Goal: Information Seeking & Learning: Learn about a topic

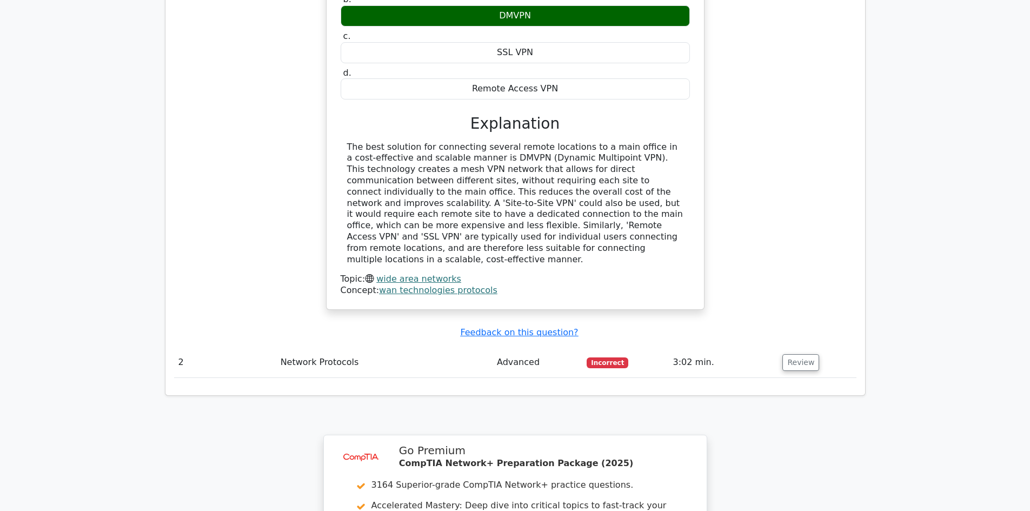
scroll to position [1244, 0]
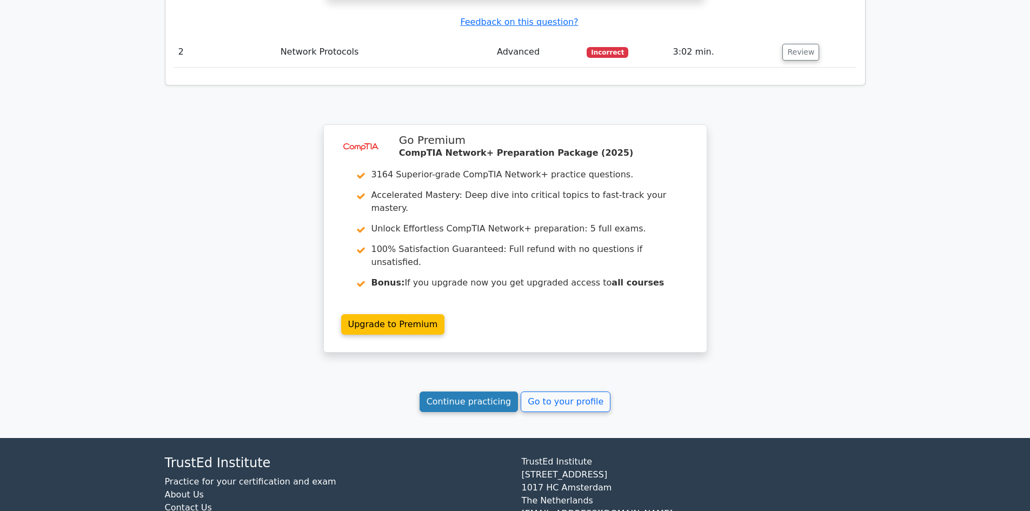
click at [472, 392] on link "Continue practicing" at bounding box center [469, 402] width 99 height 21
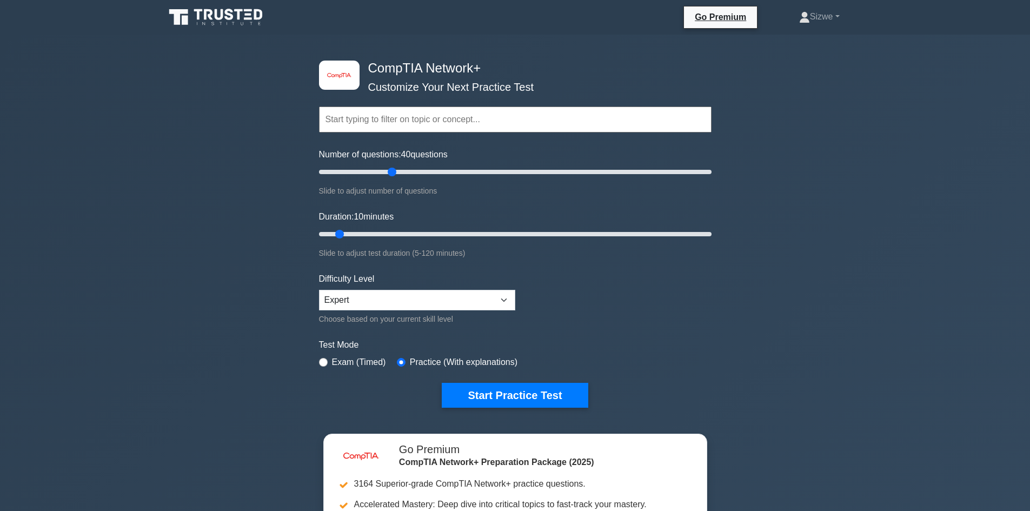
drag, startPoint x: 334, startPoint y: 171, endPoint x: 394, endPoint y: 177, distance: 60.3
click at [394, 177] on input "Number of questions: 40 questions" at bounding box center [515, 172] width 393 height 13
click at [398, 177] on input "Number of questions: 45 questions" at bounding box center [515, 172] width 393 height 13
drag, startPoint x: 398, startPoint y: 177, endPoint x: 407, endPoint y: 176, distance: 8.7
click at [407, 176] on input "Number of questions: 45 questions" at bounding box center [515, 172] width 393 height 13
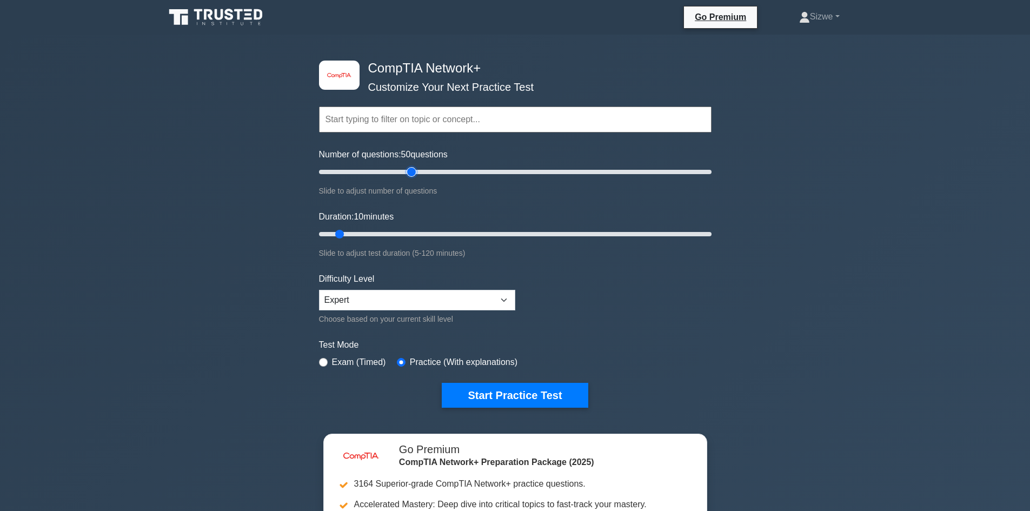
click at [409, 173] on input "Number of questions: 50 questions" at bounding box center [515, 172] width 393 height 13
click at [413, 172] on input "Number of questions: 50 questions" at bounding box center [515, 172] width 393 height 13
click at [422, 172] on input "Number of questions: 50 questions" at bounding box center [515, 172] width 393 height 13
click at [431, 172] on input "Number of questions: 60 questions" at bounding box center [515, 172] width 393 height 13
type input "20"
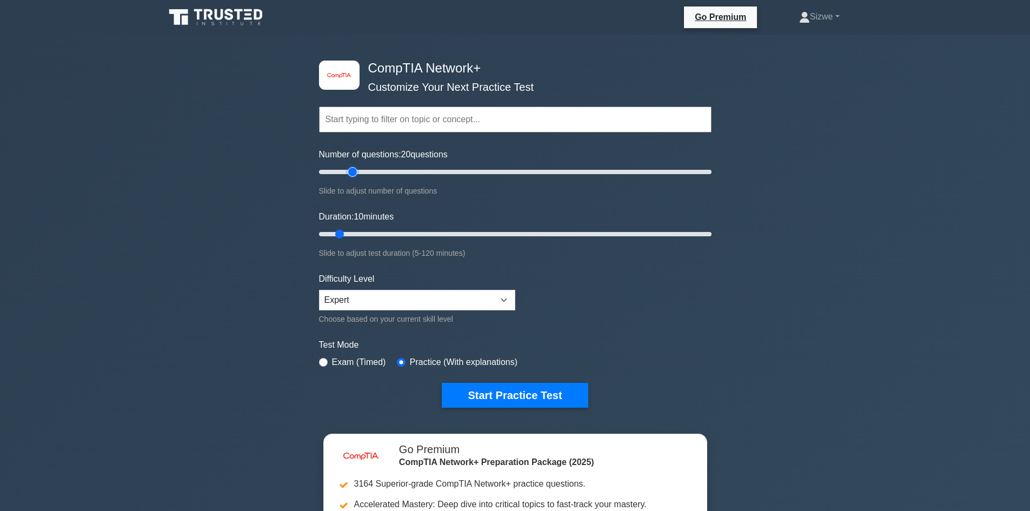
click at [355, 171] on input "Number of questions: 20 questions" at bounding box center [515, 172] width 393 height 13
type input "15"
click at [354, 232] on input "Duration: 10 minutes" at bounding box center [515, 234] width 393 height 13
click at [508, 394] on button "Start Practice Test" at bounding box center [515, 395] width 146 height 25
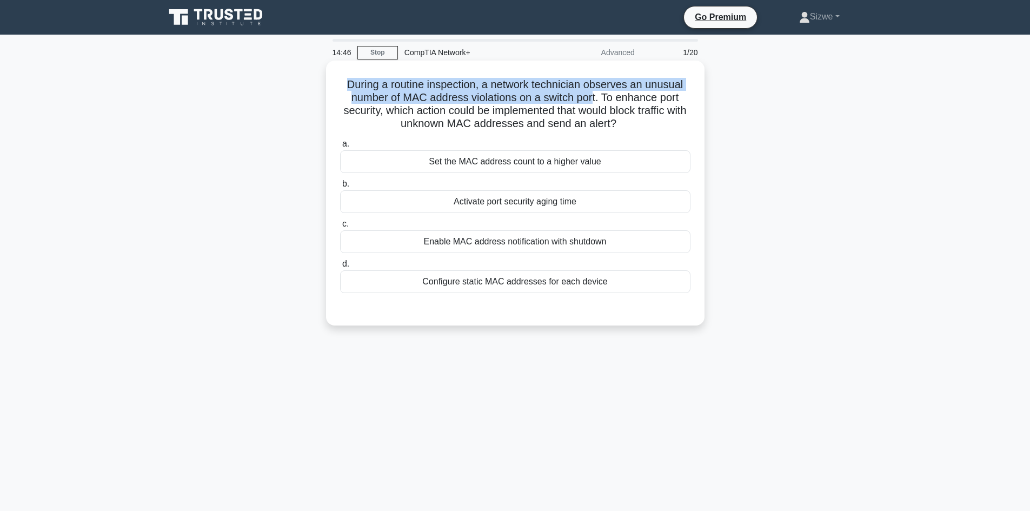
drag, startPoint x: 585, startPoint y: 97, endPoint x: 334, endPoint y: 81, distance: 251.5
click at [334, 81] on div "During a routine inspection, a network technician observes an unusual number of…" at bounding box center [516, 193] width 370 height 256
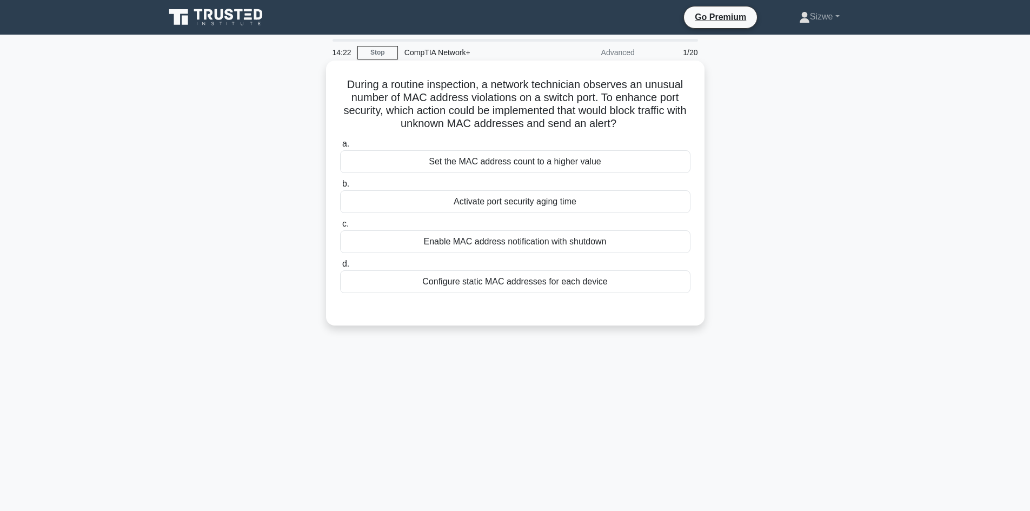
click at [551, 202] on div "Activate port security aging time" at bounding box center [515, 201] width 351 height 23
click at [340, 188] on input "b. Activate port security aging time" at bounding box center [340, 184] width 0 height 7
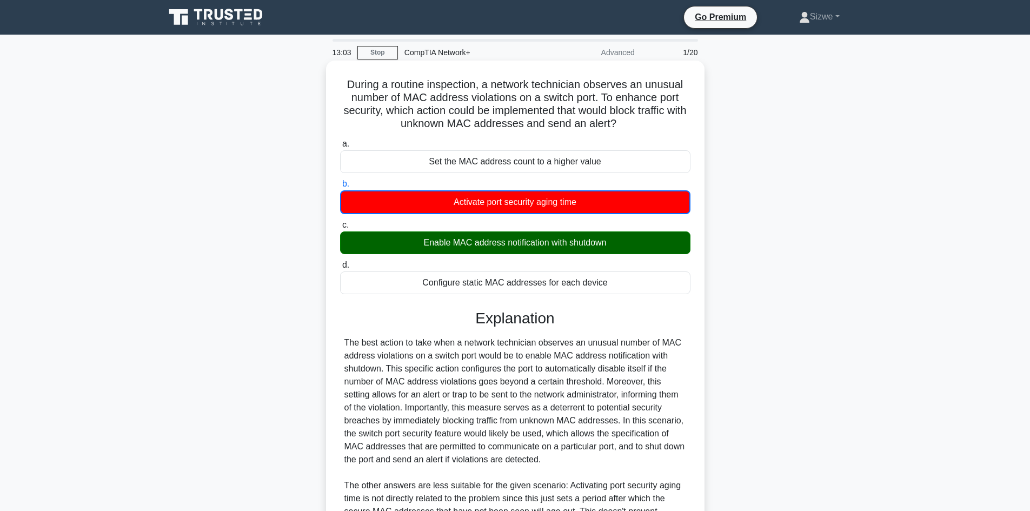
scroll to position [170, 0]
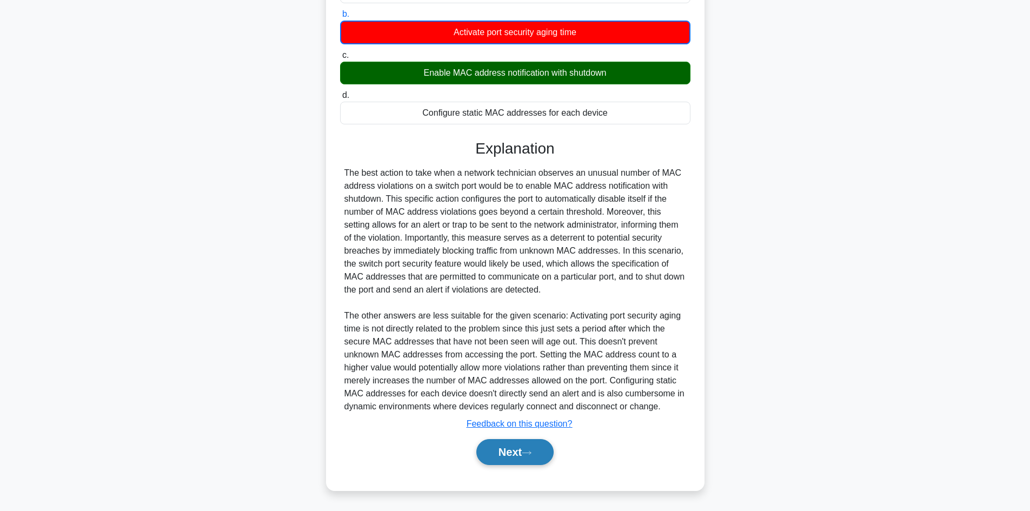
click at [517, 446] on button "Next" at bounding box center [515, 452] width 77 height 26
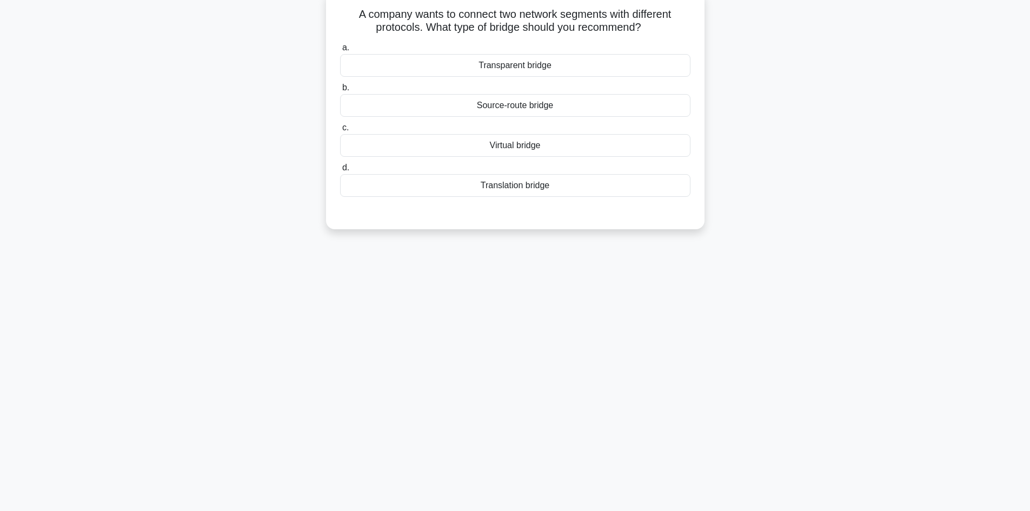
scroll to position [0, 0]
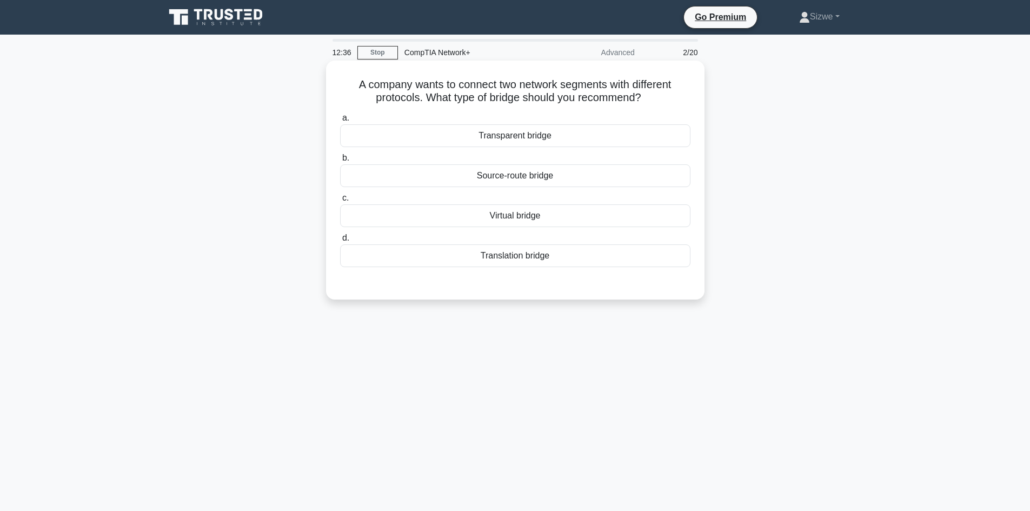
click at [519, 218] on div "Virtual bridge" at bounding box center [515, 215] width 351 height 23
click at [340, 202] on input "c. Virtual bridge" at bounding box center [340, 198] width 0 height 7
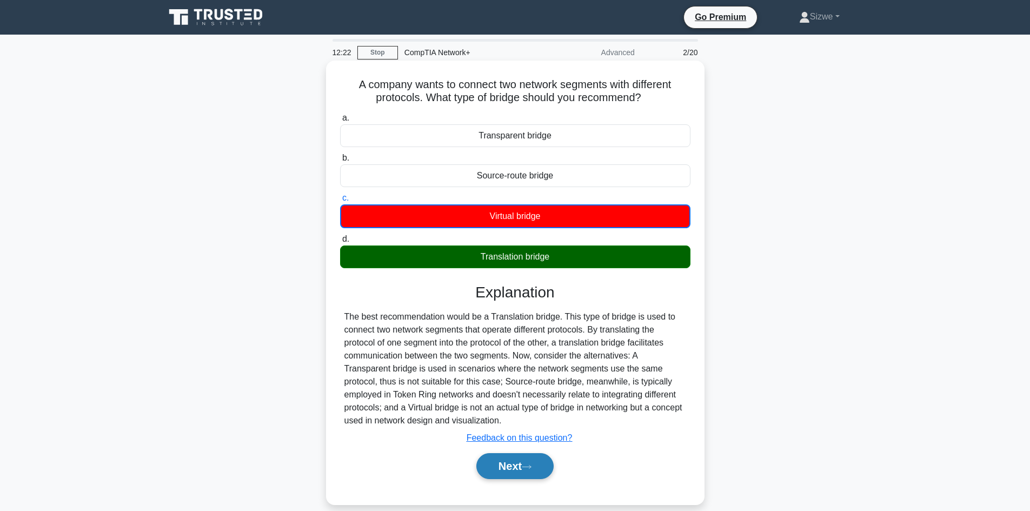
click at [512, 464] on button "Next" at bounding box center [515, 466] width 77 height 26
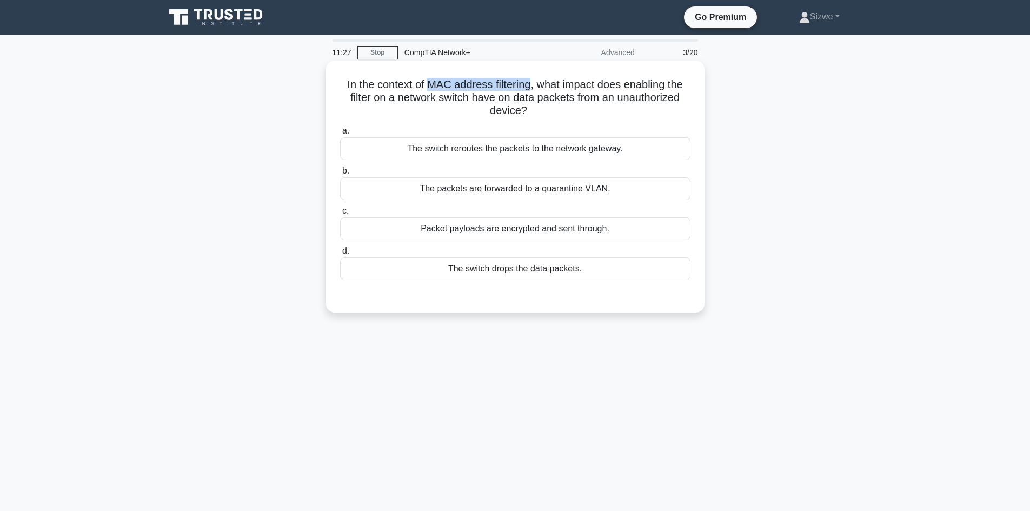
drag, startPoint x: 531, startPoint y: 87, endPoint x: 425, endPoint y: 89, distance: 106.0
click at [425, 89] on h5 "In the context of MAC address filtering, what impact does enabling the filter o…" at bounding box center [515, 98] width 353 height 40
click at [525, 234] on div "Packet payloads are encrypted and sent through." at bounding box center [515, 228] width 351 height 23
click at [340, 215] on input "c. Packet payloads are encrypted and sent through." at bounding box center [340, 211] width 0 height 7
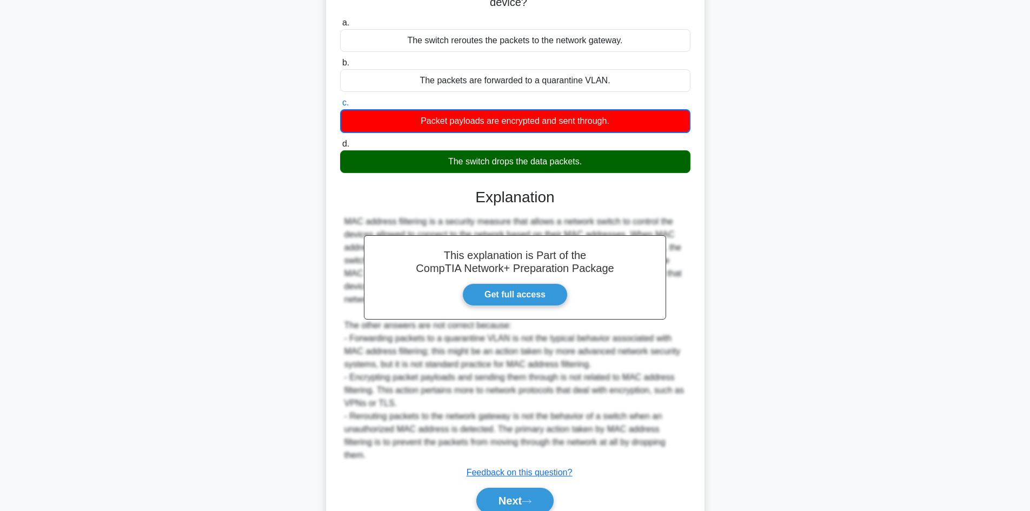
scroll to position [157, 0]
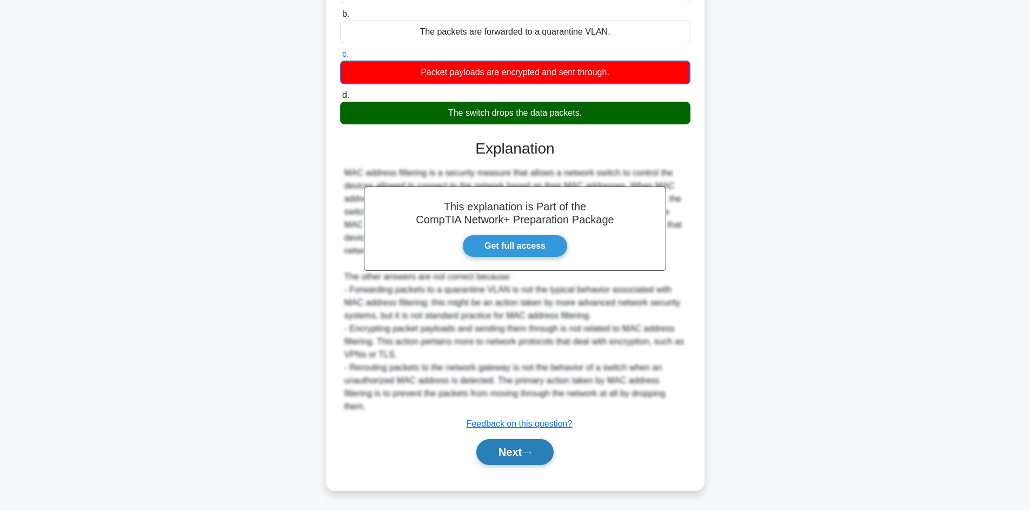
click at [516, 450] on button "Next" at bounding box center [515, 452] width 77 height 26
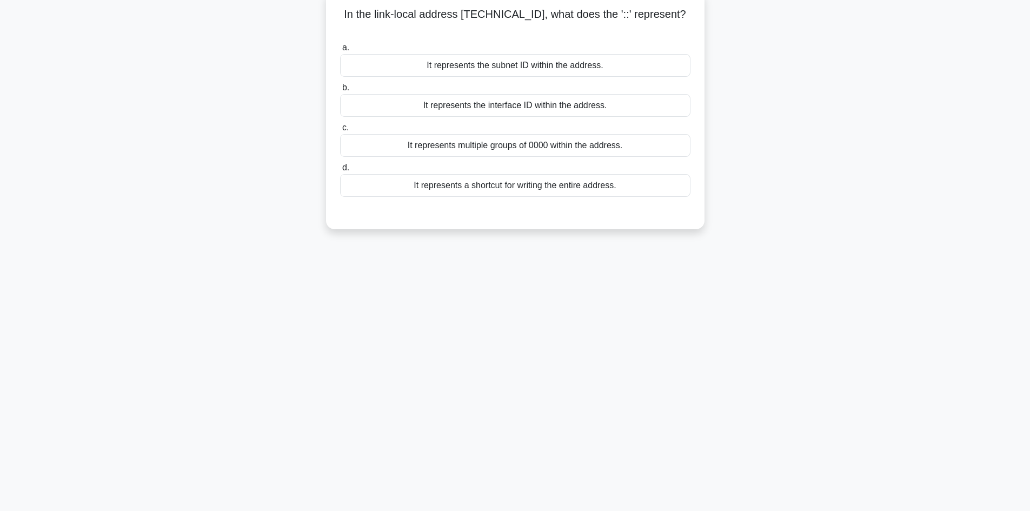
scroll to position [0, 0]
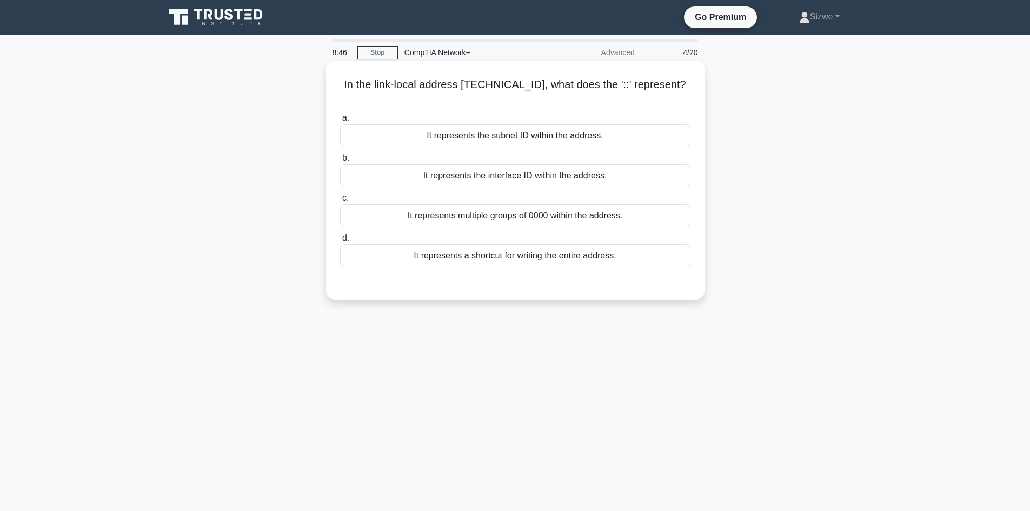
click at [573, 206] on div "It represents multiple groups of 0000 within the address." at bounding box center [515, 215] width 351 height 23
click at [340, 202] on input "c. It represents multiple groups of 0000 within the address." at bounding box center [340, 198] width 0 height 7
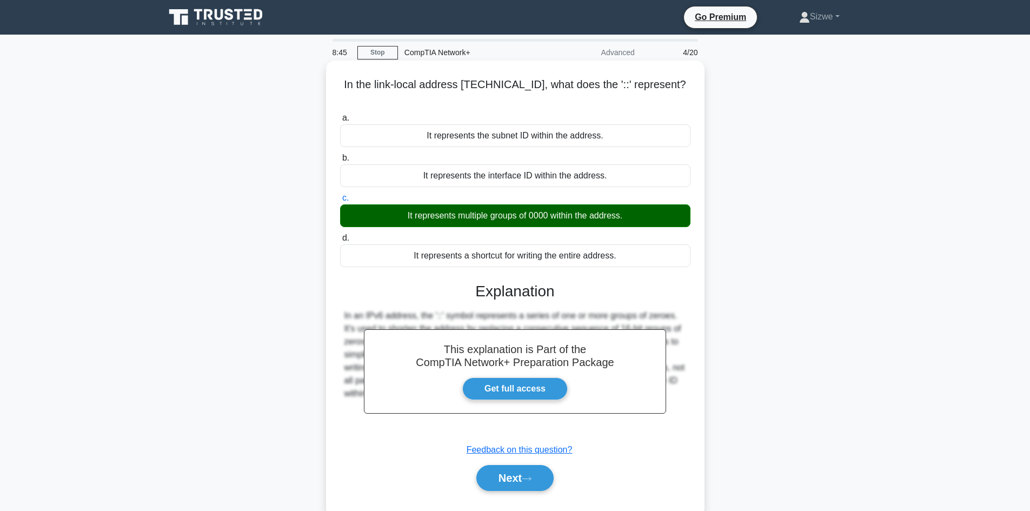
scroll to position [73, 0]
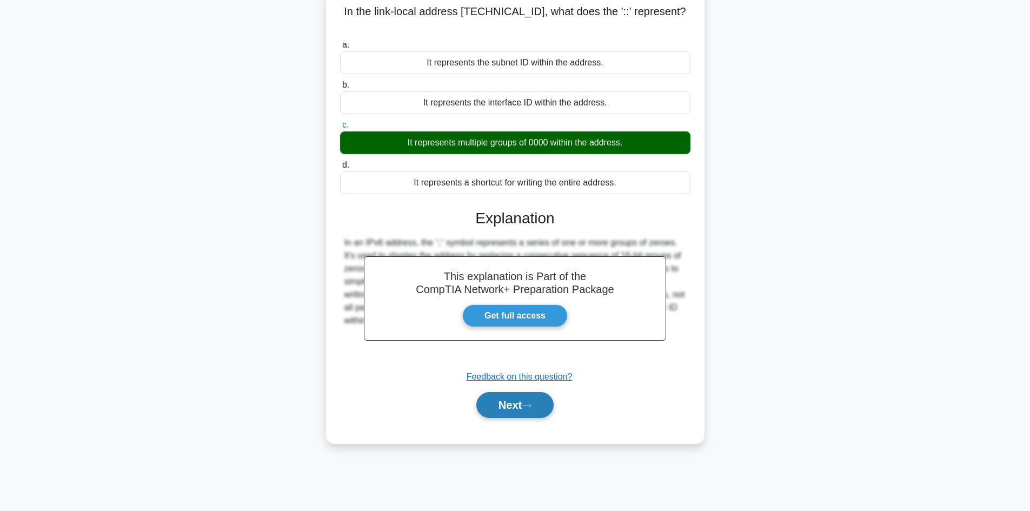
click at [514, 392] on button "Next" at bounding box center [515, 405] width 77 height 26
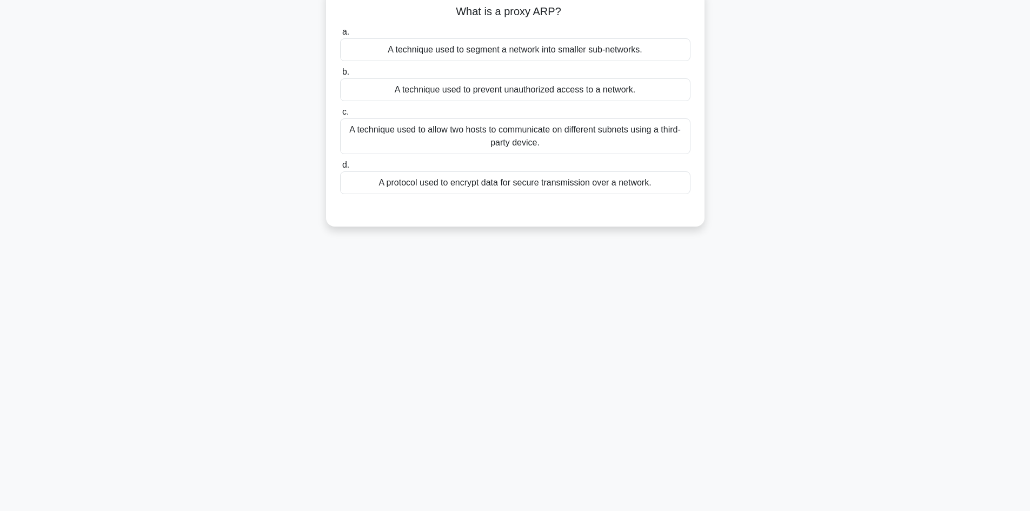
scroll to position [0, 0]
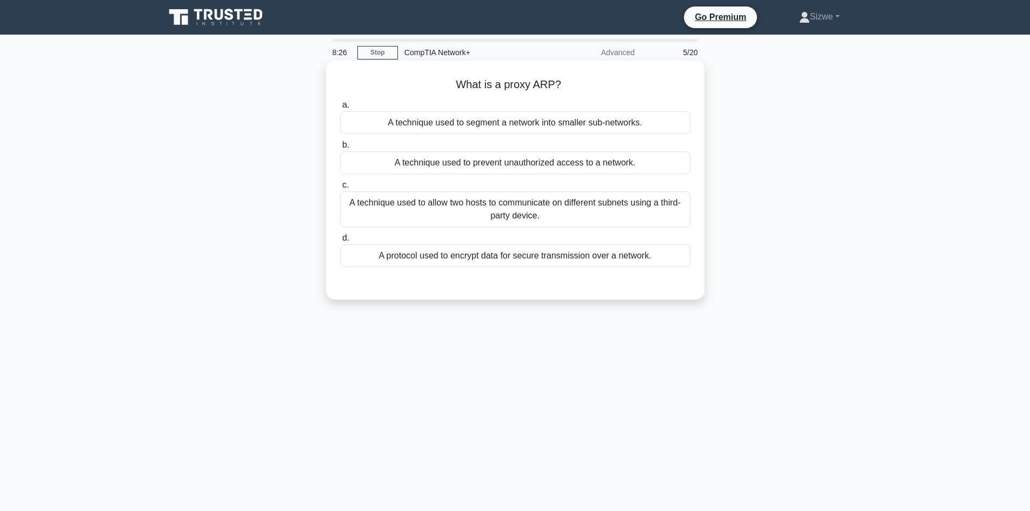
click at [523, 217] on div "A technique used to allow two hosts to communicate on different subnets using a…" at bounding box center [515, 209] width 351 height 36
click at [340, 189] on input "c. A technique used to allow two hosts to communicate on different subnets usin…" at bounding box center [340, 185] width 0 height 7
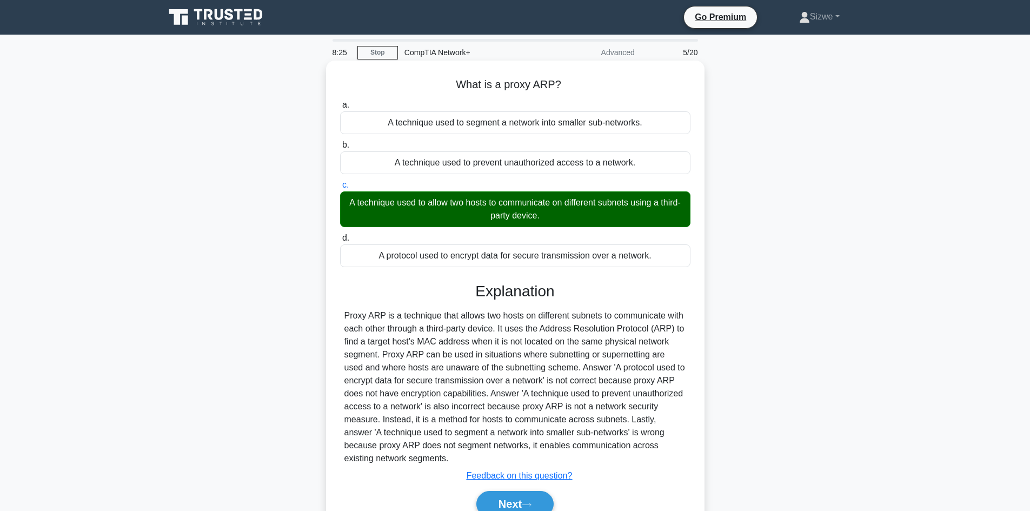
scroll to position [73, 0]
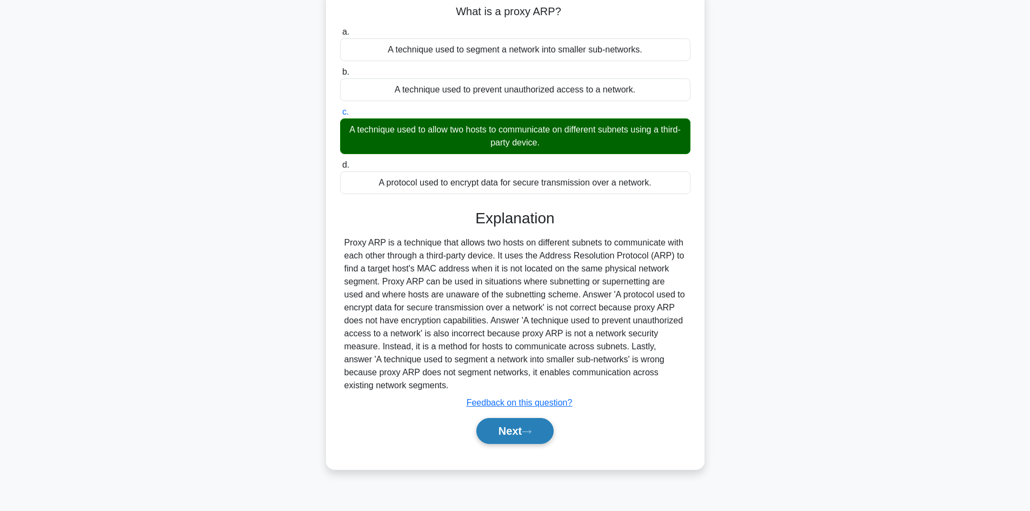
click at [513, 427] on button "Next" at bounding box center [515, 431] width 77 height 26
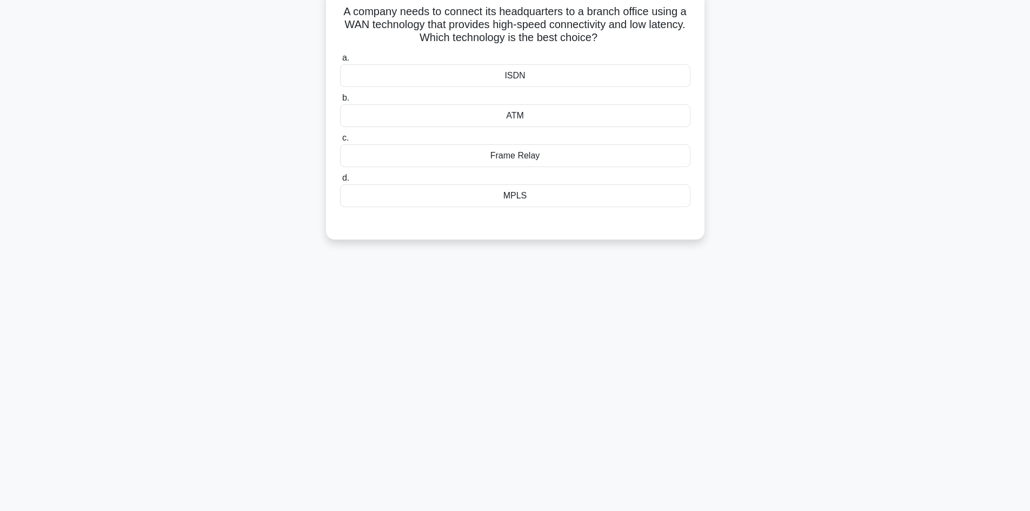
scroll to position [0, 0]
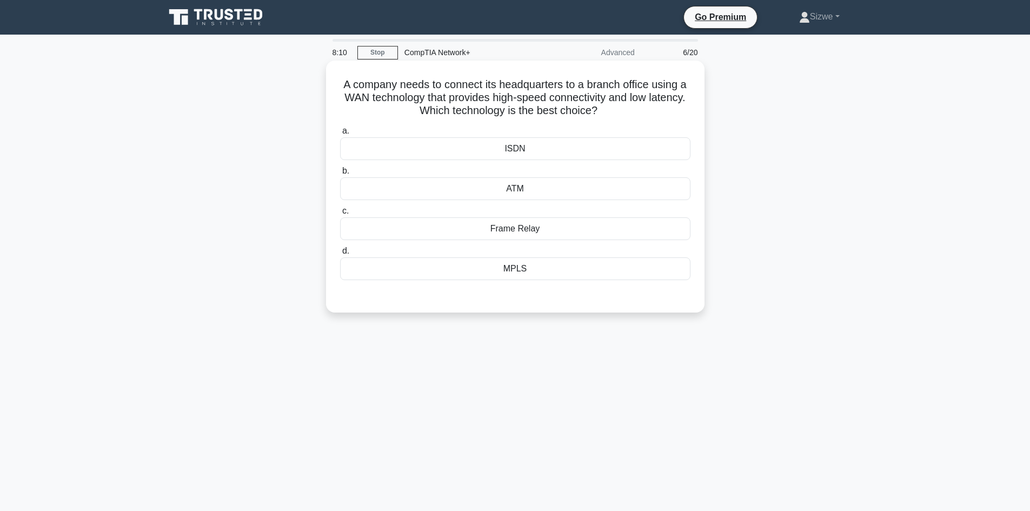
click at [547, 268] on div "MPLS" at bounding box center [515, 268] width 351 height 23
click at [340, 255] on input "d. MPLS" at bounding box center [340, 251] width 0 height 7
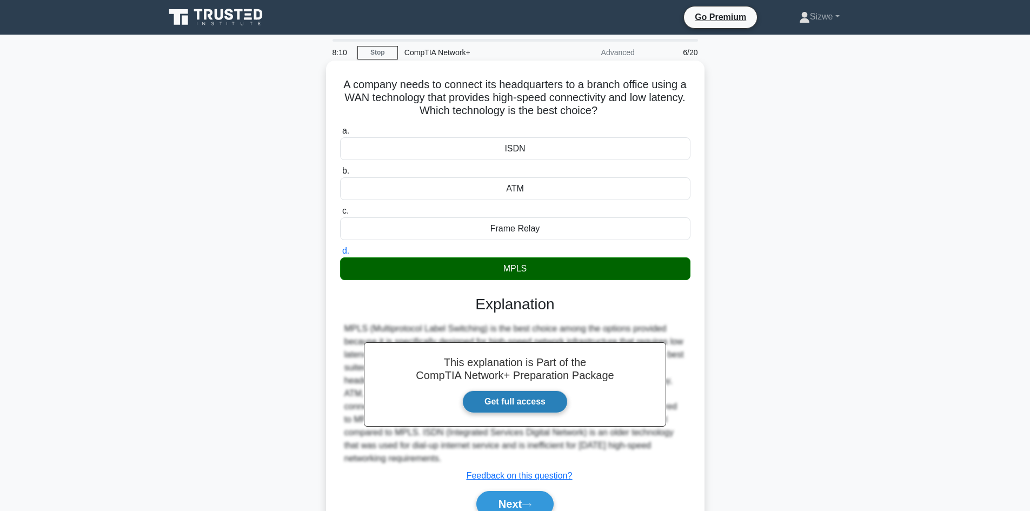
scroll to position [73, 0]
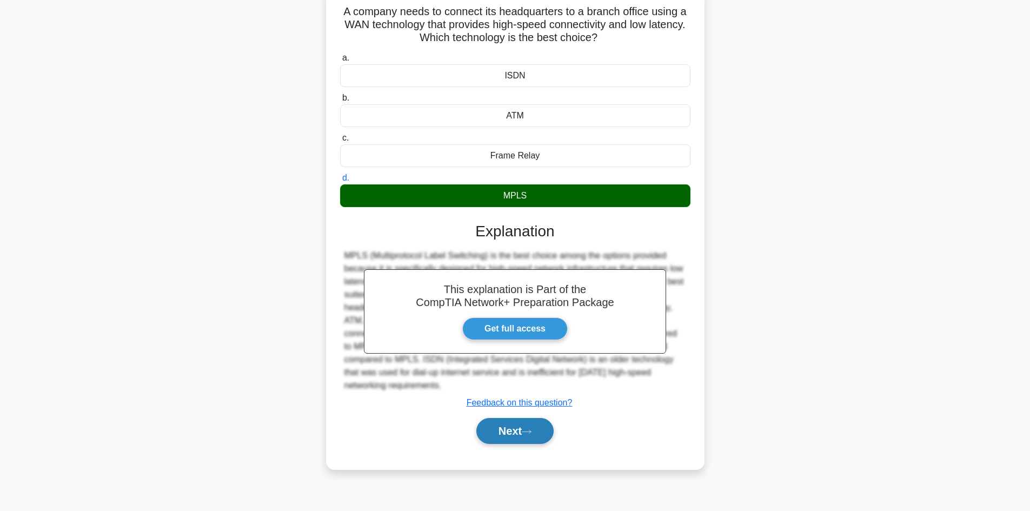
click at [515, 431] on button "Next" at bounding box center [515, 431] width 77 height 26
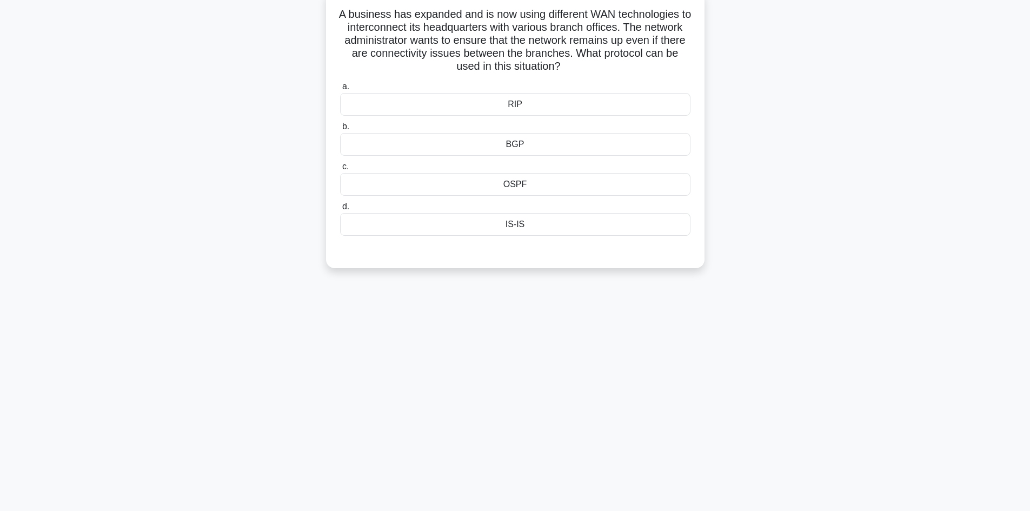
scroll to position [0, 0]
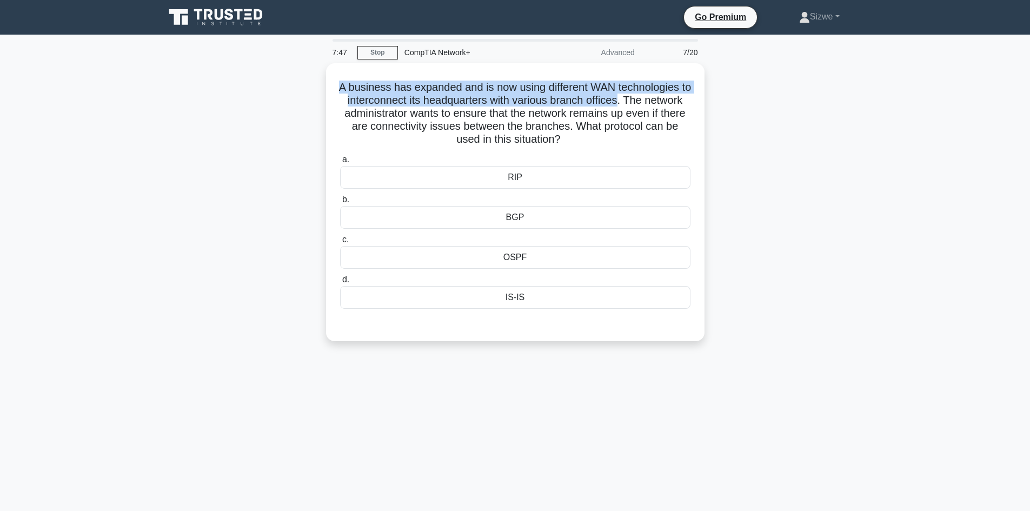
drag, startPoint x: 648, startPoint y: 98, endPoint x: 309, endPoint y: 86, distance: 339.4
click at [309, 86] on div "A business has expanded and is now using different WAN technologies to intercon…" at bounding box center [515, 208] width 714 height 291
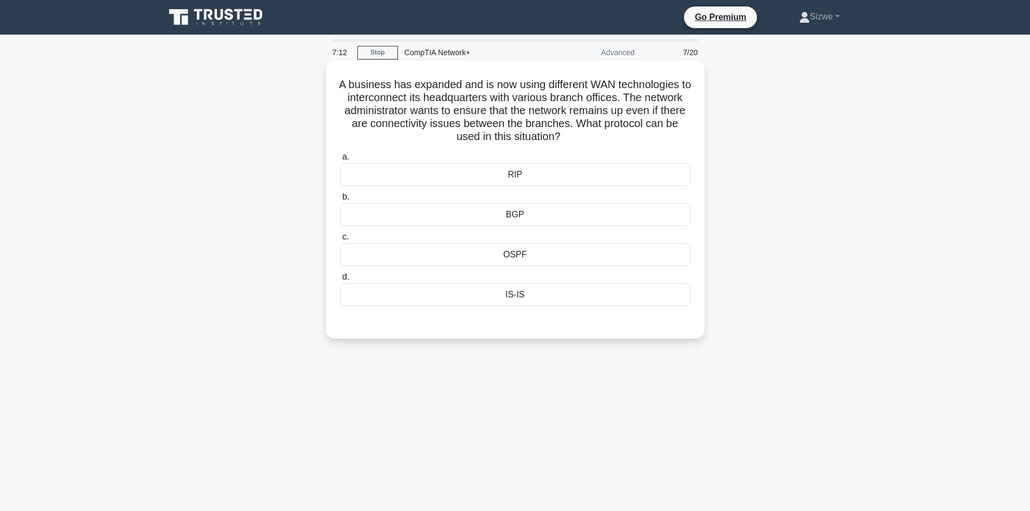
click at [530, 217] on div "BGP" at bounding box center [515, 214] width 351 height 23
click at [340, 201] on input "b. BGP" at bounding box center [340, 197] width 0 height 7
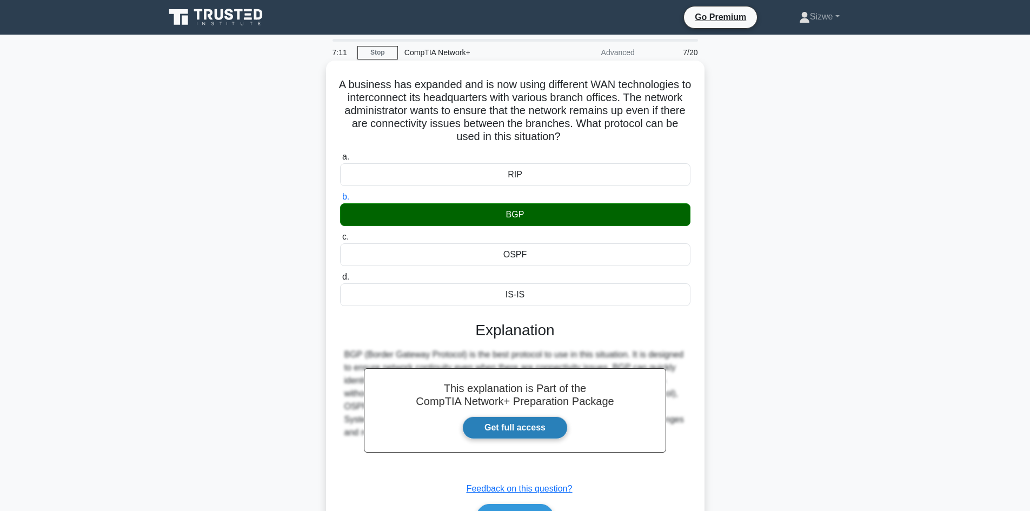
scroll to position [73, 0]
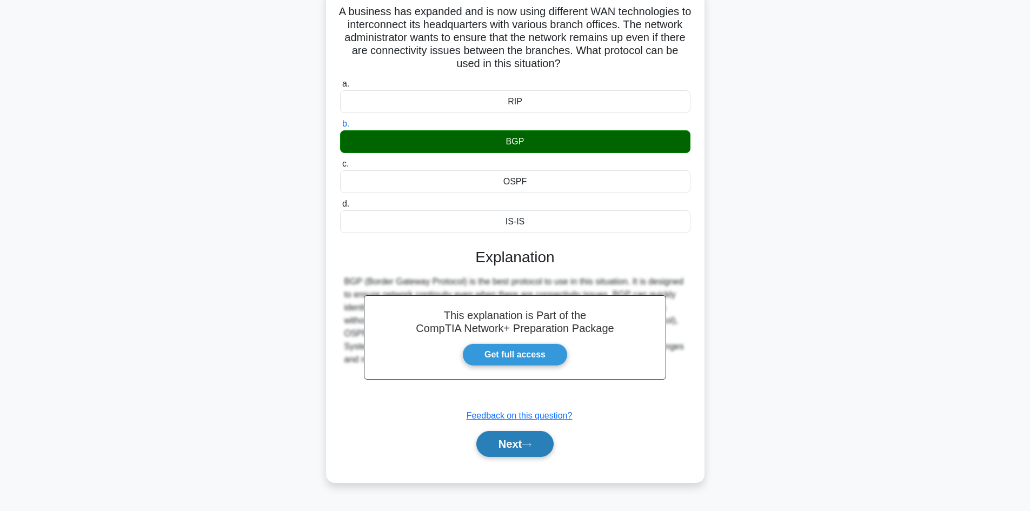
click at [513, 447] on button "Next" at bounding box center [515, 444] width 77 height 26
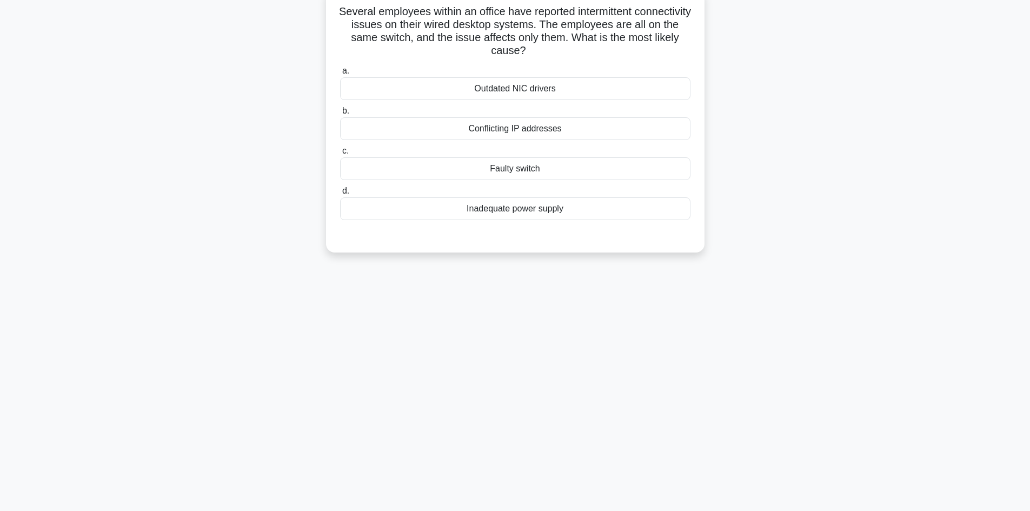
scroll to position [0, 0]
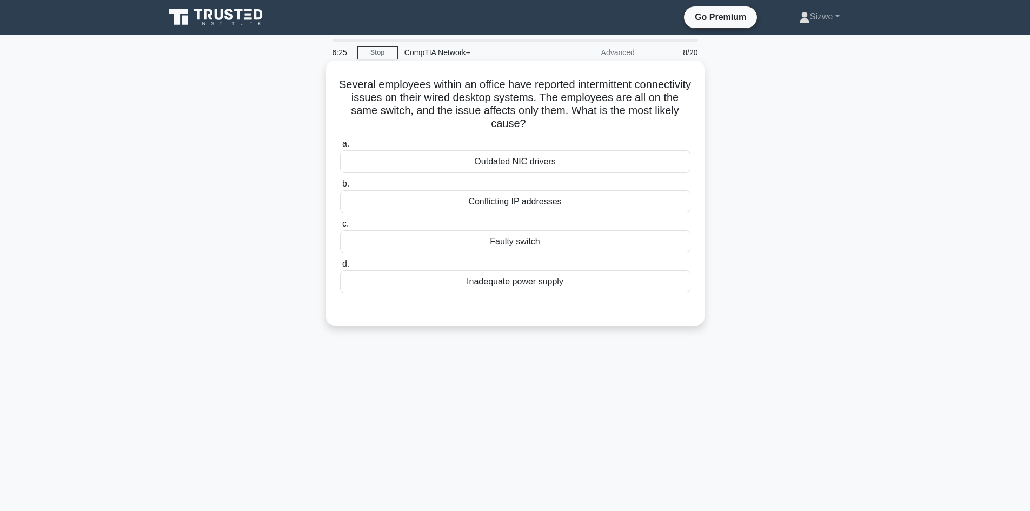
click at [513, 285] on div "Inadequate power supply" at bounding box center [515, 281] width 351 height 23
click at [340, 268] on input "d. Inadequate power supply" at bounding box center [340, 264] width 0 height 7
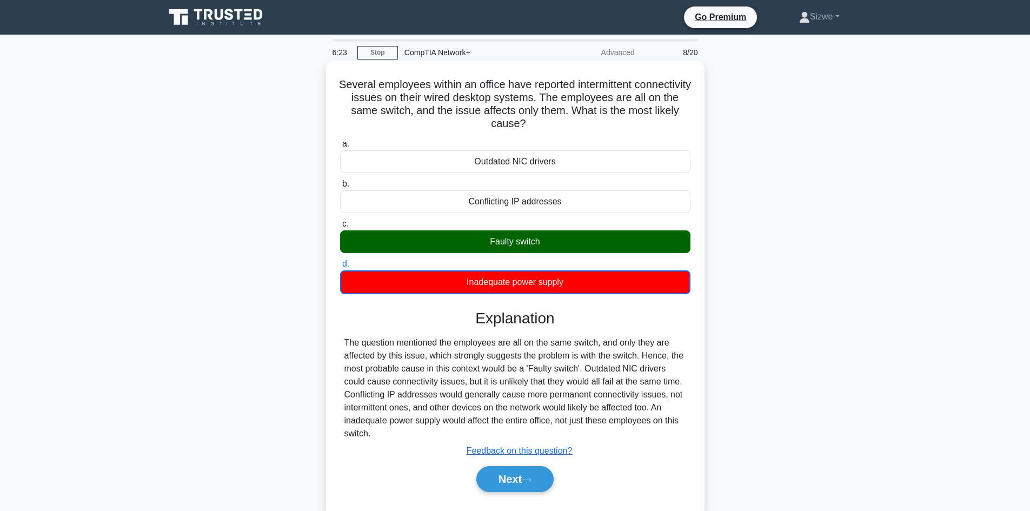
scroll to position [73, 0]
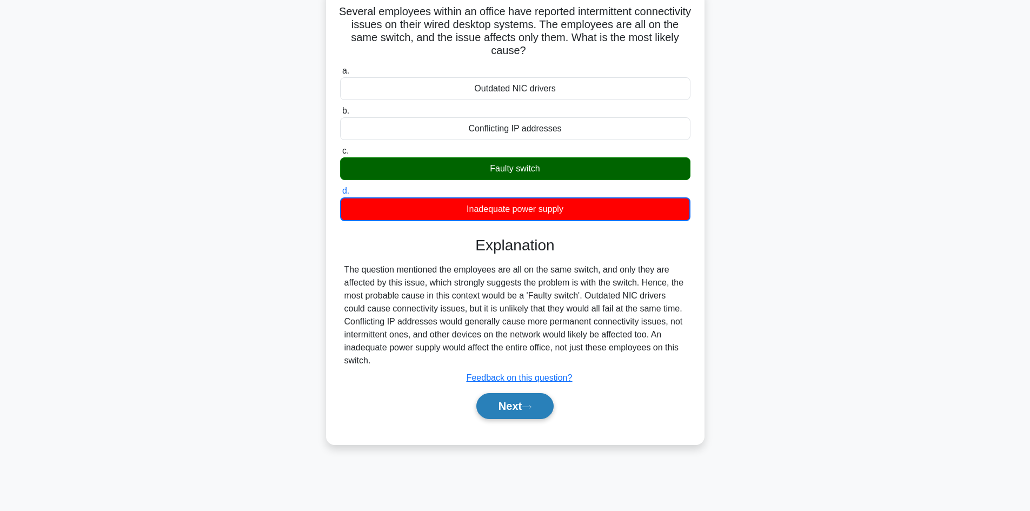
click at [503, 402] on button "Next" at bounding box center [515, 406] width 77 height 26
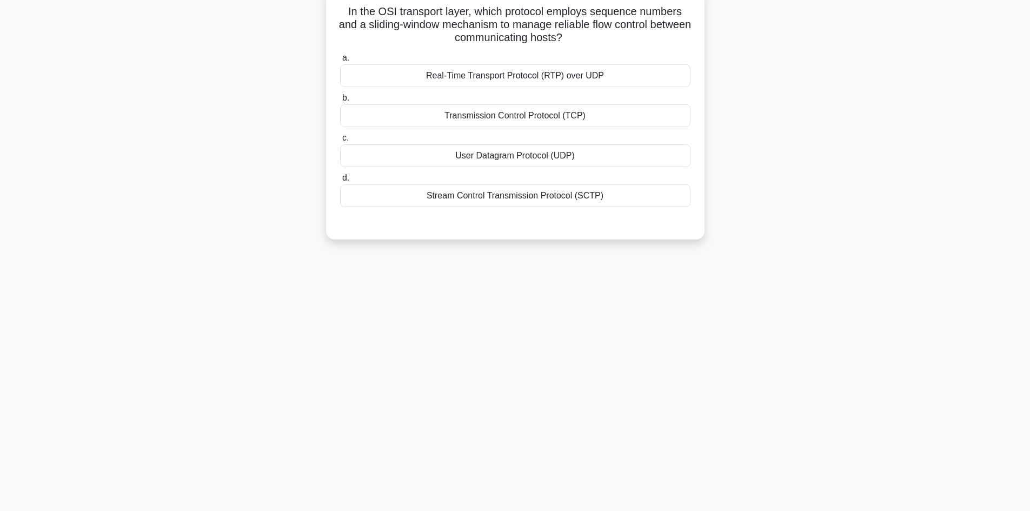
scroll to position [0, 0]
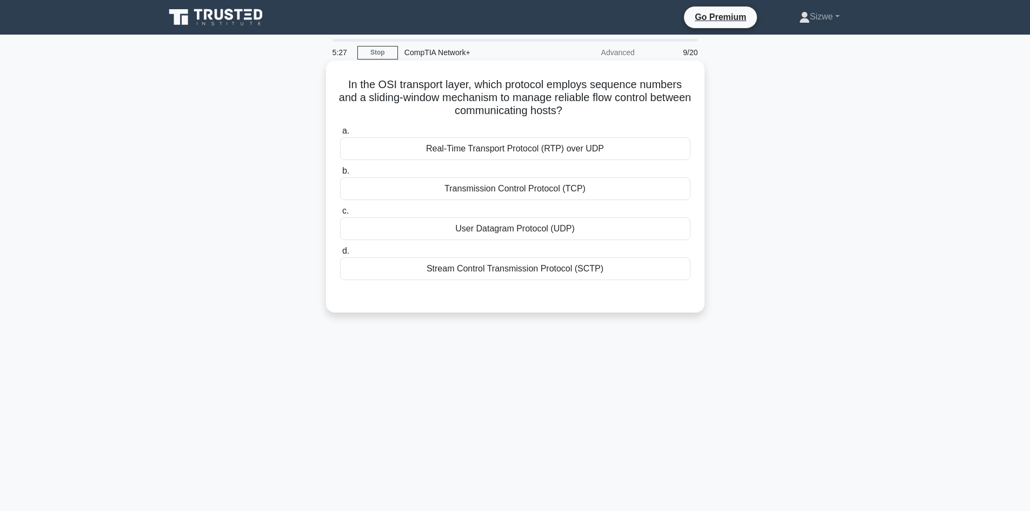
click at [538, 192] on div "Transmission Control Protocol (TCP)" at bounding box center [515, 188] width 351 height 23
click at [340, 175] on input "b. Transmission Control Protocol (TCP)" at bounding box center [340, 171] width 0 height 7
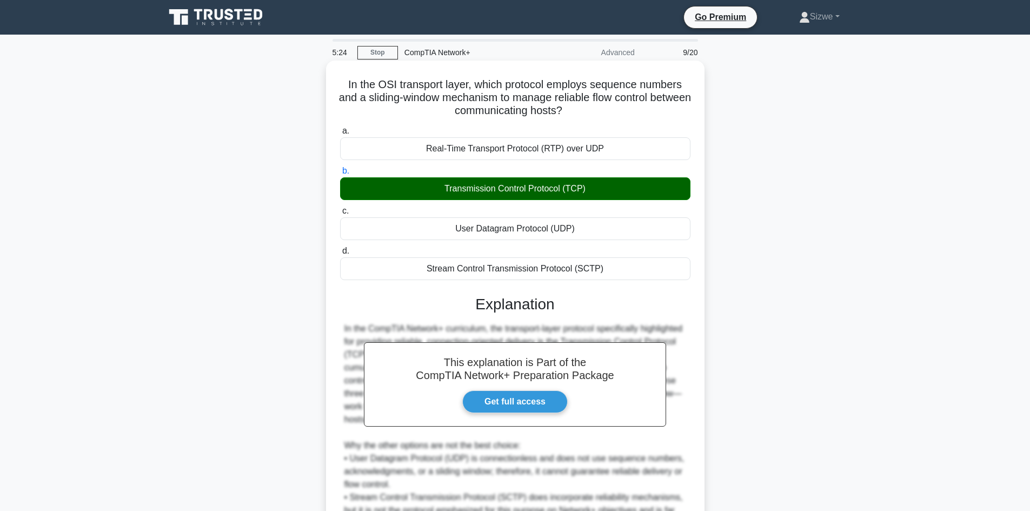
scroll to position [156, 0]
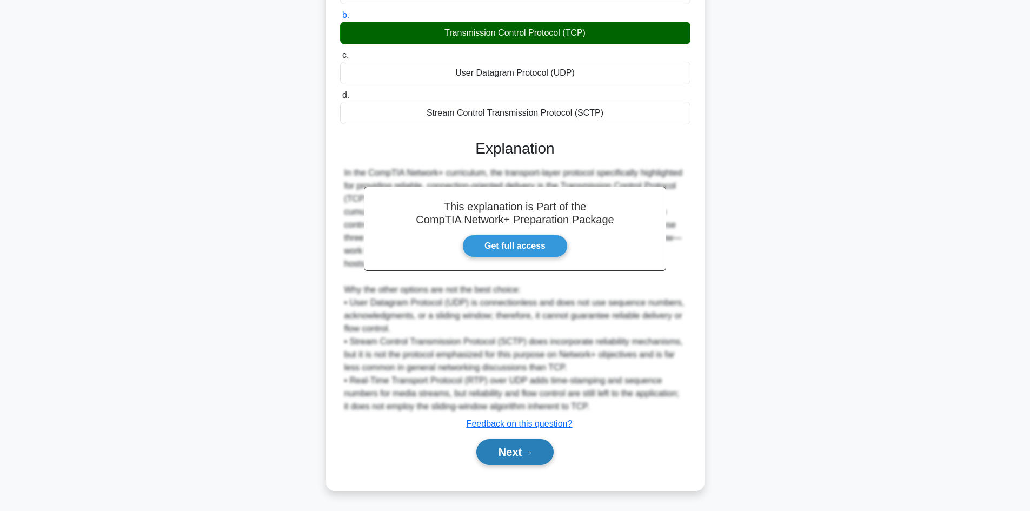
click at [520, 459] on button "Next" at bounding box center [515, 452] width 77 height 26
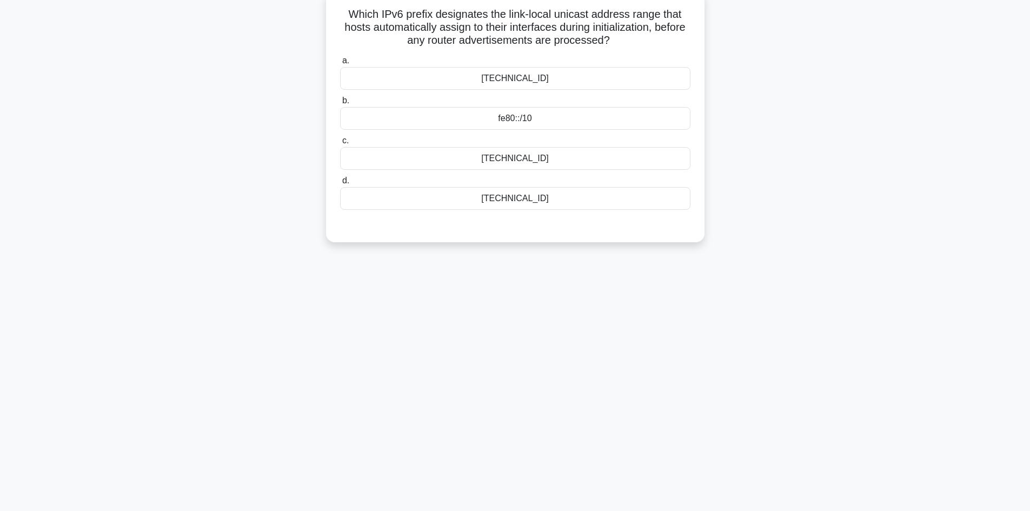
scroll to position [0, 0]
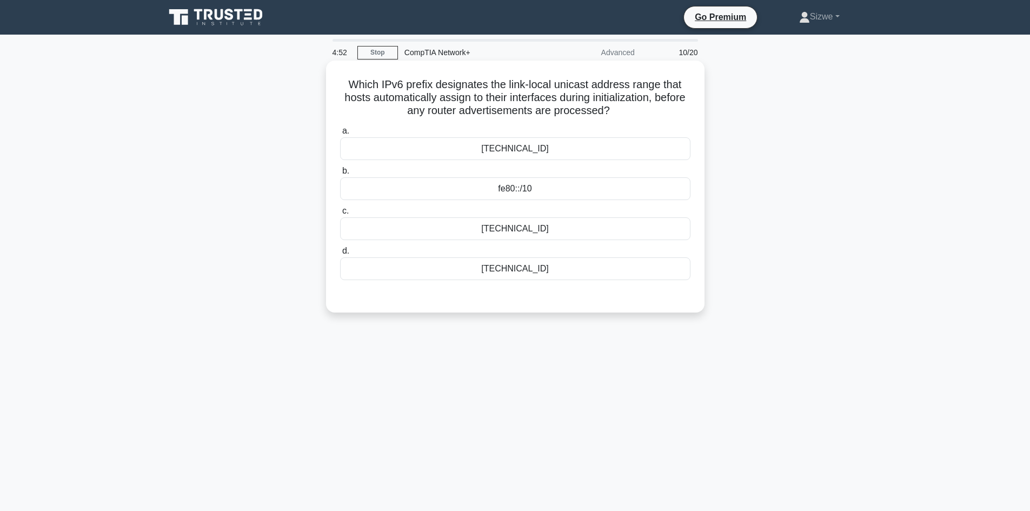
click at [517, 180] on div "fe80::/10" at bounding box center [515, 188] width 351 height 23
click at [340, 175] on input "b. fe80::/10" at bounding box center [340, 171] width 0 height 7
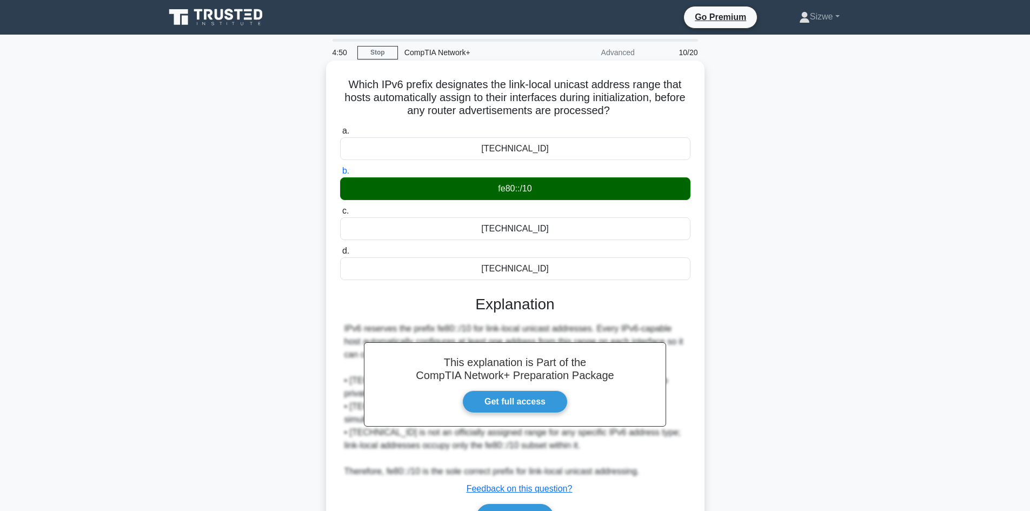
scroll to position [73, 0]
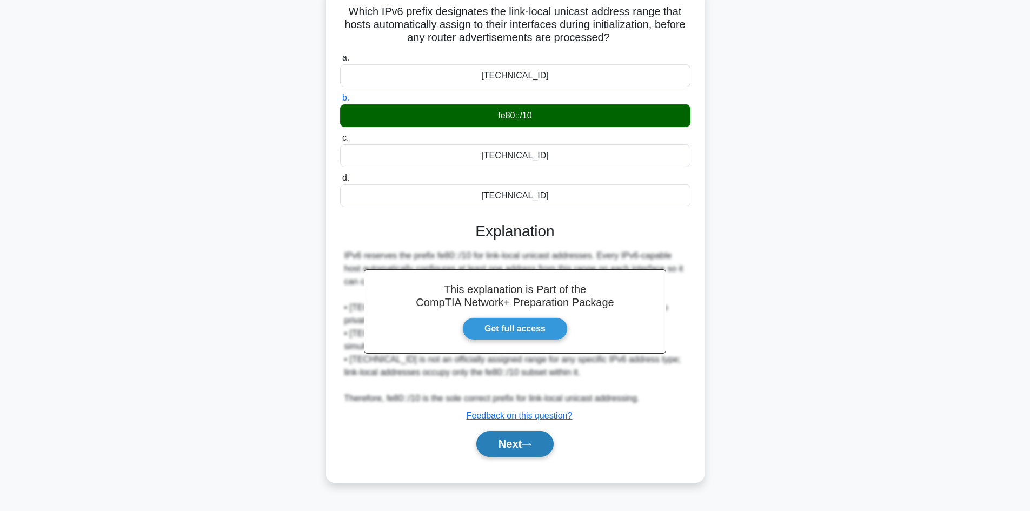
click at [516, 434] on button "Next" at bounding box center [515, 444] width 77 height 26
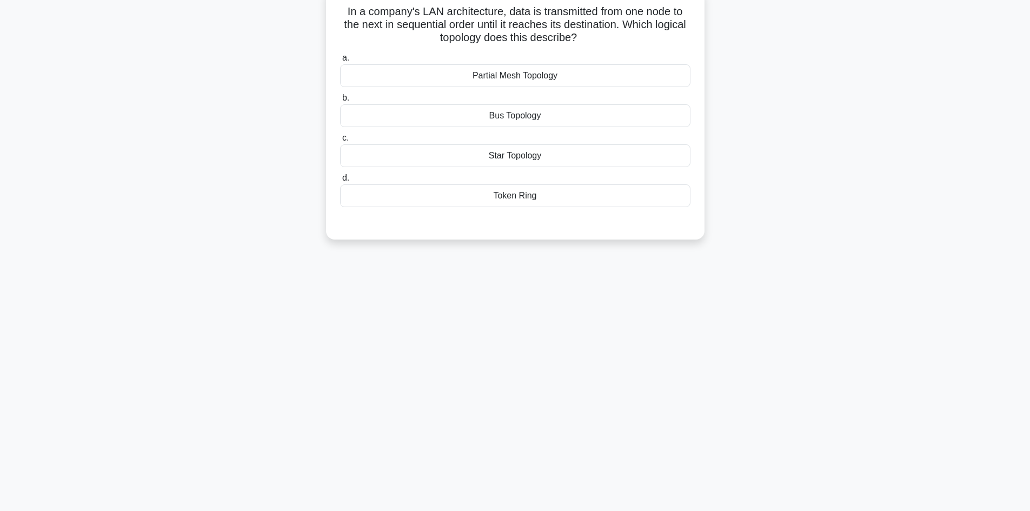
scroll to position [0, 0]
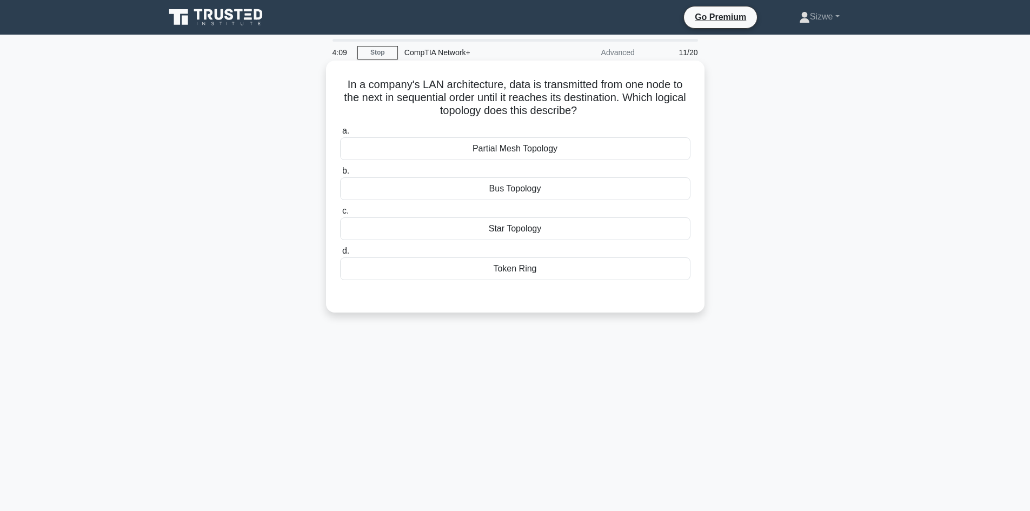
click at [520, 285] on div "a. Partial Mesh Topology b. Bus Topology c. d." at bounding box center [515, 210] width 353 height 177
click at [520, 274] on div "Token Ring" at bounding box center [515, 268] width 351 height 23
click at [340, 255] on input "d. Token Ring" at bounding box center [340, 251] width 0 height 7
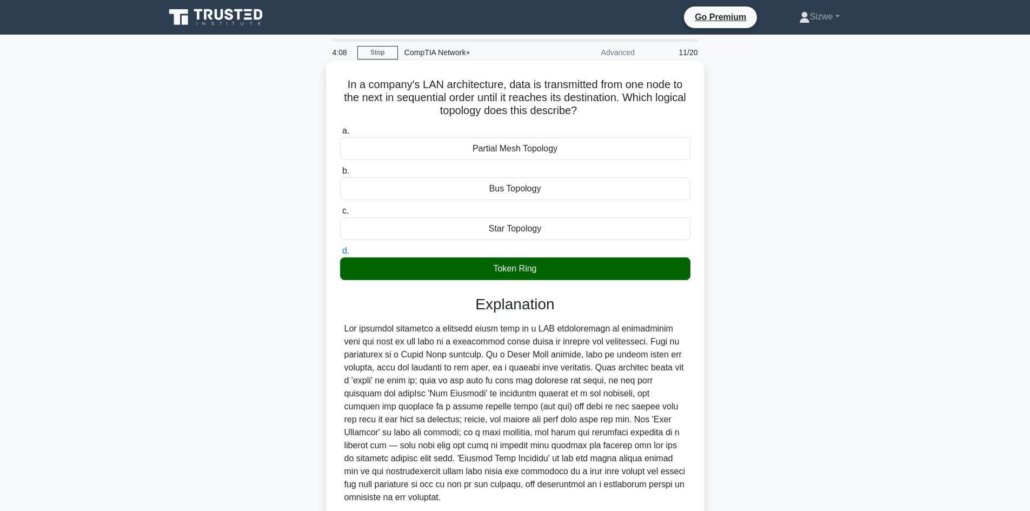
scroll to position [91, 0]
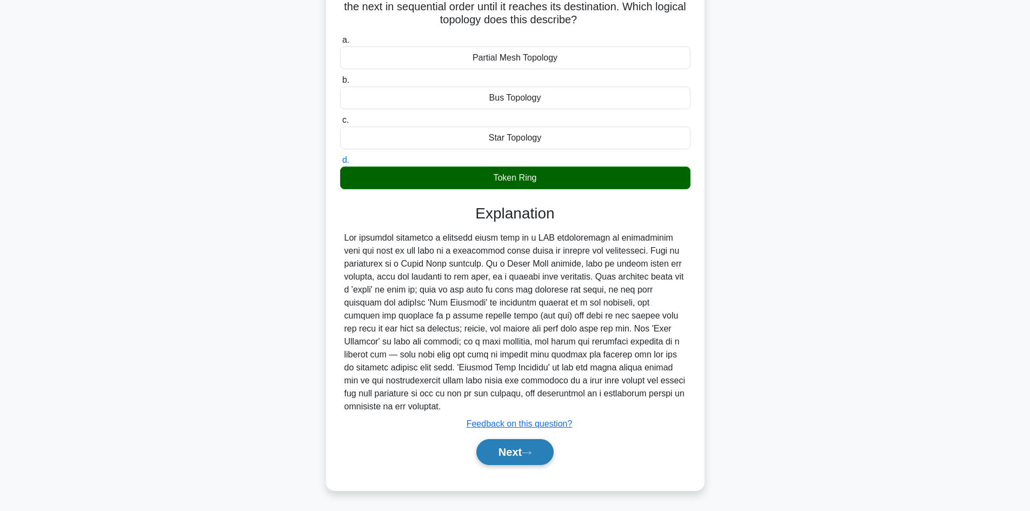
click at [534, 447] on button "Next" at bounding box center [515, 452] width 77 height 26
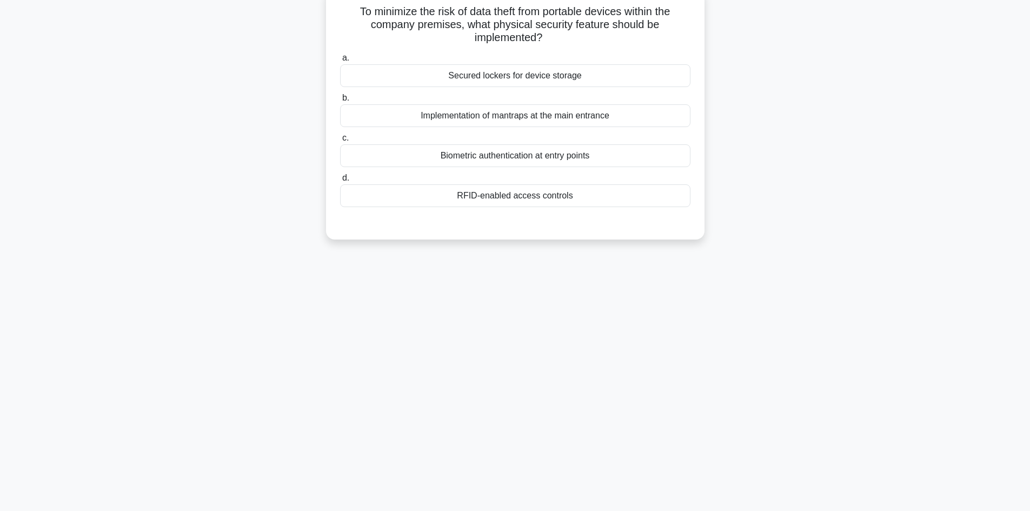
scroll to position [0, 0]
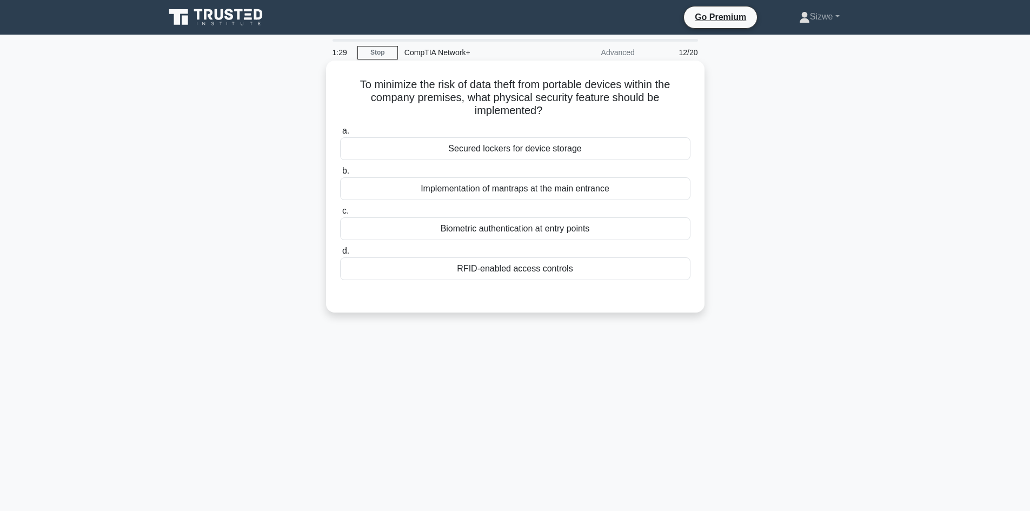
click at [549, 149] on div "Secured lockers for device storage" at bounding box center [515, 148] width 351 height 23
click at [340, 135] on input "a. Secured lockers for device storage" at bounding box center [340, 131] width 0 height 7
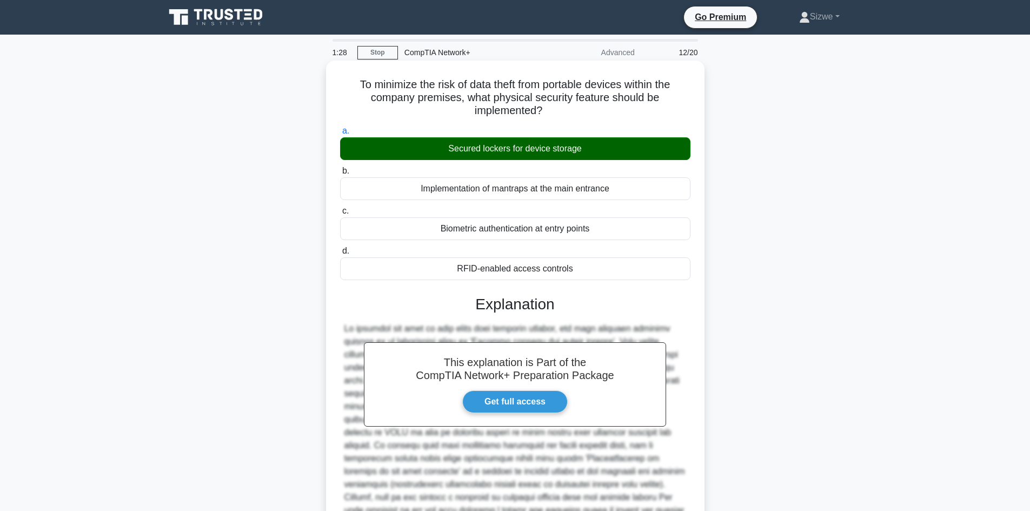
scroll to position [104, 0]
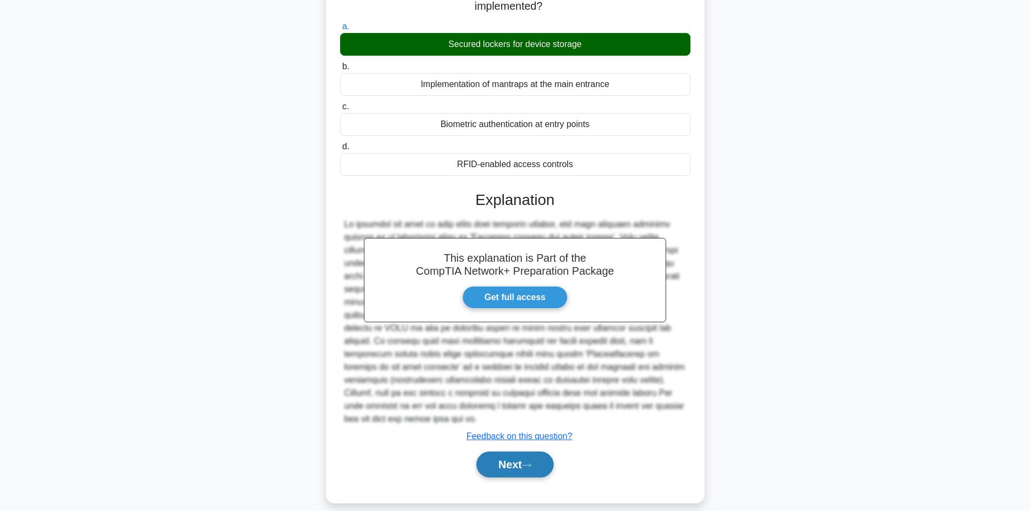
click at [501, 452] on button "Next" at bounding box center [515, 465] width 77 height 26
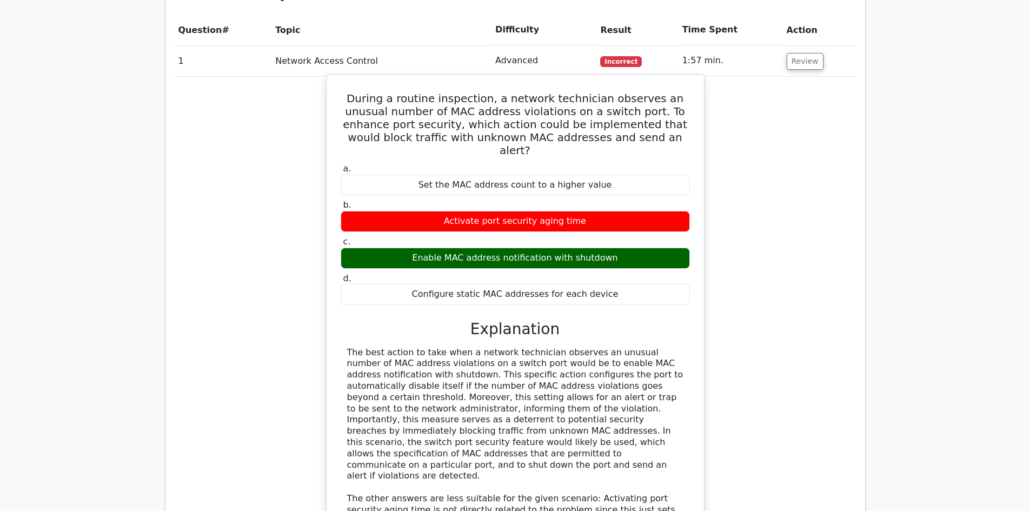
scroll to position [757, 0]
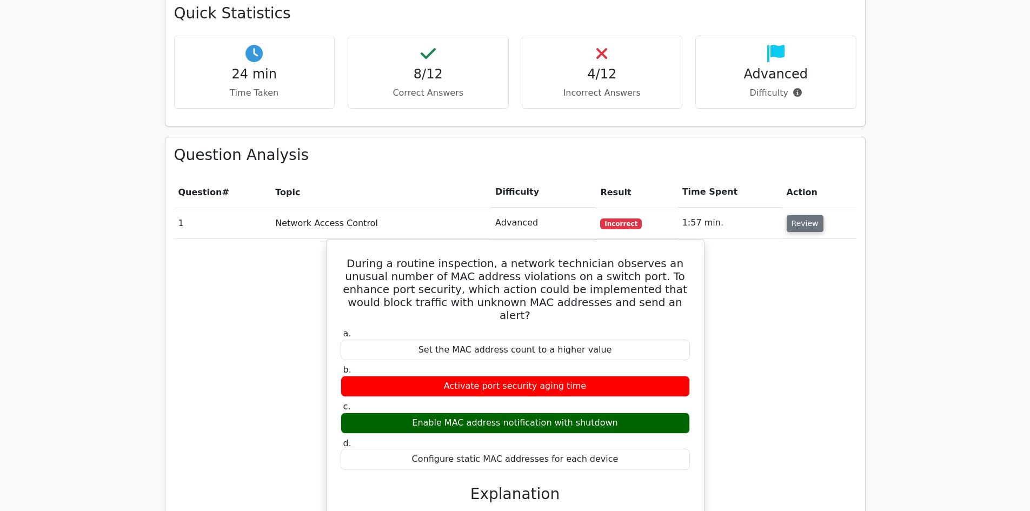
click at [798, 215] on button "Review" at bounding box center [805, 223] width 37 height 17
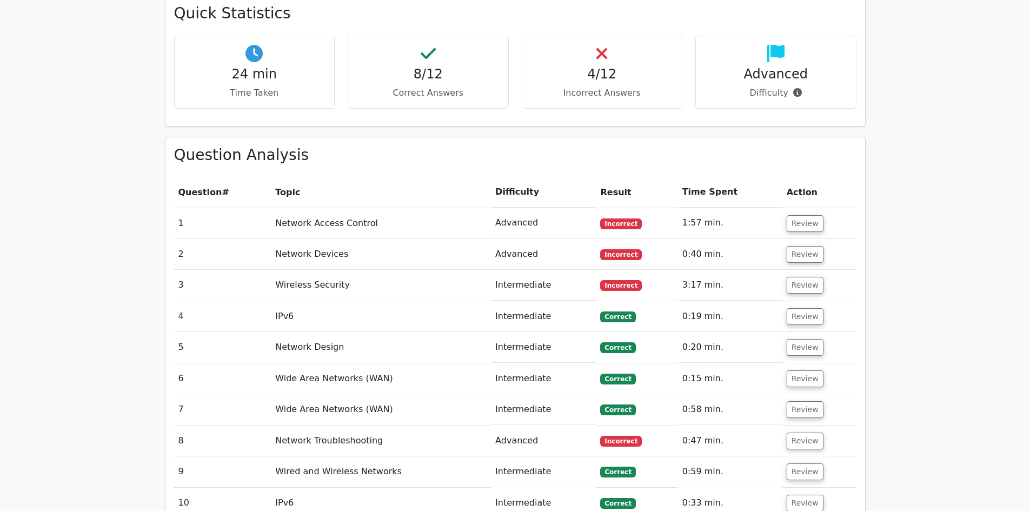
scroll to position [865, 0]
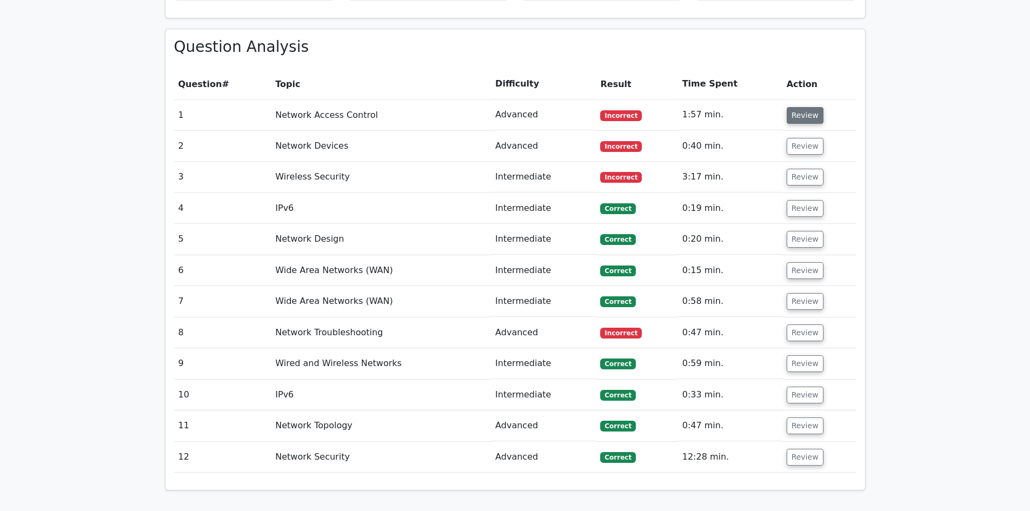
click at [797, 107] on button "Review" at bounding box center [805, 115] width 37 height 17
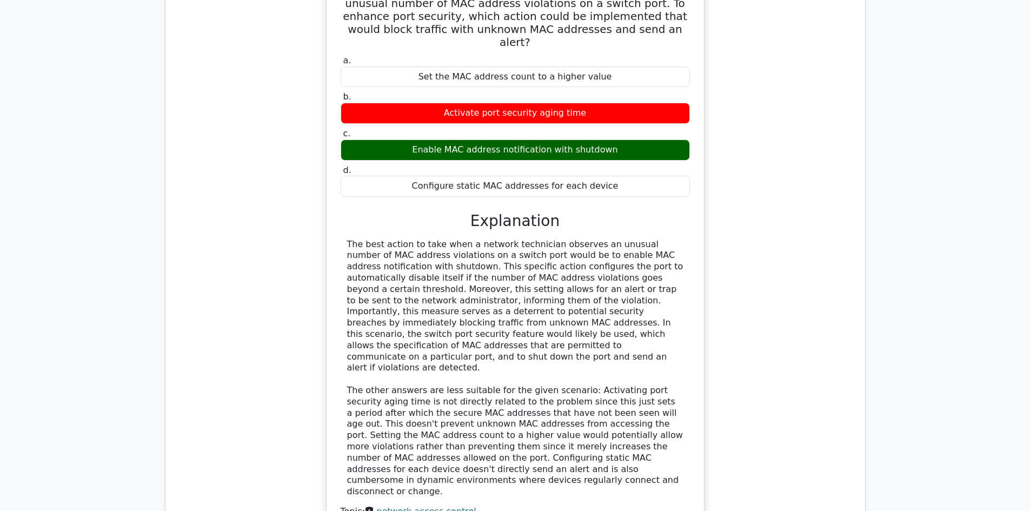
scroll to position [811, 0]
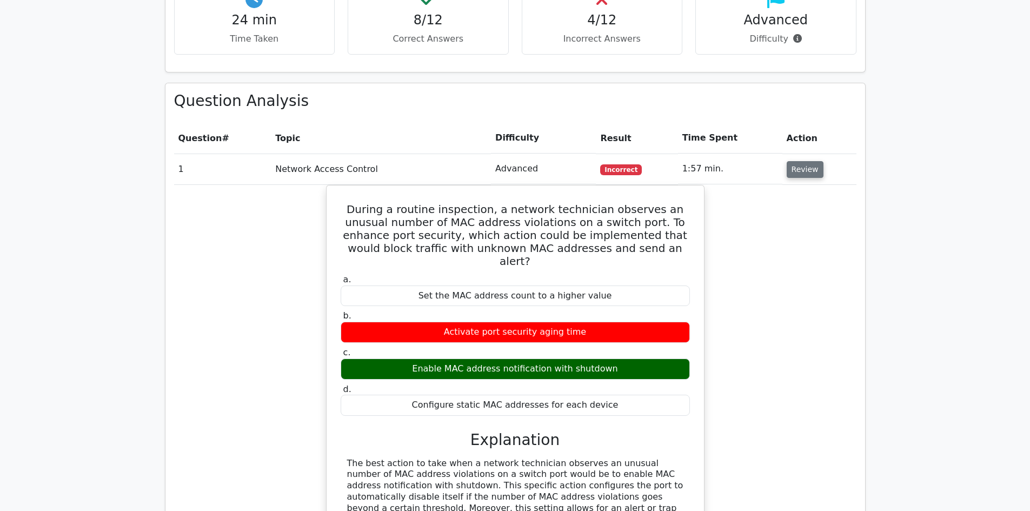
click at [803, 161] on button "Review" at bounding box center [805, 169] width 37 height 17
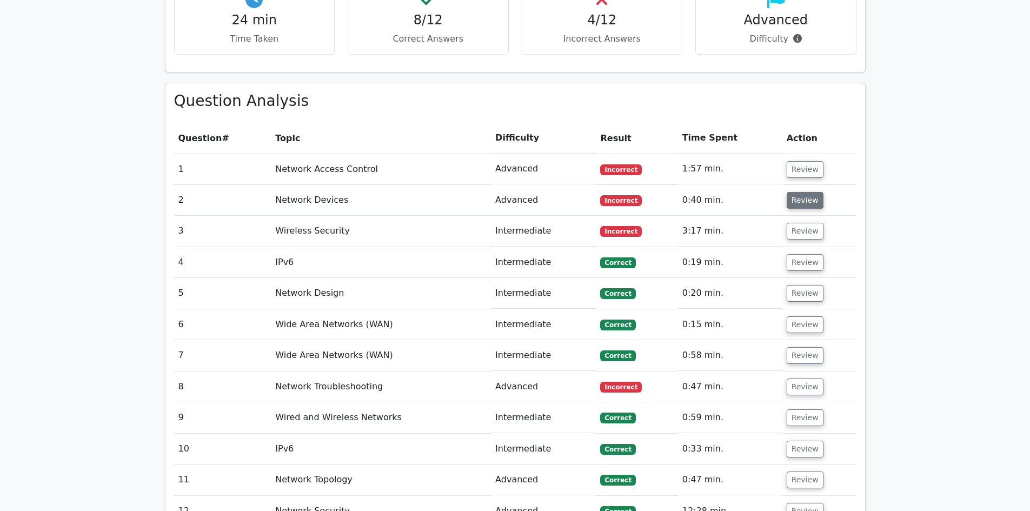
click at [803, 192] on button "Review" at bounding box center [805, 200] width 37 height 17
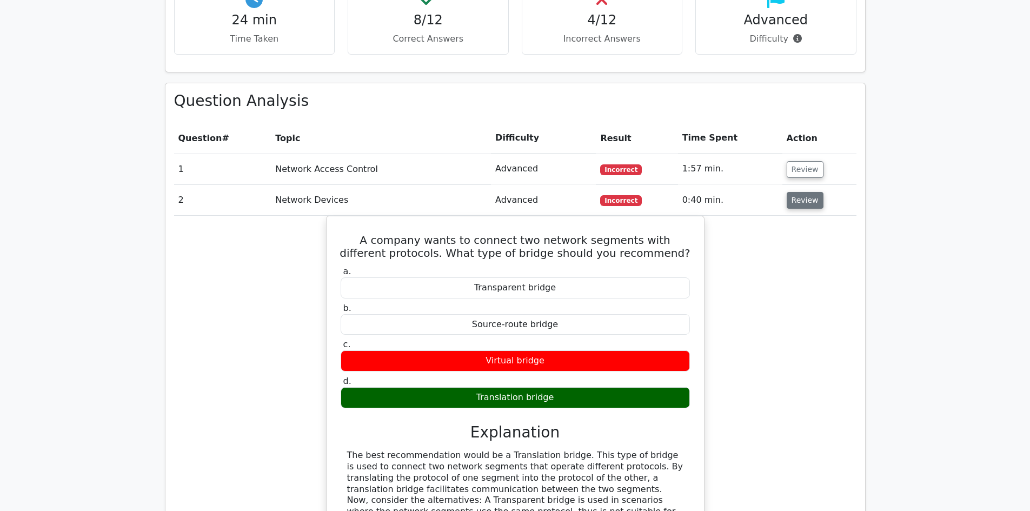
click at [801, 192] on button "Review" at bounding box center [805, 200] width 37 height 17
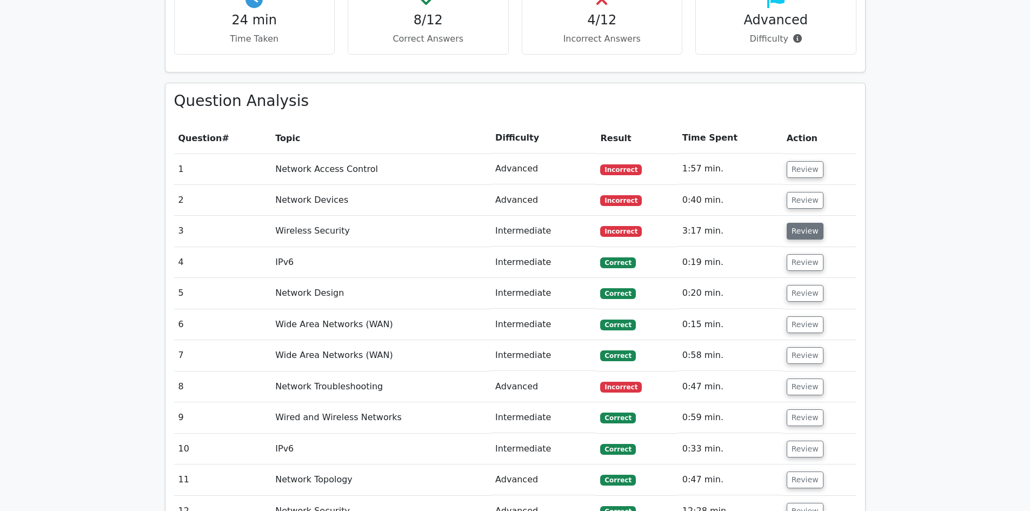
click at [806, 223] on button "Review" at bounding box center [805, 231] width 37 height 17
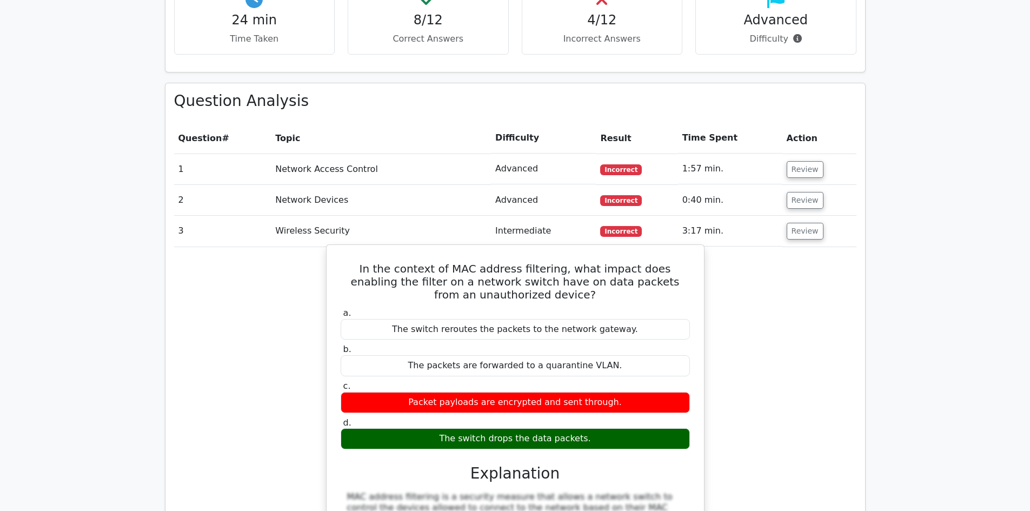
scroll to position [920, 0]
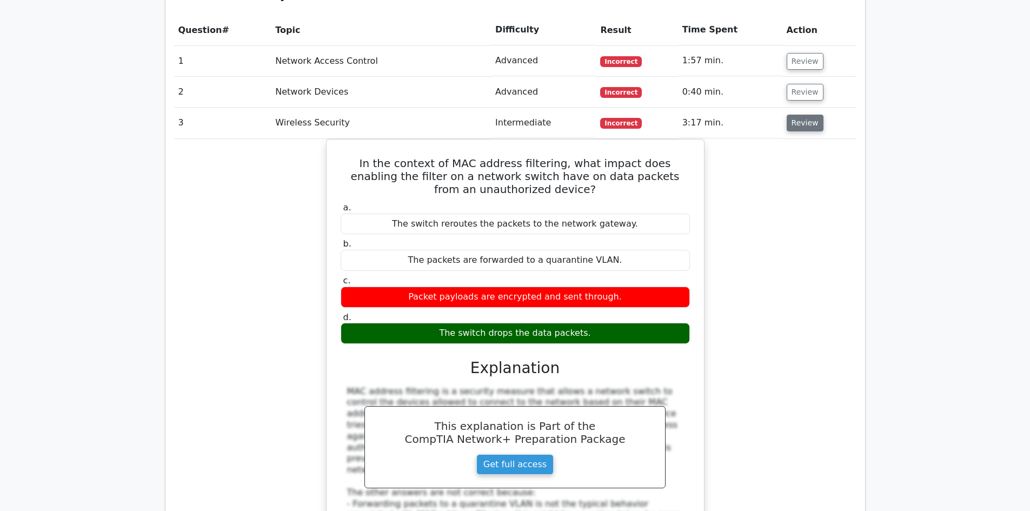
click at [801, 115] on button "Review" at bounding box center [805, 123] width 37 height 17
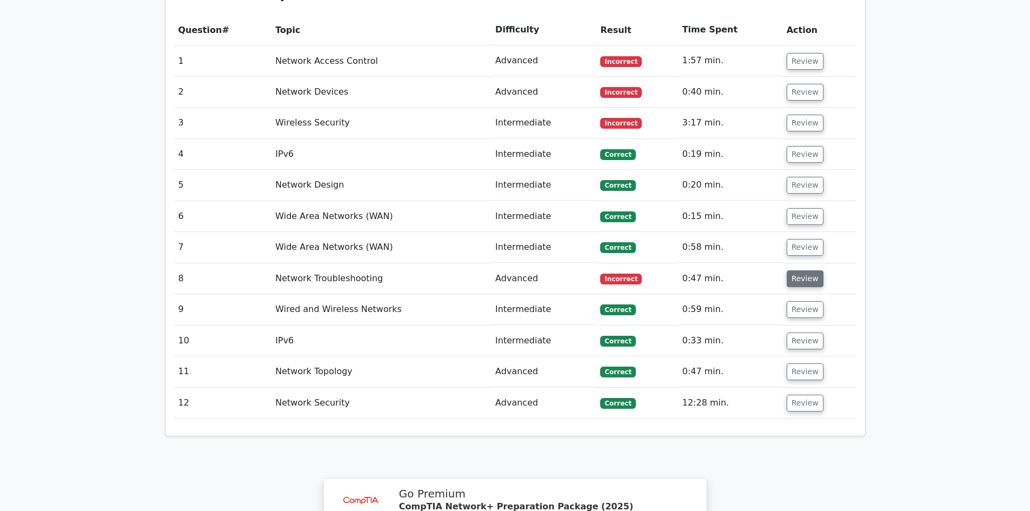
click at [801, 270] on button "Review" at bounding box center [805, 278] width 37 height 17
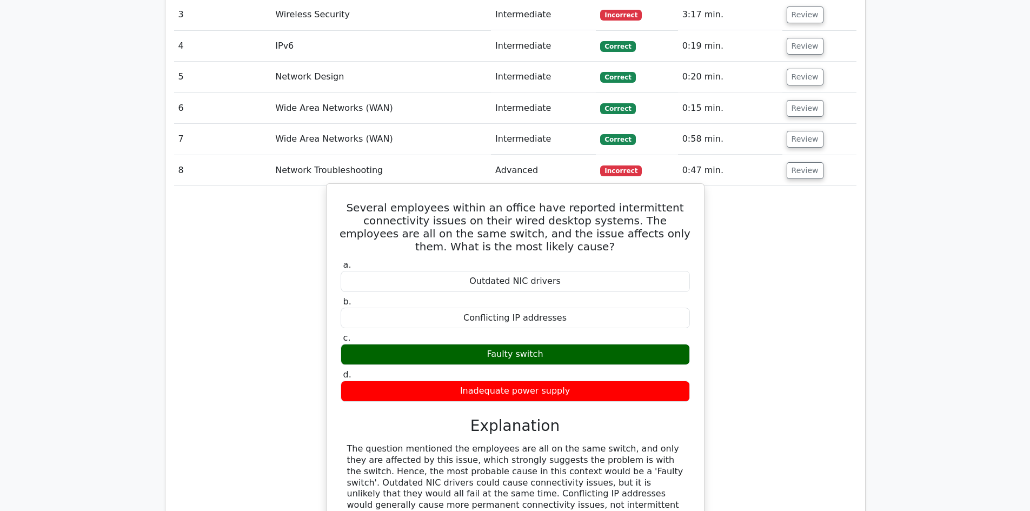
scroll to position [865, 0]
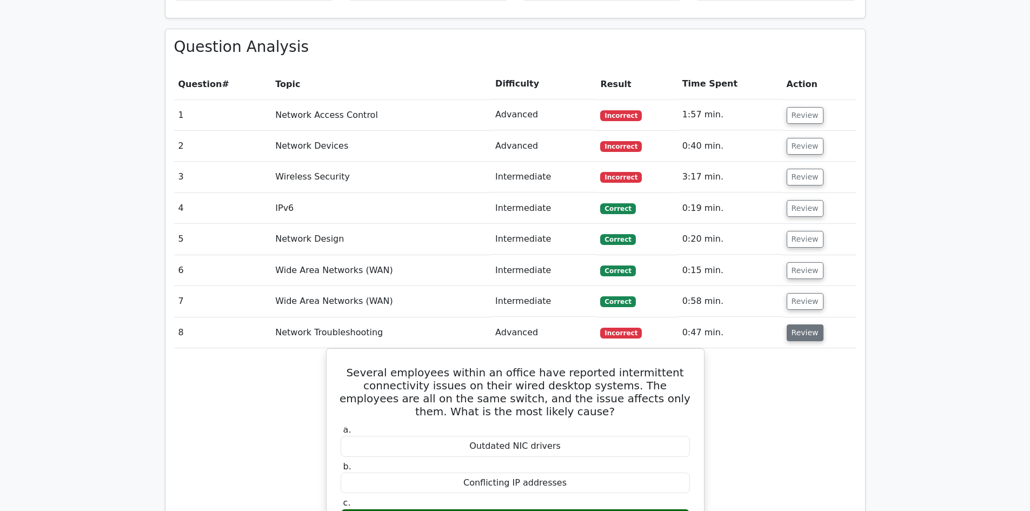
click at [791, 325] on button "Review" at bounding box center [805, 333] width 37 height 17
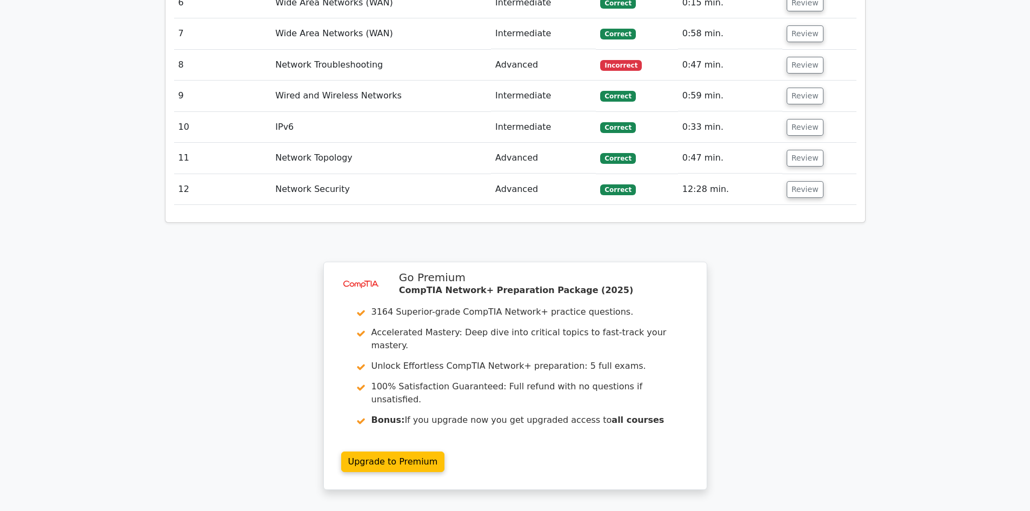
scroll to position [1277, 0]
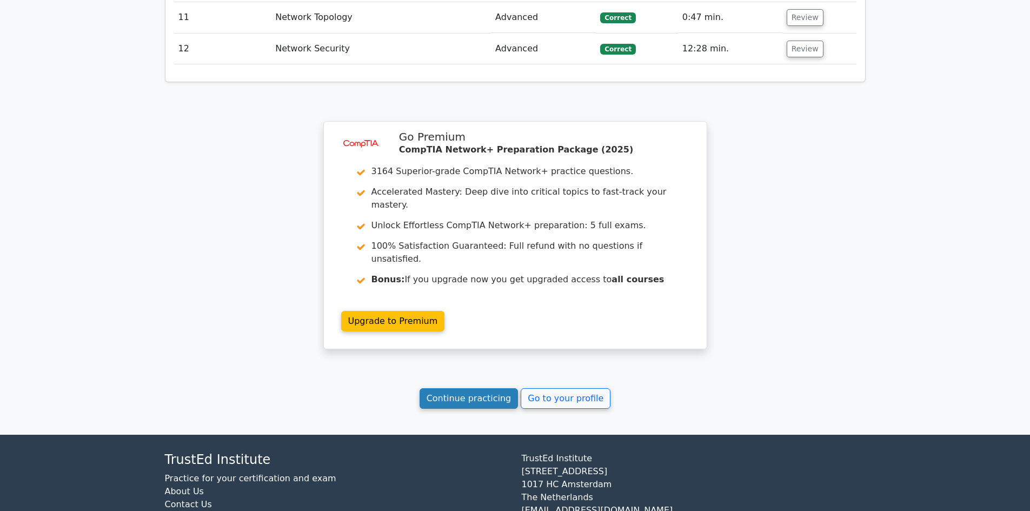
click at [468, 388] on link "Continue practicing" at bounding box center [469, 398] width 99 height 21
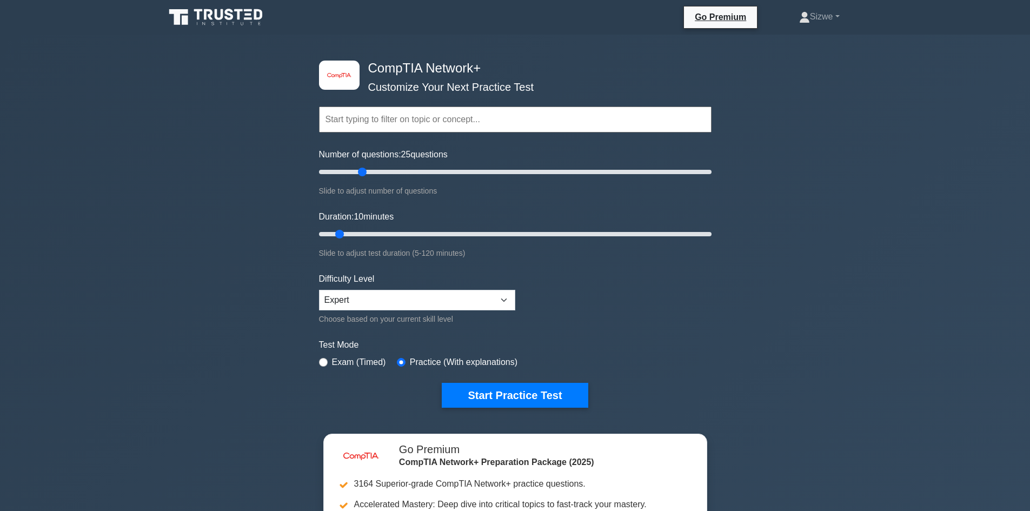
drag, startPoint x: 340, startPoint y: 172, endPoint x: 362, endPoint y: 171, distance: 22.2
click at [362, 171] on input "Number of questions: 25 questions" at bounding box center [515, 172] width 393 height 13
click at [368, 171] on input "Number of questions: 25 questions" at bounding box center [515, 172] width 393 height 13
click at [362, 171] on input "Number of questions: 30 questions" at bounding box center [515, 172] width 393 height 13
type input "20"
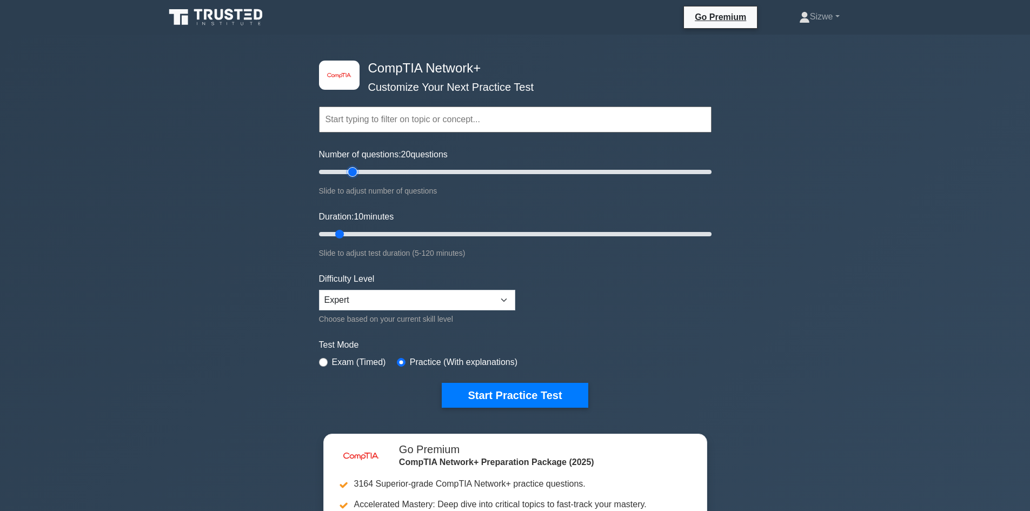
click at [358, 171] on input "Number of questions: 20 questions" at bounding box center [515, 172] width 393 height 13
click at [348, 233] on input "Duration: 10 minutes" at bounding box center [515, 234] width 393 height 13
type input "15"
click at [353, 233] on input "Duration: 15 minutes" at bounding box center [515, 234] width 393 height 13
click at [426, 299] on select "Beginner Intermediate Expert" at bounding box center [417, 300] width 196 height 21
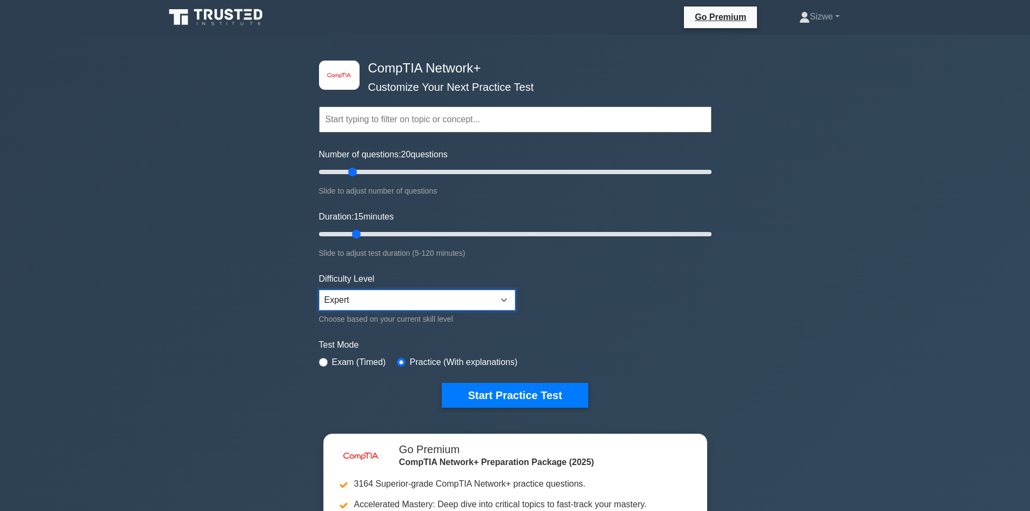
click at [426, 299] on select "Beginner Intermediate Expert" at bounding box center [417, 300] width 196 height 21
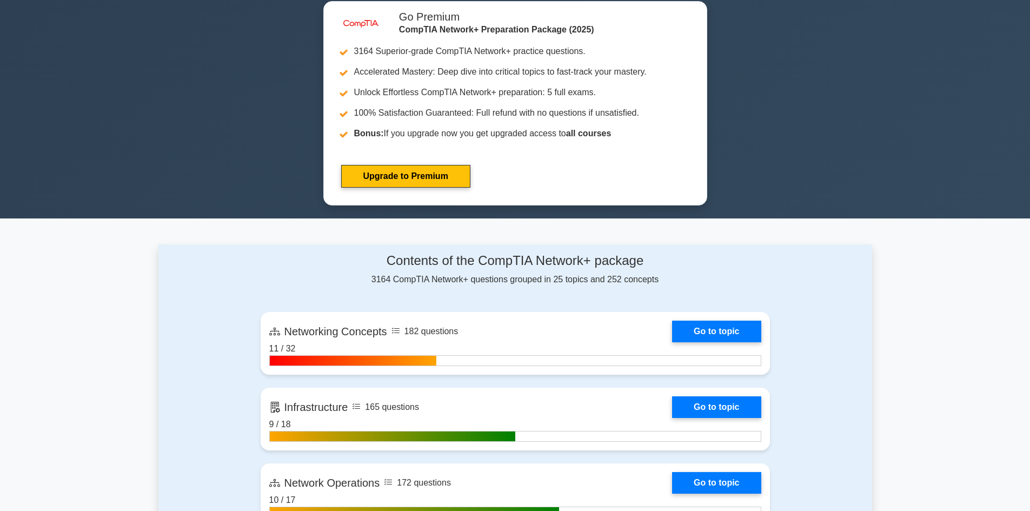
scroll to position [162, 0]
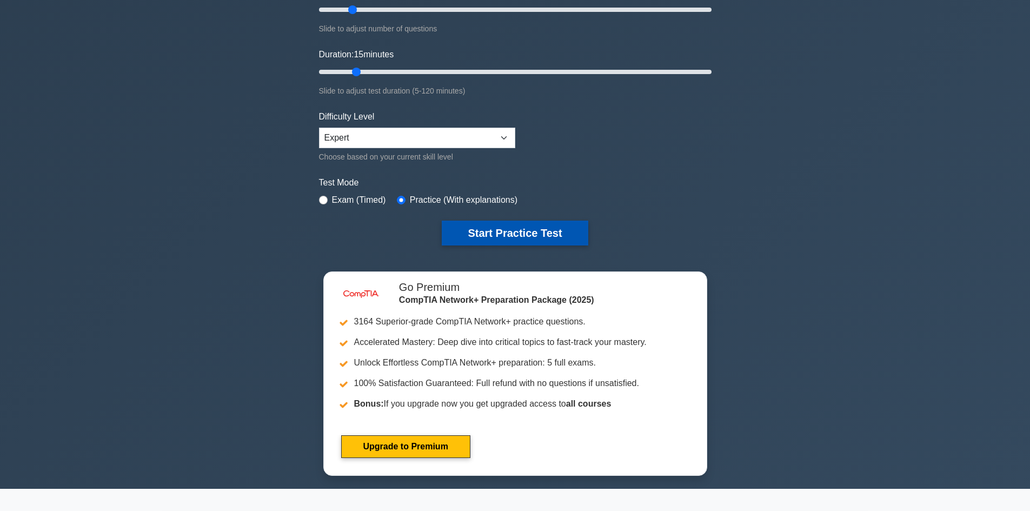
click at [495, 230] on button "Start Practice Test" at bounding box center [515, 233] width 146 height 25
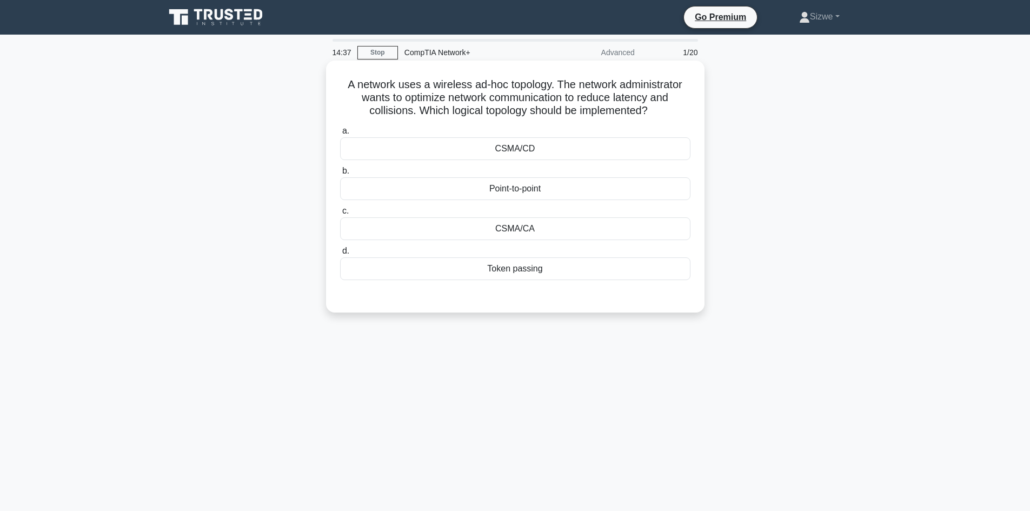
click at [511, 228] on div "CSMA/CA" at bounding box center [515, 228] width 351 height 23
click at [340, 215] on input "c. CSMA/CA" at bounding box center [340, 211] width 0 height 7
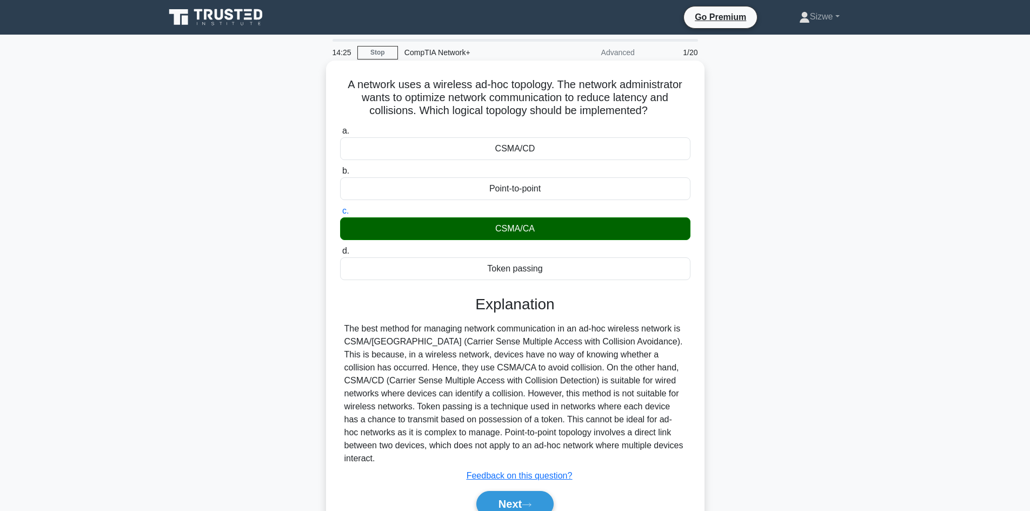
scroll to position [73, 0]
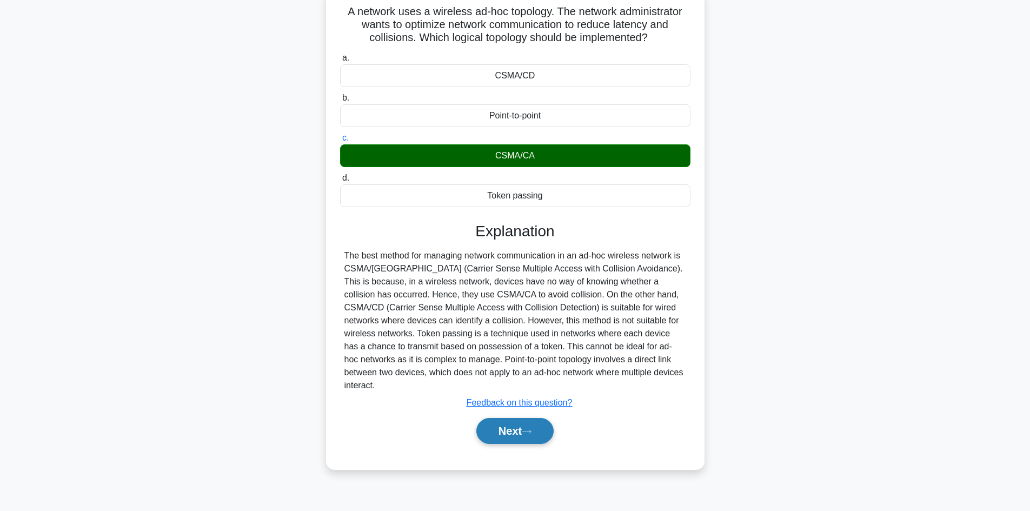
click at [505, 418] on button "Next" at bounding box center [515, 431] width 77 height 26
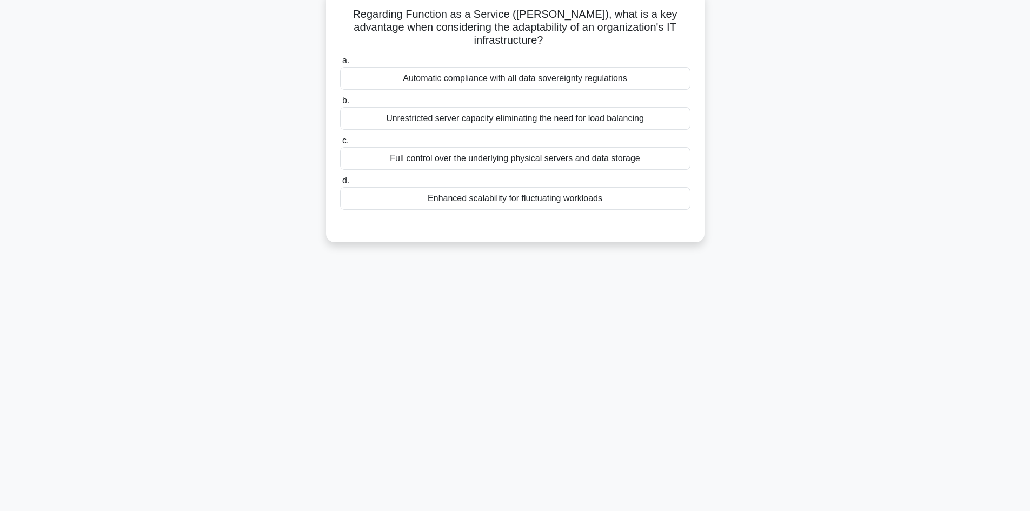
scroll to position [0, 0]
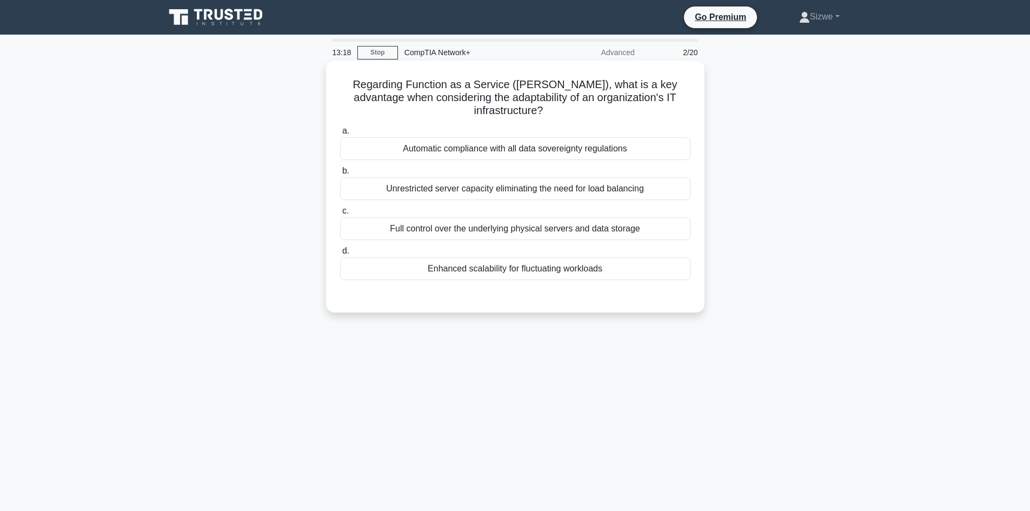
click at [579, 219] on div "Full control over the underlying physical servers and data storage" at bounding box center [515, 228] width 351 height 23
click at [340, 215] on input "c. Full control over the underlying physical servers and data storage" at bounding box center [340, 211] width 0 height 7
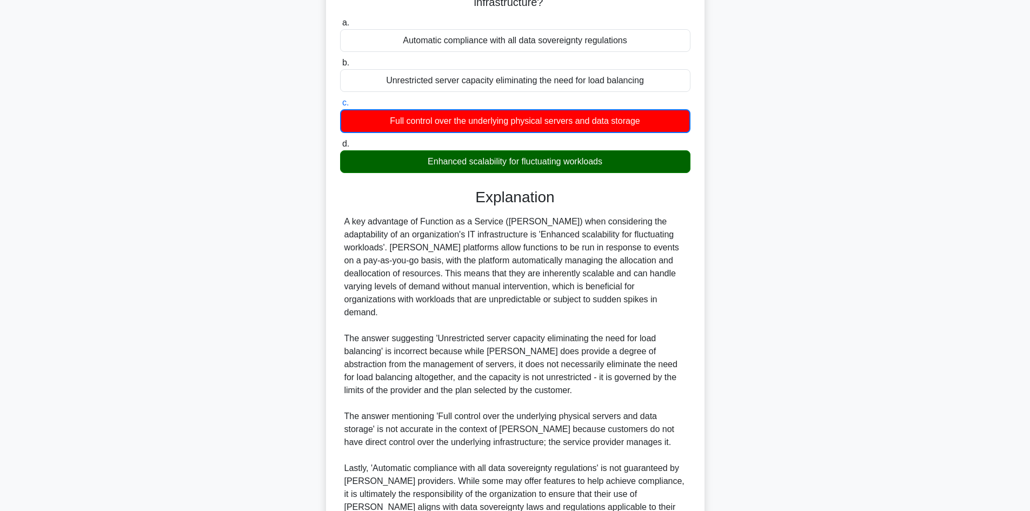
scroll to position [183, 0]
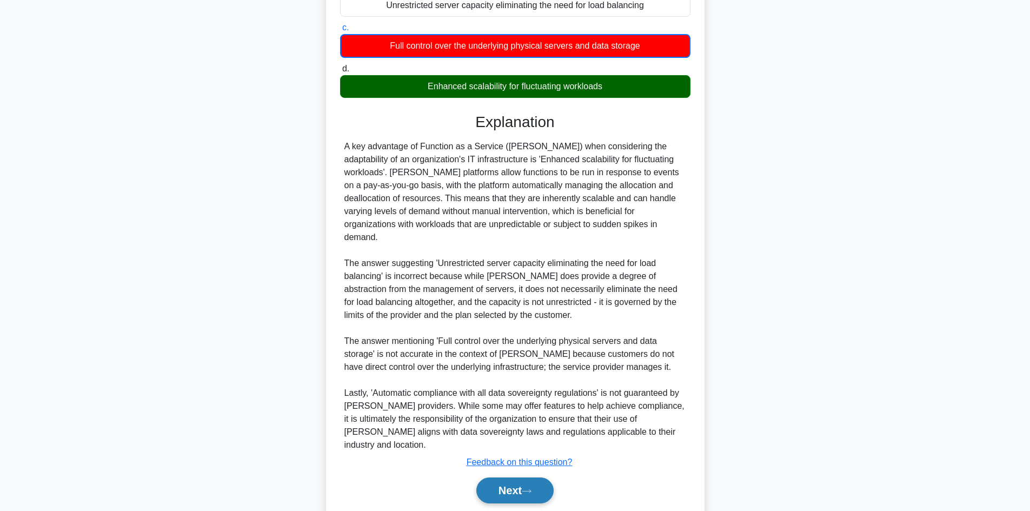
click at [521, 478] on button "Next" at bounding box center [515, 491] width 77 height 26
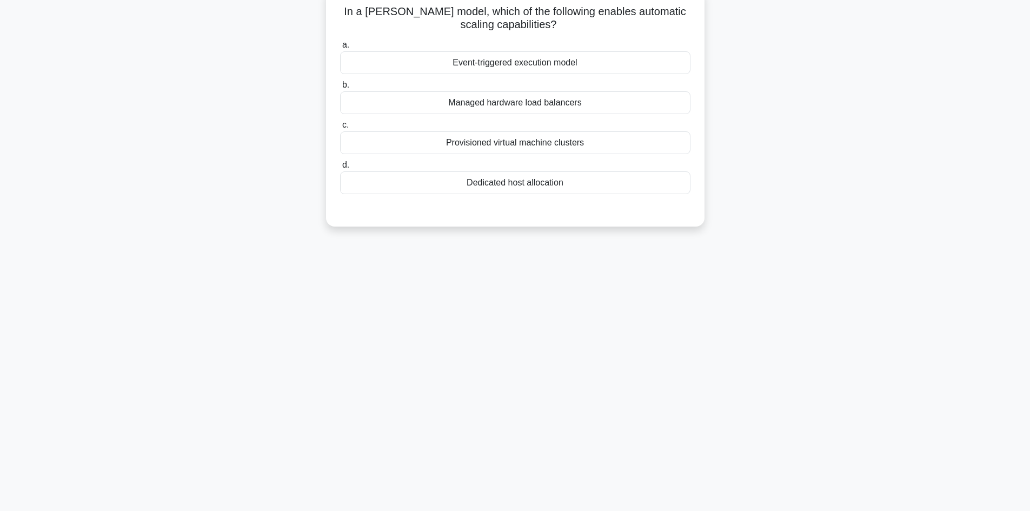
scroll to position [0, 0]
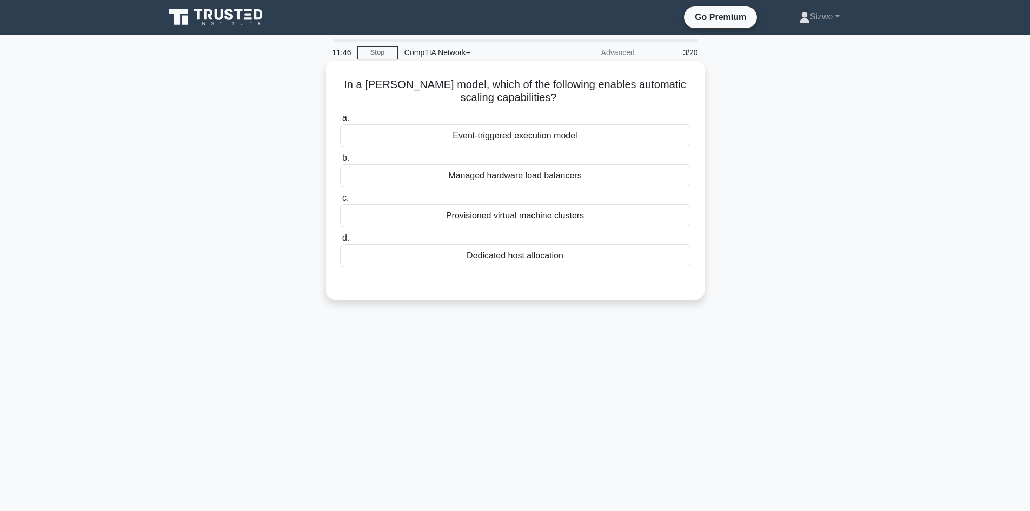
click at [525, 258] on div "Dedicated host allocation" at bounding box center [515, 256] width 351 height 23
click at [340, 242] on input "d. Dedicated host allocation" at bounding box center [340, 238] width 0 height 7
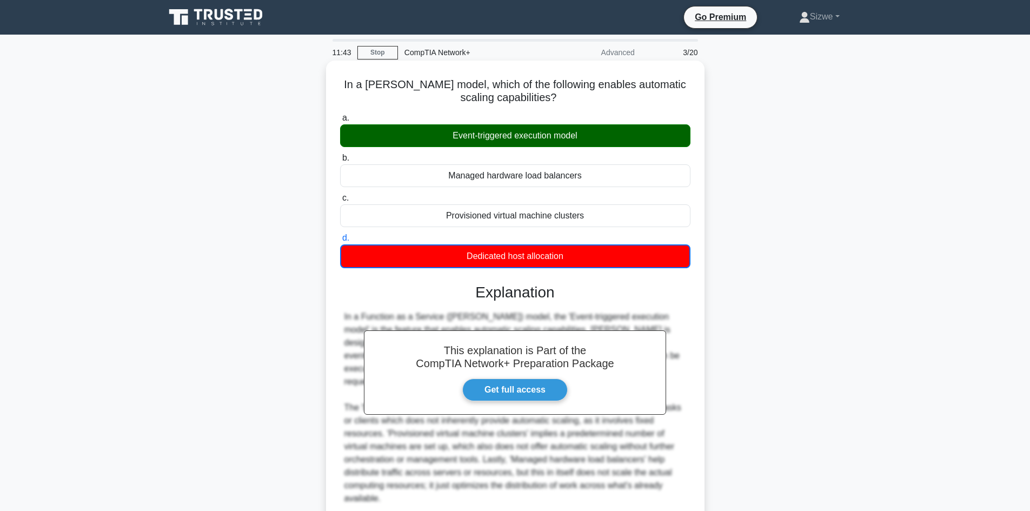
scroll to position [92, 0]
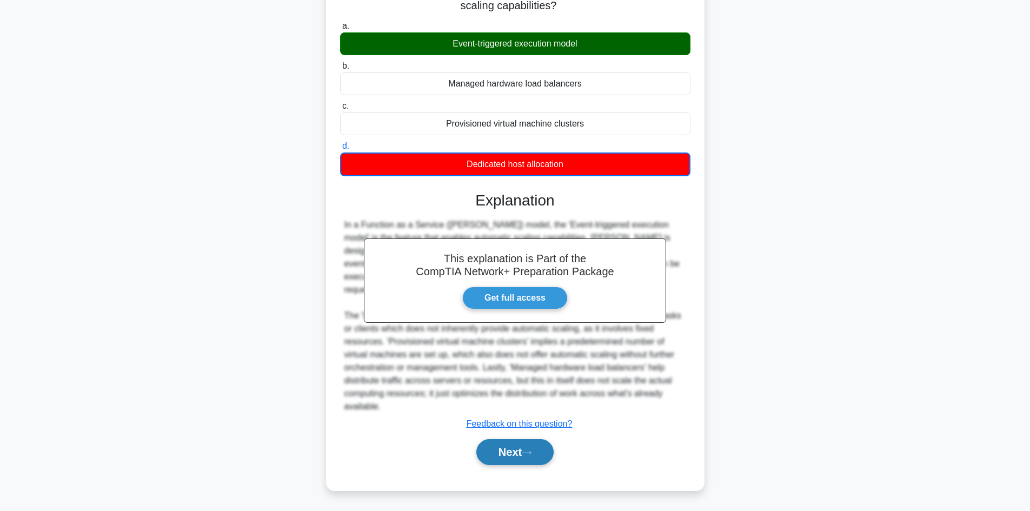
click at [490, 455] on button "Next" at bounding box center [515, 452] width 77 height 26
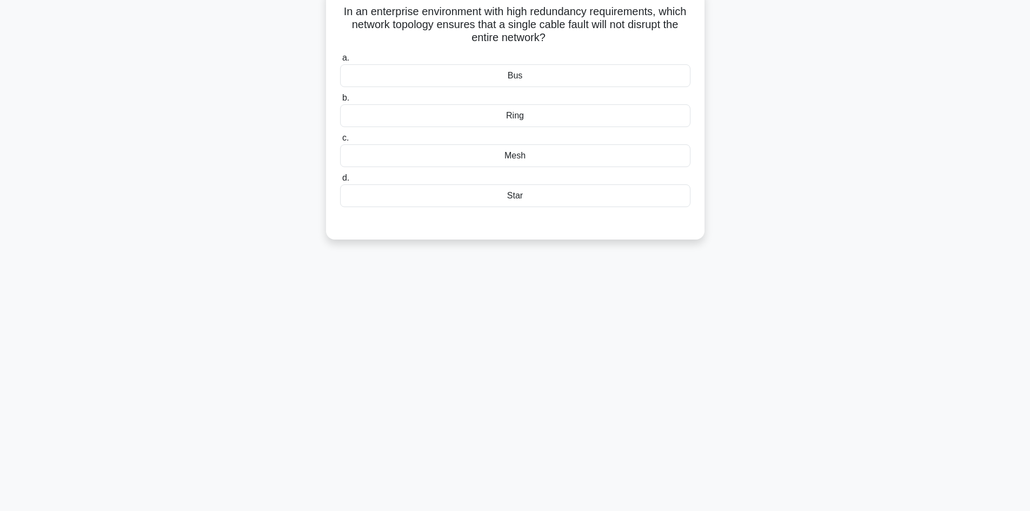
scroll to position [0, 0]
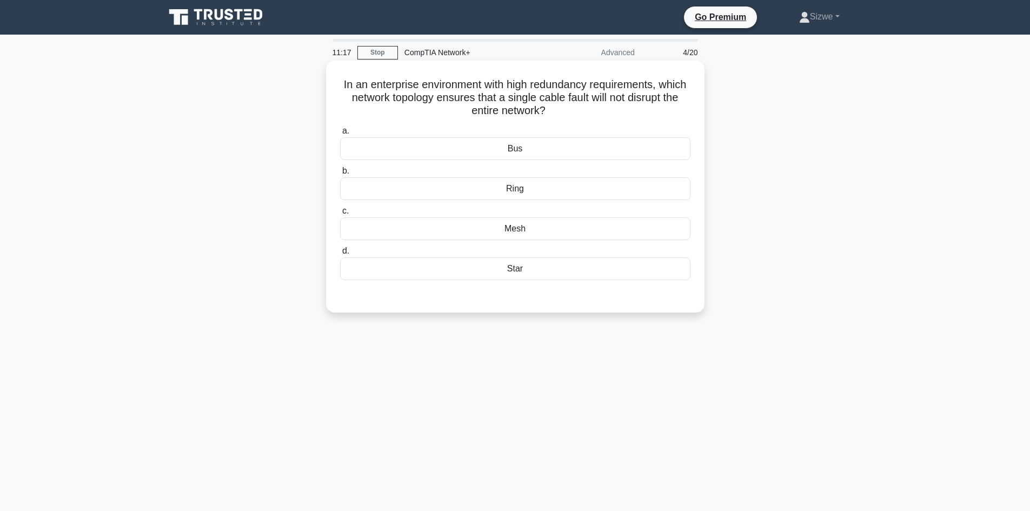
click at [516, 228] on div "Mesh" at bounding box center [515, 228] width 351 height 23
click at [340, 215] on input "c. Mesh" at bounding box center [340, 211] width 0 height 7
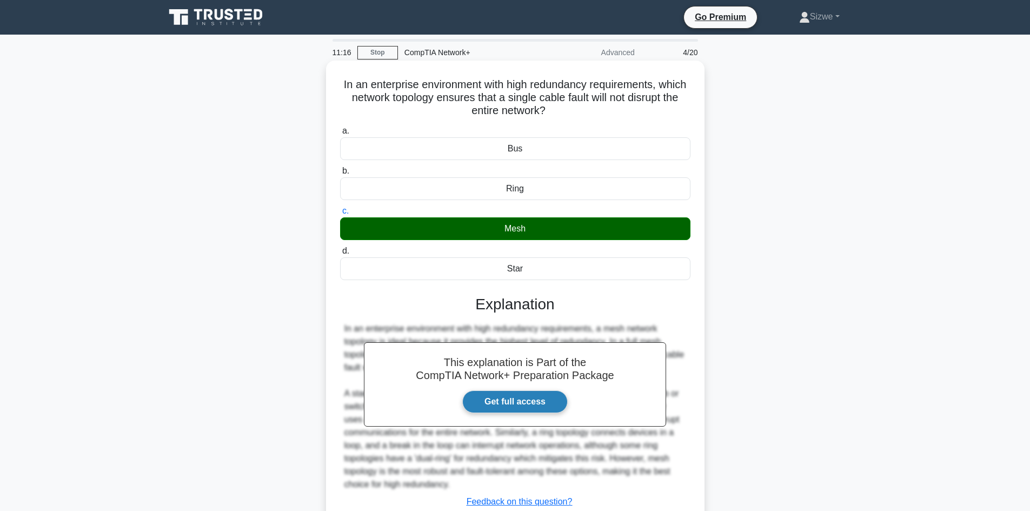
scroll to position [78, 0]
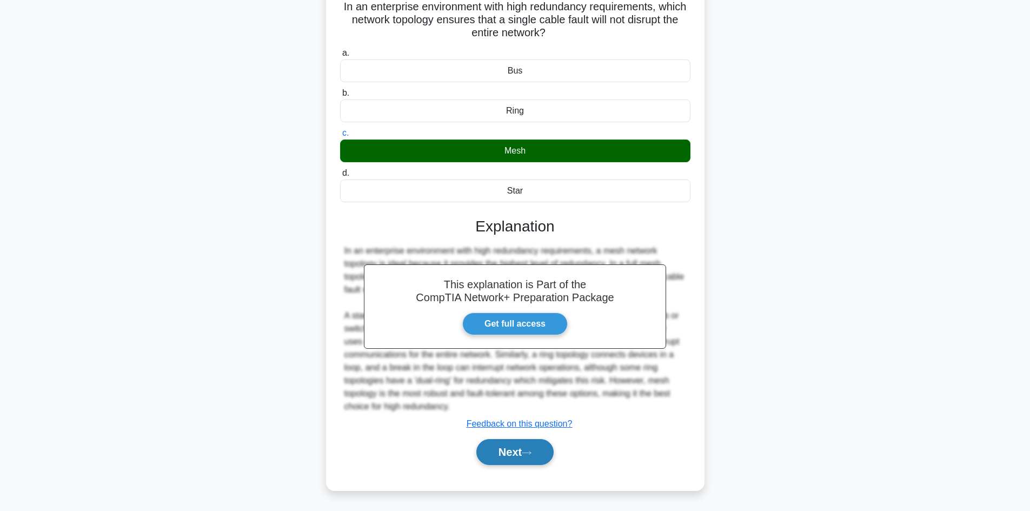
click at [516, 447] on button "Next" at bounding box center [515, 452] width 77 height 26
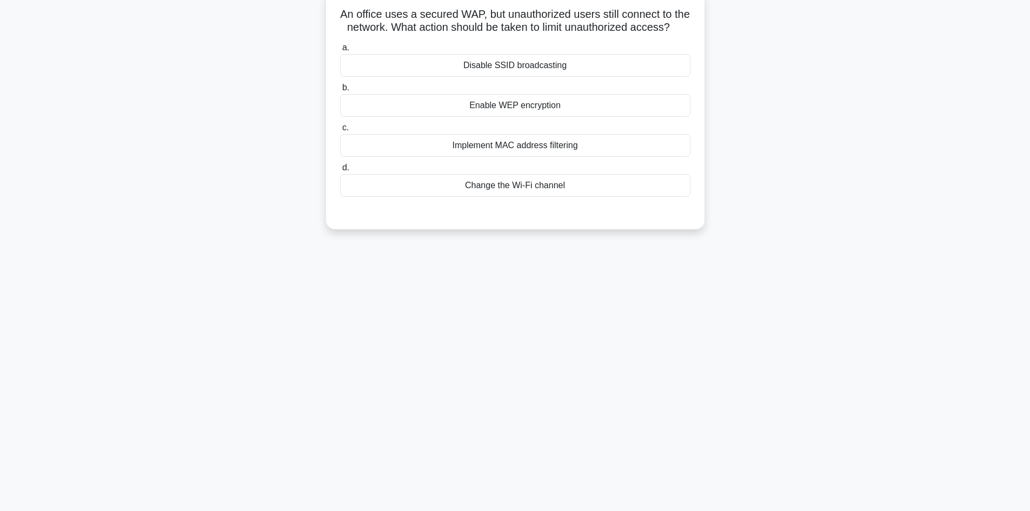
scroll to position [0, 0]
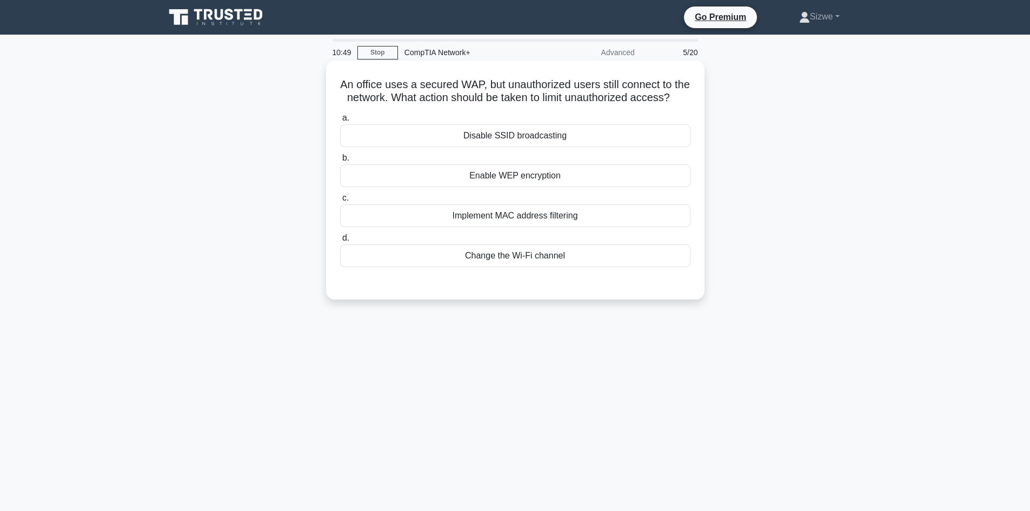
click at [520, 147] on div "Disable SSID broadcasting" at bounding box center [515, 135] width 351 height 23
click at [340, 122] on input "a. Disable SSID broadcasting" at bounding box center [340, 118] width 0 height 7
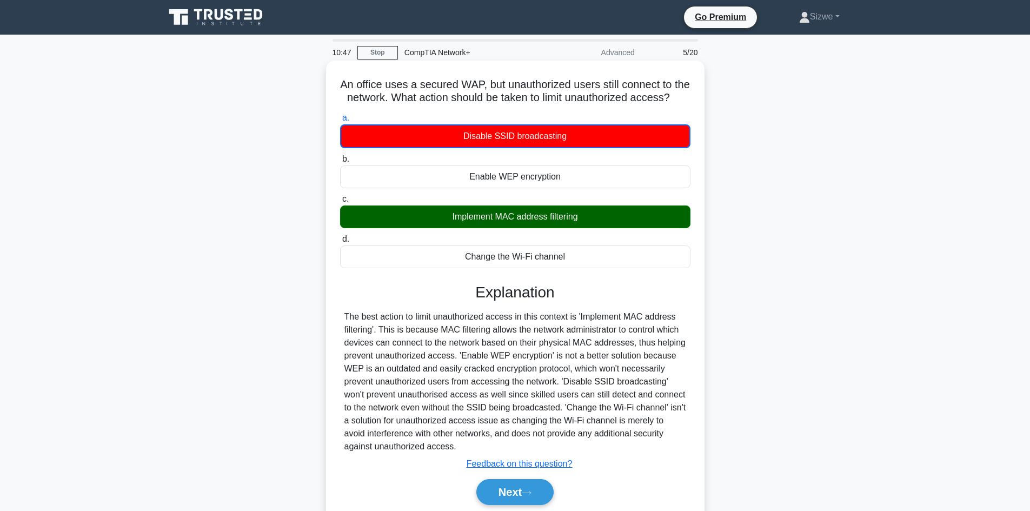
scroll to position [73, 0]
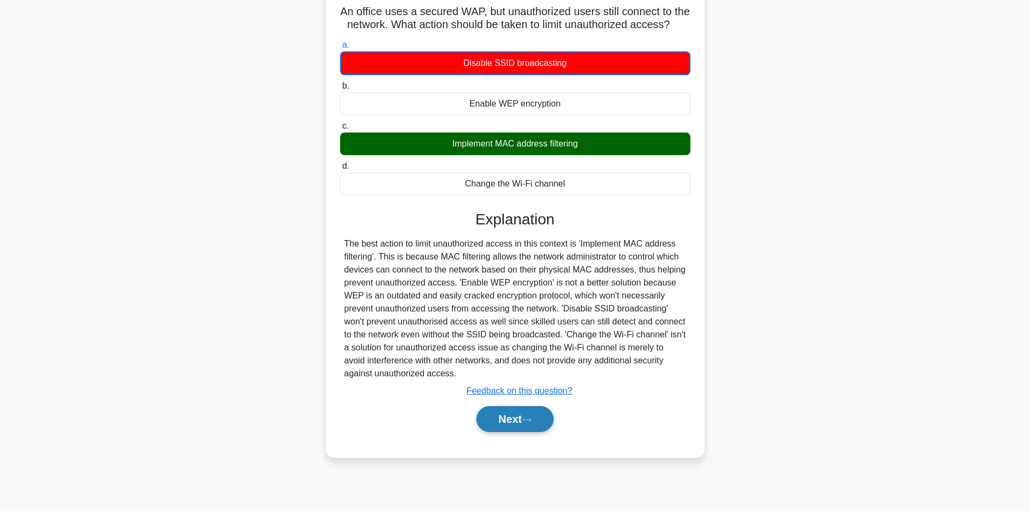
click at [493, 432] on button "Next" at bounding box center [515, 419] width 77 height 26
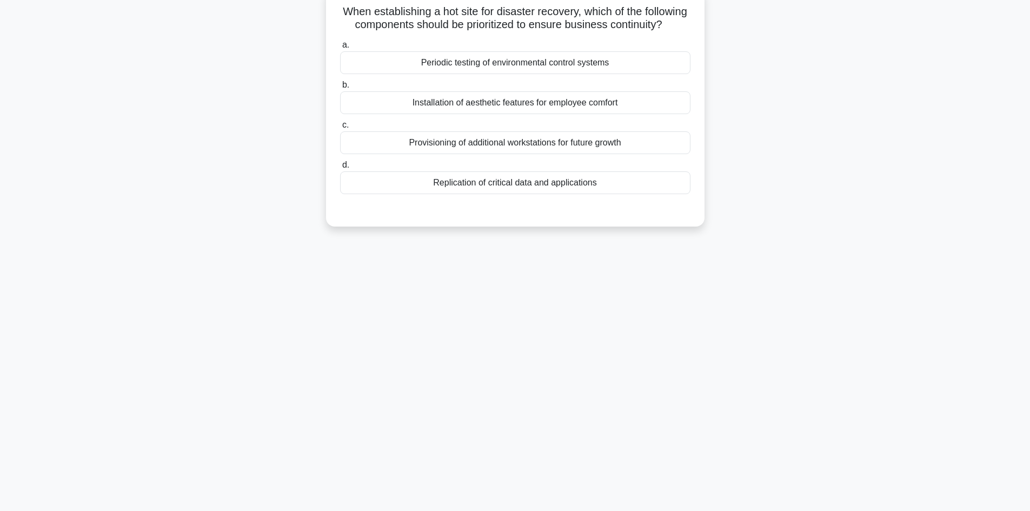
scroll to position [0, 0]
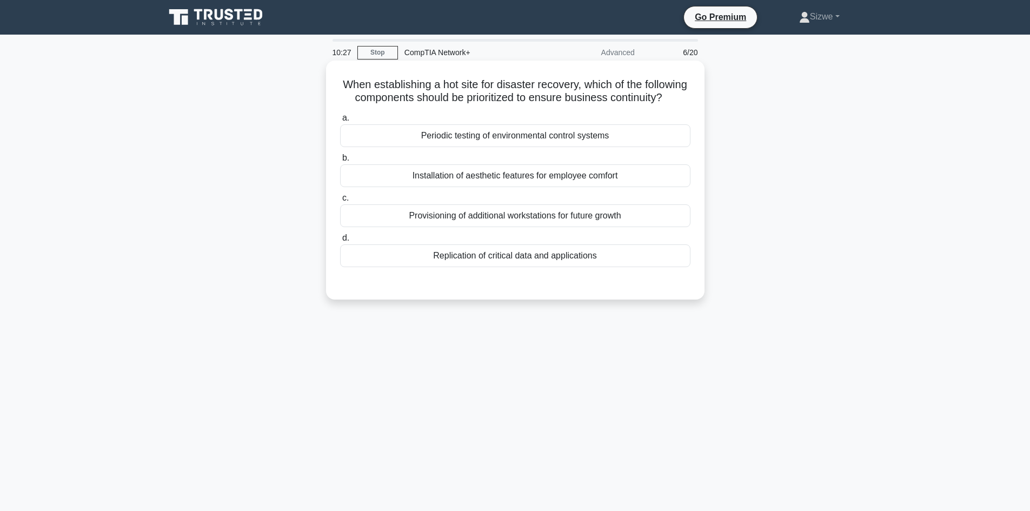
click at [578, 267] on div "Replication of critical data and applications" at bounding box center [515, 256] width 351 height 23
click at [340, 242] on input "d. Replication of critical data and applications" at bounding box center [340, 238] width 0 height 7
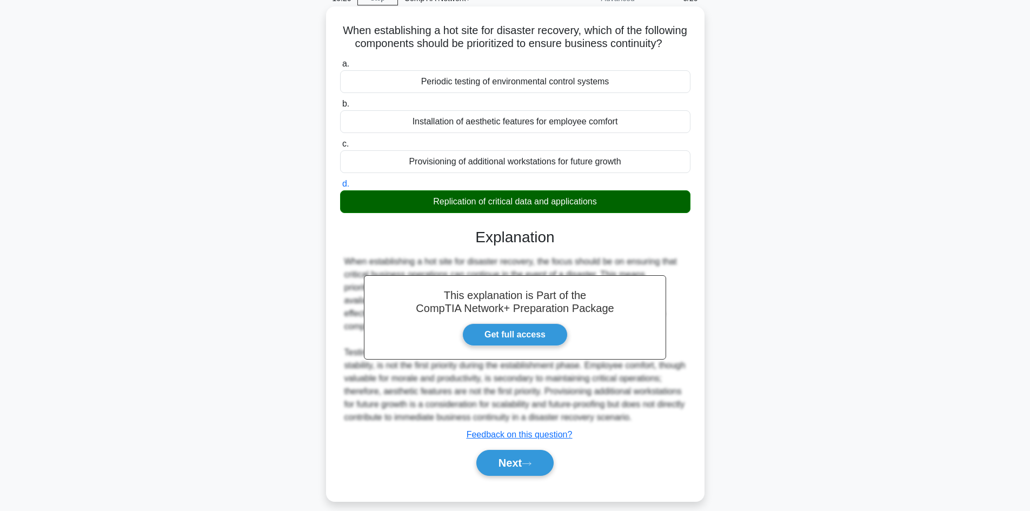
scroll to position [91, 0]
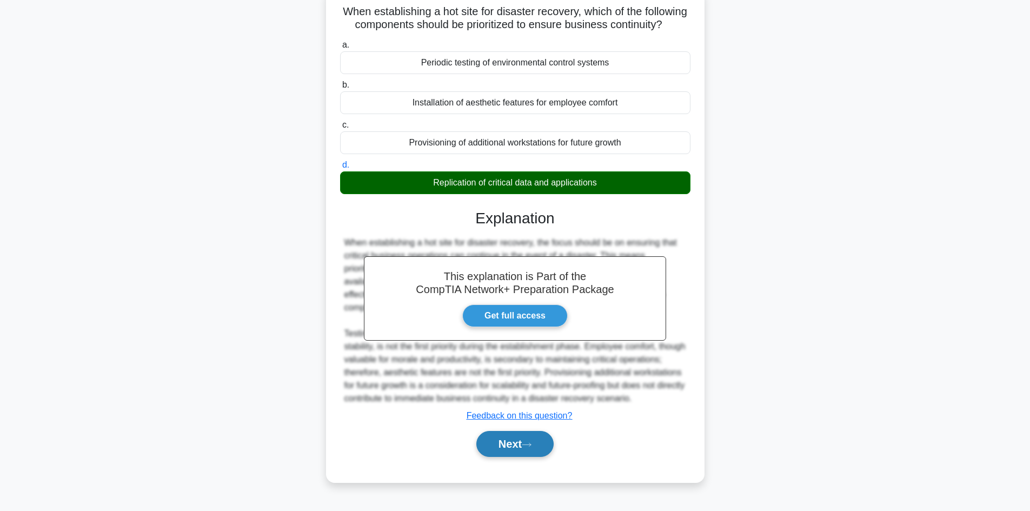
click at [513, 447] on button "Next" at bounding box center [515, 444] width 77 height 26
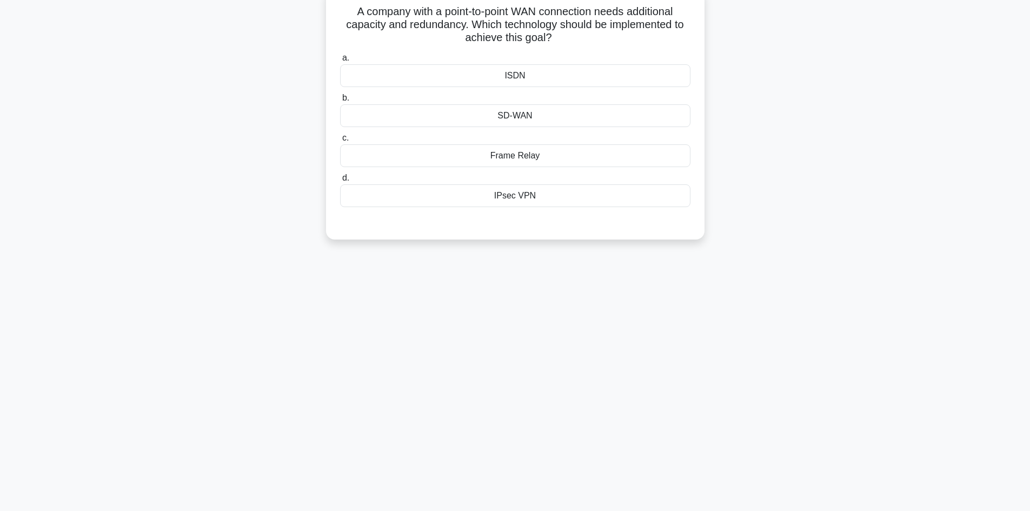
scroll to position [0, 0]
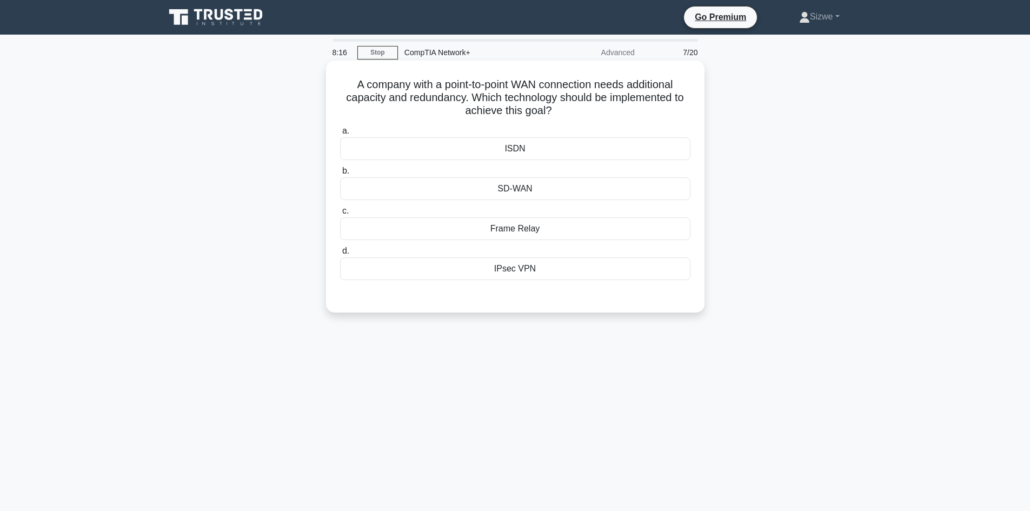
click at [526, 269] on div "IPsec VPN" at bounding box center [515, 268] width 351 height 23
click at [340, 255] on input "d. IPsec VPN" at bounding box center [340, 251] width 0 height 7
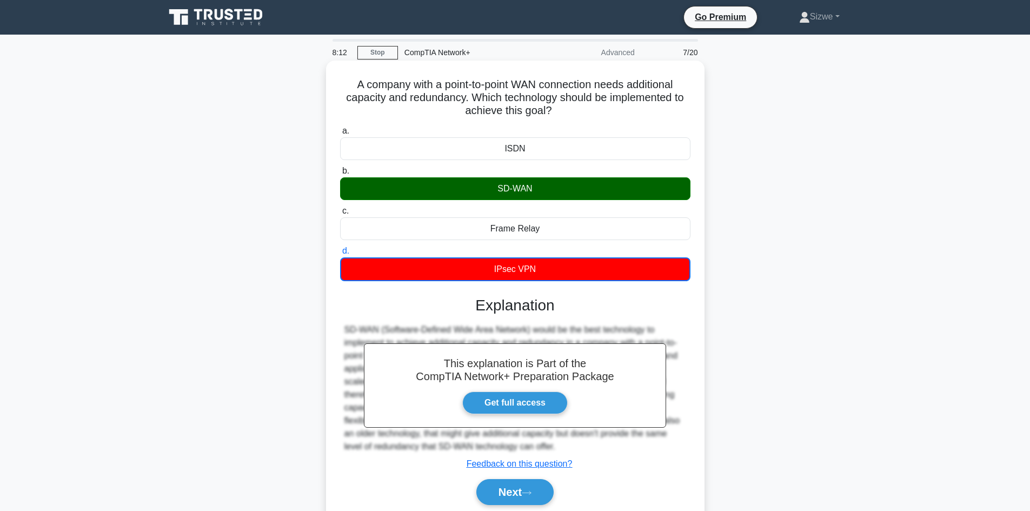
scroll to position [73, 0]
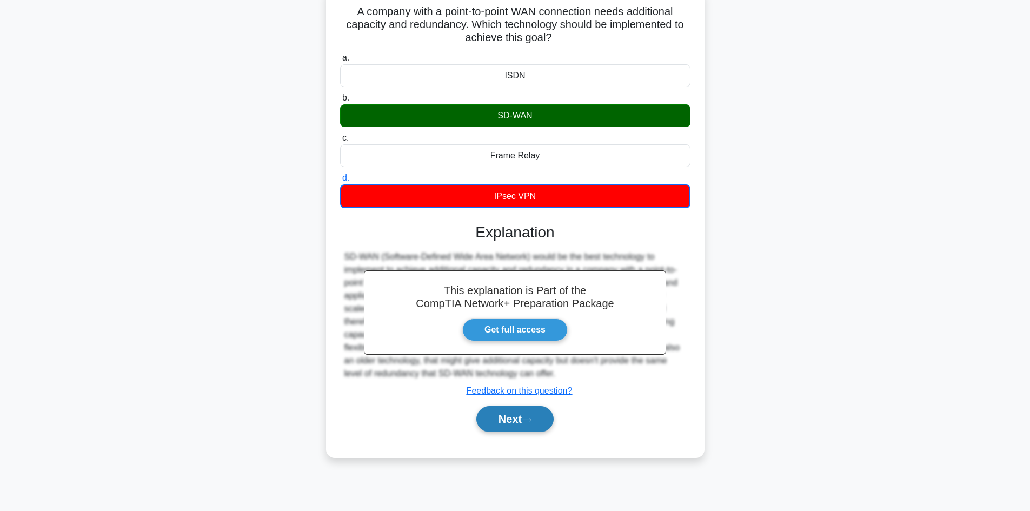
click at [526, 418] on icon at bounding box center [527, 420] width 10 height 6
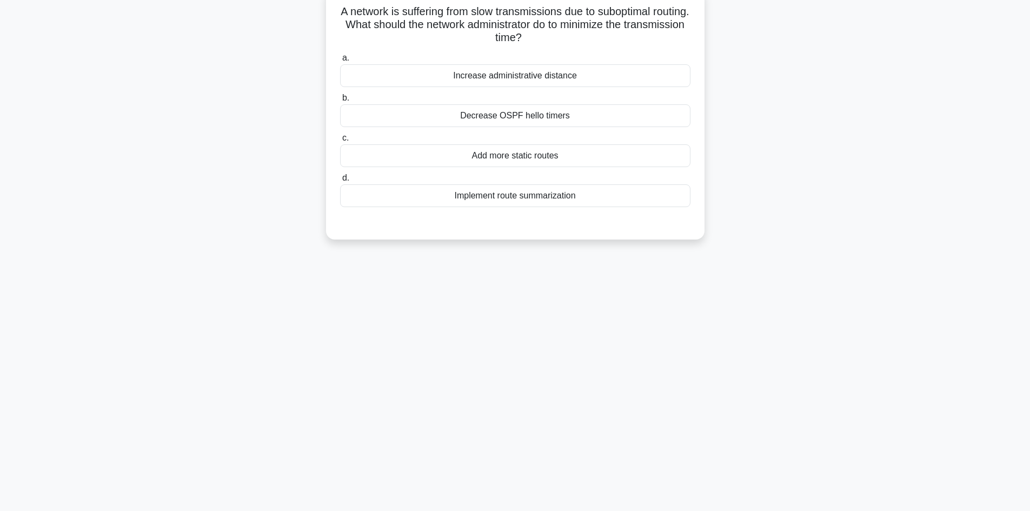
scroll to position [0, 0]
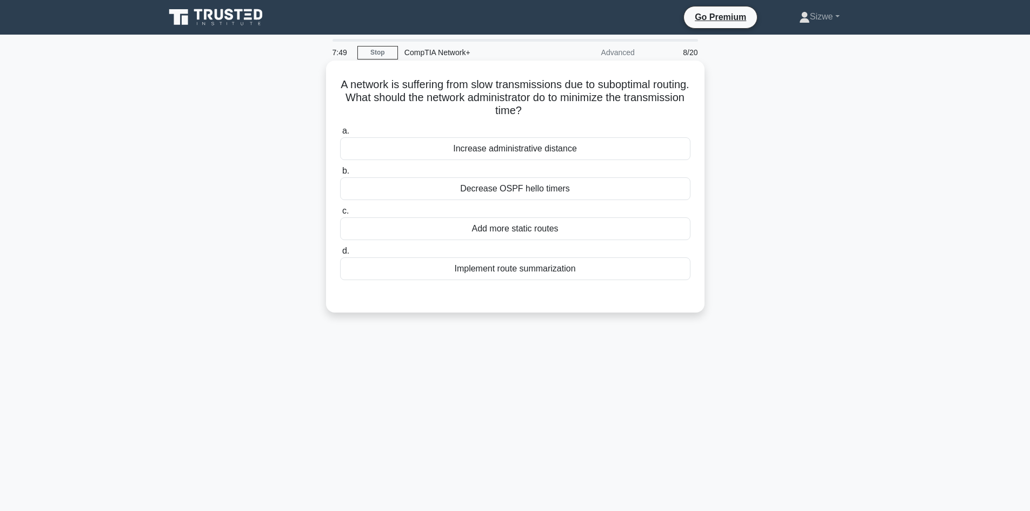
click at [561, 151] on div "Increase administrative distance" at bounding box center [515, 148] width 351 height 23
click at [340, 135] on input "a. Increase administrative distance" at bounding box center [340, 131] width 0 height 7
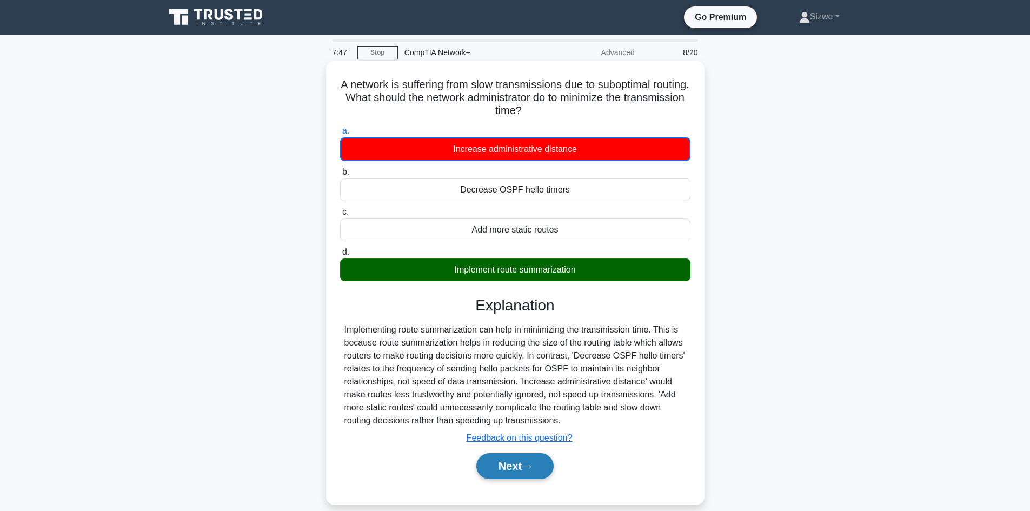
click at [526, 464] on button "Next" at bounding box center [515, 466] width 77 height 26
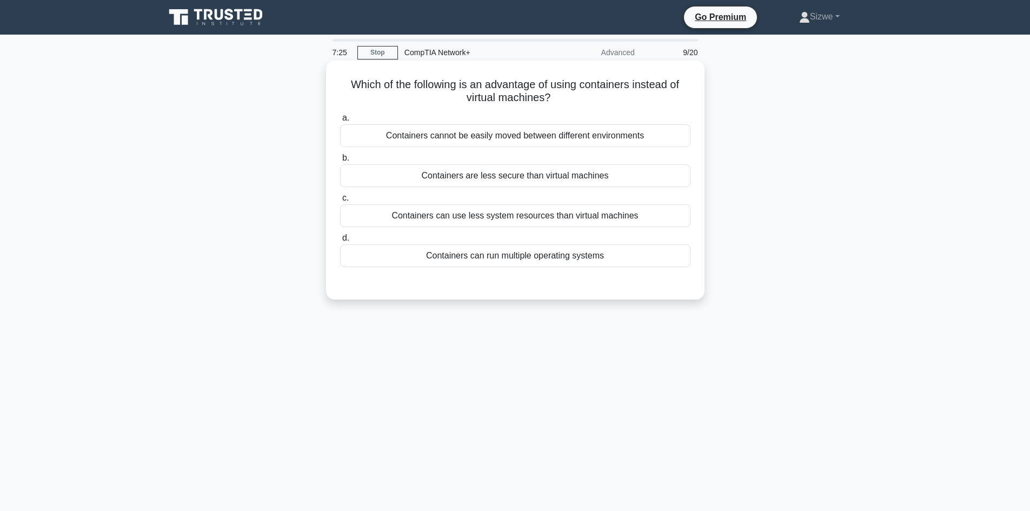
click at [548, 262] on div "Containers can run multiple operating systems" at bounding box center [515, 256] width 351 height 23
click at [340, 242] on input "d. Containers can run multiple operating systems" at bounding box center [340, 238] width 0 height 7
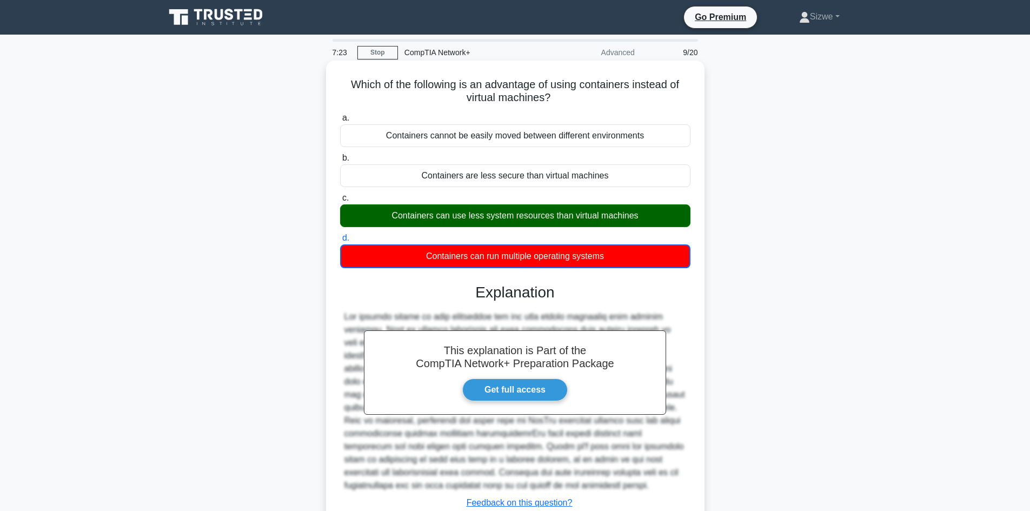
scroll to position [80, 0]
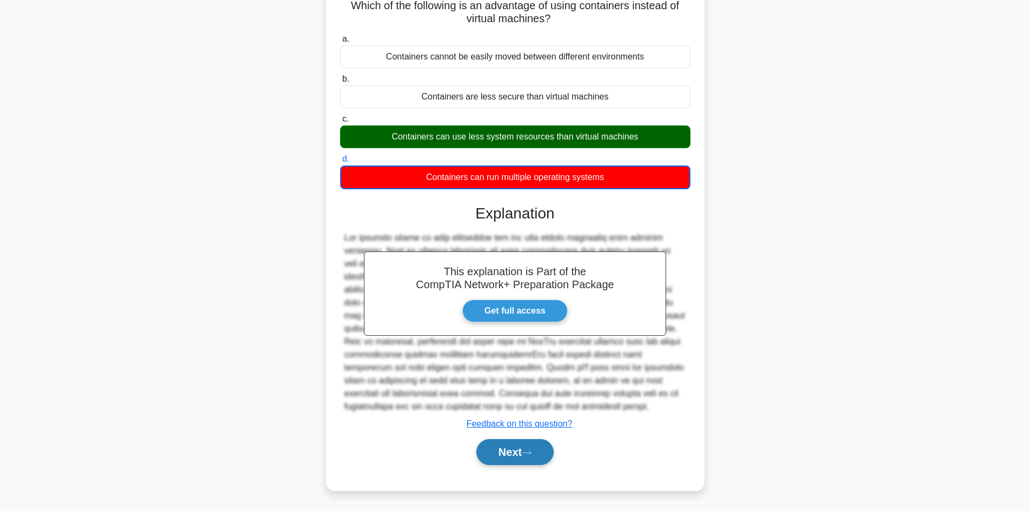
click at [527, 451] on icon at bounding box center [527, 453] width 10 height 6
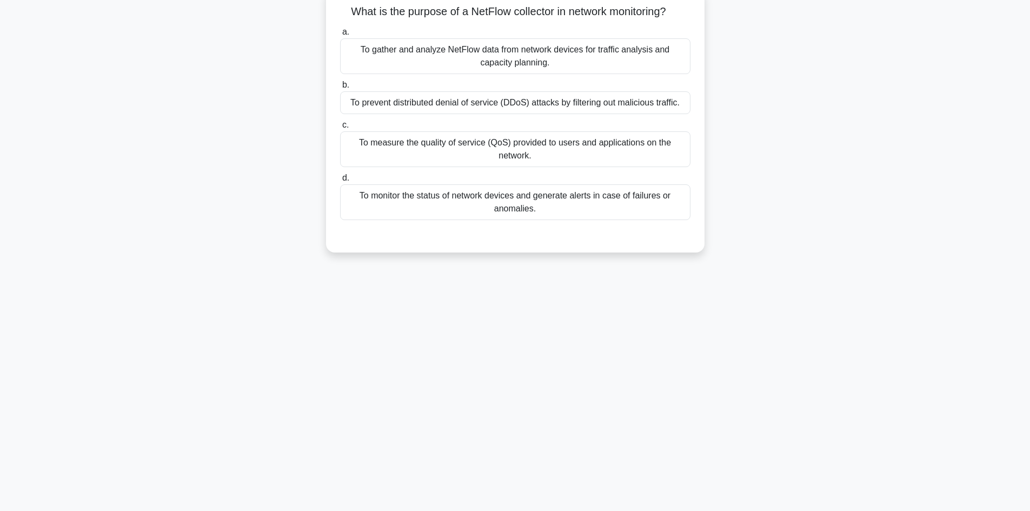
scroll to position [0, 0]
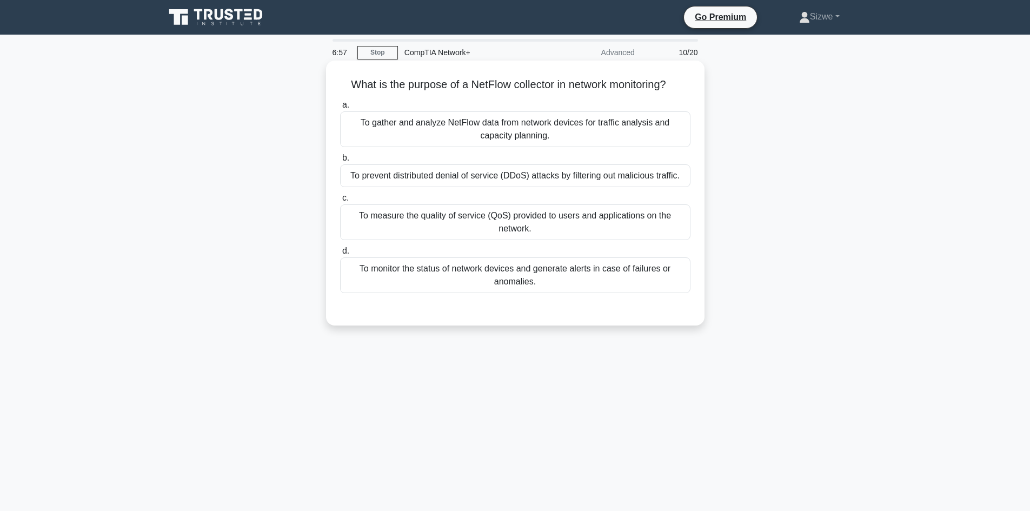
click at [534, 233] on div "To measure the quality of service (QoS) provided to users and applications on t…" at bounding box center [515, 222] width 351 height 36
click at [340, 202] on input "c. To measure the quality of service (QoS) provided to users and applications o…" at bounding box center [340, 198] width 0 height 7
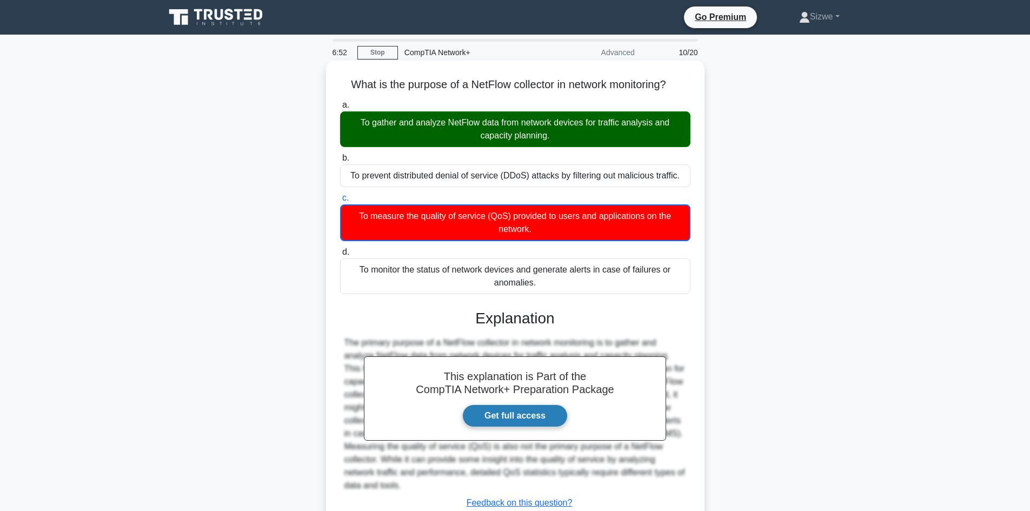
scroll to position [80, 0]
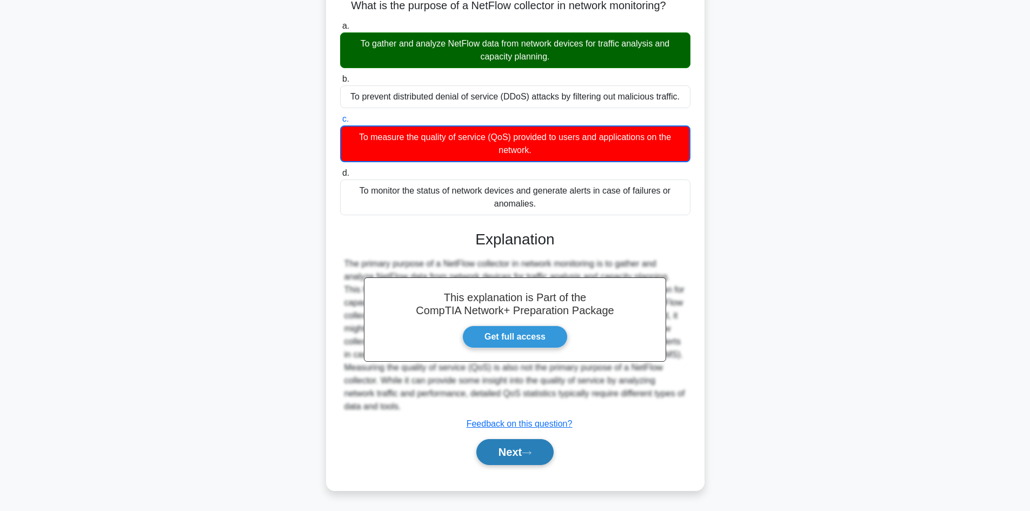
click at [514, 448] on button "Next" at bounding box center [515, 452] width 77 height 26
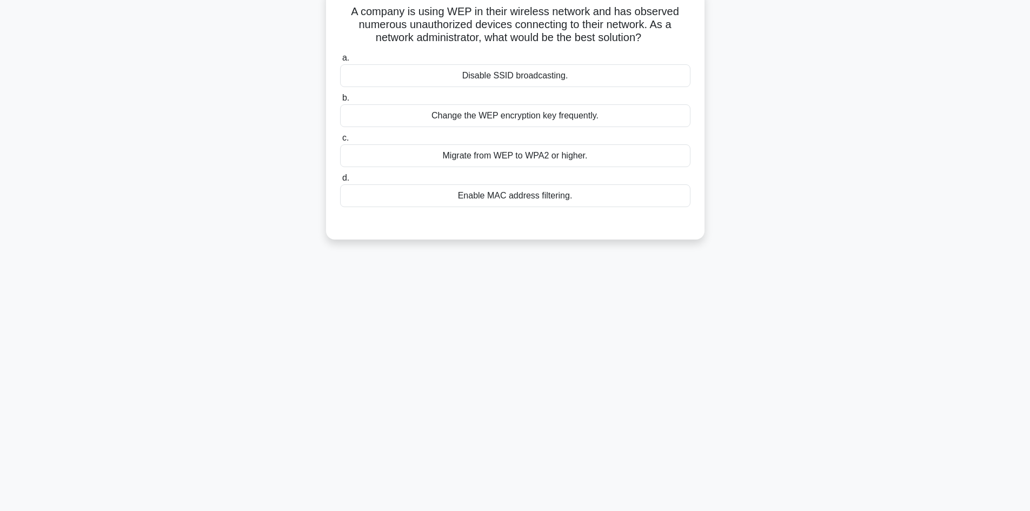
scroll to position [0, 0]
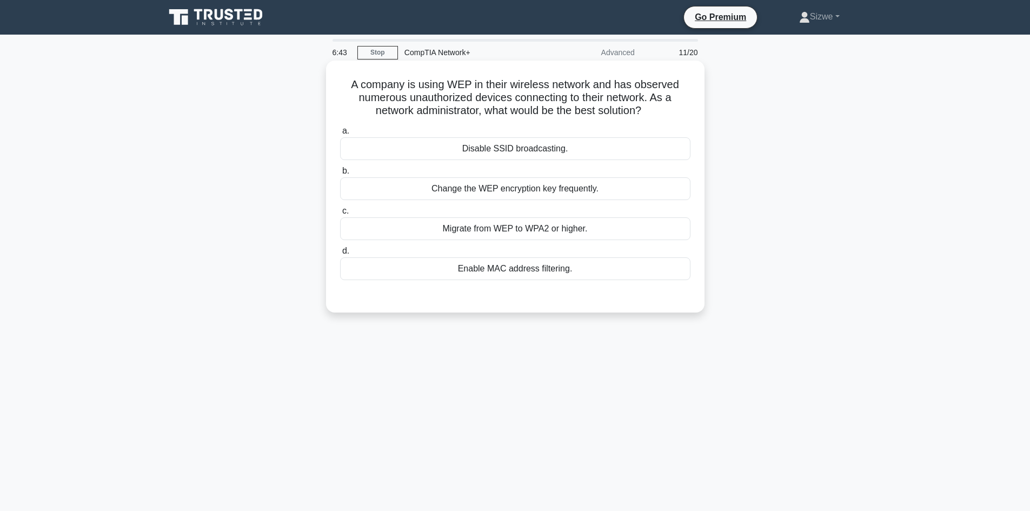
click at [466, 266] on div "Enable MAC address filtering." at bounding box center [515, 268] width 351 height 23
click at [340, 255] on input "d. Enable MAC address filtering." at bounding box center [340, 251] width 0 height 7
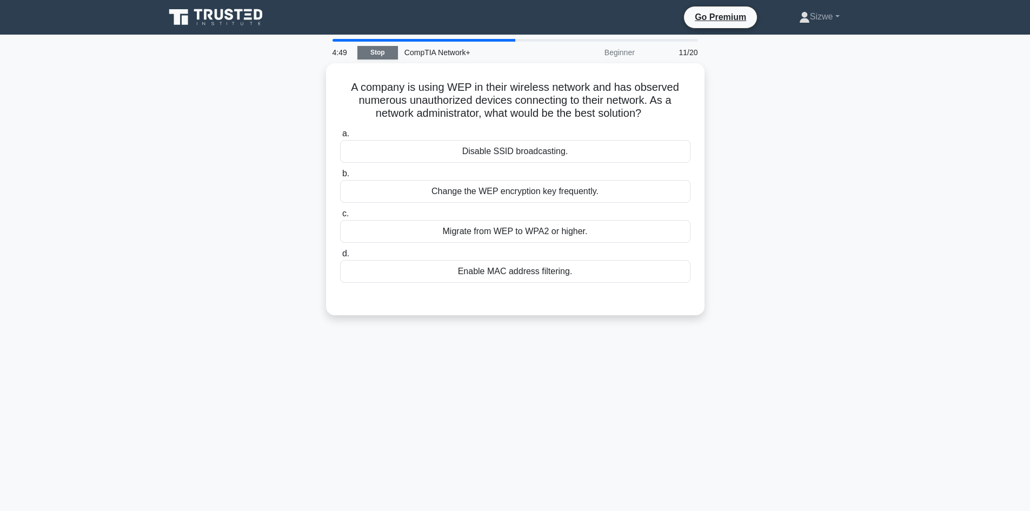
click at [376, 48] on link "Stop" at bounding box center [378, 53] width 41 height 14
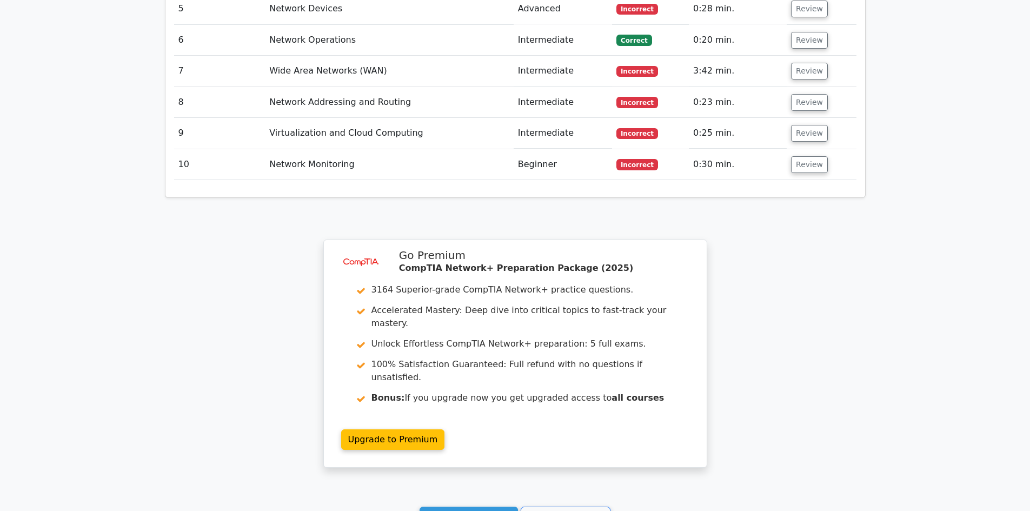
scroll to position [1617, 0]
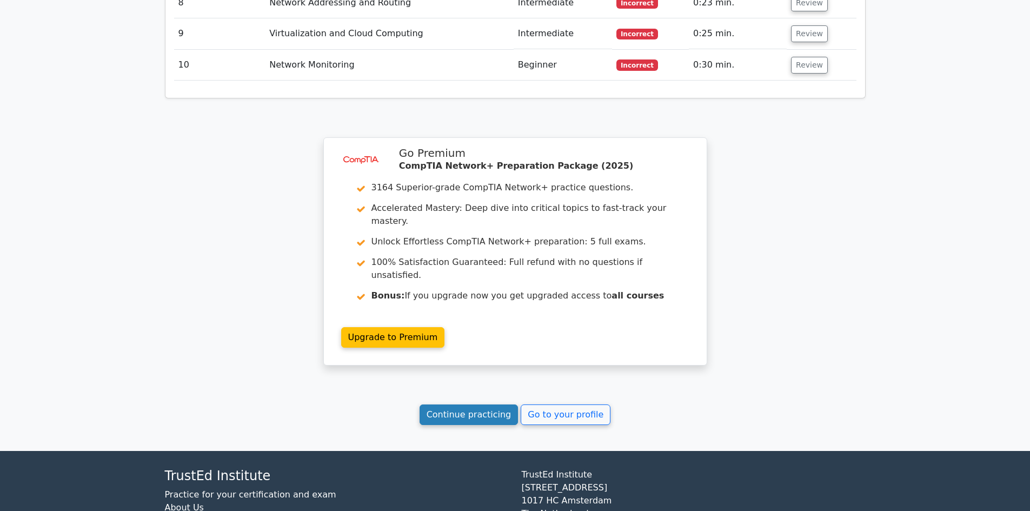
click at [472, 405] on link "Continue practicing" at bounding box center [469, 415] width 99 height 21
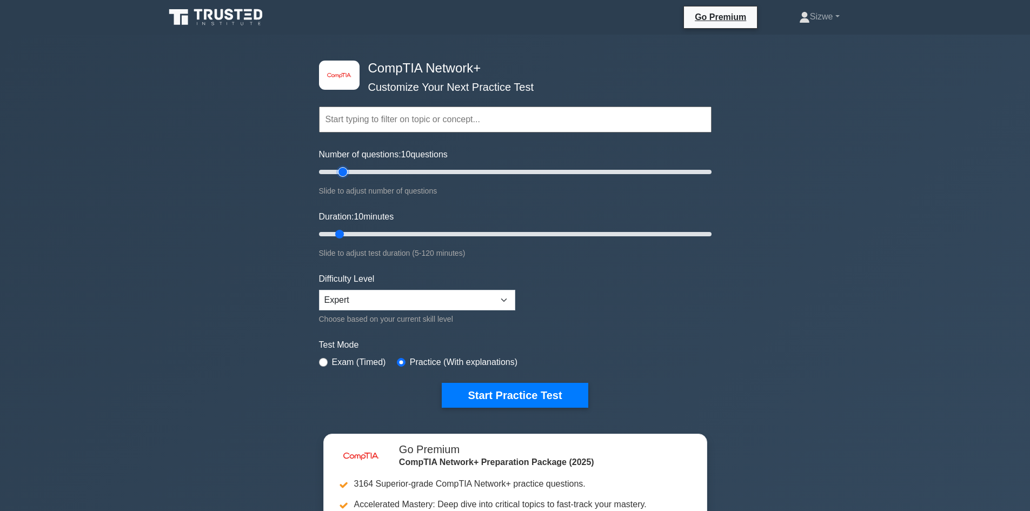
click at [347, 173] on input "Number of questions: 10 questions" at bounding box center [515, 172] width 393 height 13
click at [359, 173] on input "Number of questions: 25 questions" at bounding box center [515, 172] width 393 height 13
click at [370, 173] on input "Number of questions: 25 questions" at bounding box center [515, 172] width 393 height 13
click at [362, 171] on input "Number of questions: 30 questions" at bounding box center [515, 172] width 393 height 13
type input "20"
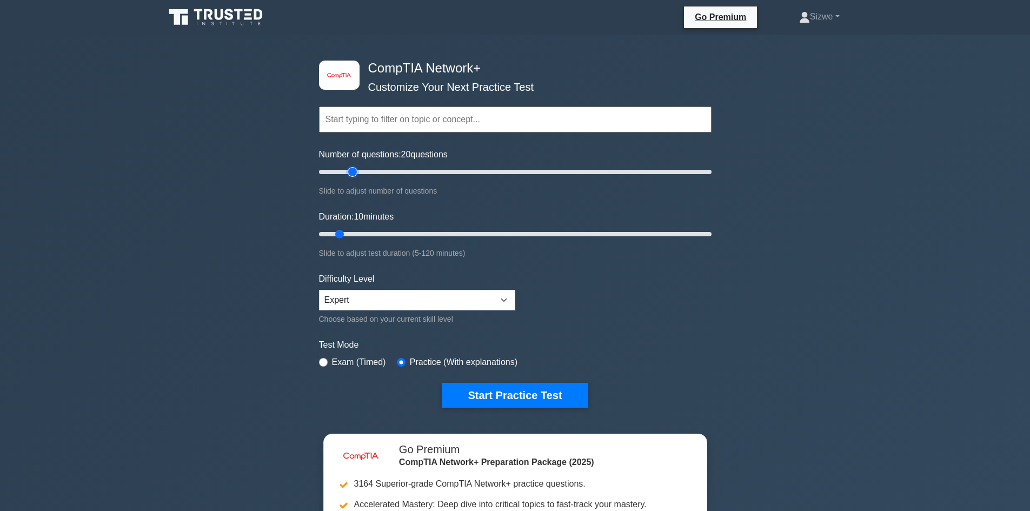
click at [356, 171] on input "Number of questions: 20 questions" at bounding box center [515, 172] width 393 height 13
type input "15"
click at [355, 234] on input "Duration: 15 minutes" at bounding box center [515, 234] width 393 height 13
click at [506, 391] on button "Start Practice Test" at bounding box center [515, 395] width 146 height 25
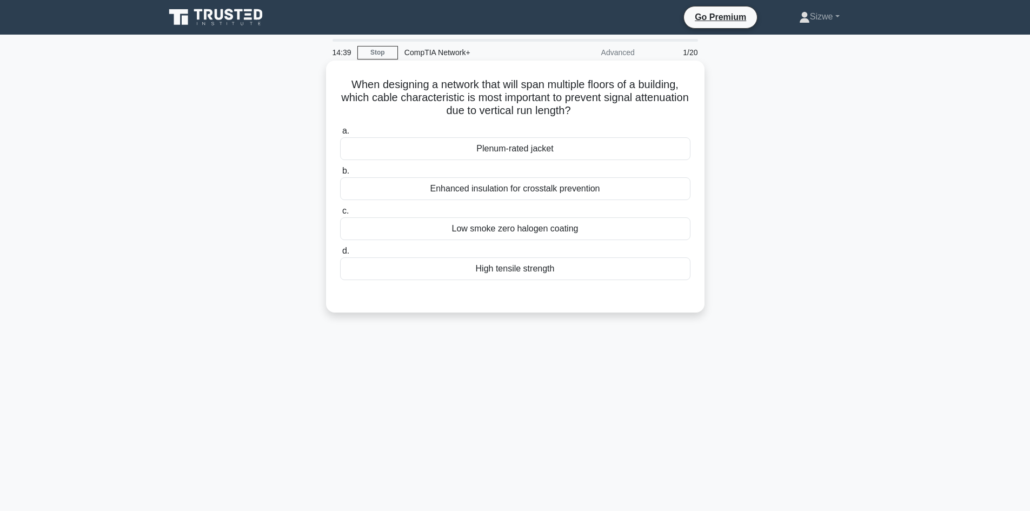
click at [543, 189] on div "Enhanced insulation for crosstalk prevention" at bounding box center [515, 188] width 351 height 23
click at [340, 175] on input "b. Enhanced insulation for crosstalk prevention" at bounding box center [340, 171] width 0 height 7
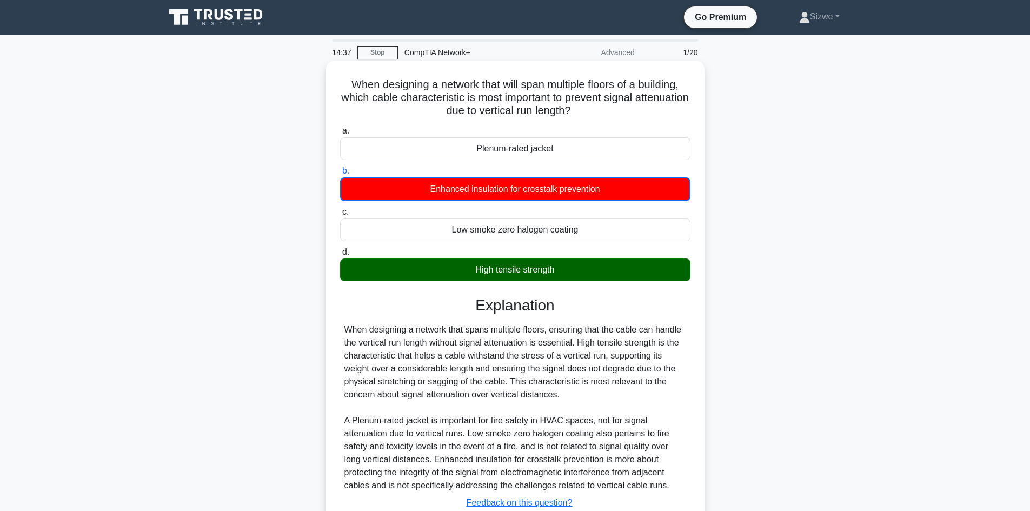
scroll to position [80, 0]
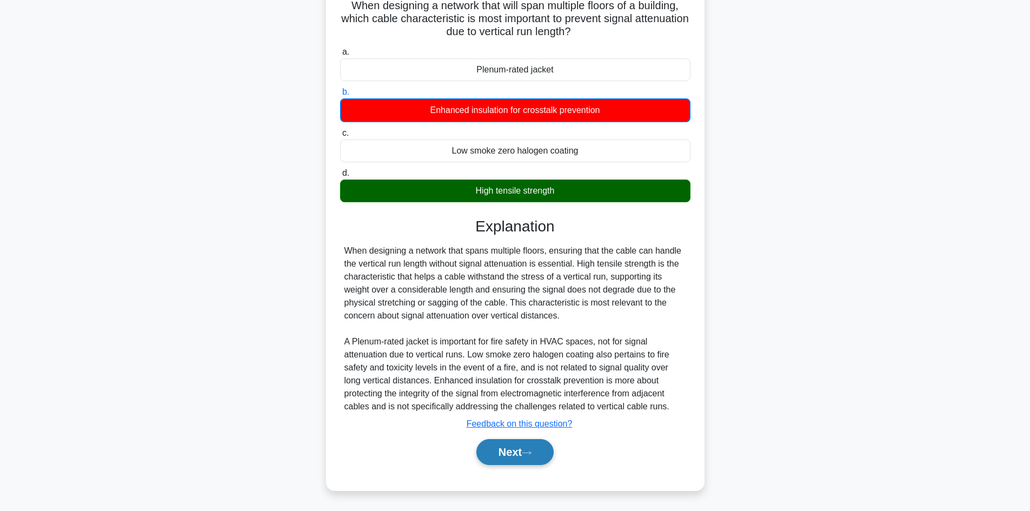
click at [523, 446] on button "Next" at bounding box center [515, 452] width 77 height 26
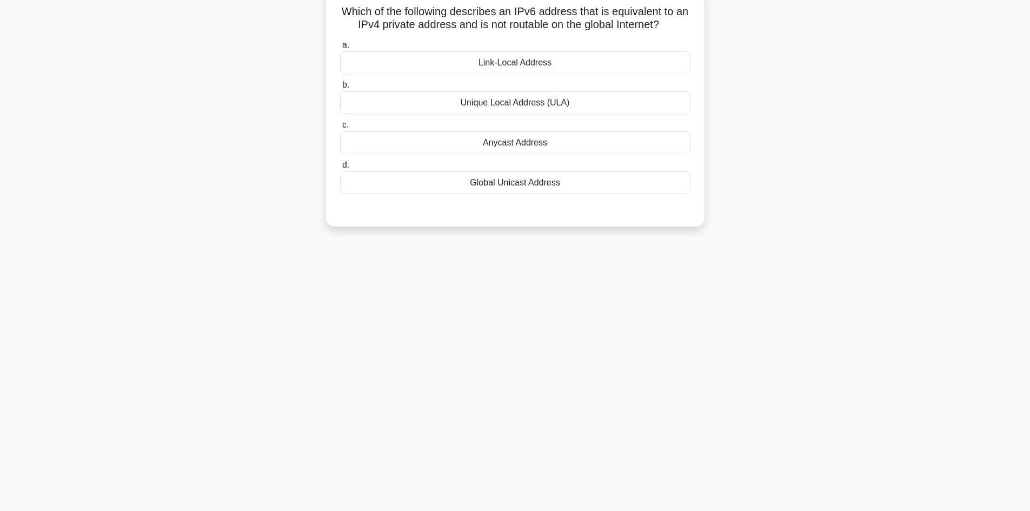
scroll to position [0, 0]
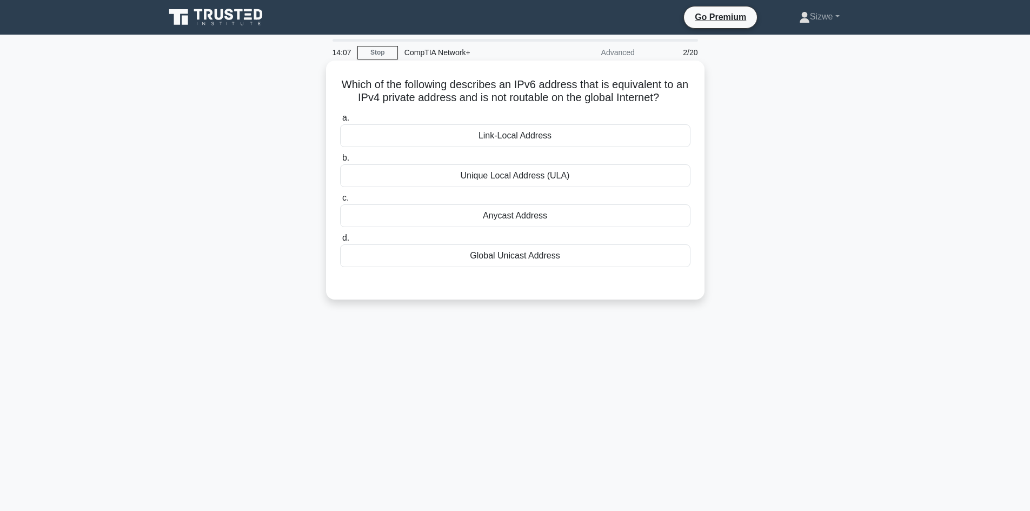
click at [505, 171] on div "Unique Local Address (ULA)" at bounding box center [515, 175] width 351 height 23
click at [340, 162] on input "b. Unique Local Address (ULA)" at bounding box center [340, 158] width 0 height 7
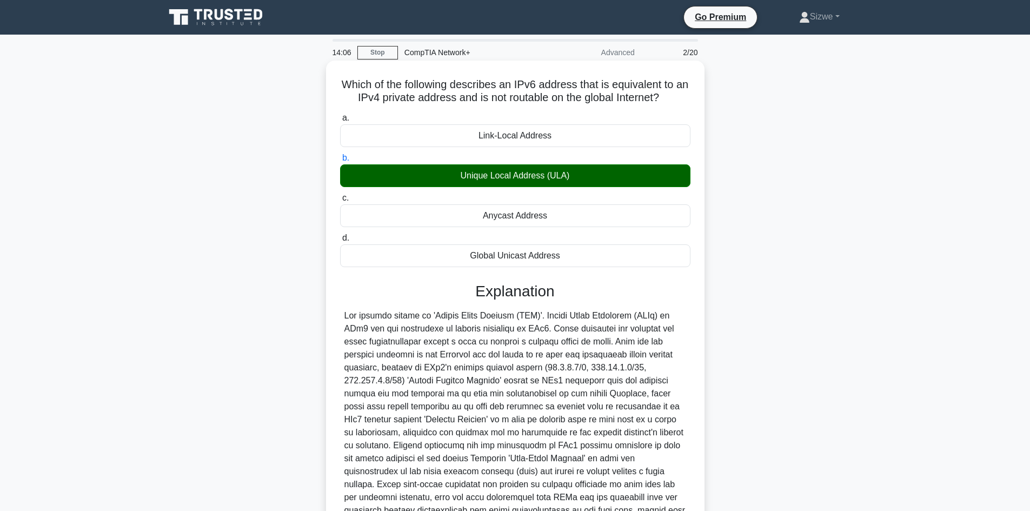
scroll to position [117, 0]
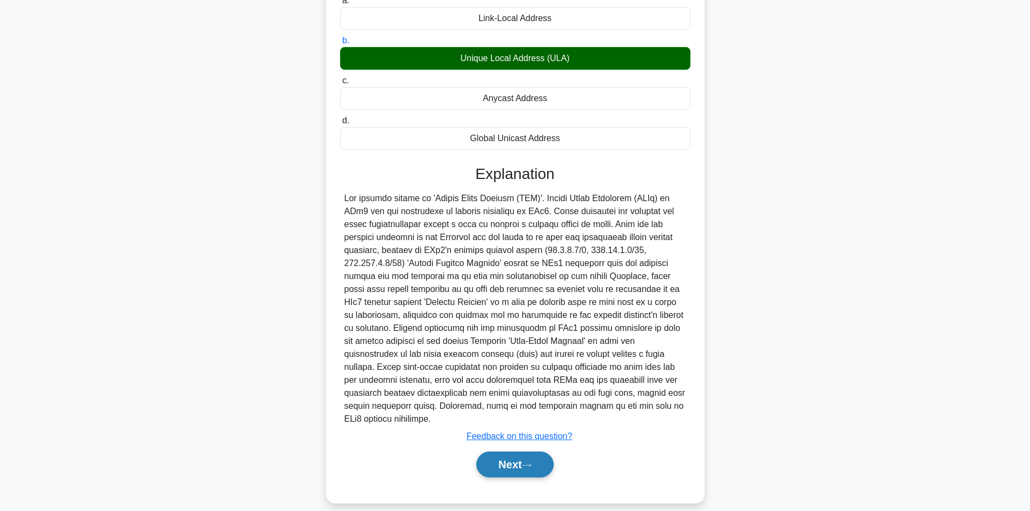
click at [525, 452] on button "Next" at bounding box center [515, 465] width 77 height 26
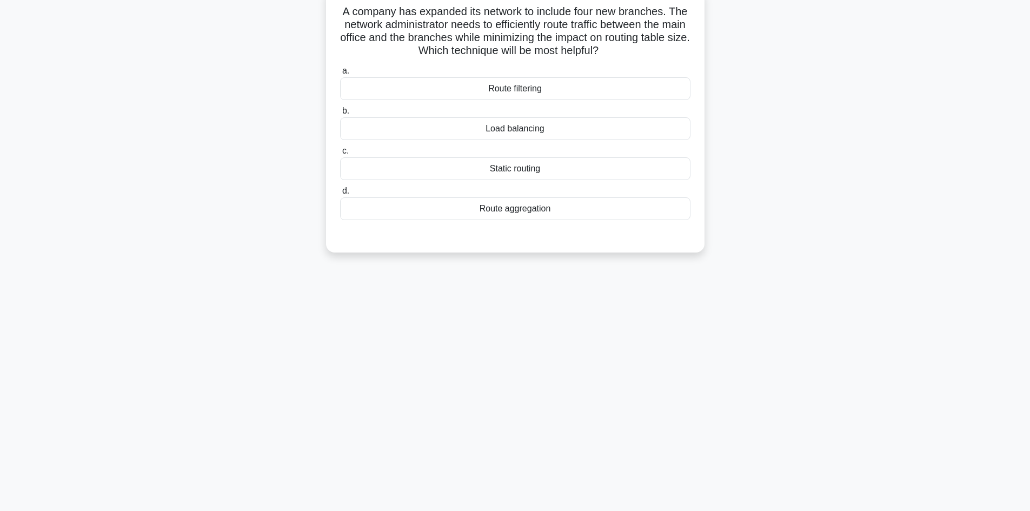
scroll to position [0, 0]
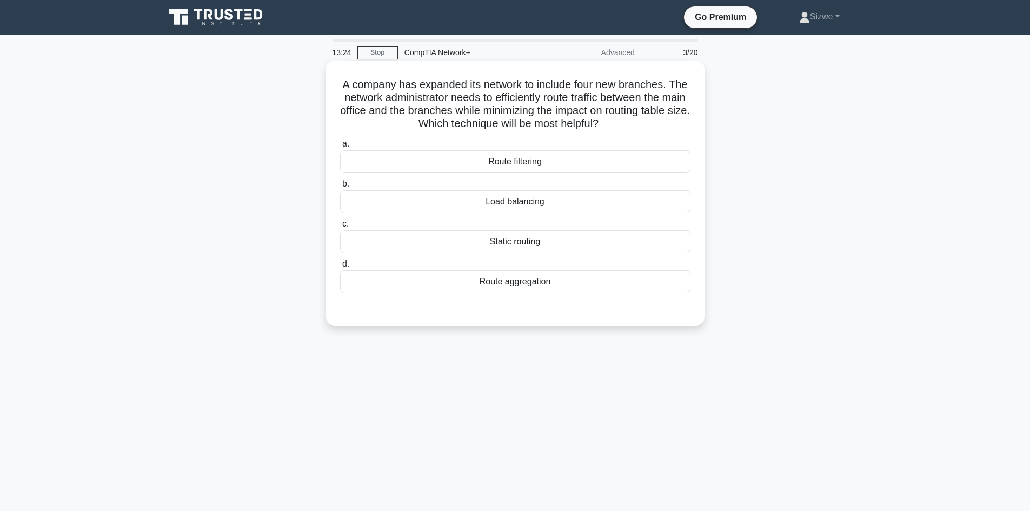
click at [501, 289] on div "Route aggregation" at bounding box center [515, 281] width 351 height 23
click at [340, 268] on input "d. Route aggregation" at bounding box center [340, 264] width 0 height 7
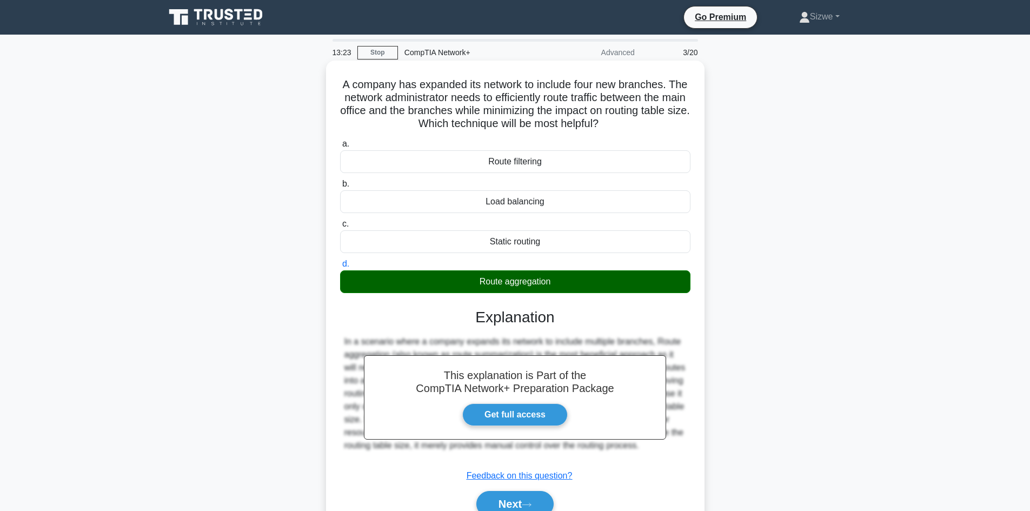
scroll to position [73, 0]
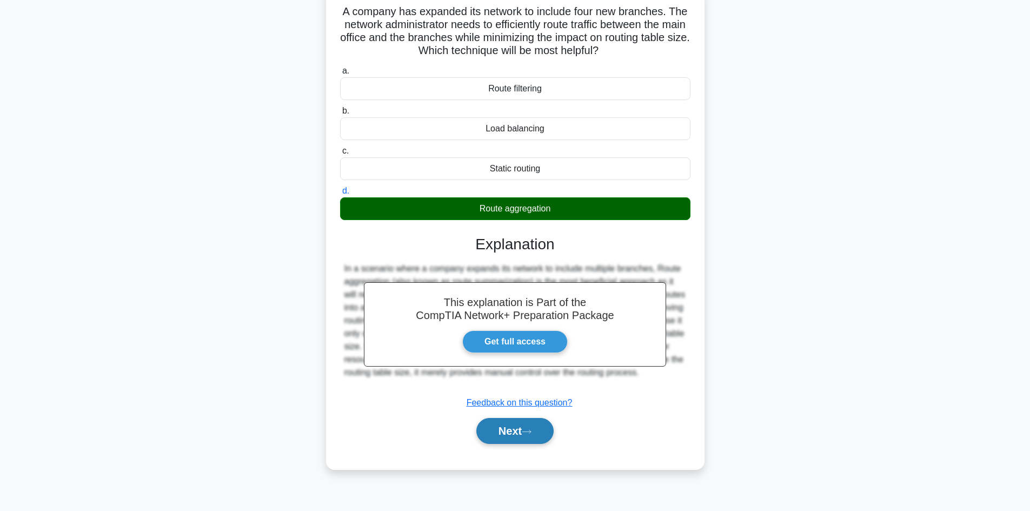
click at [513, 426] on button "Next" at bounding box center [515, 431] width 77 height 26
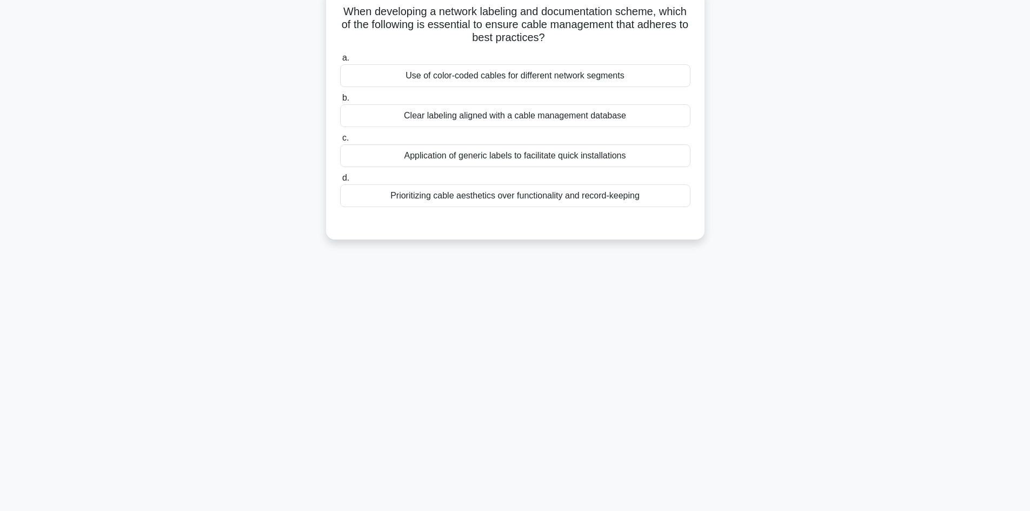
scroll to position [0, 0]
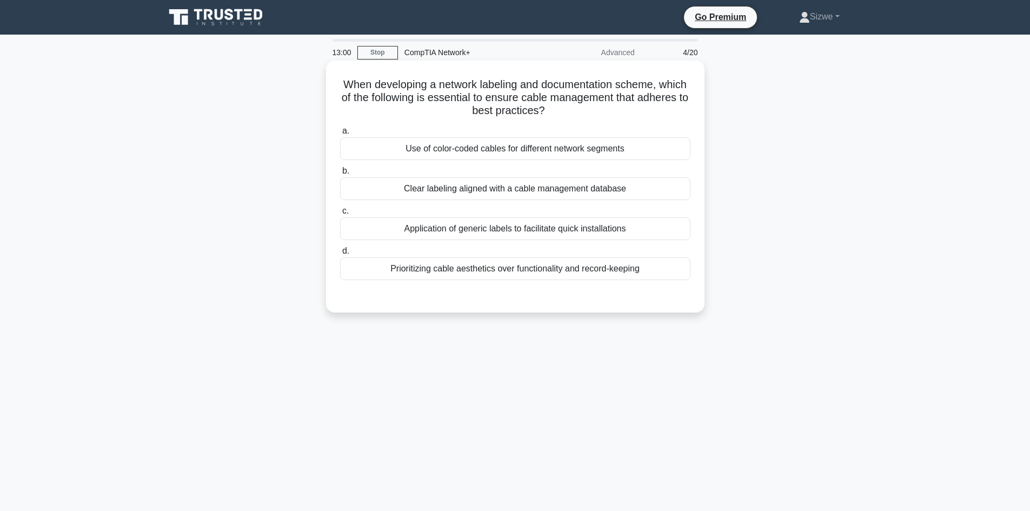
click at [558, 190] on div "Clear labeling aligned with a cable management database" at bounding box center [515, 188] width 351 height 23
click at [340, 175] on input "b. Clear labeling aligned with a cable management database" at bounding box center [340, 171] width 0 height 7
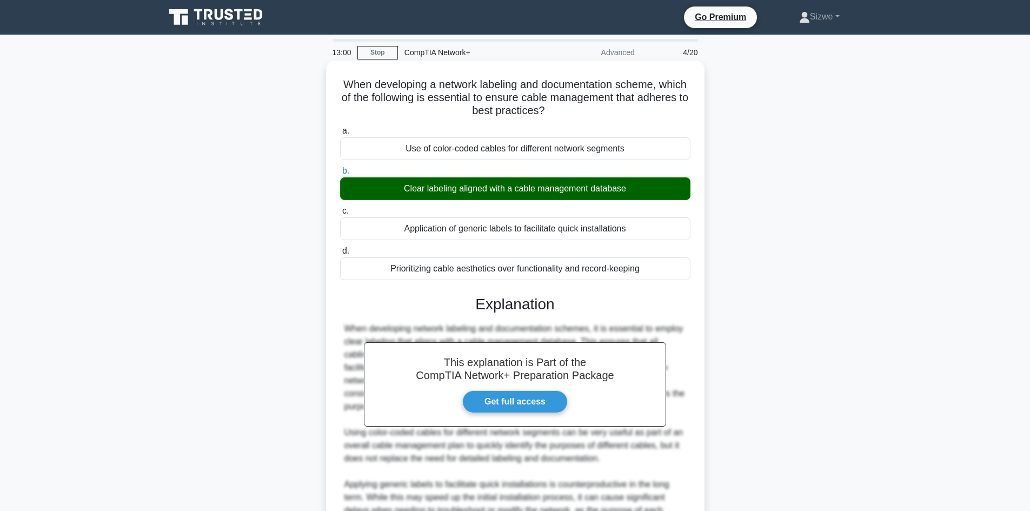
scroll to position [195, 0]
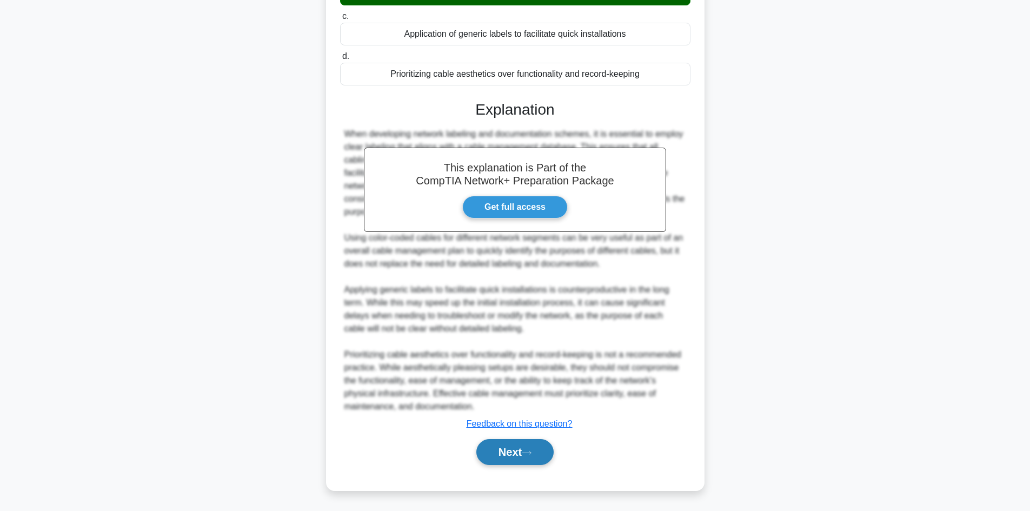
click at [516, 446] on button "Next" at bounding box center [515, 452] width 77 height 26
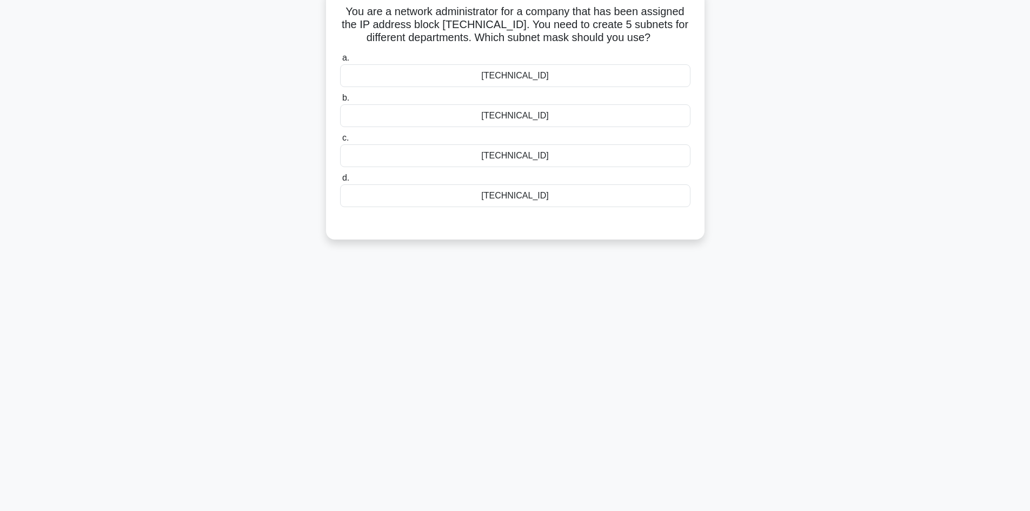
scroll to position [0, 0]
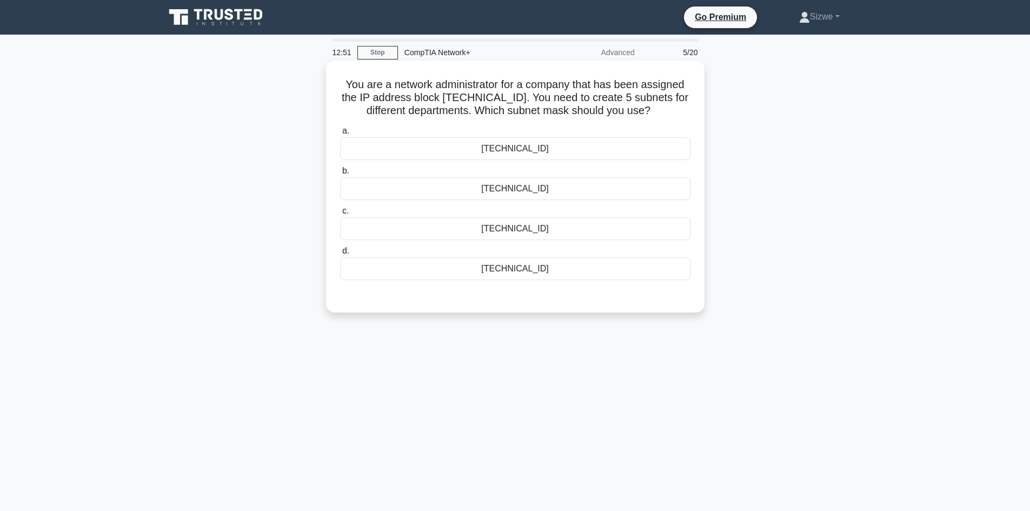
click at [552, 229] on div "255.255.255.192" at bounding box center [515, 228] width 351 height 23
click at [340, 215] on input "c. 255.255.255.192" at bounding box center [340, 211] width 0 height 7
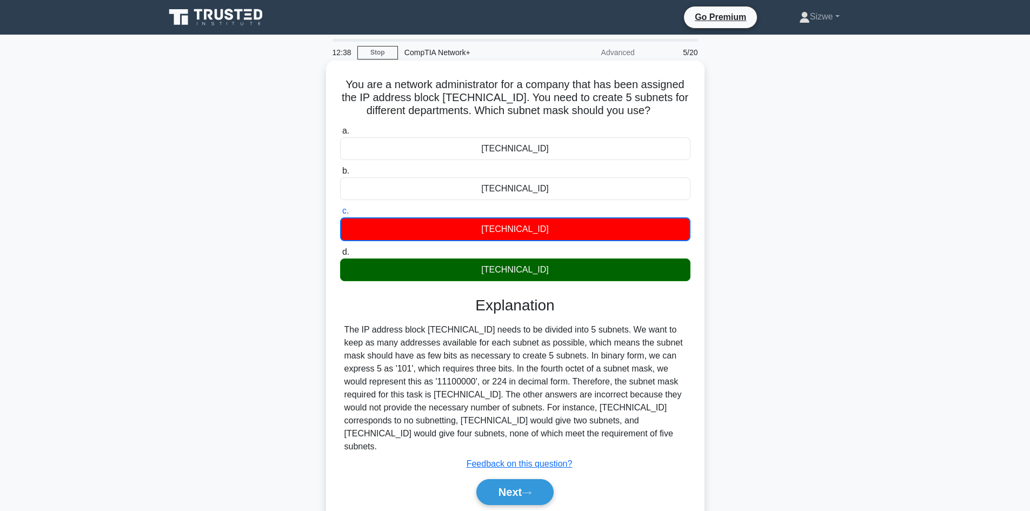
scroll to position [73, 0]
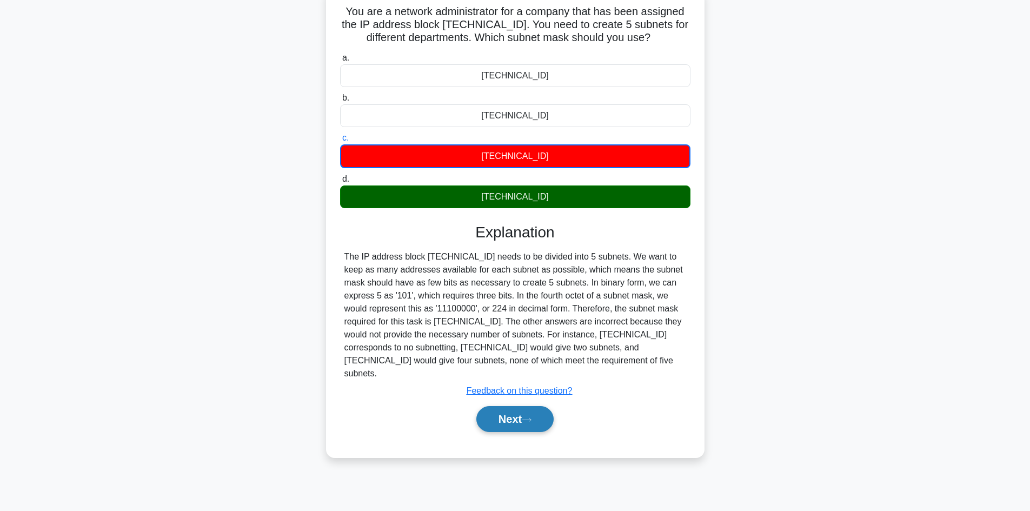
click at [519, 409] on button "Next" at bounding box center [515, 419] width 77 height 26
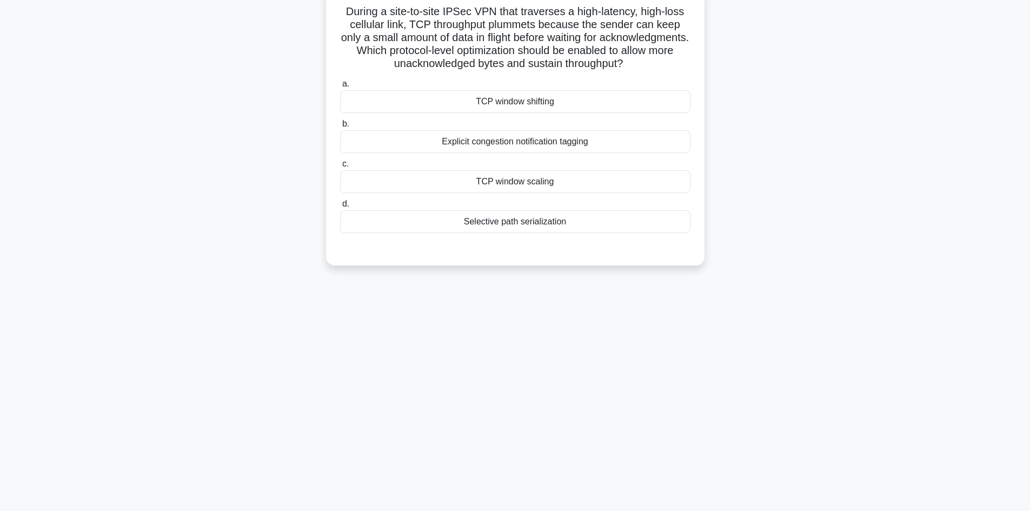
scroll to position [0, 0]
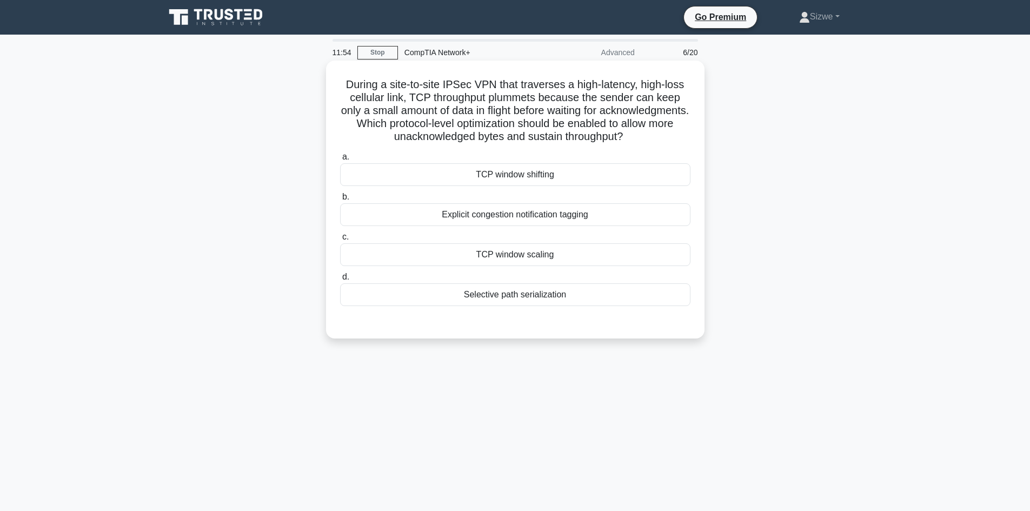
click at [523, 226] on div "Explicit congestion notification tagging" at bounding box center [515, 214] width 351 height 23
click at [340, 201] on input "b. Explicit congestion notification tagging" at bounding box center [340, 197] width 0 height 7
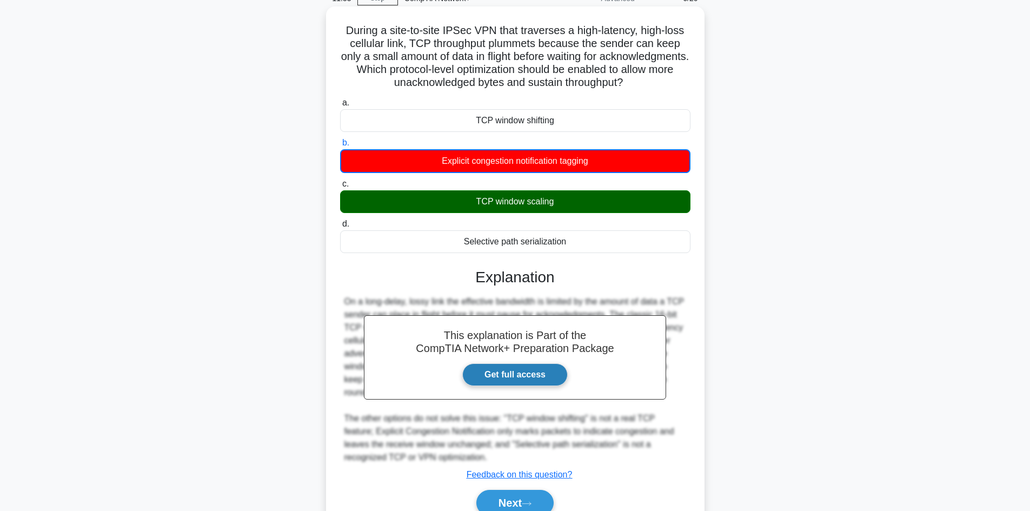
scroll to position [118, 0]
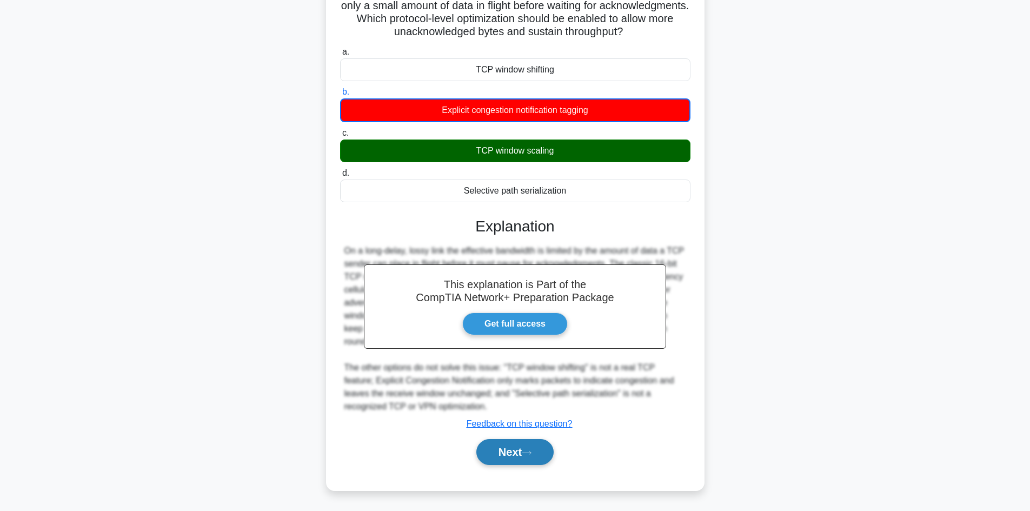
click at [513, 446] on button "Next" at bounding box center [515, 452] width 77 height 26
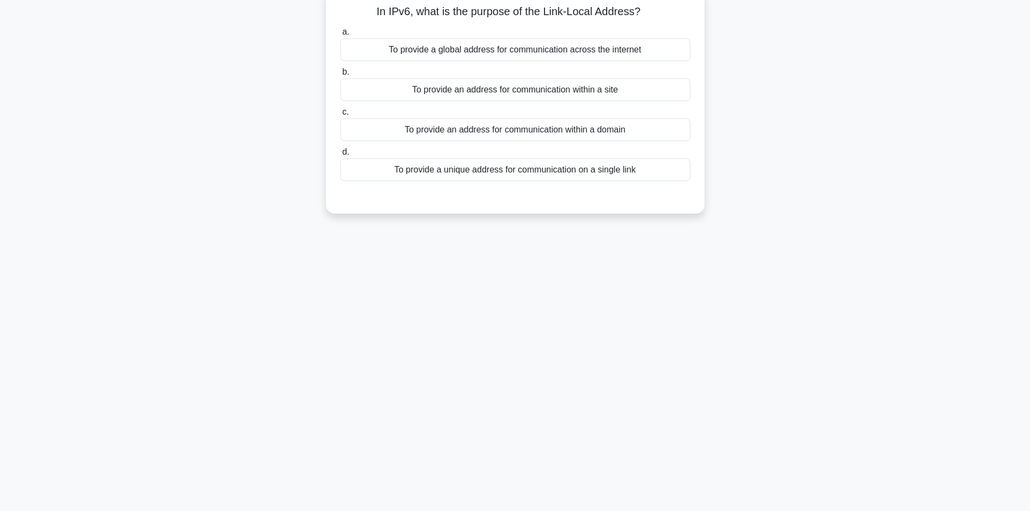
scroll to position [0, 0]
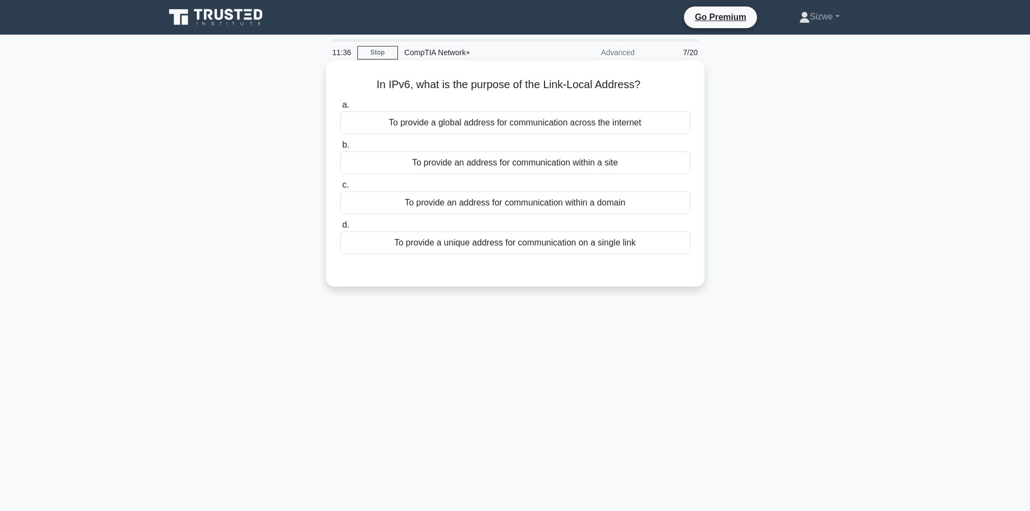
click at [558, 207] on div "To provide an address for communication within a domain" at bounding box center [515, 202] width 351 height 23
click at [340, 189] on input "c. To provide an address for communication within a domain" at bounding box center [340, 185] width 0 height 7
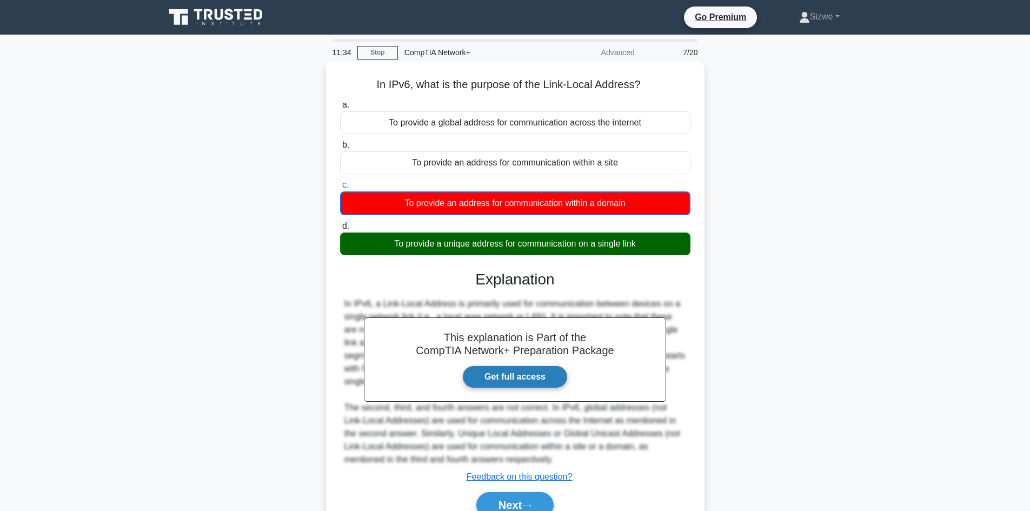
scroll to position [73, 0]
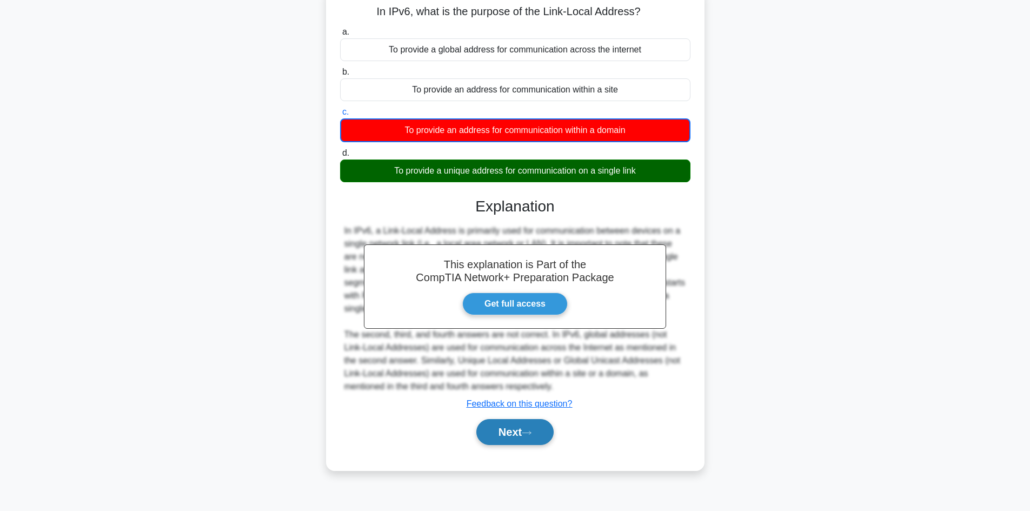
click at [514, 427] on button "Next" at bounding box center [515, 432] width 77 height 26
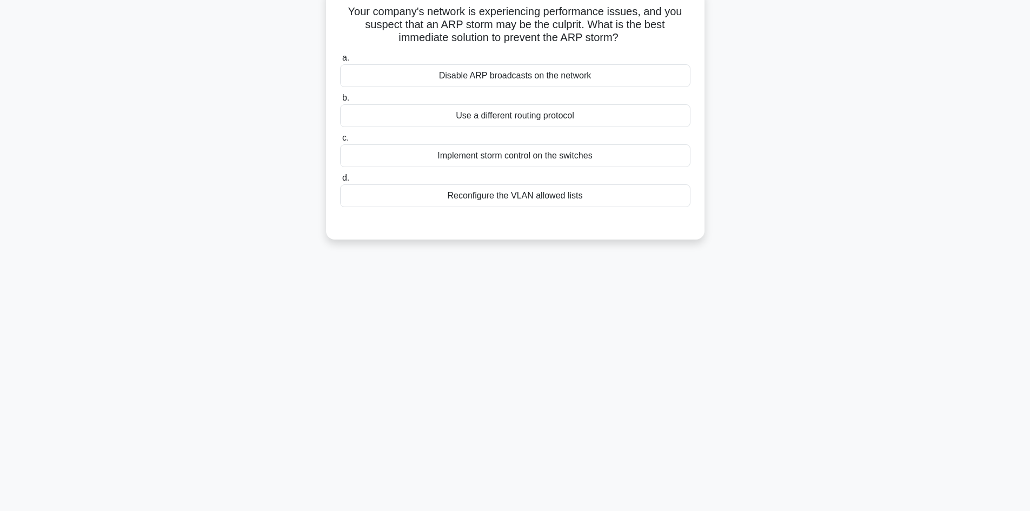
click at [521, 207] on div "Reconfigure the VLAN allowed lists" at bounding box center [515, 195] width 351 height 23
click at [340, 182] on input "d. Reconfigure the VLAN allowed lists" at bounding box center [340, 178] width 0 height 7
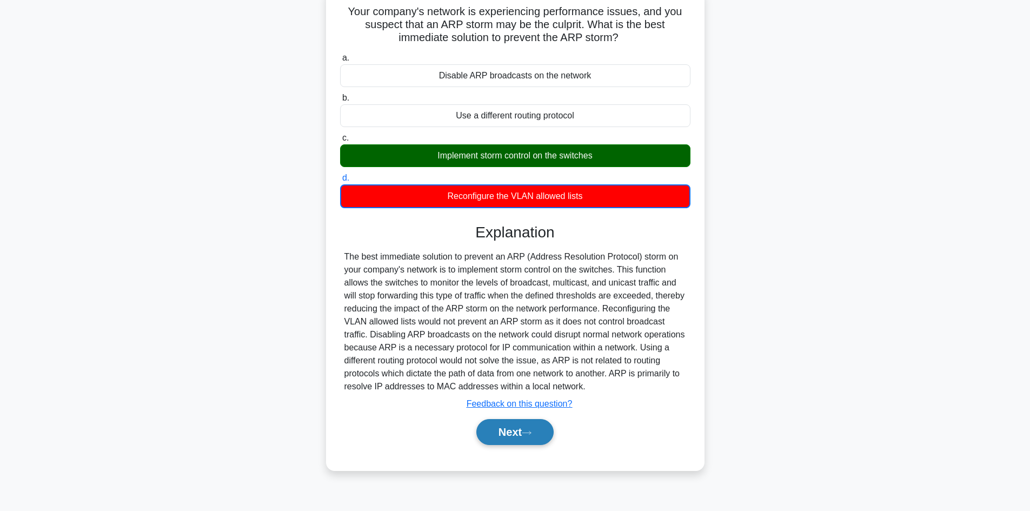
click at [534, 438] on button "Next" at bounding box center [515, 432] width 77 height 26
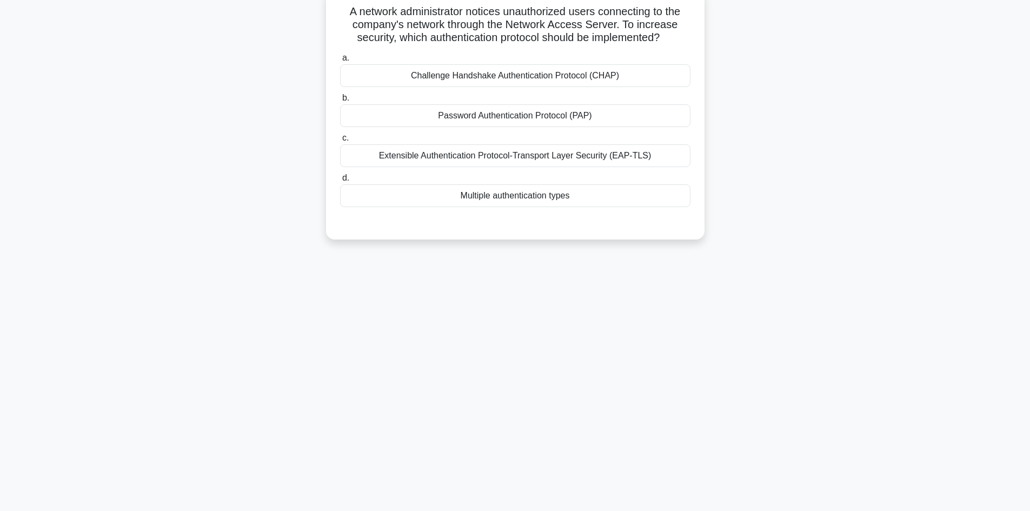
scroll to position [0, 0]
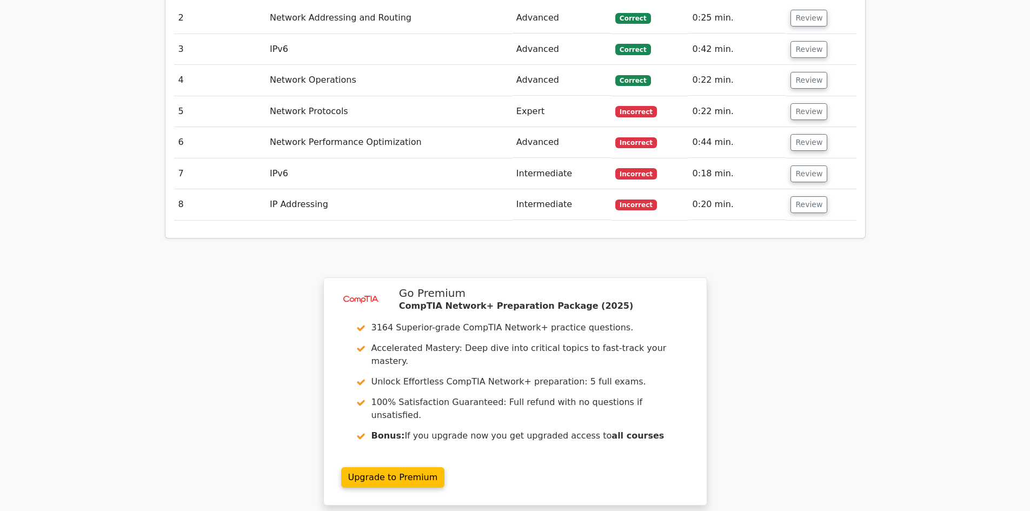
scroll to position [1548, 0]
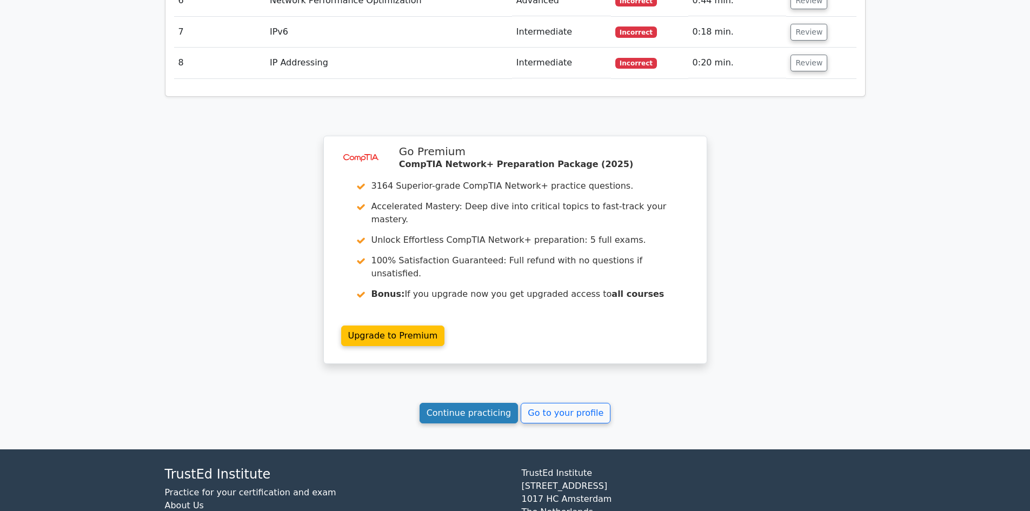
click at [460, 403] on link "Continue practicing" at bounding box center [469, 413] width 99 height 21
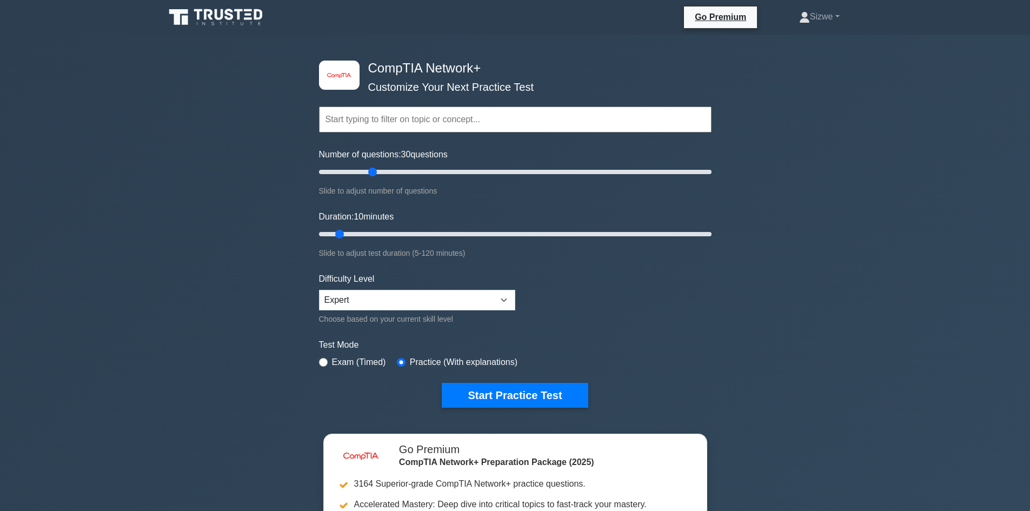
drag, startPoint x: 348, startPoint y: 169, endPoint x: 376, endPoint y: 176, distance: 28.9
click at [376, 176] on input "Number of questions: 30 questions" at bounding box center [515, 172] width 393 height 13
drag, startPoint x: 375, startPoint y: 176, endPoint x: 361, endPoint y: 176, distance: 14.1
click at [361, 176] on input "Number of questions: 25 questions" at bounding box center [515, 172] width 393 height 13
click at [360, 173] on input "Number of questions: 25 questions" at bounding box center [515, 172] width 393 height 13
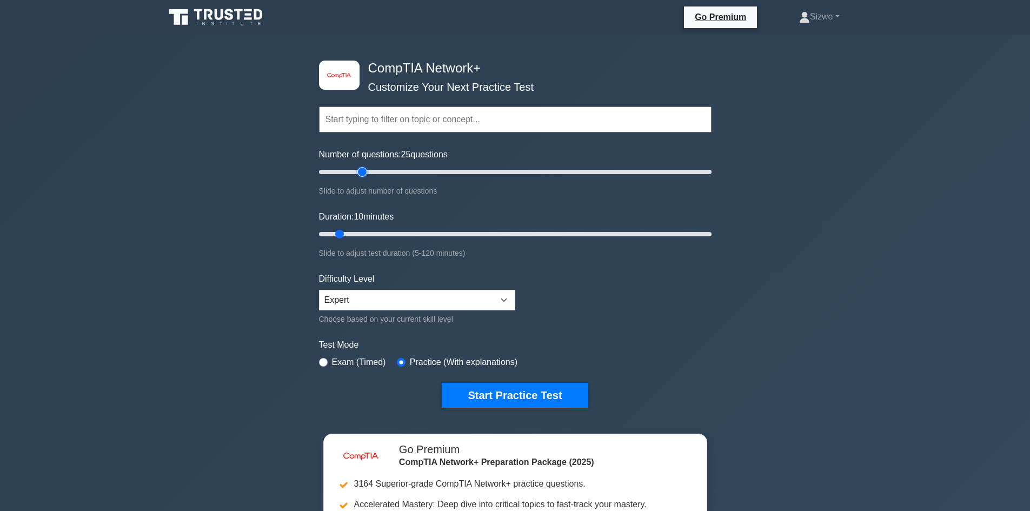
click at [359, 173] on input "Number of questions: 25 questions" at bounding box center [515, 172] width 393 height 13
type input "20"
click at [355, 173] on input "Number of questions: 20 questions" at bounding box center [515, 172] width 393 height 13
type input "15"
click at [360, 233] on input "Duration: 10 minutes" at bounding box center [515, 234] width 393 height 13
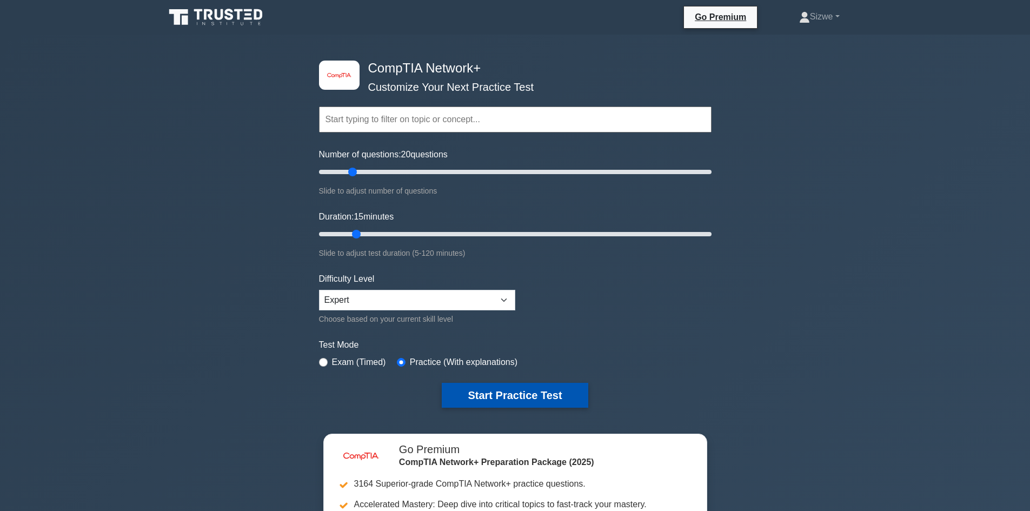
click at [517, 395] on button "Start Practice Test" at bounding box center [515, 395] width 146 height 25
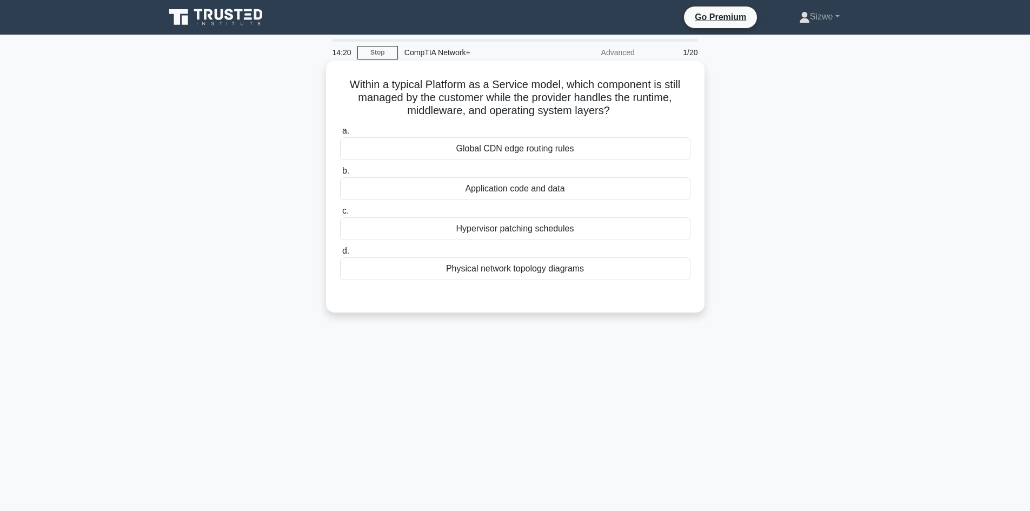
click at [493, 191] on div "Application code and data" at bounding box center [515, 188] width 351 height 23
click at [340, 175] on input "b. Application code and data" at bounding box center [340, 171] width 0 height 7
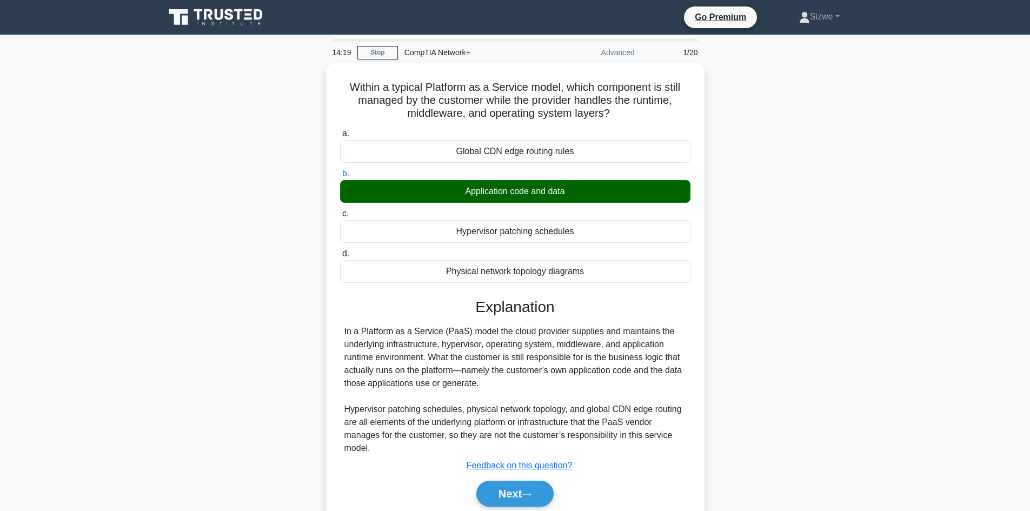
scroll to position [73, 0]
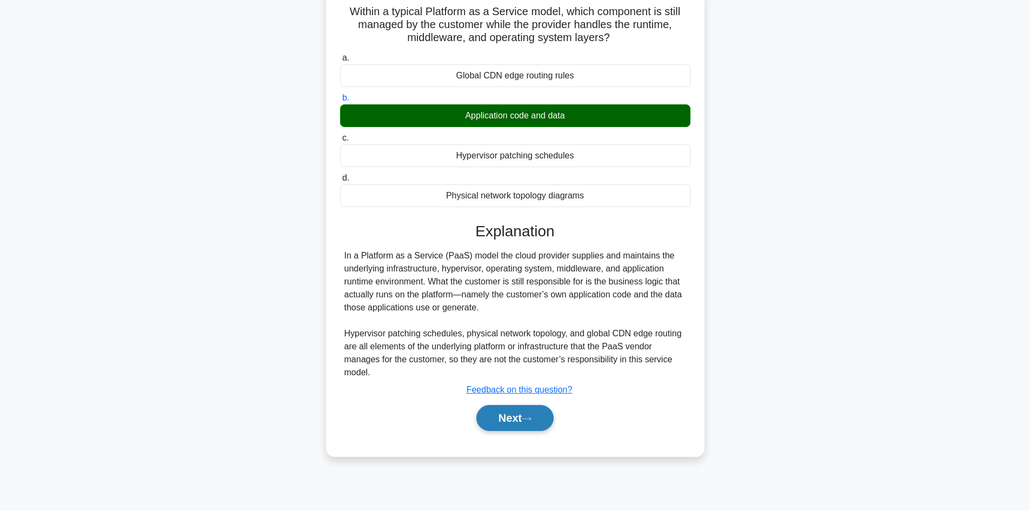
click at [503, 419] on button "Next" at bounding box center [515, 418] width 77 height 26
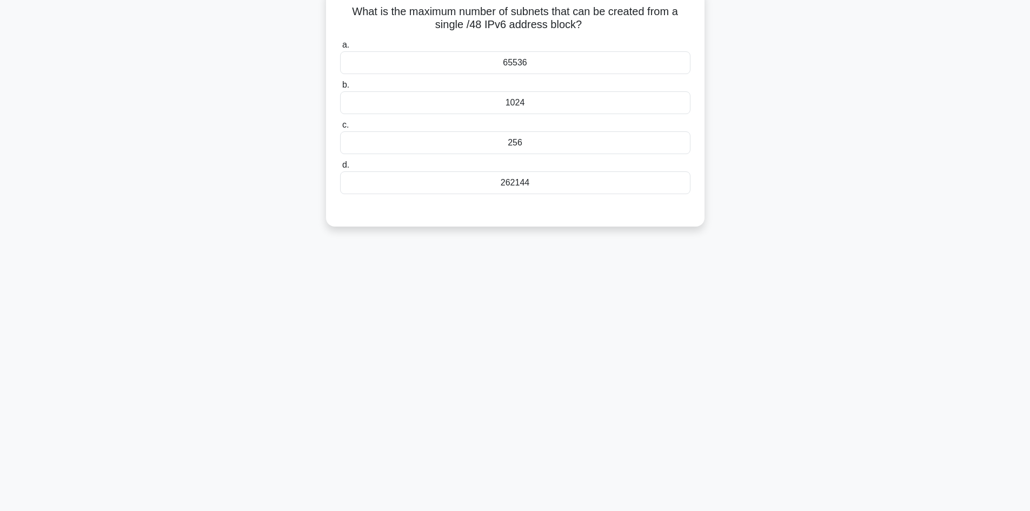
scroll to position [0, 0]
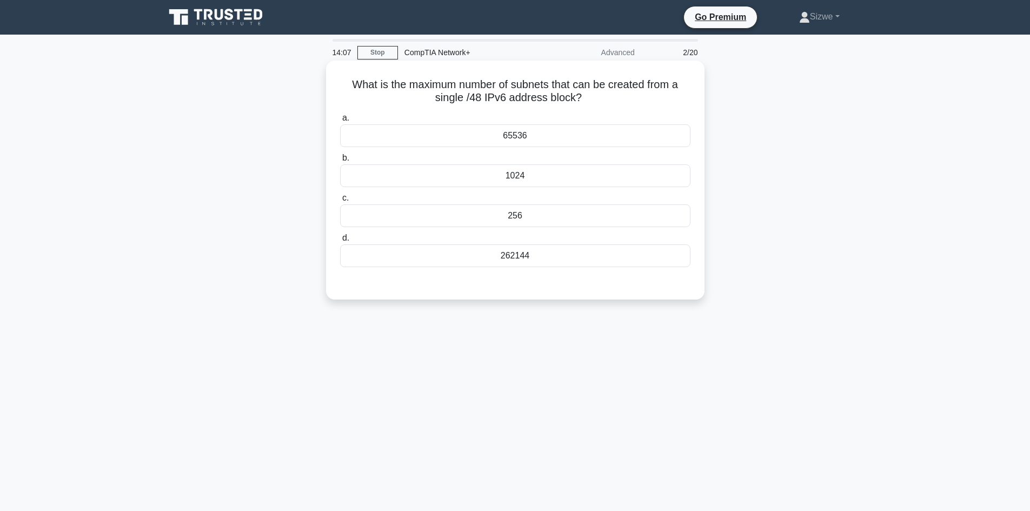
click at [536, 138] on div "65536" at bounding box center [515, 135] width 351 height 23
click at [340, 122] on input "a. 65536" at bounding box center [340, 118] width 0 height 7
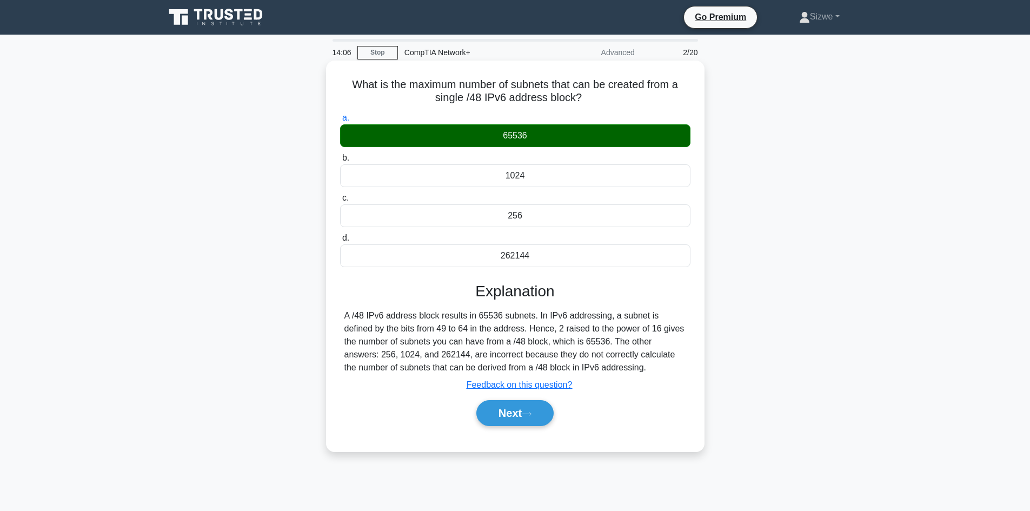
scroll to position [73, 0]
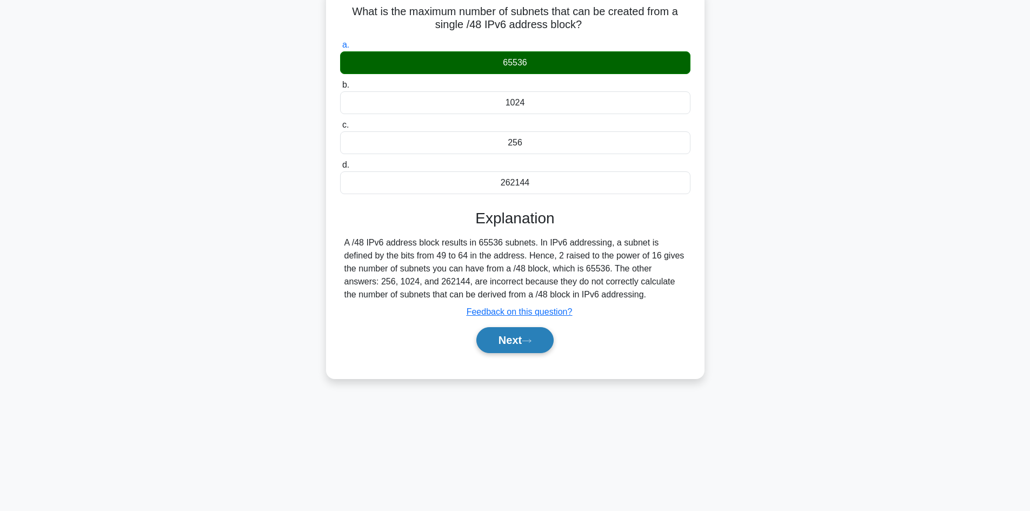
click at [508, 338] on button "Next" at bounding box center [515, 340] width 77 height 26
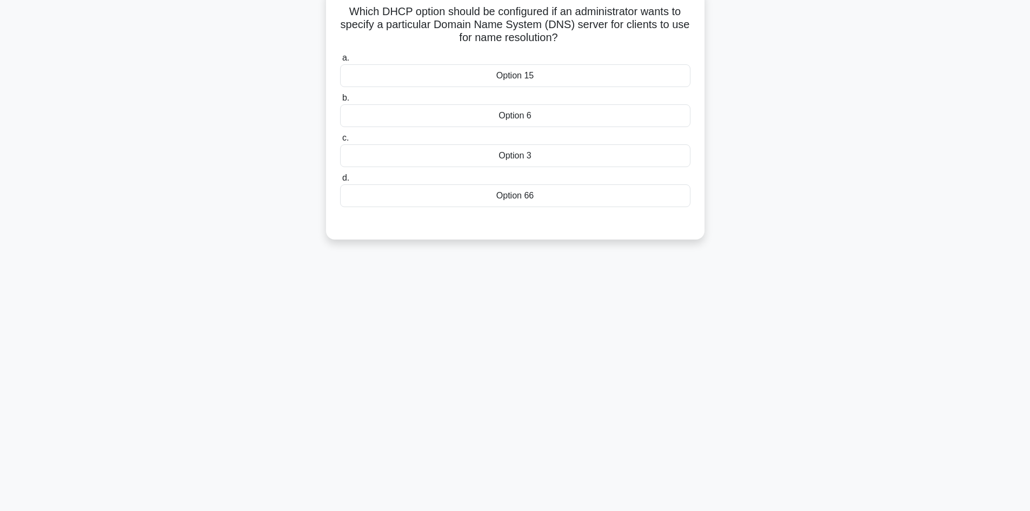
scroll to position [19, 0]
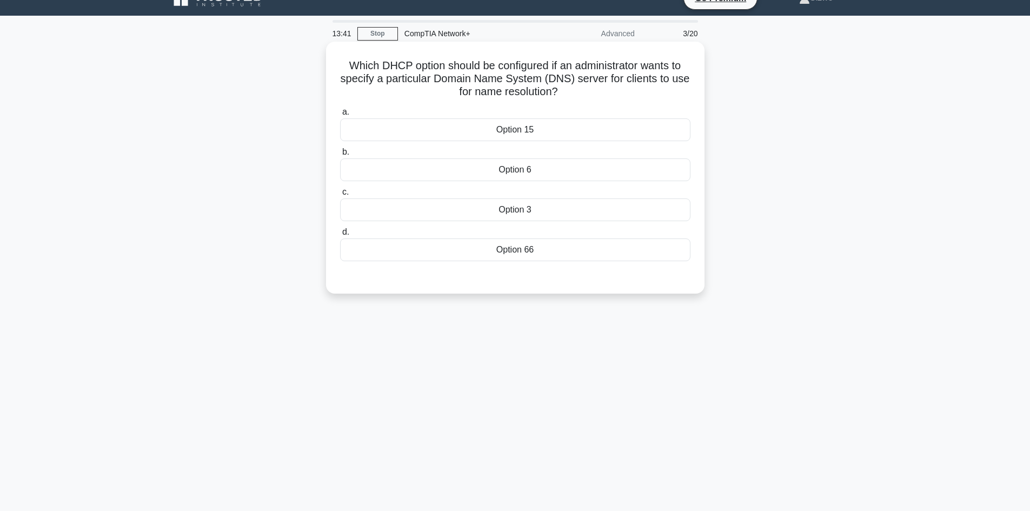
click at [514, 135] on div "Option 15" at bounding box center [515, 129] width 351 height 23
click at [340, 116] on input "a. Option 15" at bounding box center [340, 112] width 0 height 7
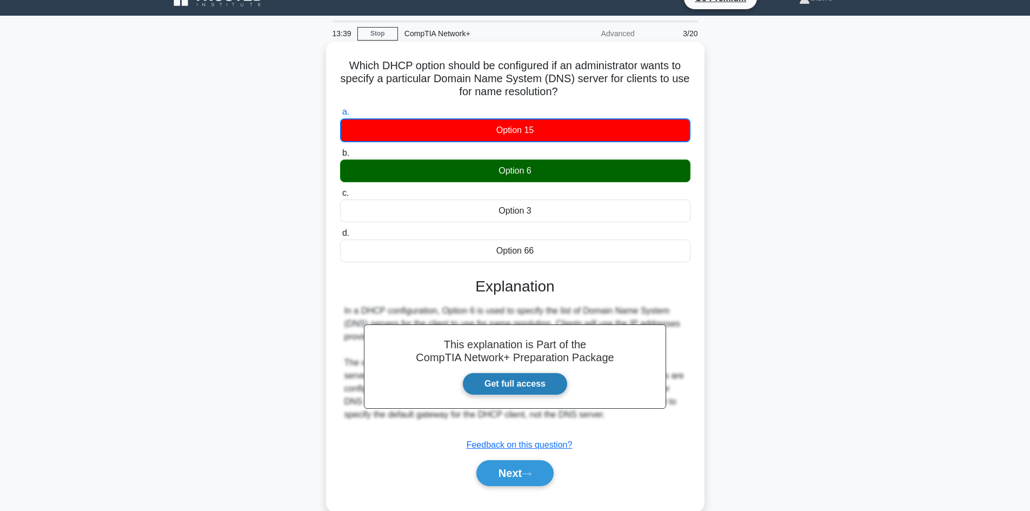
scroll to position [73, 0]
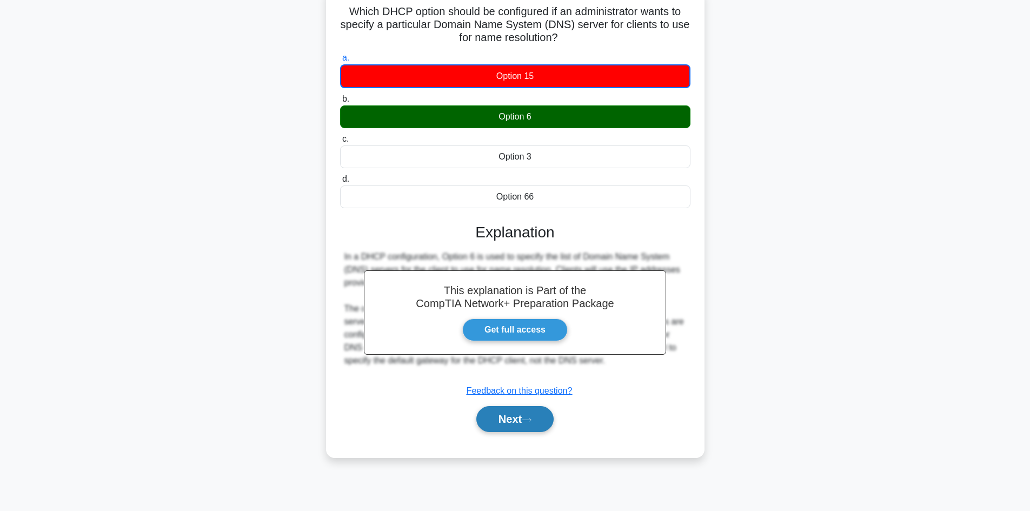
click at [514, 422] on button "Next" at bounding box center [515, 419] width 77 height 26
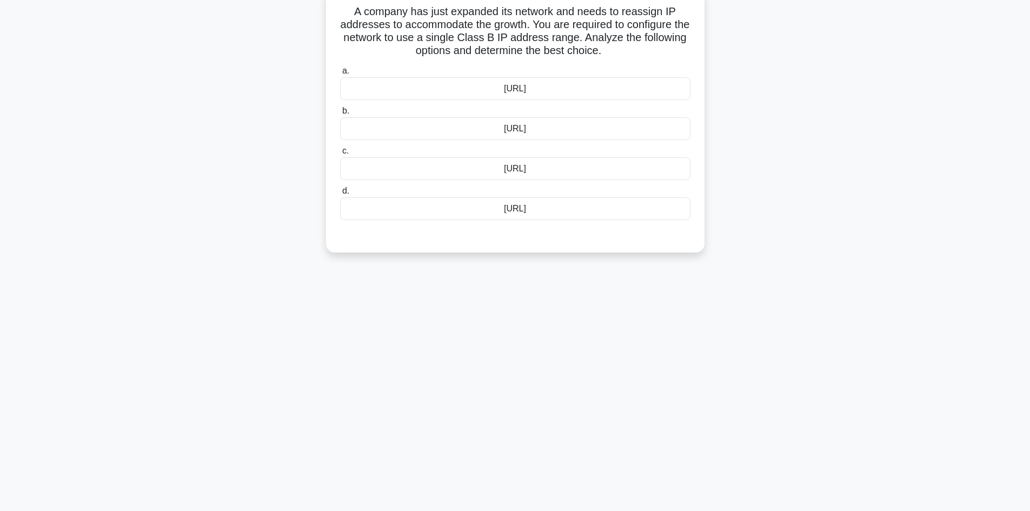
scroll to position [0, 0]
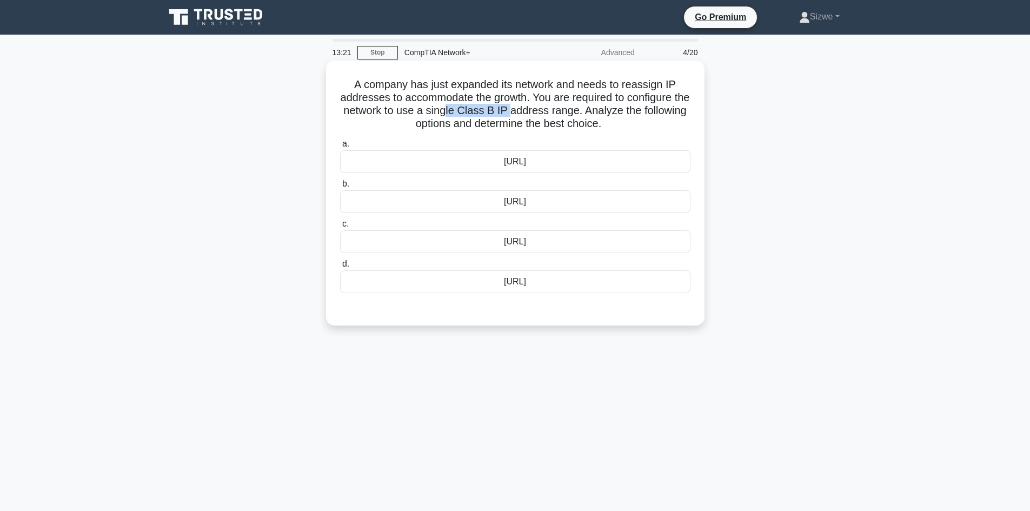
drag, startPoint x: 542, startPoint y: 114, endPoint x: 481, endPoint y: 111, distance: 61.2
click at [481, 111] on h5 "A company has just expanded its network and needs to reassign IP addresses to a…" at bounding box center [515, 104] width 353 height 53
click at [505, 163] on div "[URL]" at bounding box center [515, 161] width 351 height 23
click at [340, 148] on input "a. [URL]" at bounding box center [340, 144] width 0 height 7
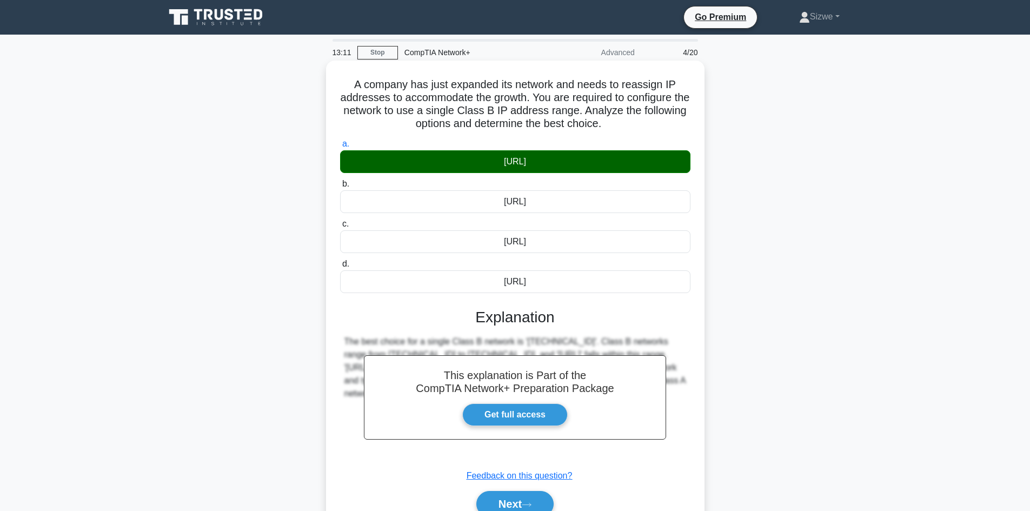
scroll to position [73, 0]
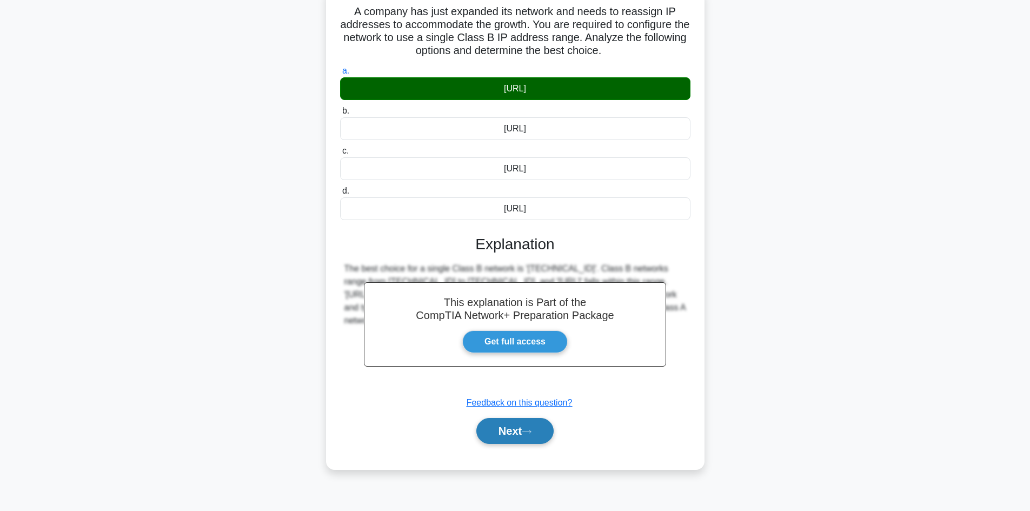
click at [510, 433] on button "Next" at bounding box center [515, 431] width 77 height 26
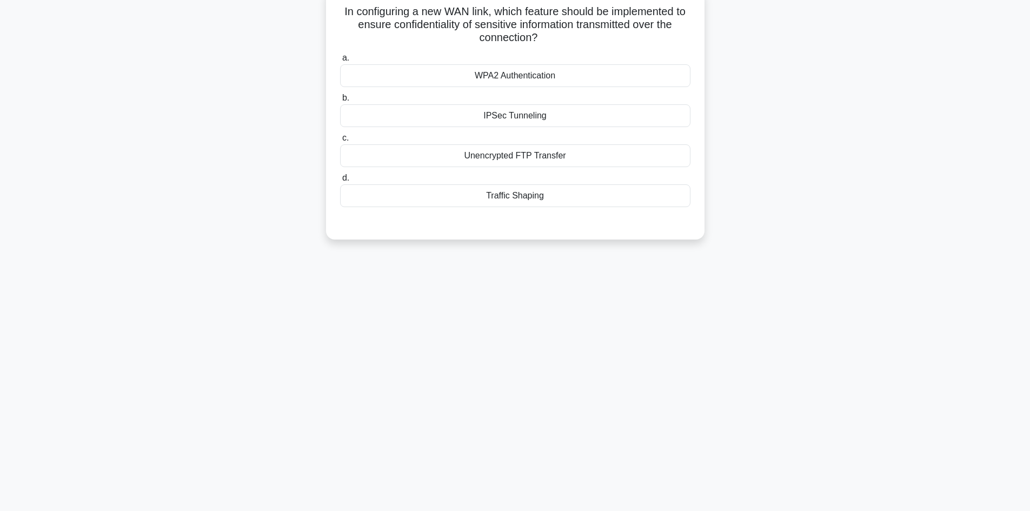
click at [517, 119] on div "IPSec Tunneling" at bounding box center [515, 115] width 351 height 23
click at [340, 102] on input "b. IPSec Tunneling" at bounding box center [340, 98] width 0 height 7
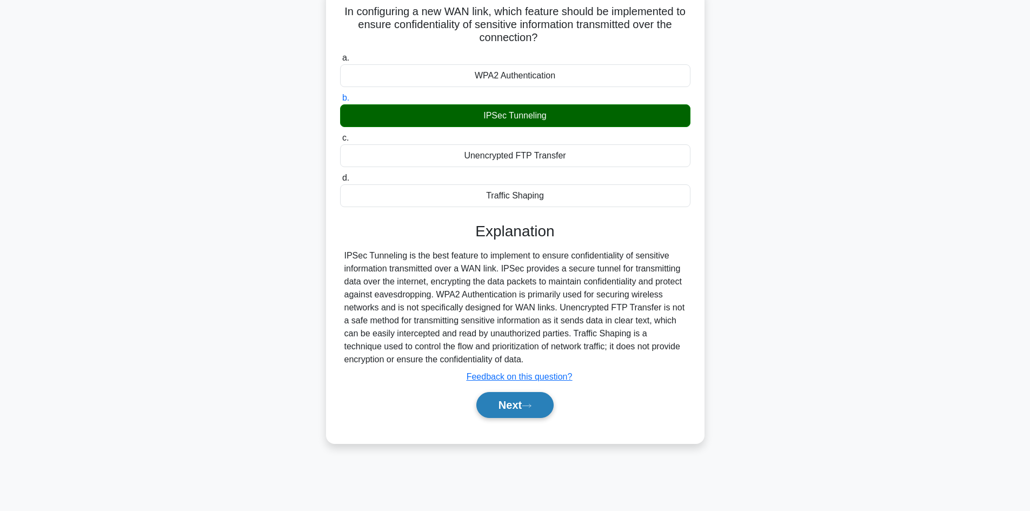
click at [511, 402] on button "Next" at bounding box center [515, 405] width 77 height 26
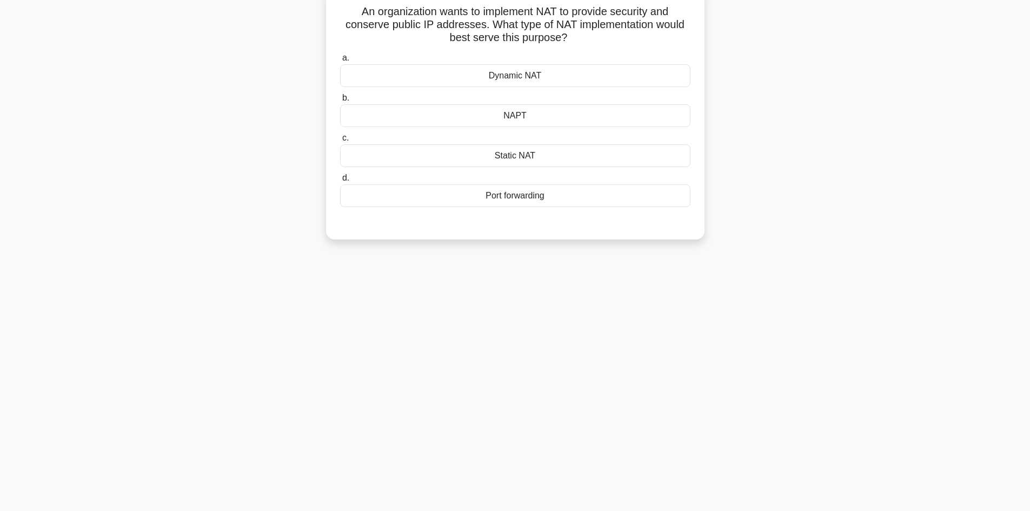
scroll to position [0, 0]
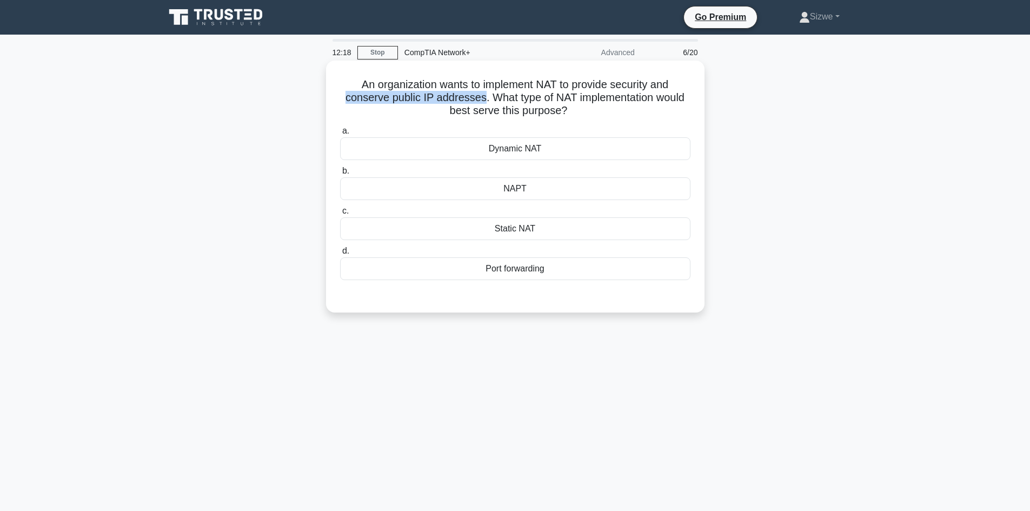
drag, startPoint x: 482, startPoint y: 101, endPoint x: 336, endPoint y: 100, distance: 146.1
click at [336, 100] on div "An organization wants to implement NAT to provide security and conserve public …" at bounding box center [516, 186] width 370 height 243
click at [488, 155] on div "Dynamic NAT" at bounding box center [515, 148] width 351 height 23
click at [340, 135] on input "a. Dynamic NAT" at bounding box center [340, 131] width 0 height 7
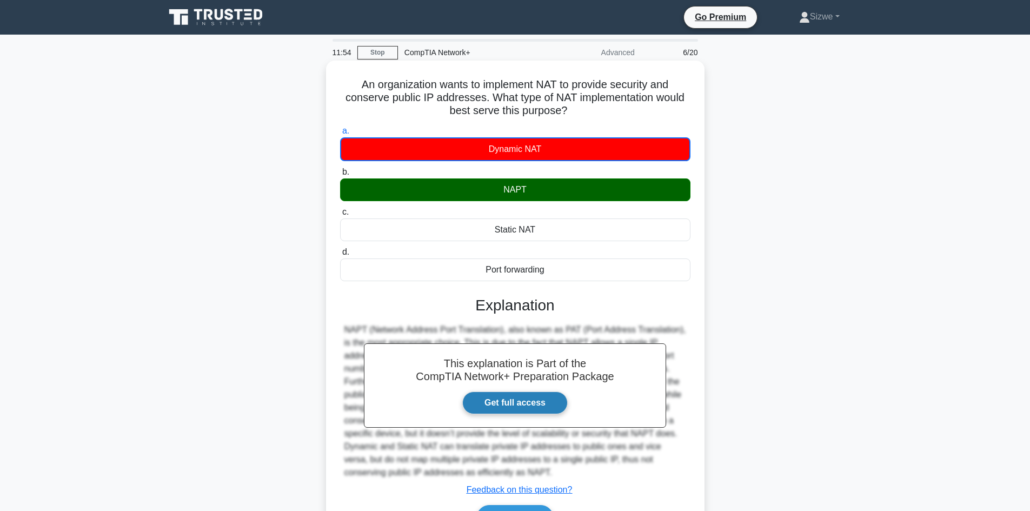
scroll to position [73, 0]
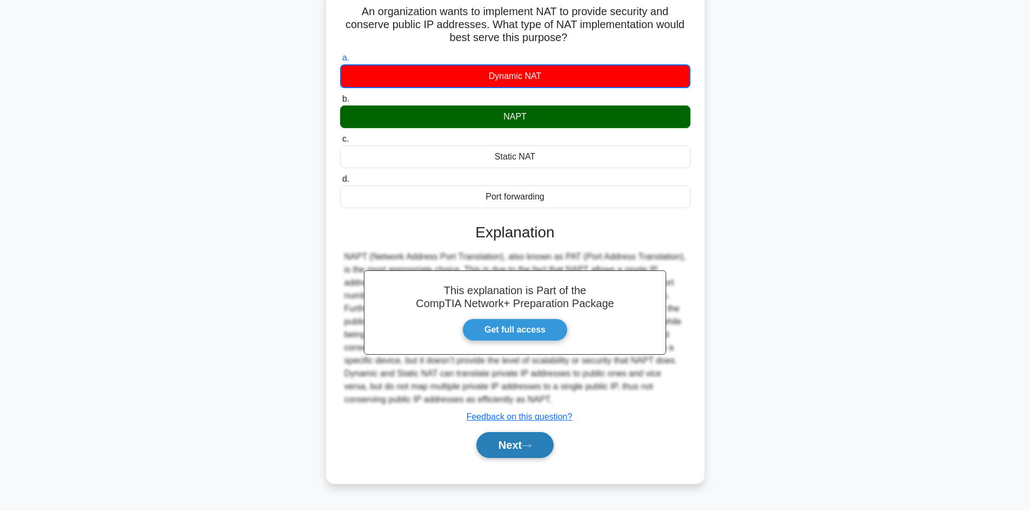
click at [515, 442] on button "Next" at bounding box center [515, 445] width 77 height 26
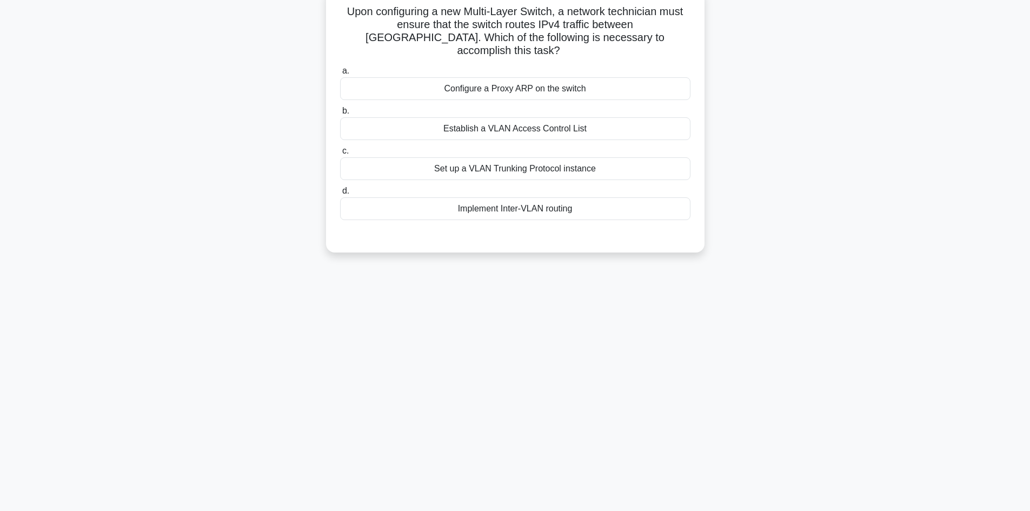
scroll to position [0, 0]
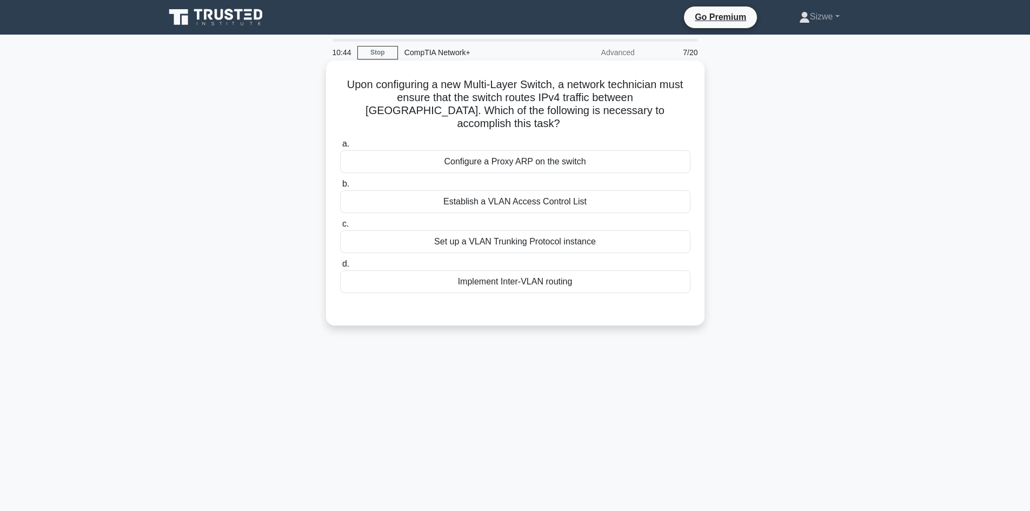
click at [550, 235] on div "Set up a VLAN Trunking Protocol instance" at bounding box center [515, 241] width 351 height 23
click at [340, 228] on input "c. Set up a VLAN Trunking Protocol instance" at bounding box center [340, 224] width 0 height 7
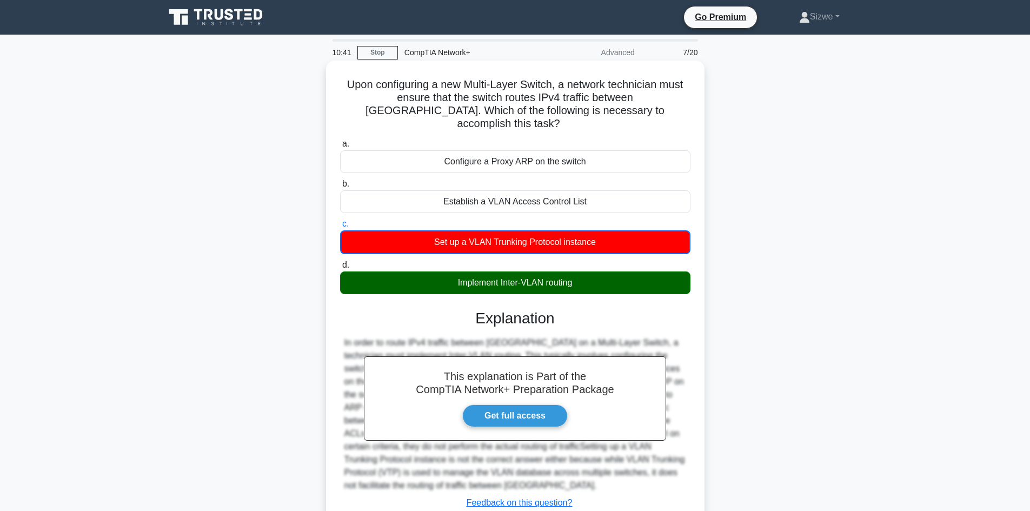
scroll to position [73, 0]
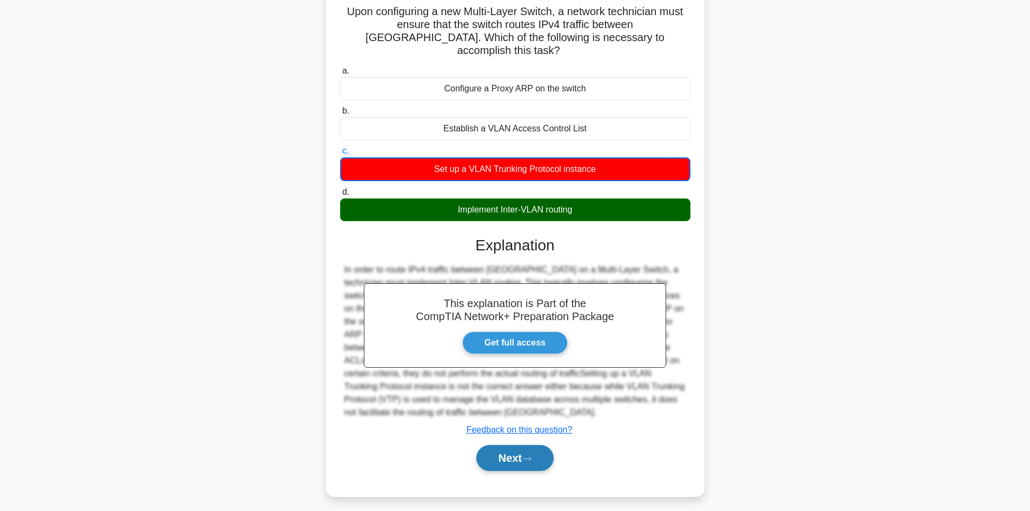
click at [515, 445] on button "Next" at bounding box center [515, 458] width 77 height 26
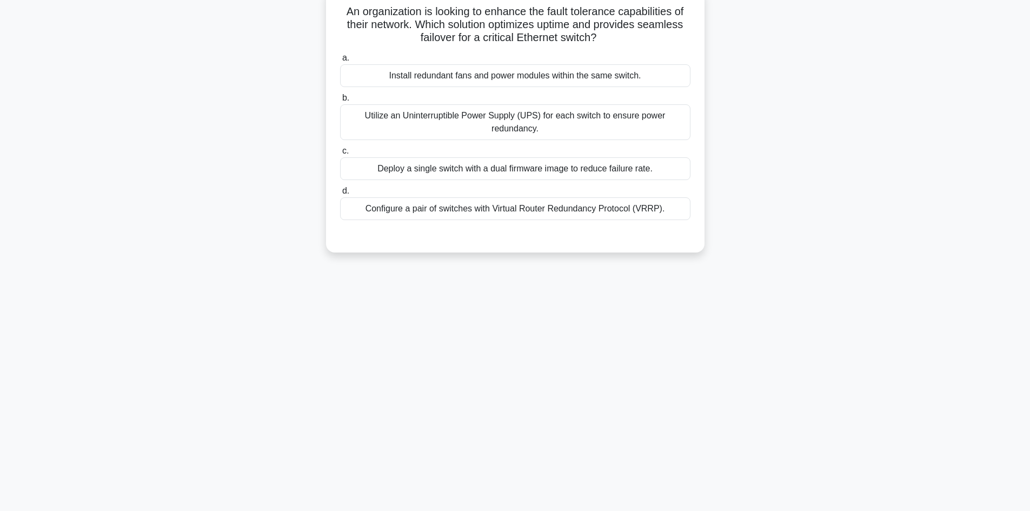
scroll to position [0, 0]
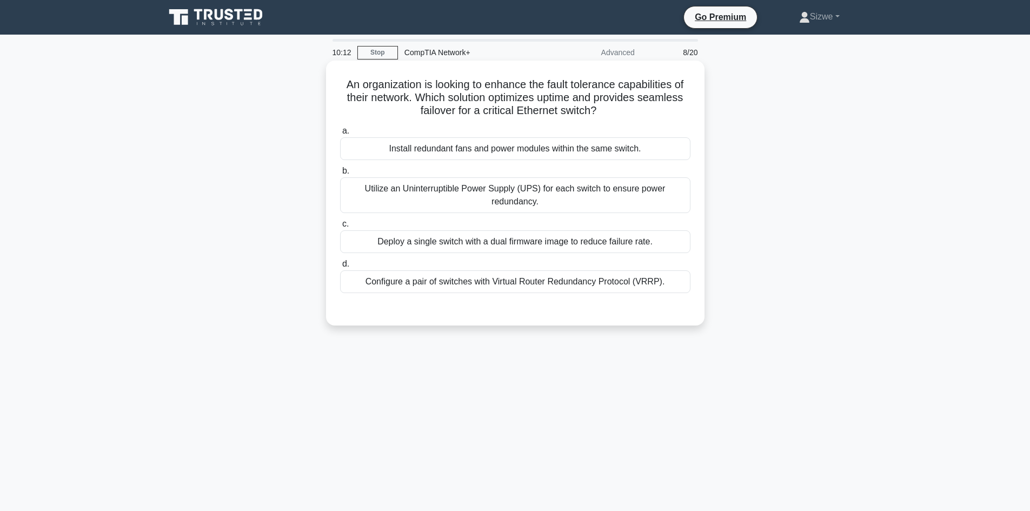
click at [537, 284] on div "Configure a pair of switches with Virtual Router Redundancy Protocol (VRRP)." at bounding box center [515, 281] width 351 height 23
click at [340, 268] on input "d. Configure a pair of switches with Virtual Router Redundancy Protocol (VRRP)." at bounding box center [340, 264] width 0 height 7
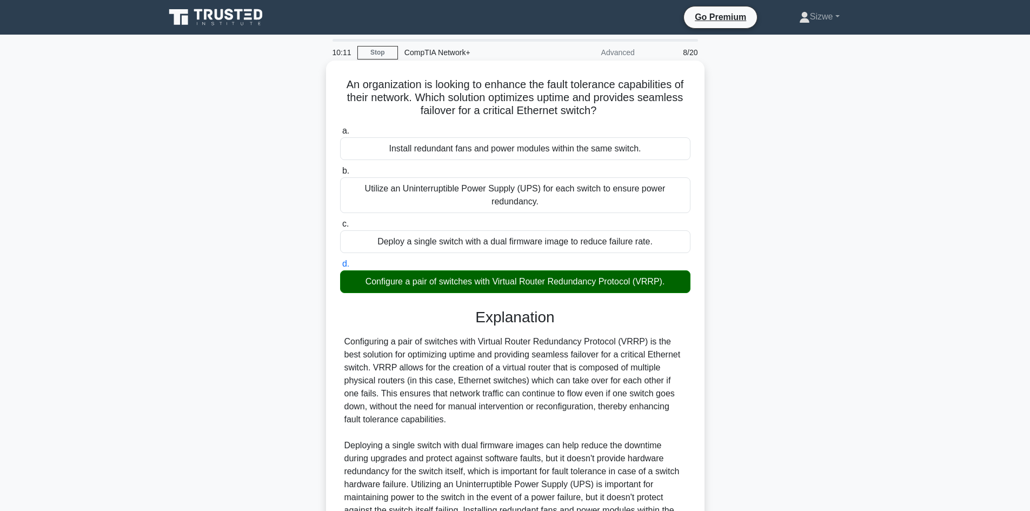
scroll to position [143, 0]
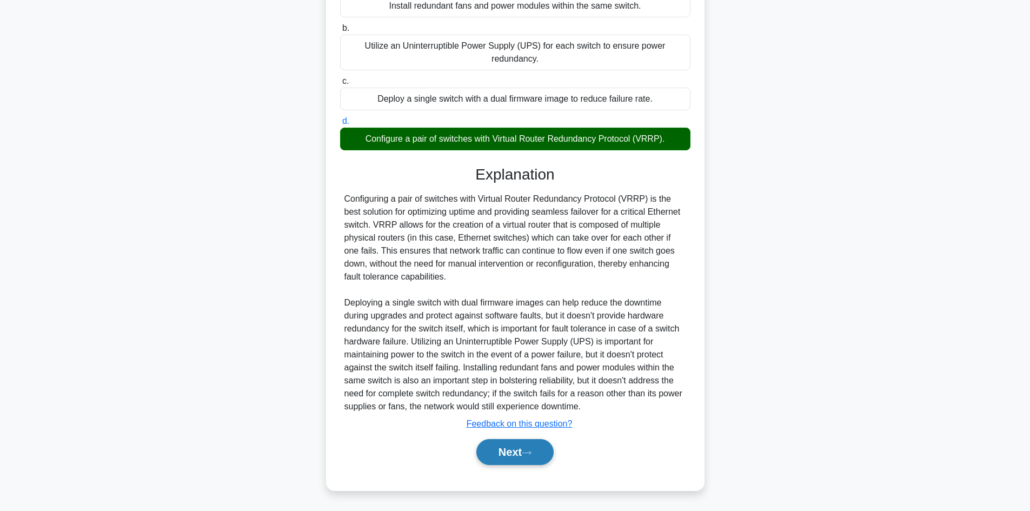
click at [515, 448] on button "Next" at bounding box center [515, 452] width 77 height 26
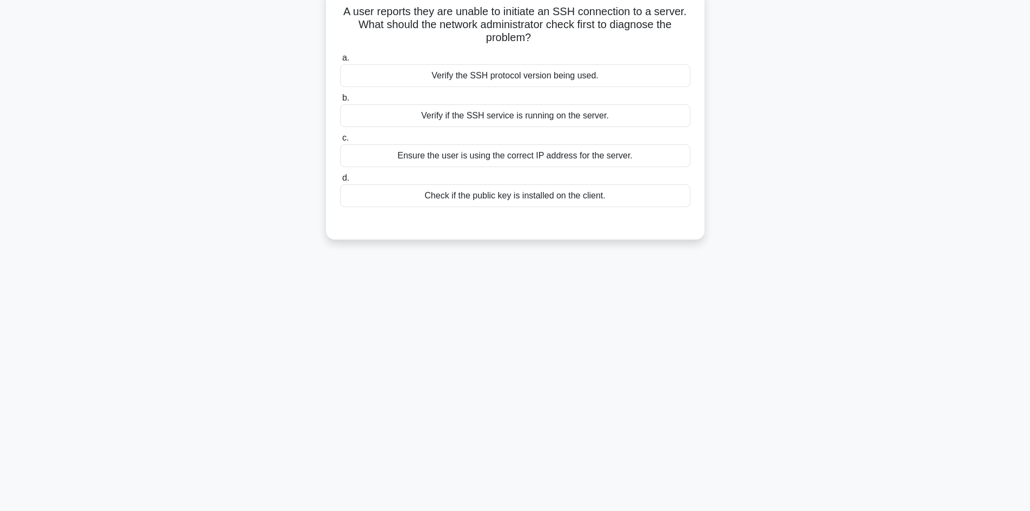
scroll to position [0, 0]
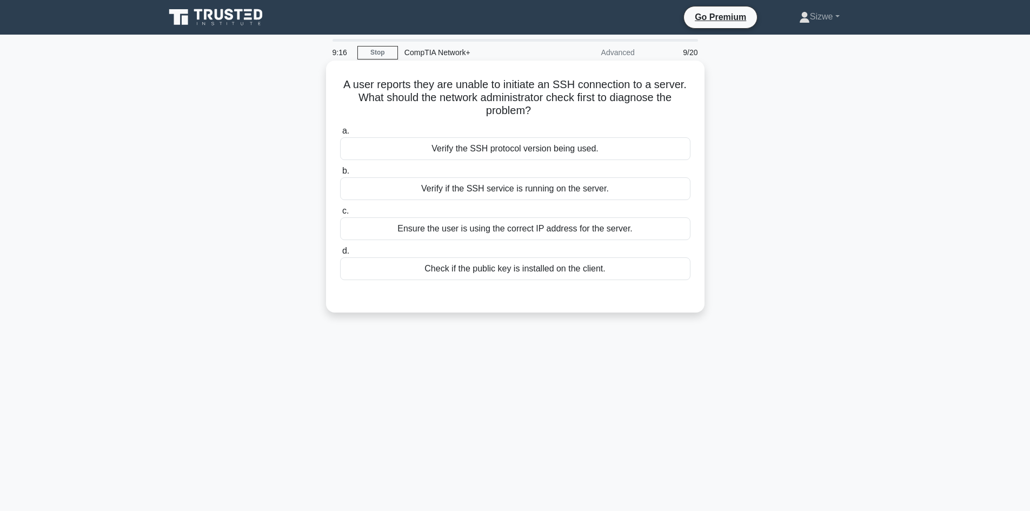
click at [566, 188] on div "Verify if the SSH service is running on the server." at bounding box center [515, 188] width 351 height 23
click at [340, 175] on input "b. Verify if the SSH service is running on the server." at bounding box center [340, 171] width 0 height 7
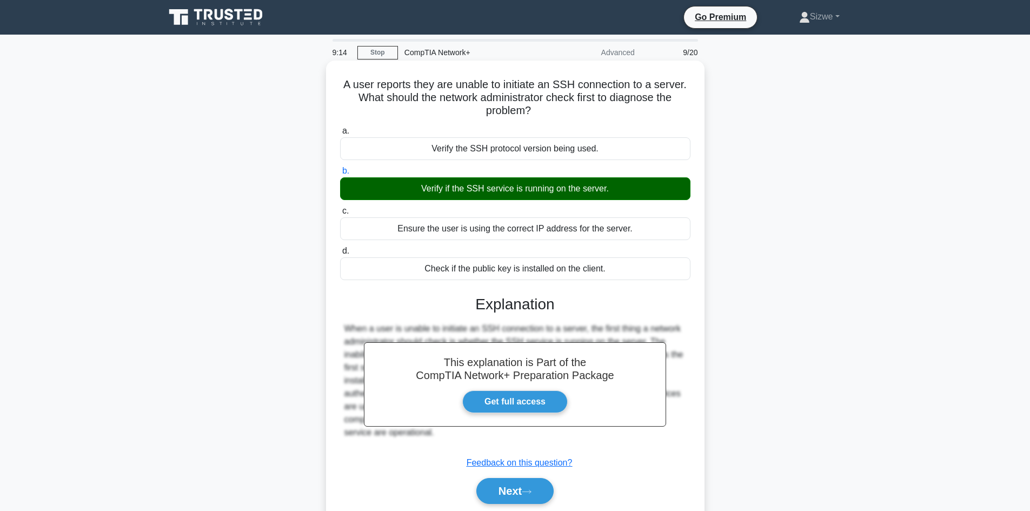
scroll to position [73, 0]
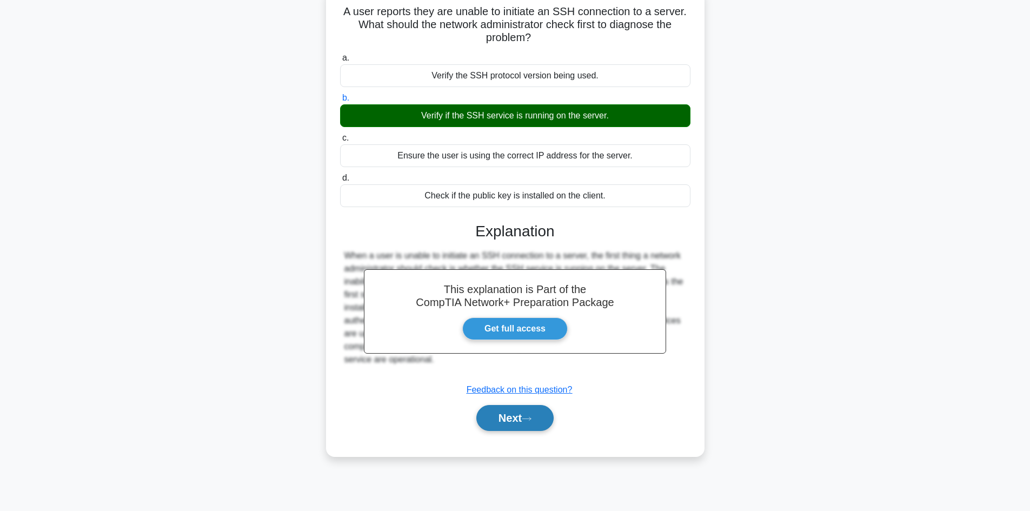
click at [505, 421] on button "Next" at bounding box center [515, 418] width 77 height 26
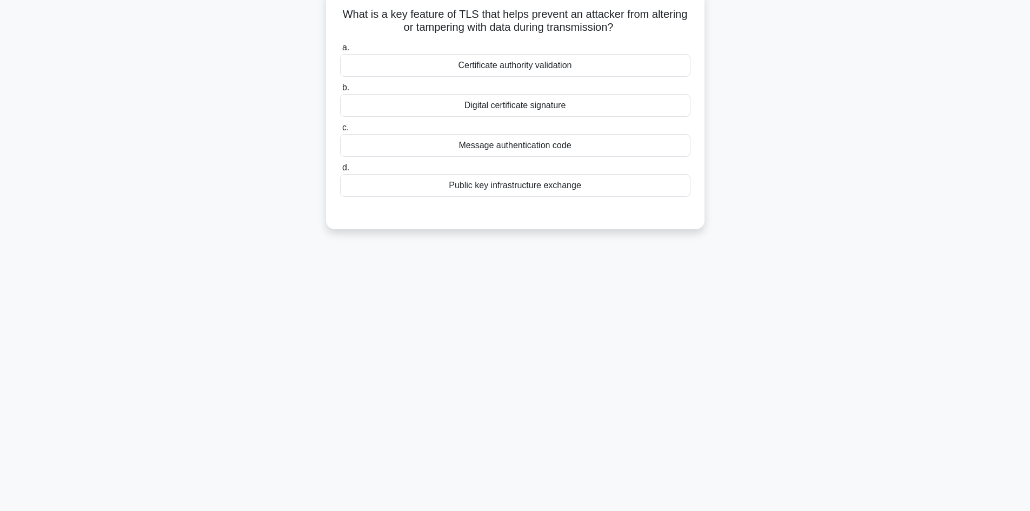
scroll to position [0, 0]
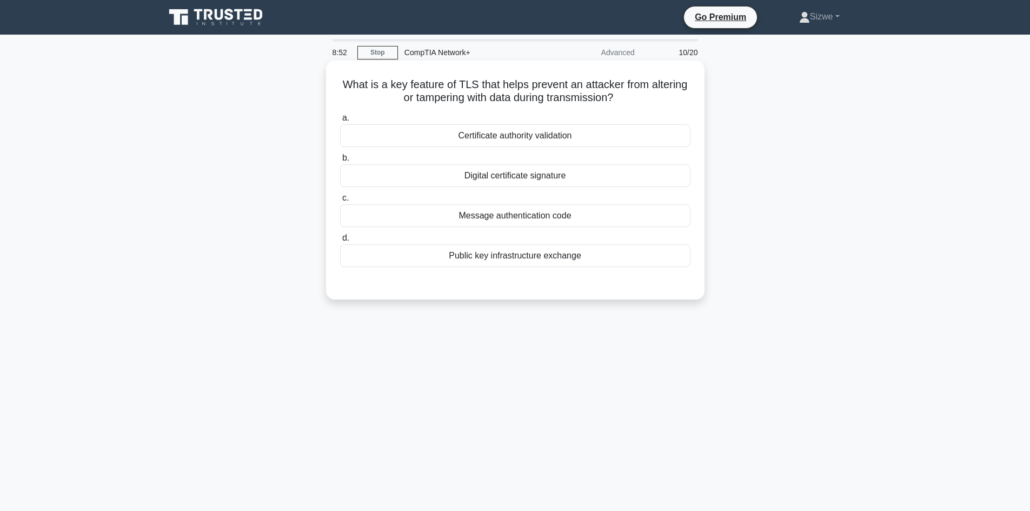
click at [520, 140] on div "Certificate authority validation" at bounding box center [515, 135] width 351 height 23
click at [340, 122] on input "a. Certificate authority validation" at bounding box center [340, 118] width 0 height 7
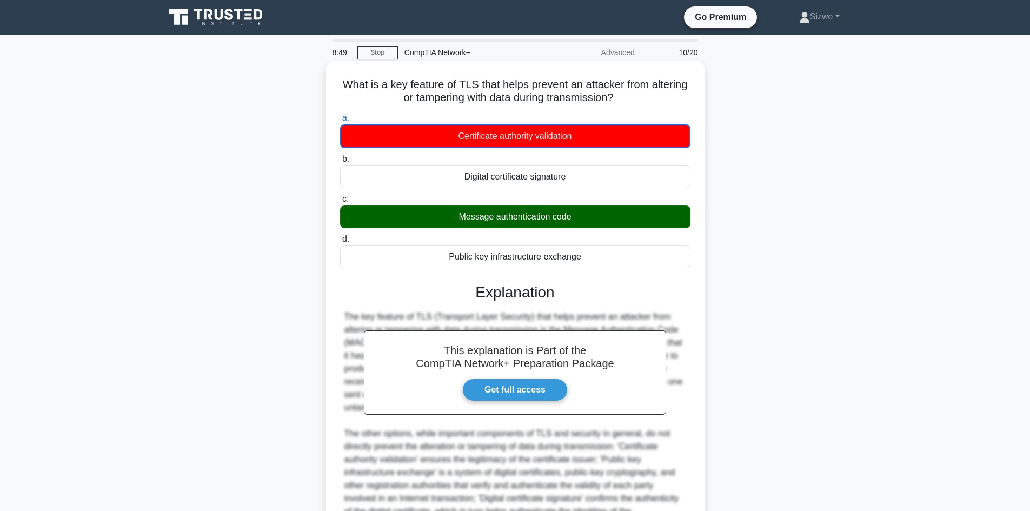
scroll to position [131, 0]
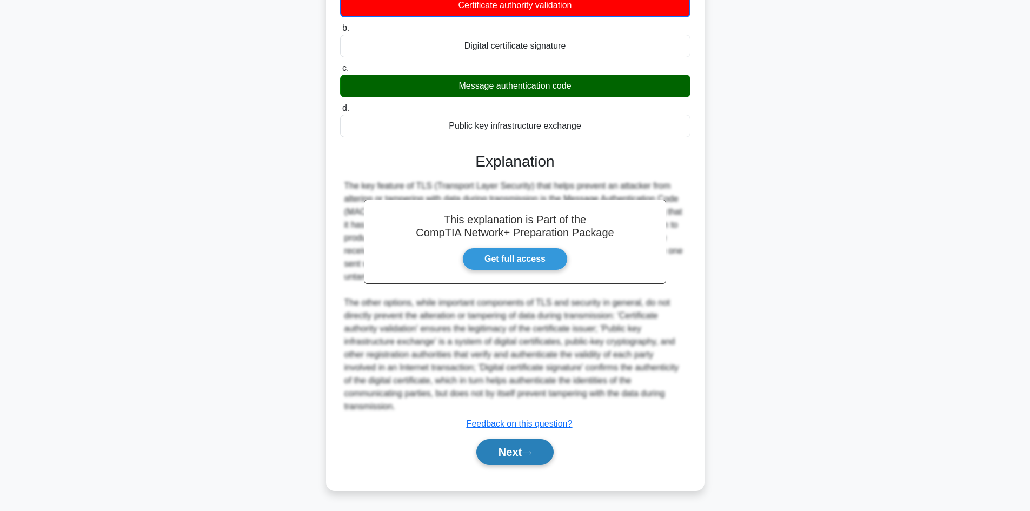
click at [521, 458] on button "Next" at bounding box center [515, 452] width 77 height 26
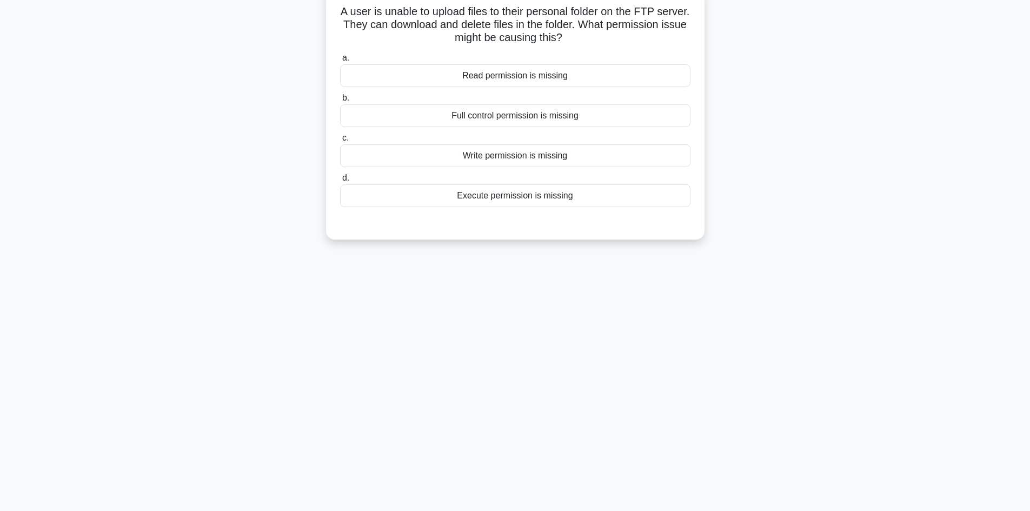
scroll to position [0, 0]
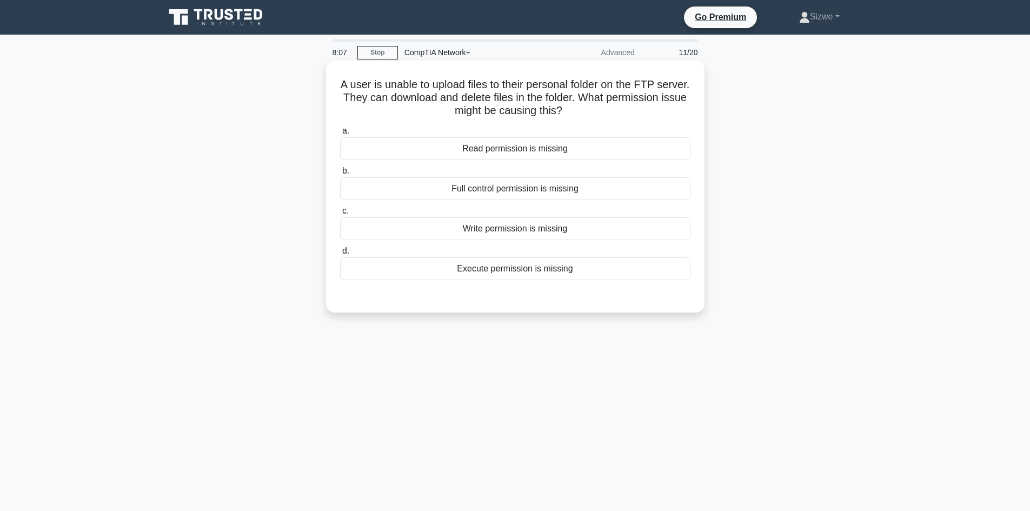
click at [548, 194] on div "Full control permission is missing" at bounding box center [515, 188] width 351 height 23
click at [340, 175] on input "b. Full control permission is missing" at bounding box center [340, 171] width 0 height 7
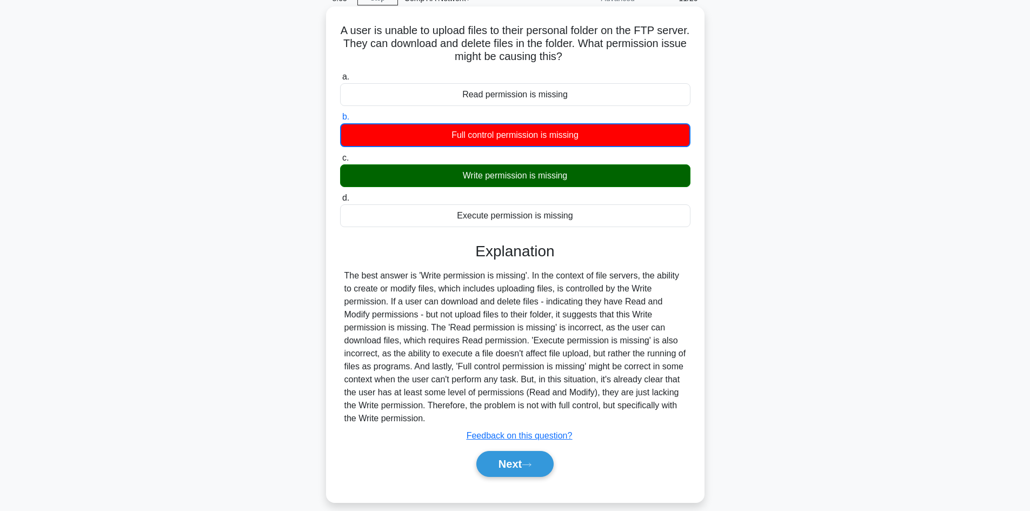
scroll to position [73, 0]
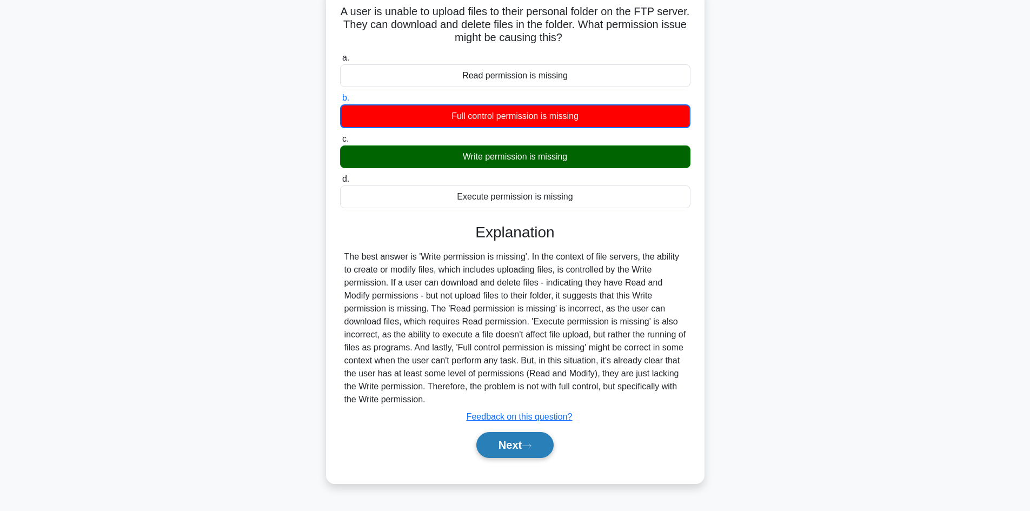
click at [516, 443] on button "Next" at bounding box center [515, 445] width 77 height 26
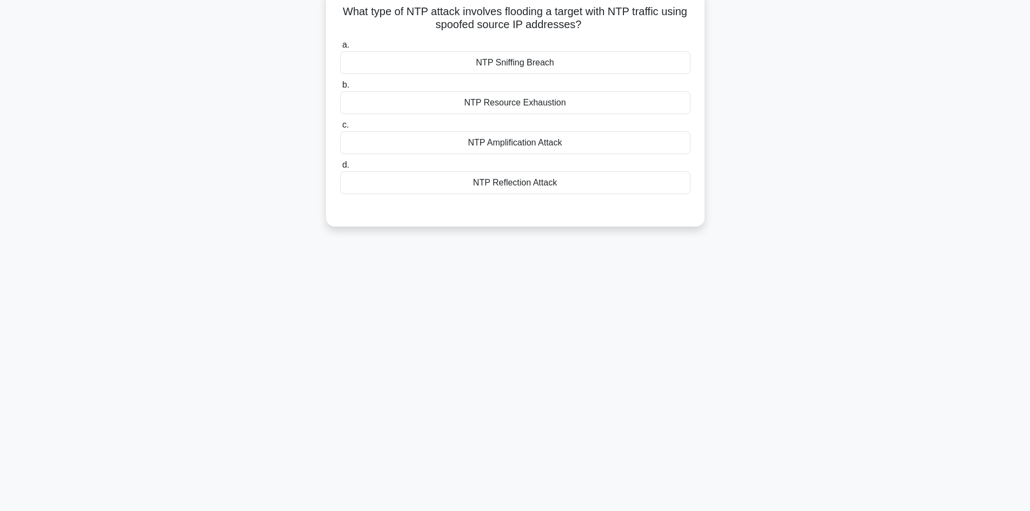
click at [517, 156] on div "a. NTP Sniffing Breach b. NTP Resource Exhaustion c." at bounding box center [516, 116] width 364 height 160
click at [513, 148] on div "NTP Amplification Attack" at bounding box center [515, 142] width 351 height 23
click at [340, 129] on input "c. NTP Amplification Attack" at bounding box center [340, 125] width 0 height 7
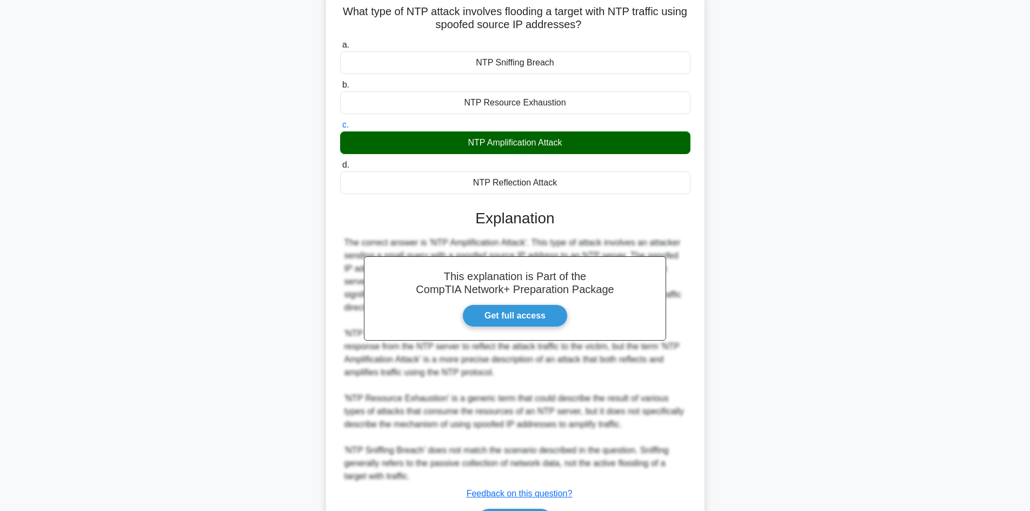
scroll to position [143, 0]
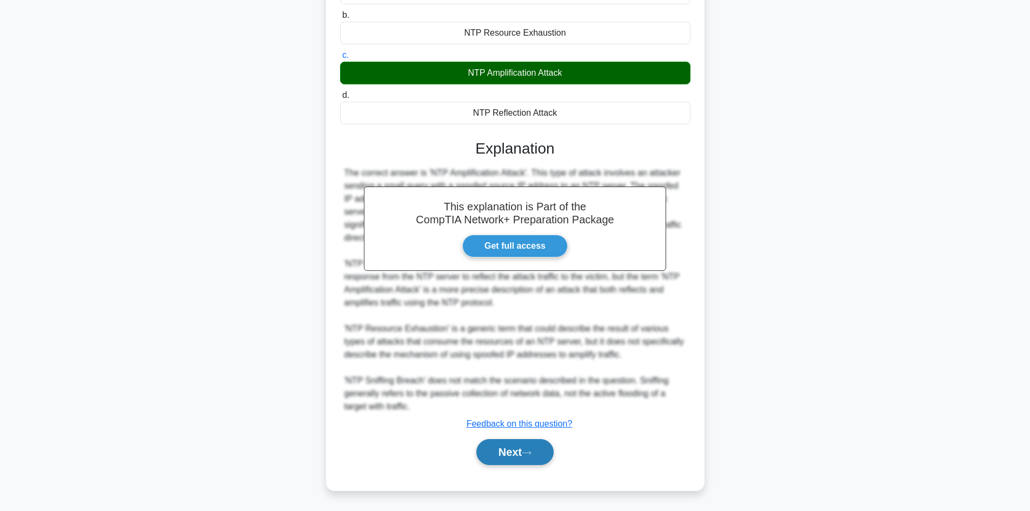
click at [512, 457] on button "Next" at bounding box center [515, 452] width 77 height 26
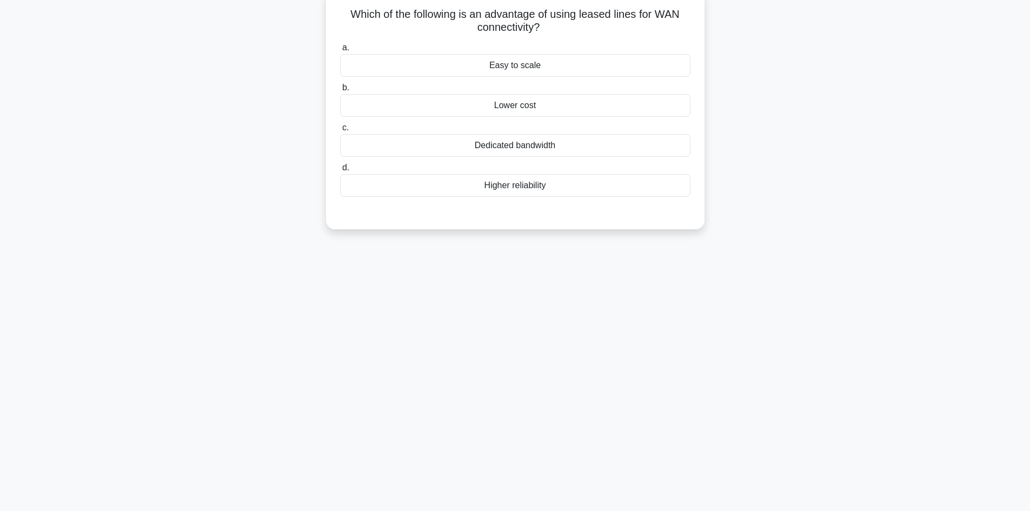
scroll to position [0, 0]
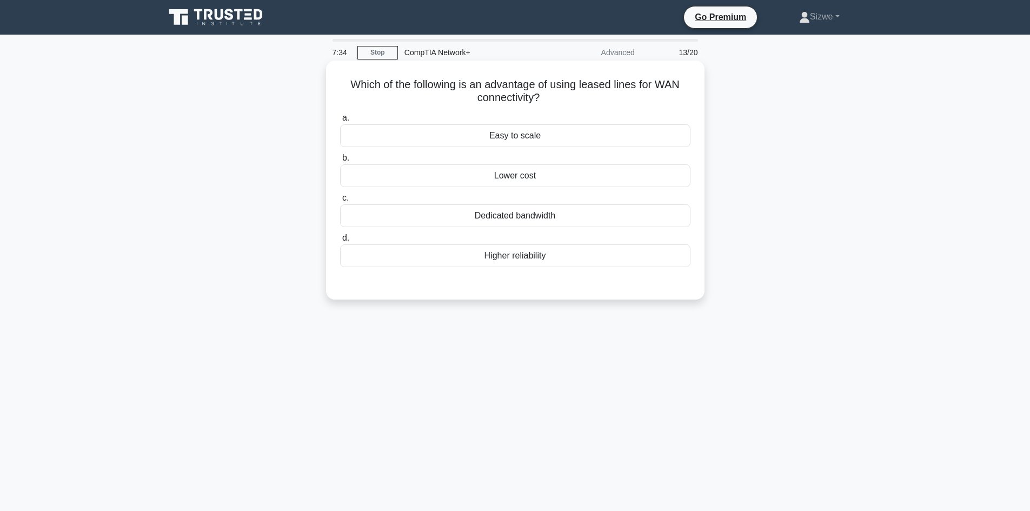
click at [518, 247] on div "Higher reliability" at bounding box center [515, 256] width 351 height 23
click at [340, 242] on input "d. Higher reliability" at bounding box center [340, 238] width 0 height 7
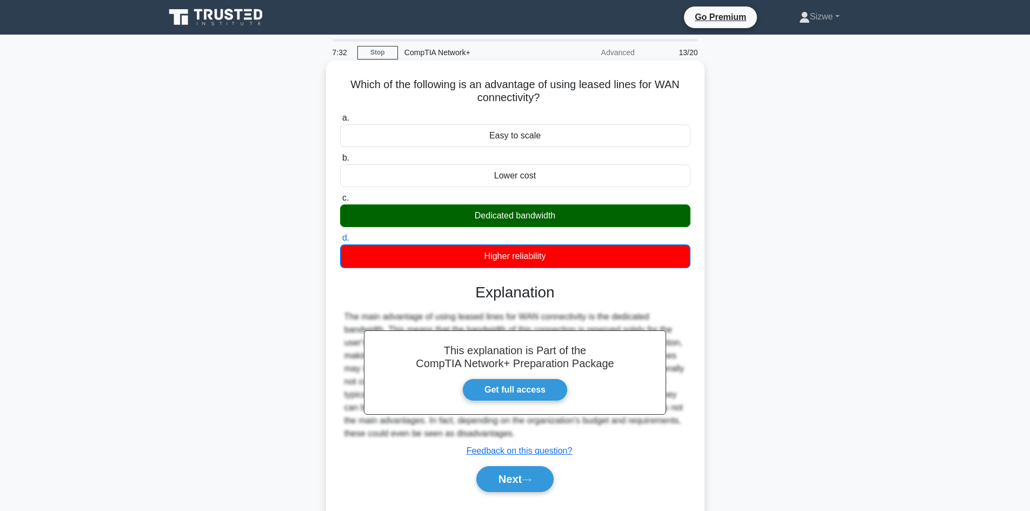
scroll to position [73, 0]
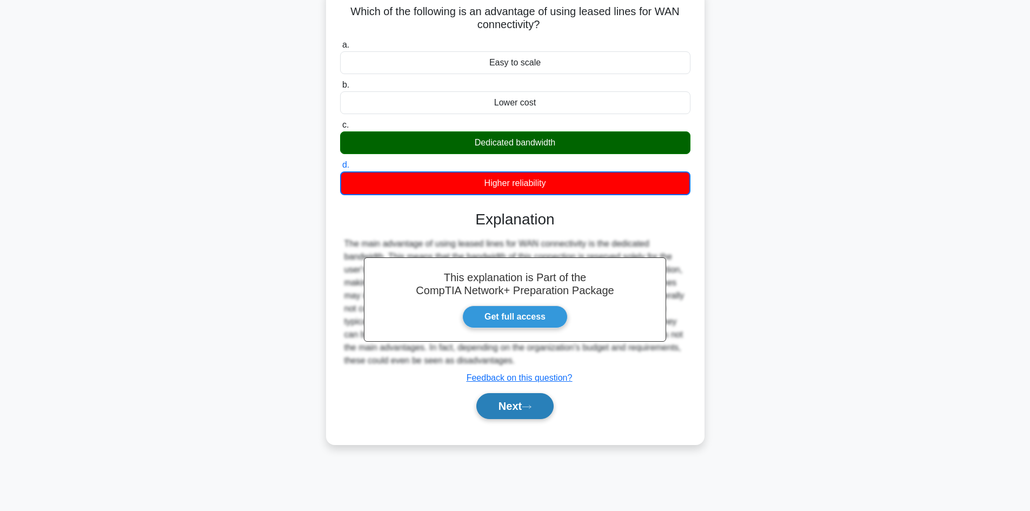
click at [527, 397] on button "Next" at bounding box center [515, 406] width 77 height 26
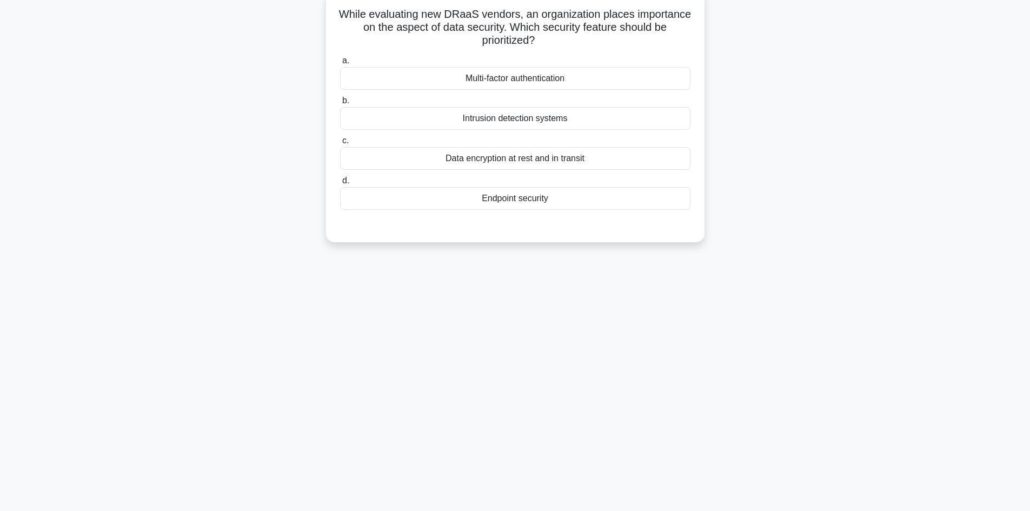
scroll to position [0, 0]
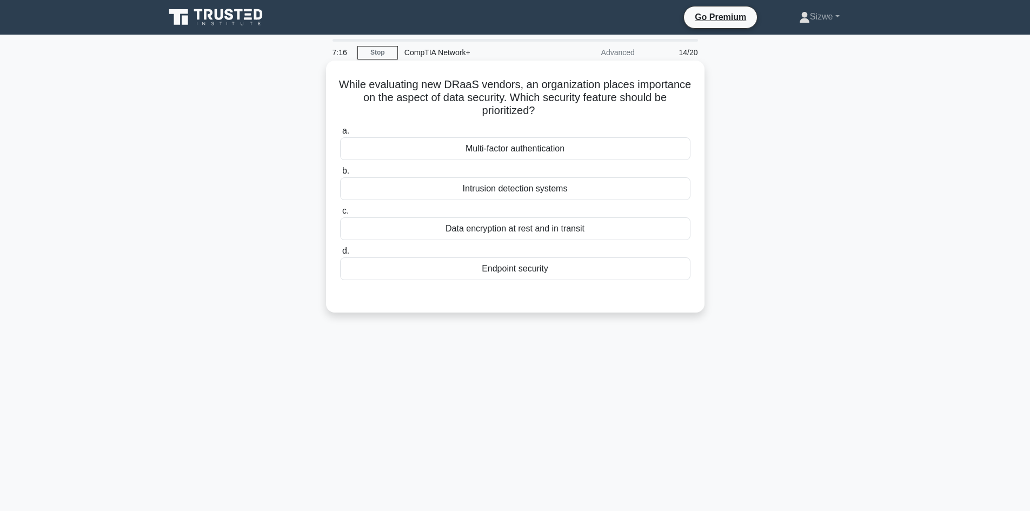
click at [503, 228] on div "Data encryption at rest and in transit" at bounding box center [515, 228] width 351 height 23
click at [340, 215] on input "c. Data encryption at rest and in transit" at bounding box center [340, 211] width 0 height 7
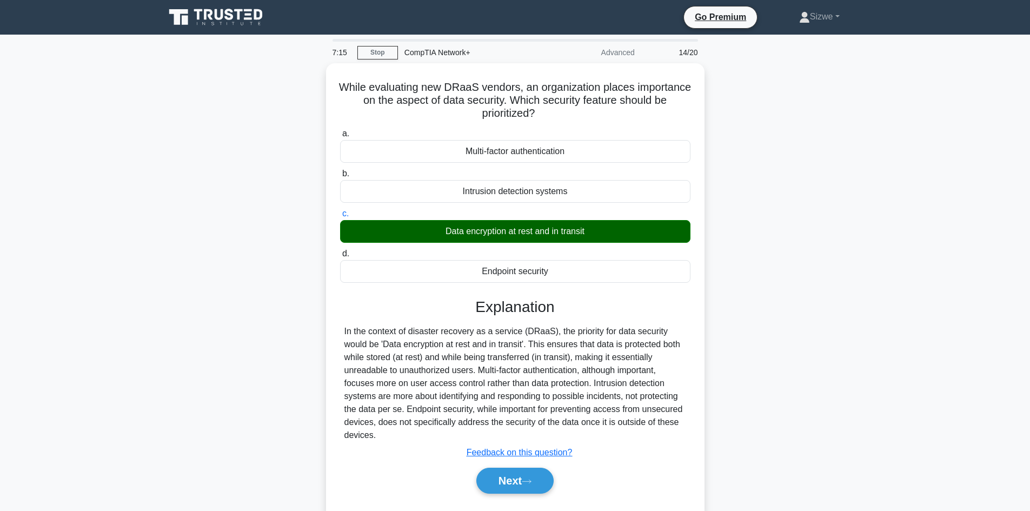
scroll to position [73, 0]
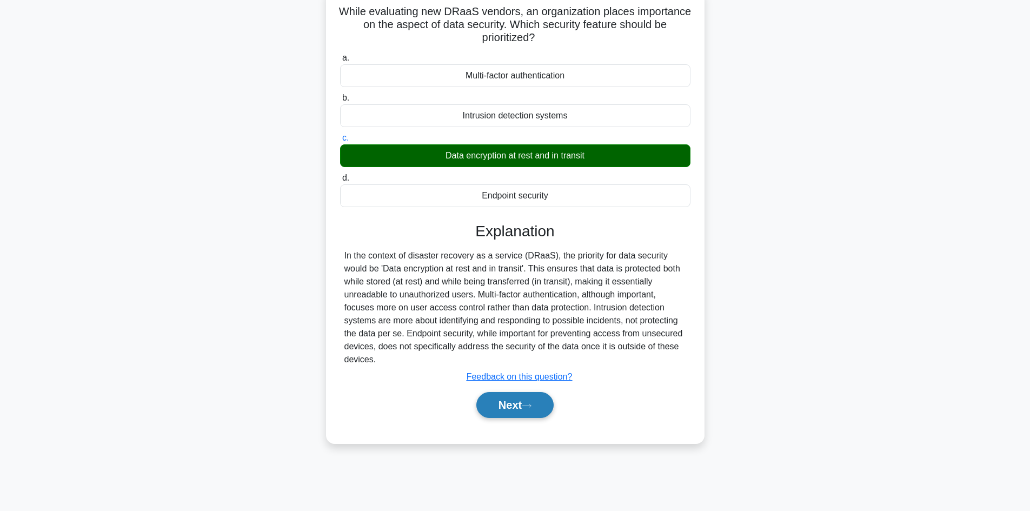
click at [508, 406] on button "Next" at bounding box center [515, 405] width 77 height 26
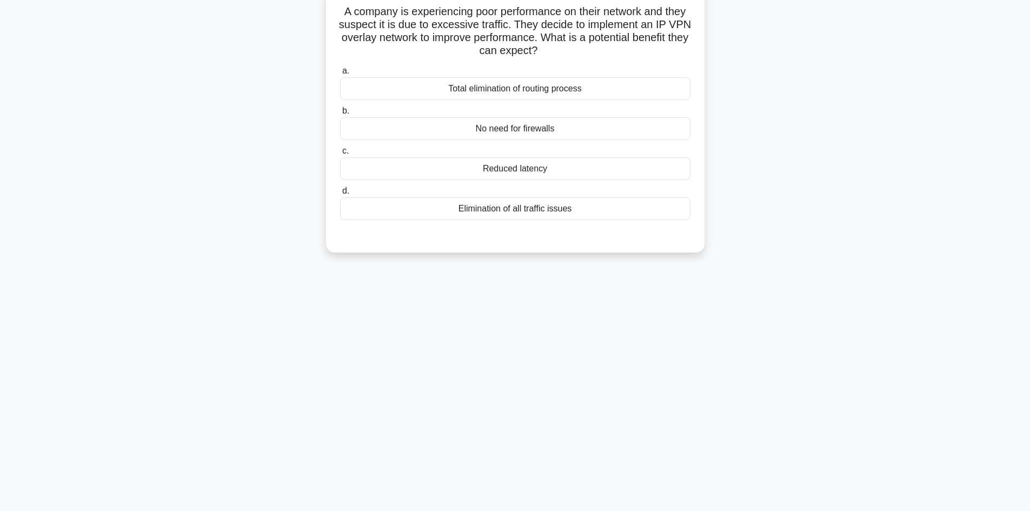
scroll to position [0, 0]
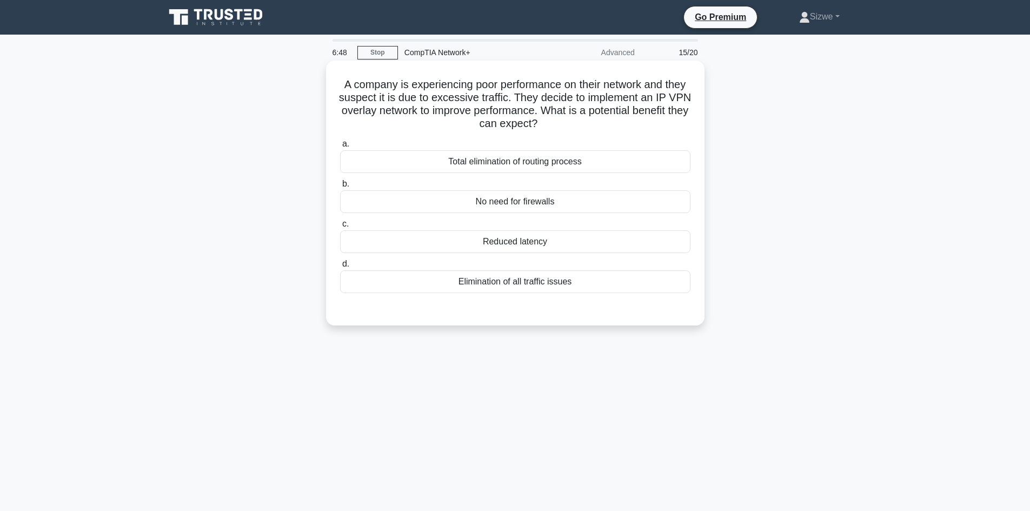
click at [513, 296] on div "a. Total elimination of routing process b. No need for firewalls c. d." at bounding box center [515, 223] width 353 height 177
click at [516, 287] on div "Elimination of all traffic issues" at bounding box center [515, 281] width 351 height 23
click at [340, 268] on input "d. Elimination of all traffic issues" at bounding box center [340, 264] width 0 height 7
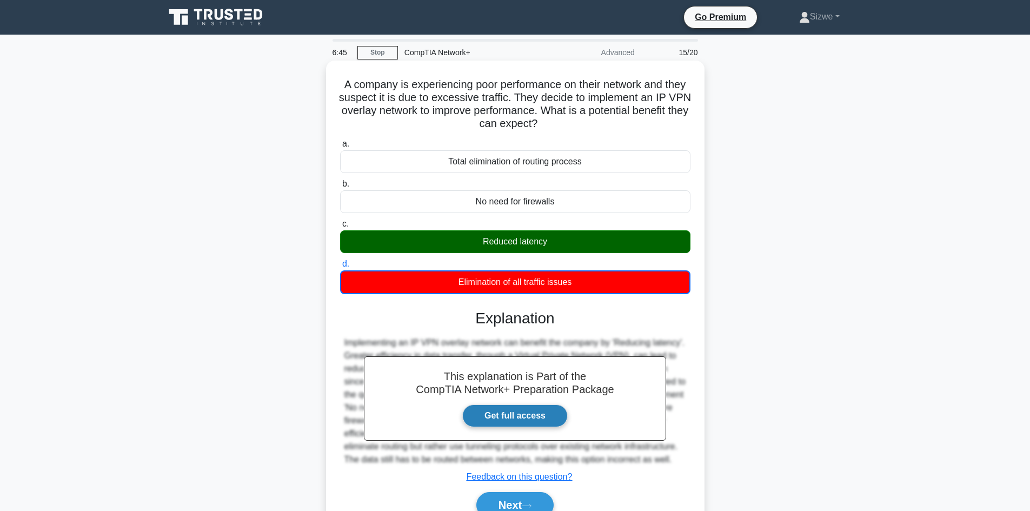
scroll to position [73, 0]
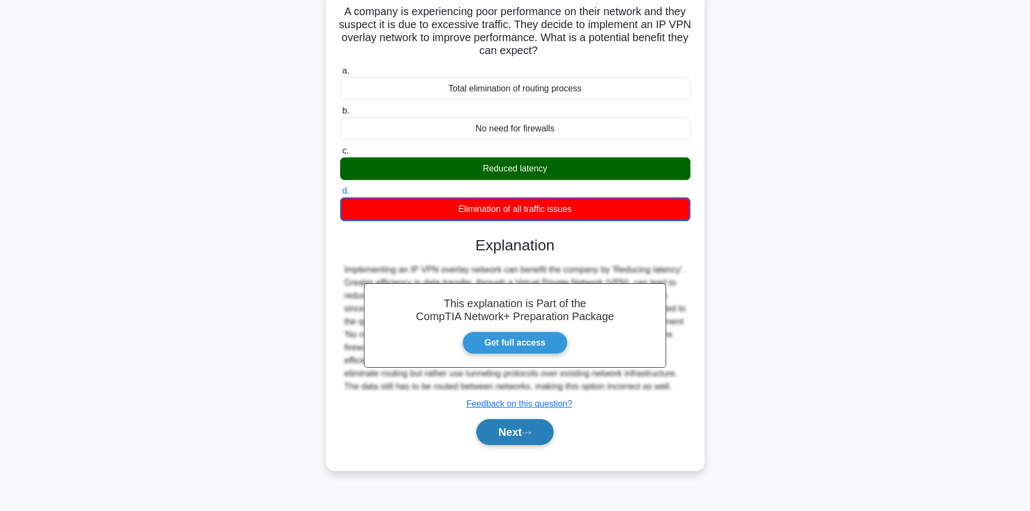
click at [521, 427] on button "Next" at bounding box center [515, 432] width 77 height 26
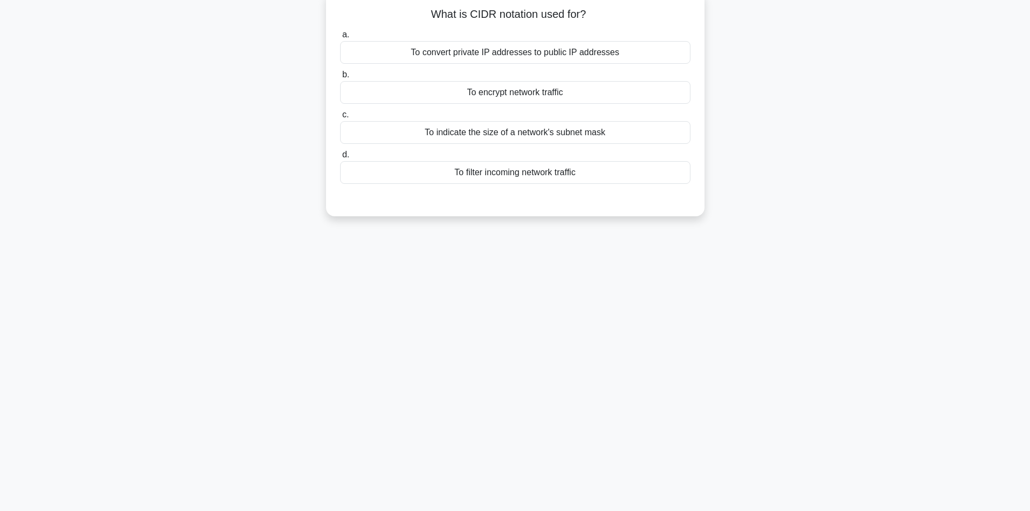
scroll to position [0, 0]
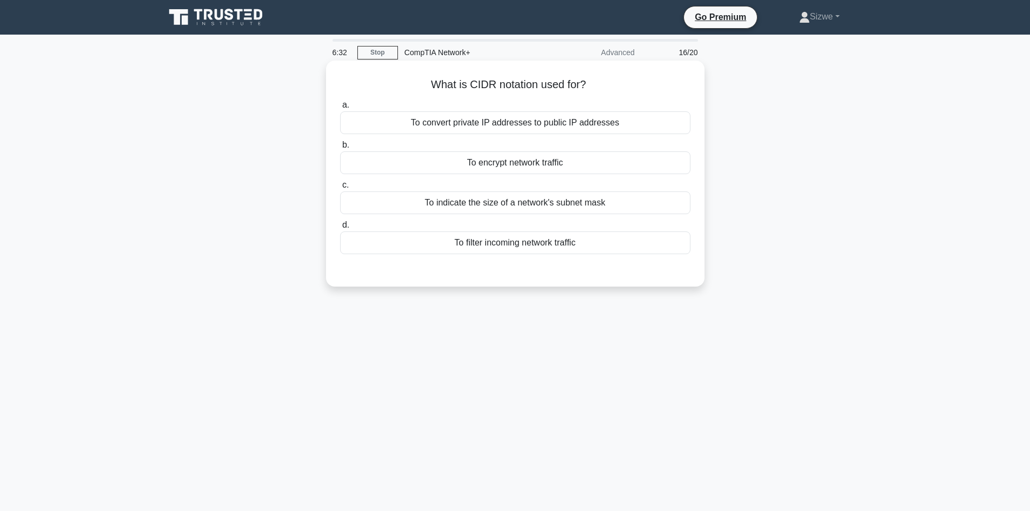
click at [510, 204] on div "To indicate the size of a network's subnet mask" at bounding box center [515, 202] width 351 height 23
click at [340, 189] on input "c. To indicate the size of a network's subnet mask" at bounding box center [340, 185] width 0 height 7
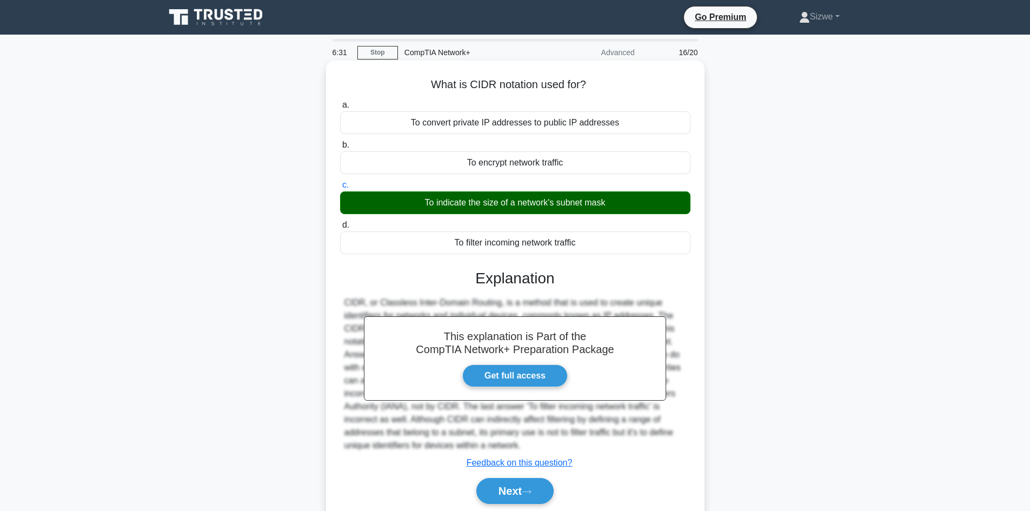
scroll to position [73, 0]
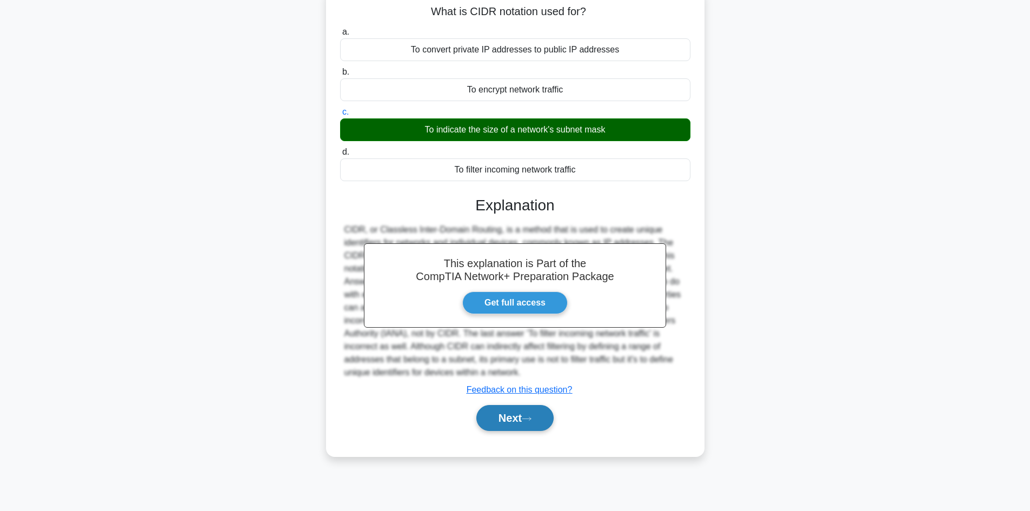
click at [512, 413] on button "Next" at bounding box center [515, 418] width 77 height 26
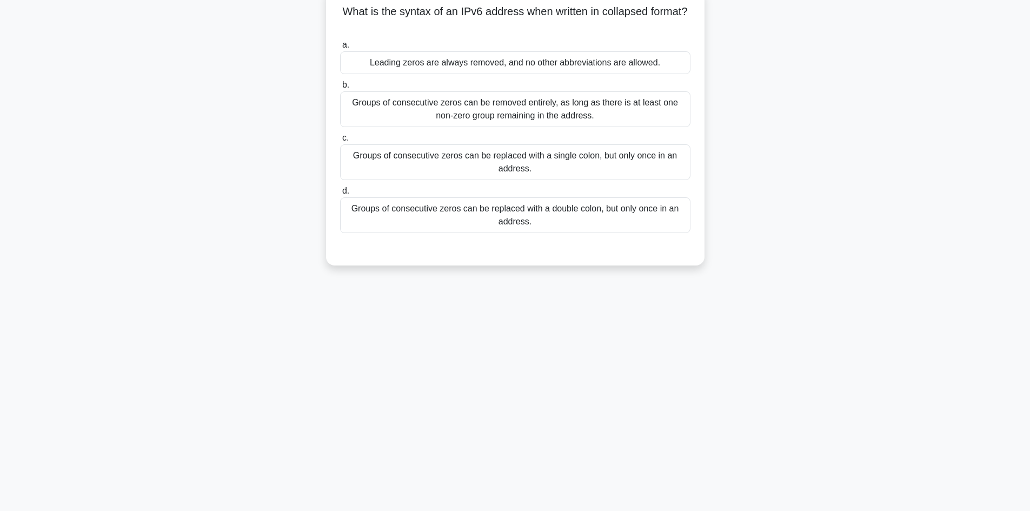
scroll to position [0, 0]
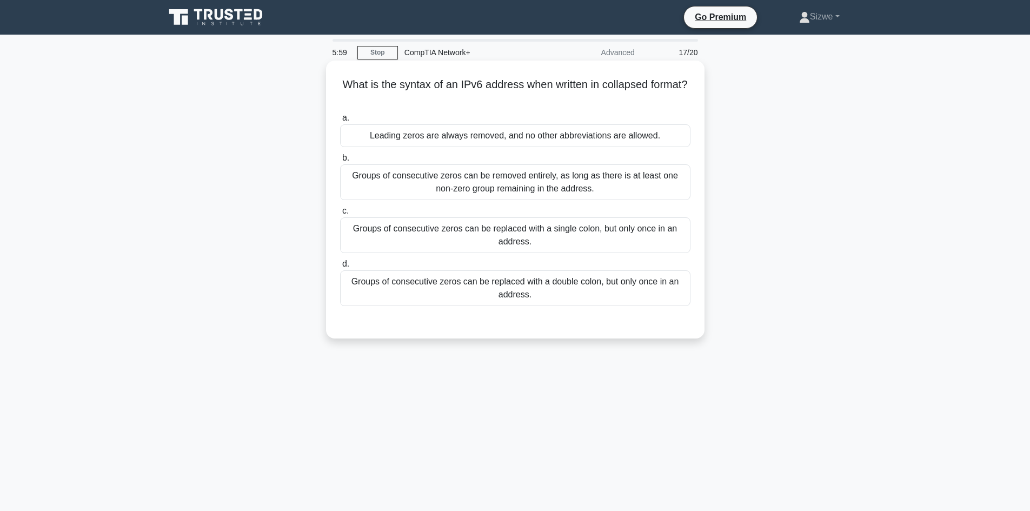
click at [677, 286] on div "Groups of consecutive zeros can be replaced with a double colon, but only once …" at bounding box center [515, 288] width 351 height 36
click at [340, 268] on input "d. Groups of consecutive zeros can be replaced with a double colon, but only on…" at bounding box center [340, 264] width 0 height 7
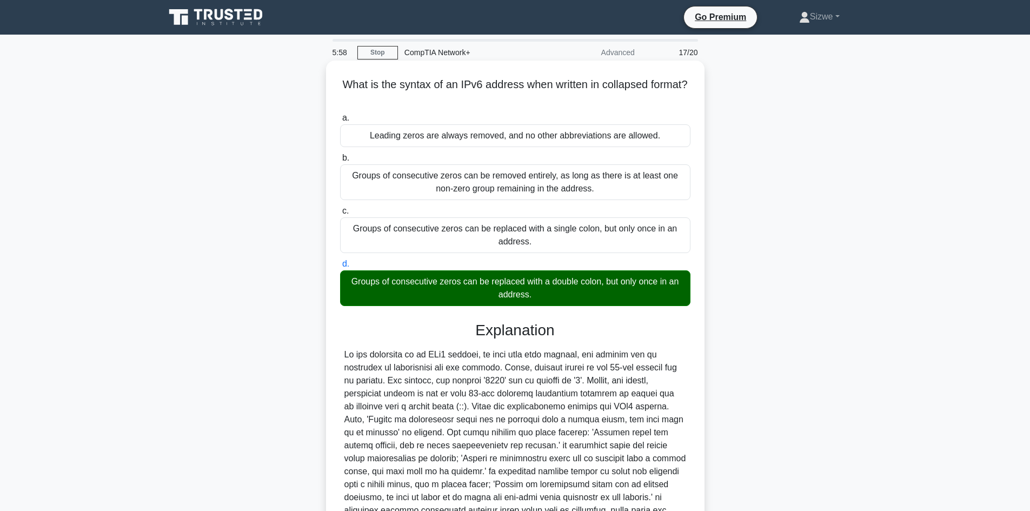
scroll to position [117, 0]
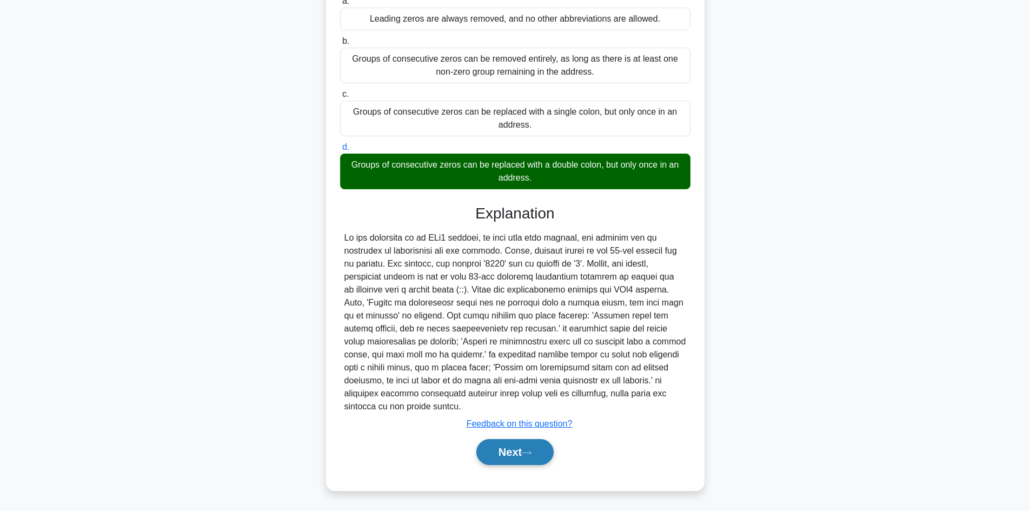
click at [514, 451] on button "Next" at bounding box center [515, 452] width 77 height 26
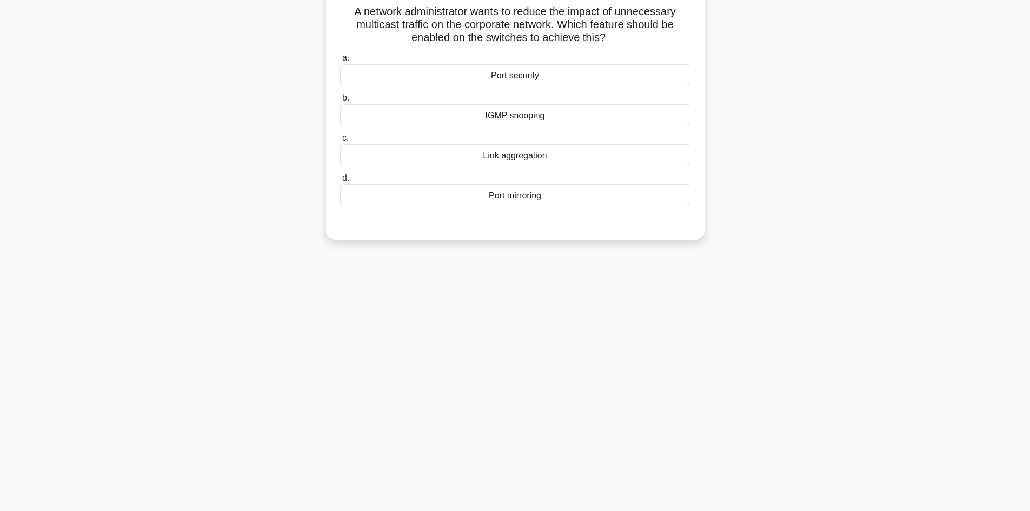
scroll to position [0, 0]
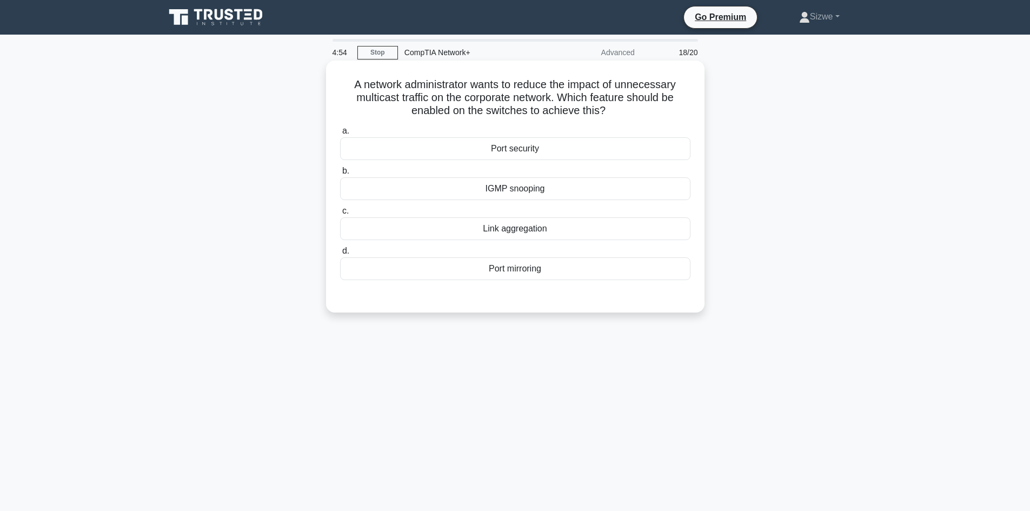
click at [540, 145] on div "Port security" at bounding box center [515, 148] width 351 height 23
click at [340, 135] on input "a. Port security" at bounding box center [340, 131] width 0 height 7
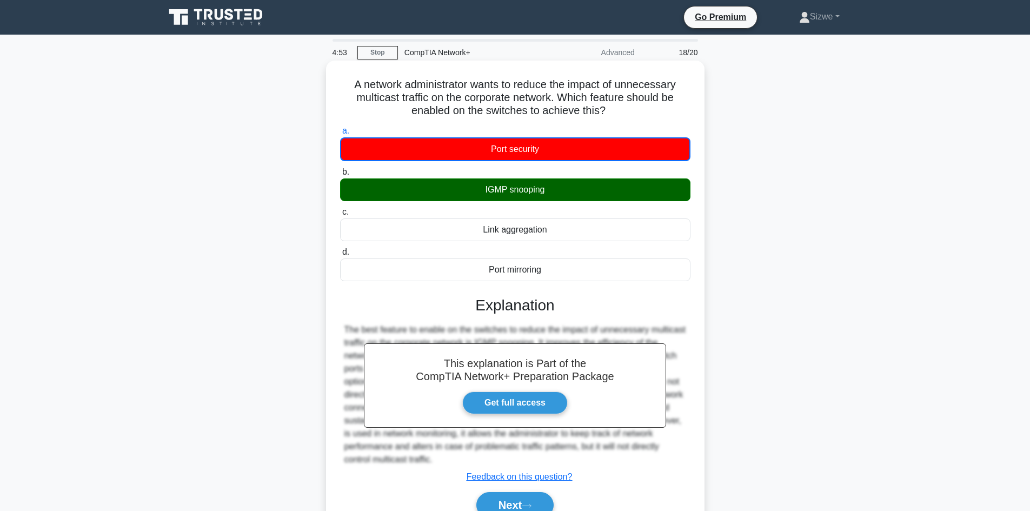
scroll to position [73, 0]
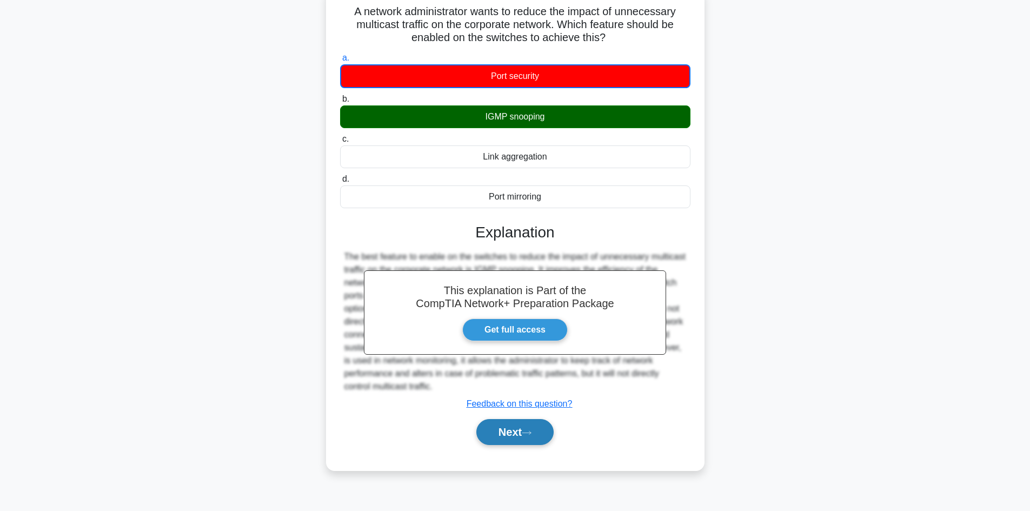
click at [513, 430] on button "Next" at bounding box center [515, 432] width 77 height 26
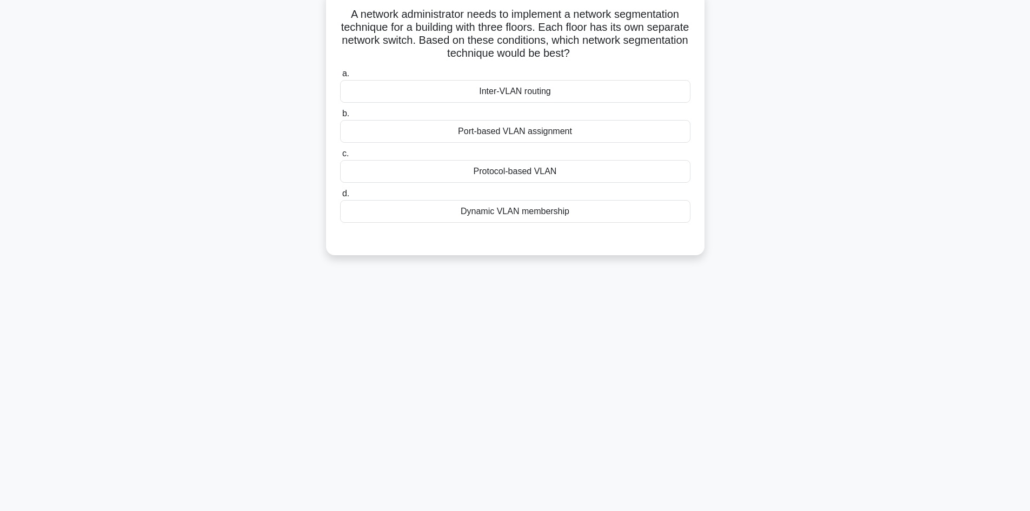
scroll to position [0, 0]
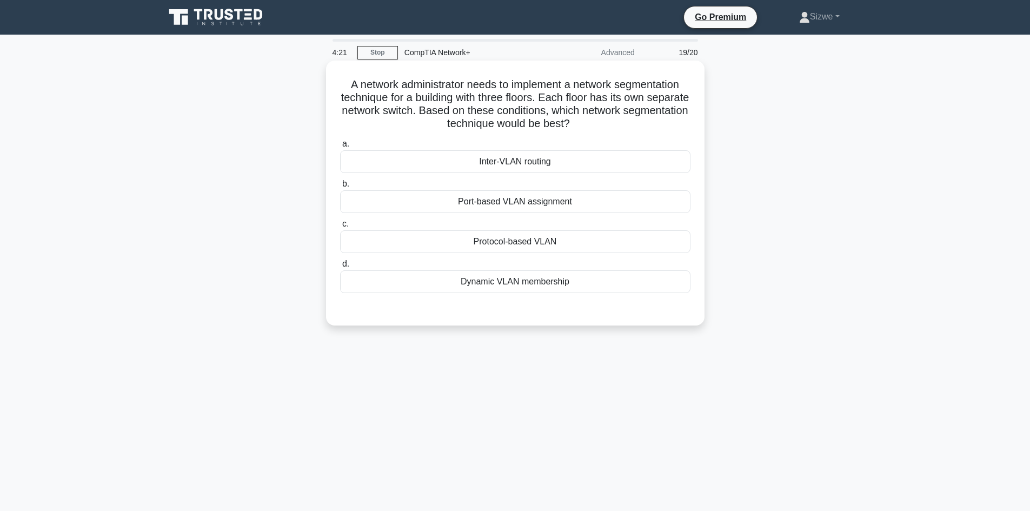
click at [532, 168] on div "Inter-VLAN routing" at bounding box center [515, 161] width 351 height 23
click at [340, 148] on input "a. Inter-VLAN routing" at bounding box center [340, 144] width 0 height 7
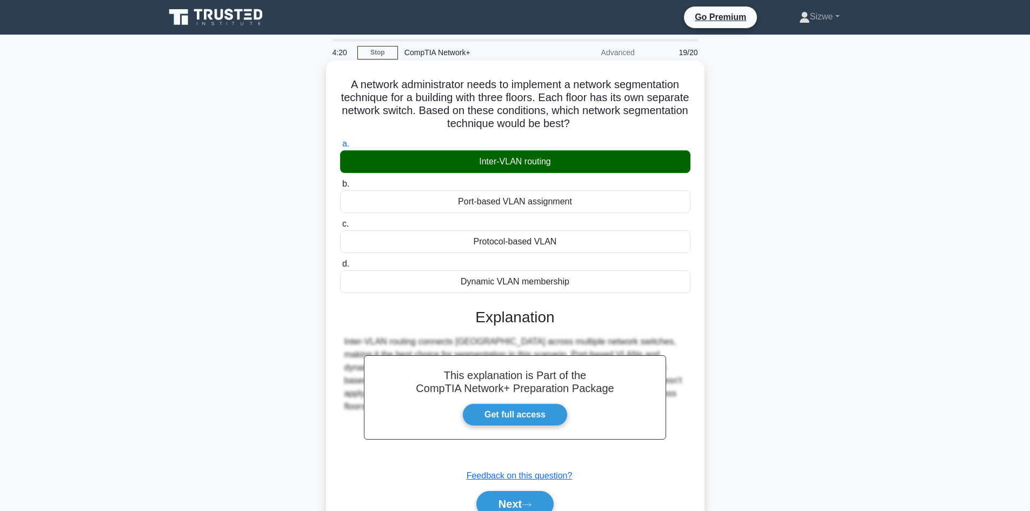
scroll to position [73, 0]
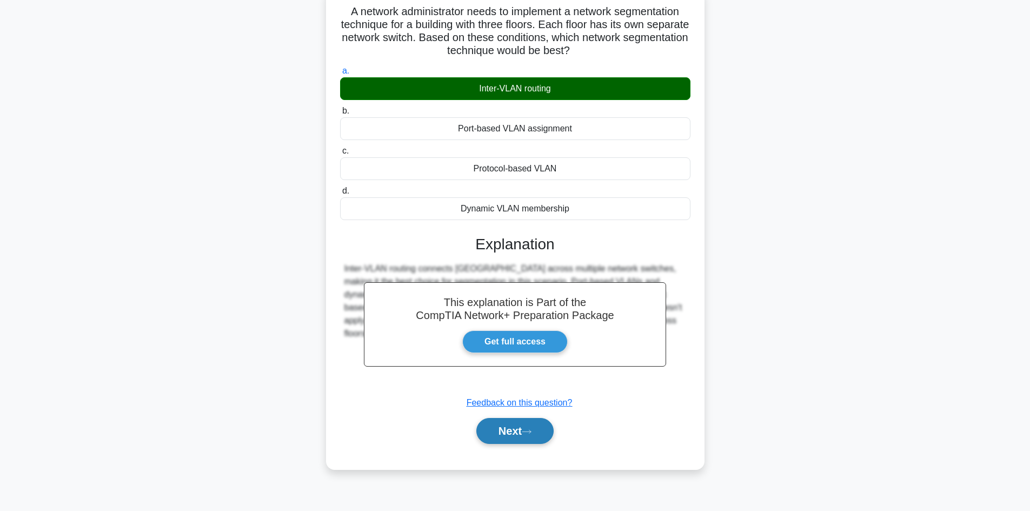
click at [517, 433] on button "Next" at bounding box center [515, 431] width 77 height 26
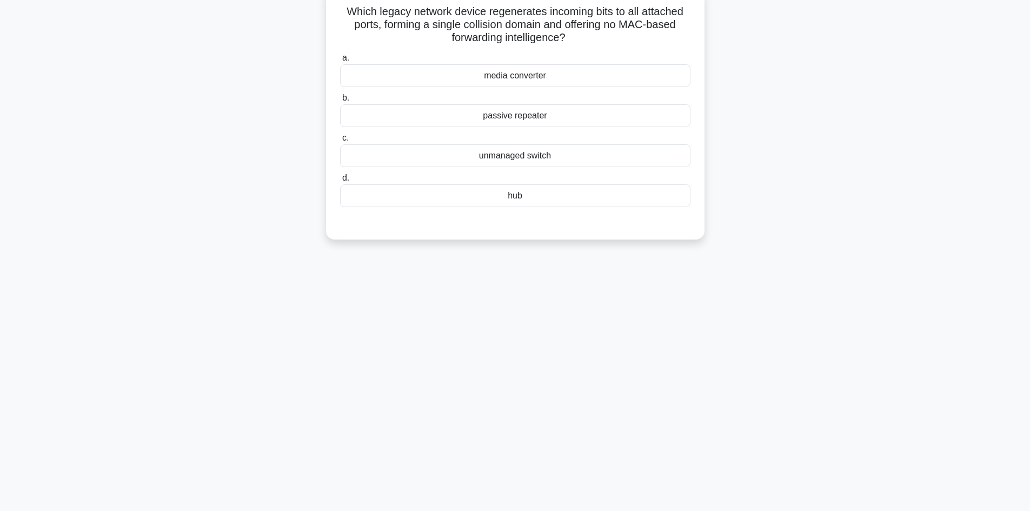
scroll to position [0, 0]
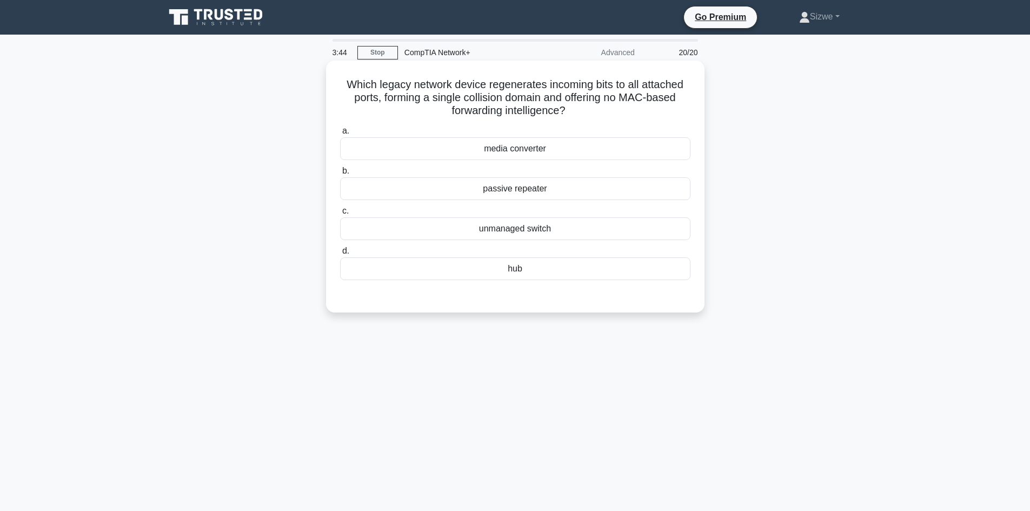
click at [523, 234] on div "unmanaged switch" at bounding box center [515, 228] width 351 height 23
click at [340, 215] on input "c. unmanaged switch" at bounding box center [340, 211] width 0 height 7
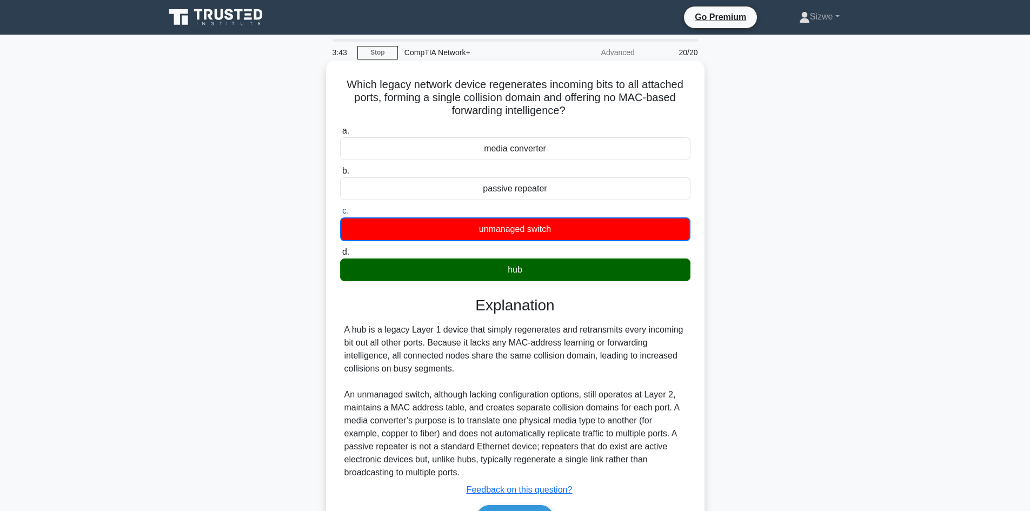
scroll to position [73, 0]
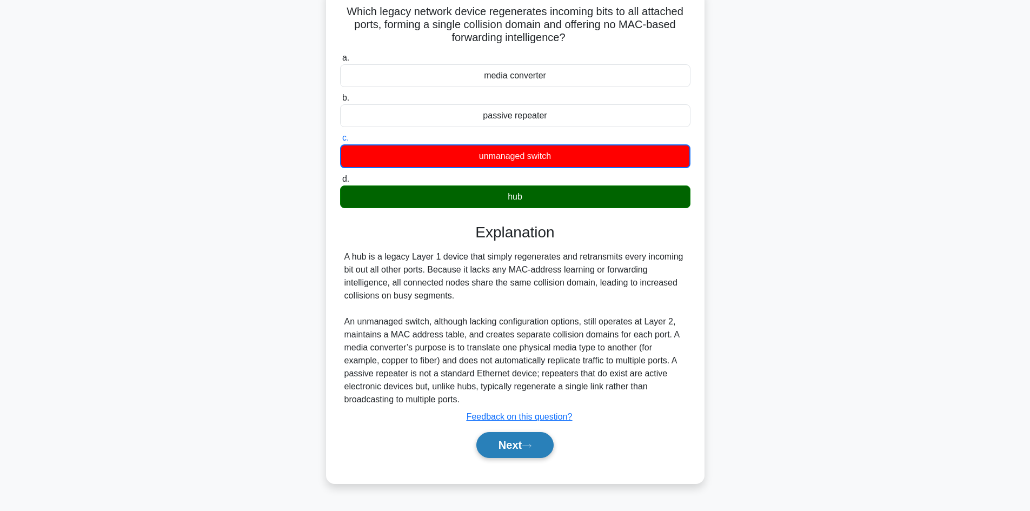
click at [523, 453] on button "Next" at bounding box center [515, 445] width 77 height 26
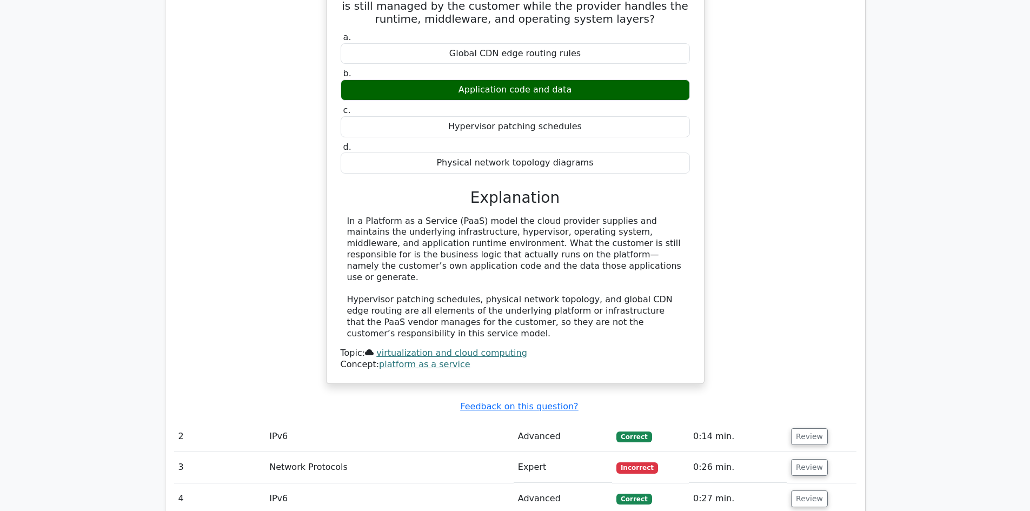
scroll to position [865, 0]
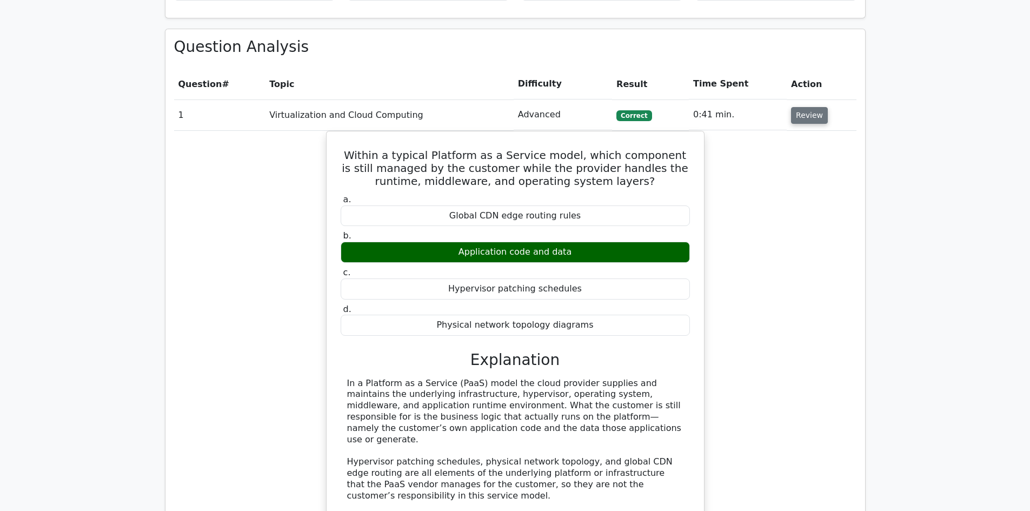
click at [803, 107] on button "Review" at bounding box center [809, 115] width 37 height 17
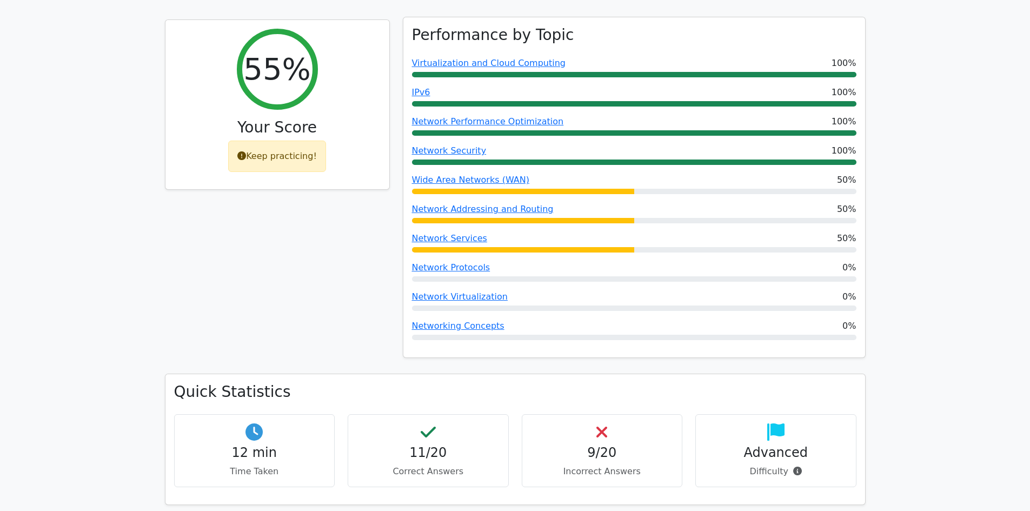
scroll to position [162, 0]
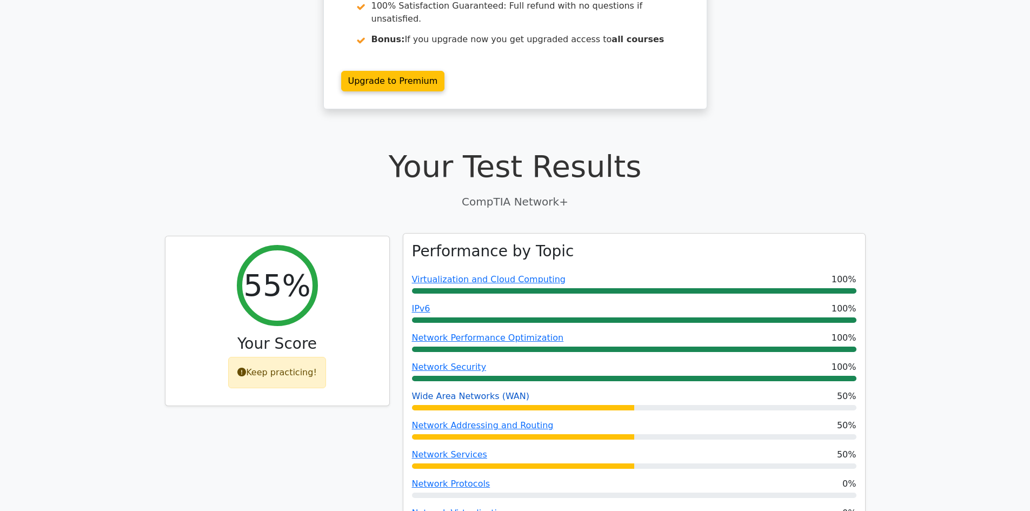
click at [442, 391] on link "Wide Area Networks (WAN)" at bounding box center [470, 396] width 117 height 10
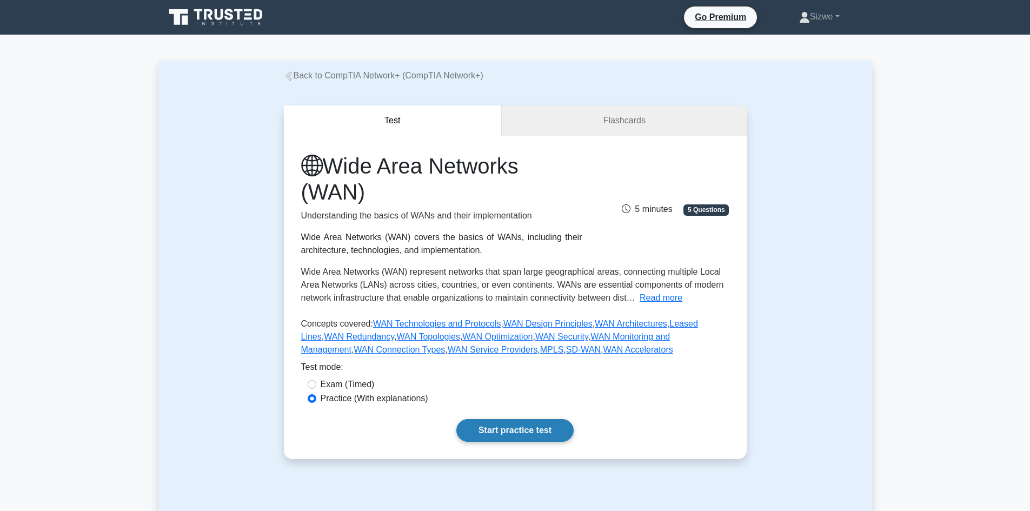
click at [536, 427] on link "Start practice test" at bounding box center [515, 430] width 117 height 23
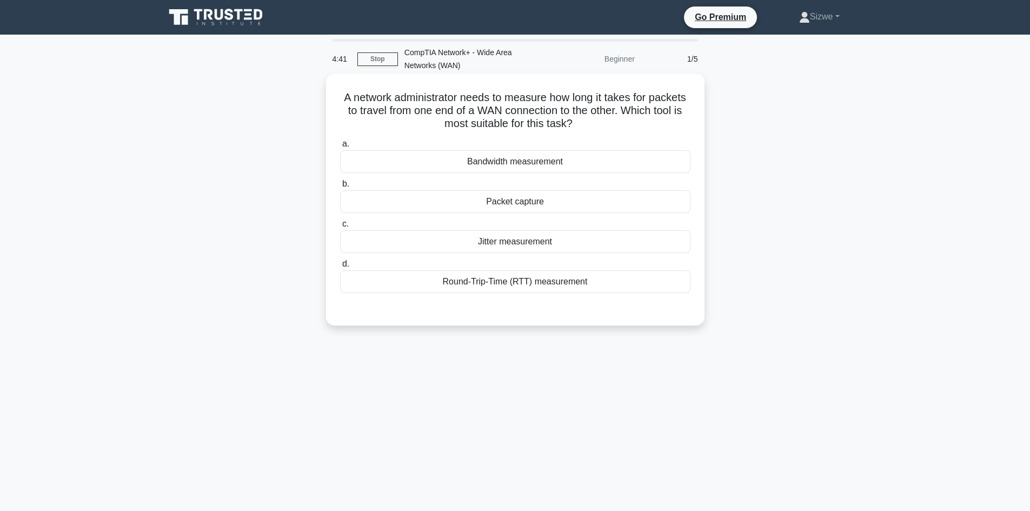
click at [508, 160] on div "Bandwidth measurement" at bounding box center [515, 161] width 351 height 23
click at [511, 160] on div "Bandwidth measurement" at bounding box center [515, 161] width 351 height 23
click at [340, 148] on input "a. Bandwidth measurement" at bounding box center [340, 144] width 0 height 7
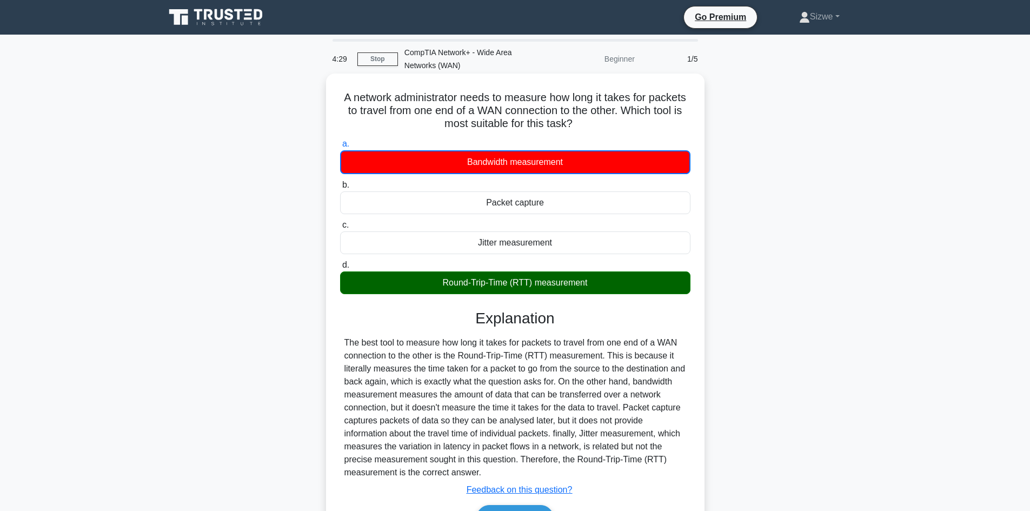
scroll to position [73, 0]
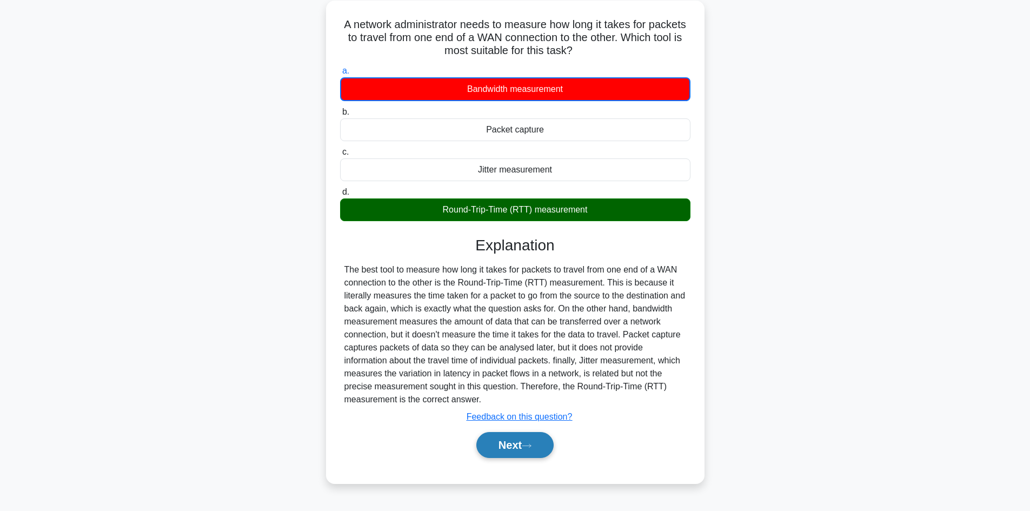
click at [516, 446] on button "Next" at bounding box center [515, 445] width 77 height 26
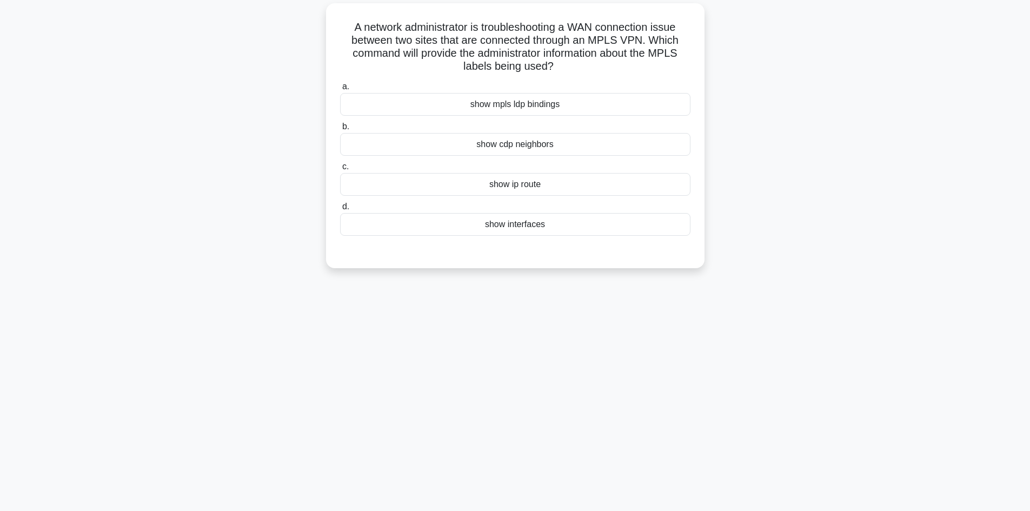
scroll to position [0, 0]
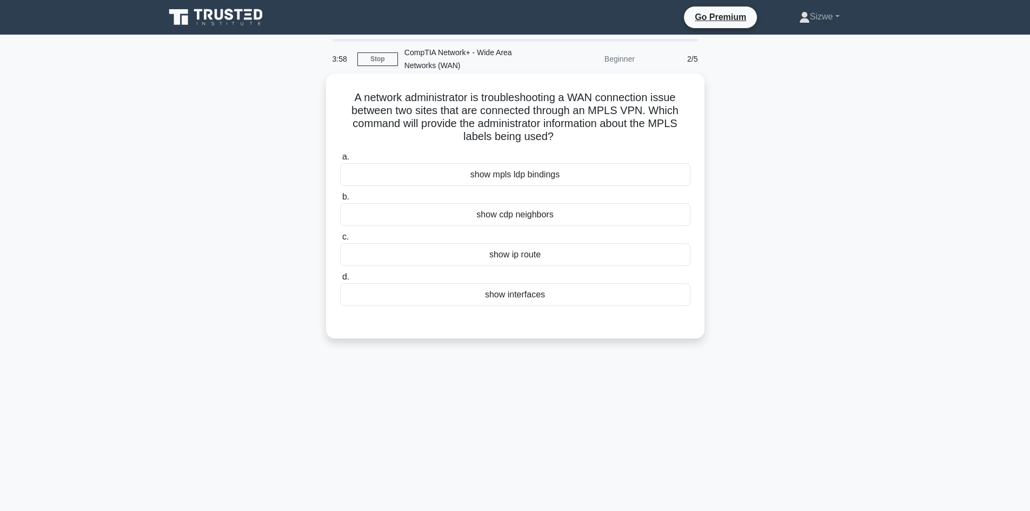
click at [528, 296] on div "show interfaces" at bounding box center [515, 294] width 351 height 23
click at [340, 281] on input "d. show interfaces" at bounding box center [340, 277] width 0 height 7
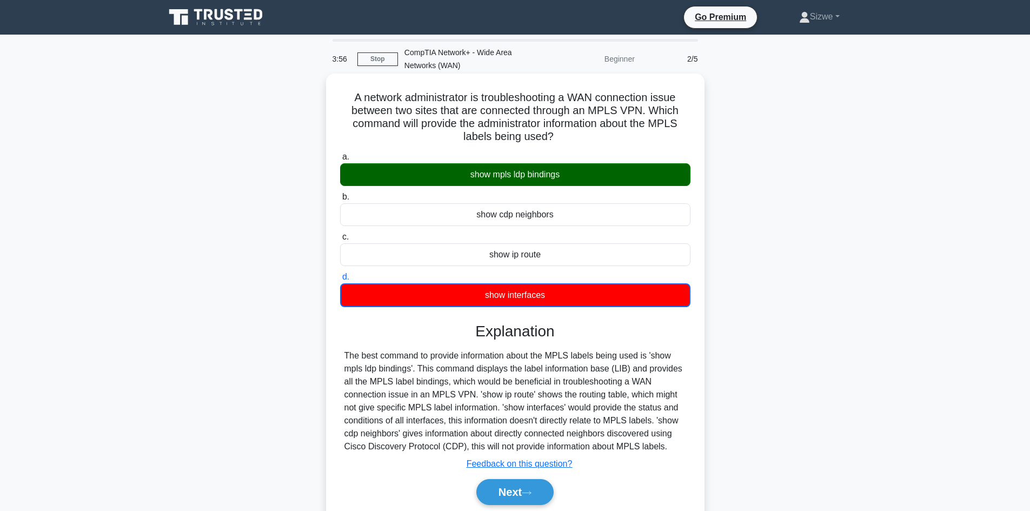
scroll to position [73, 0]
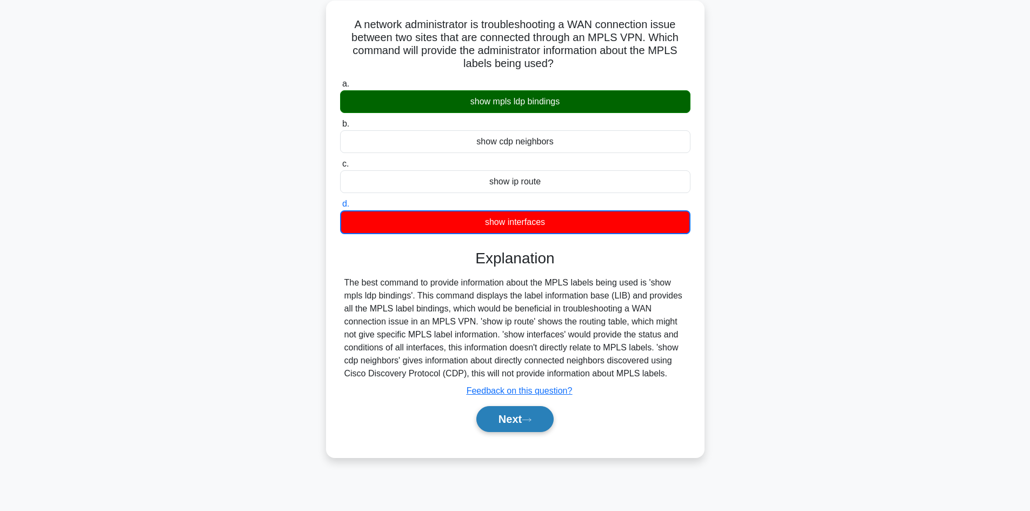
click at [518, 413] on button "Next" at bounding box center [515, 419] width 77 height 26
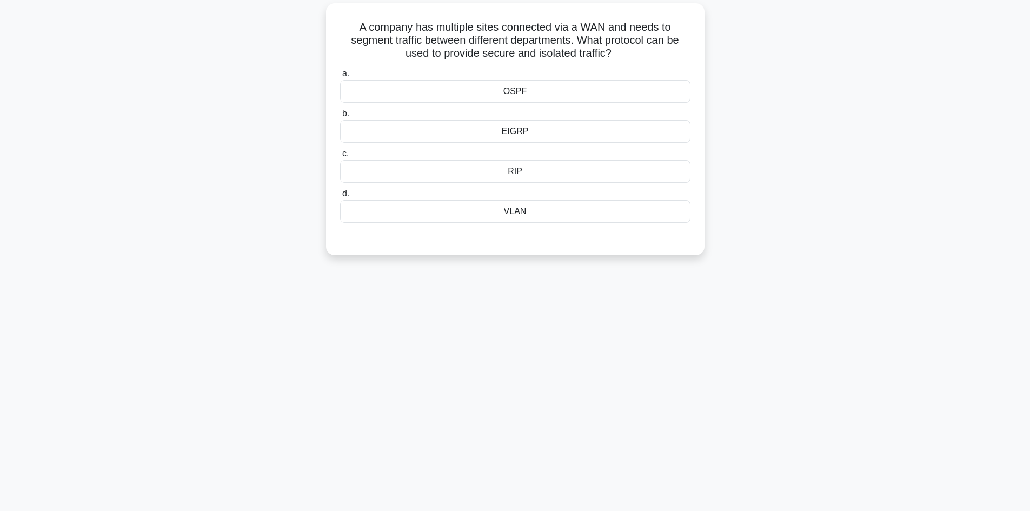
scroll to position [0, 0]
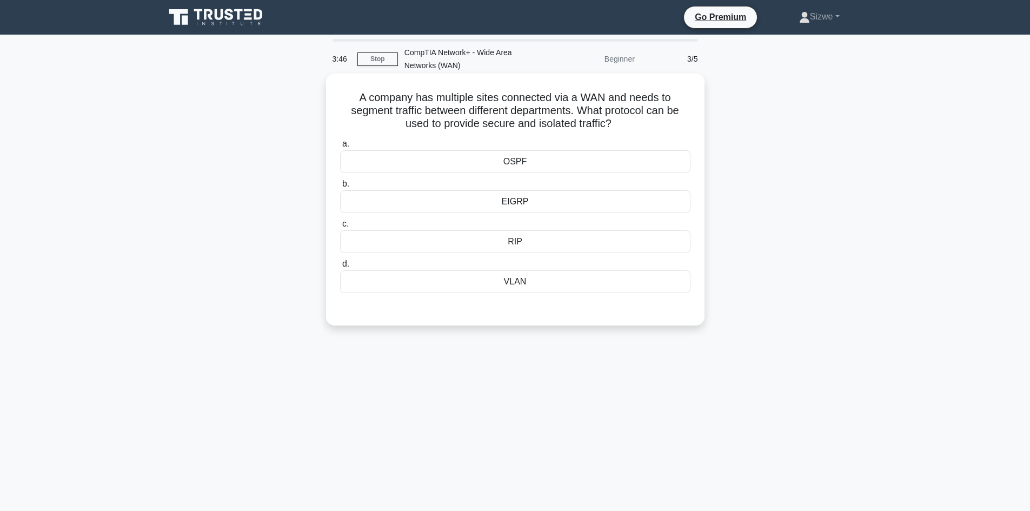
click at [531, 283] on div "VLAN" at bounding box center [515, 281] width 351 height 23
click at [340, 268] on input "d. VLAN" at bounding box center [340, 264] width 0 height 7
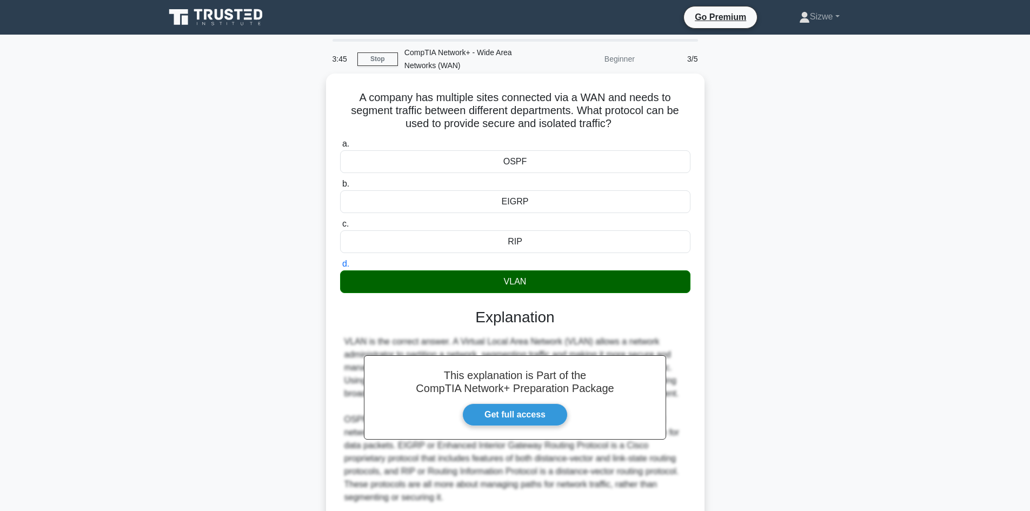
scroll to position [91, 0]
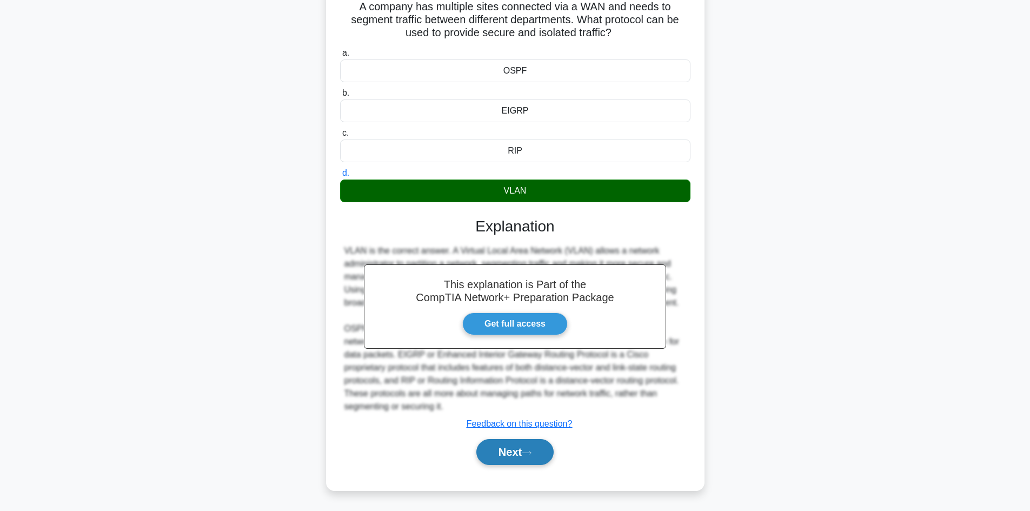
click at [492, 454] on button "Next" at bounding box center [515, 452] width 77 height 26
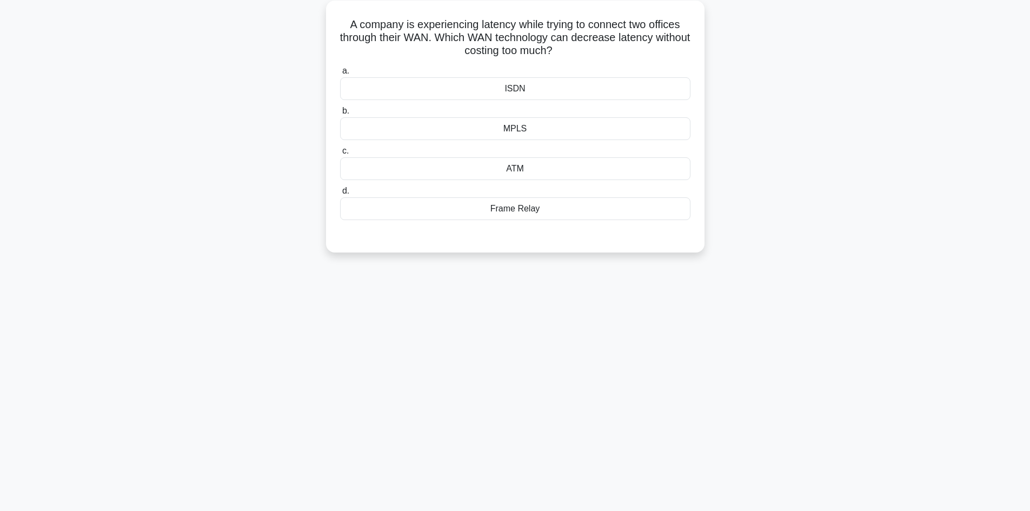
scroll to position [0, 0]
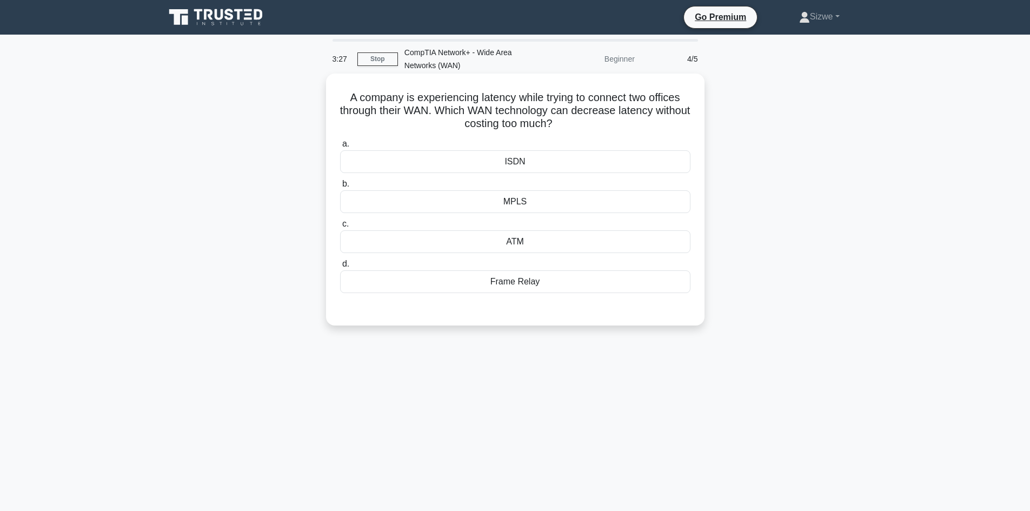
click at [485, 183] on label "b. MPLS" at bounding box center [515, 195] width 351 height 36
click at [340, 183] on input "b. MPLS" at bounding box center [340, 184] width 0 height 7
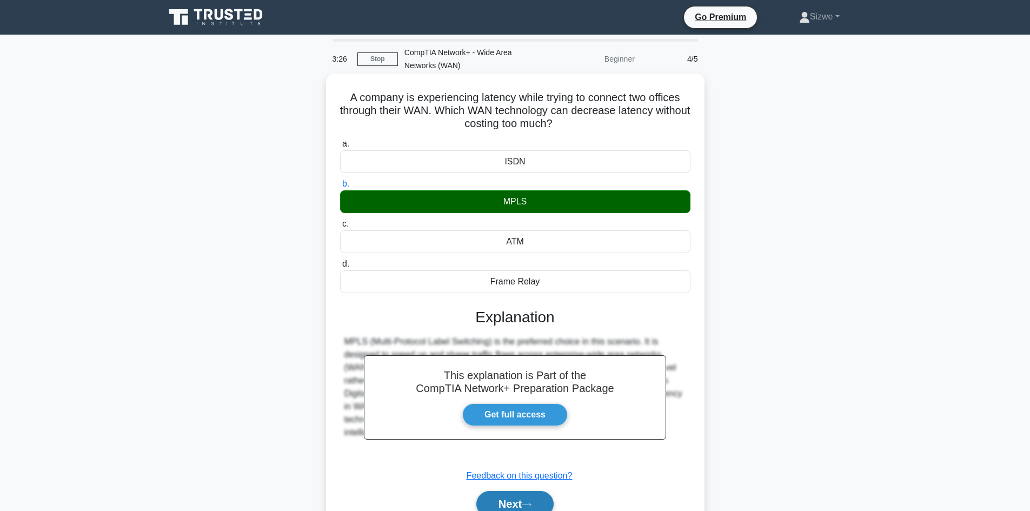
scroll to position [73, 0]
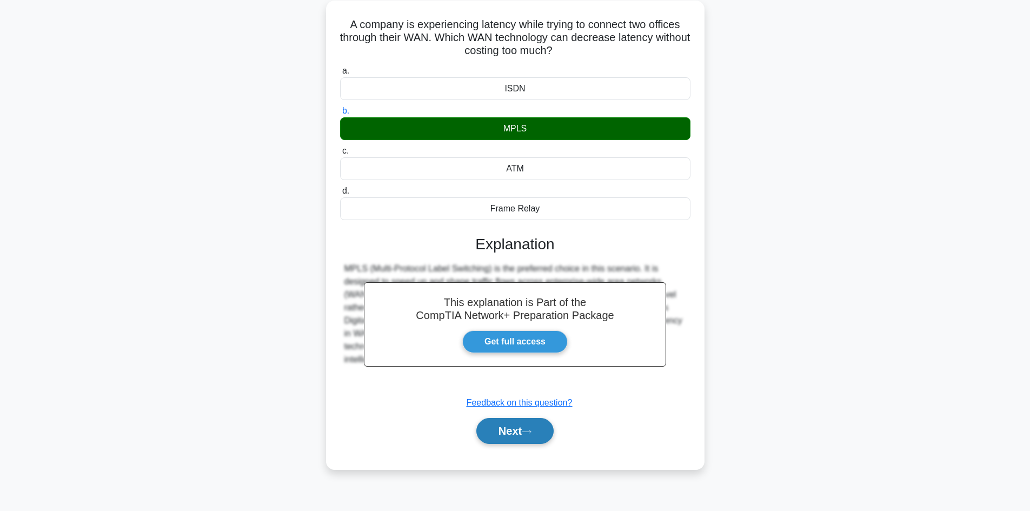
click at [517, 440] on button "Next" at bounding box center [515, 431] width 77 height 26
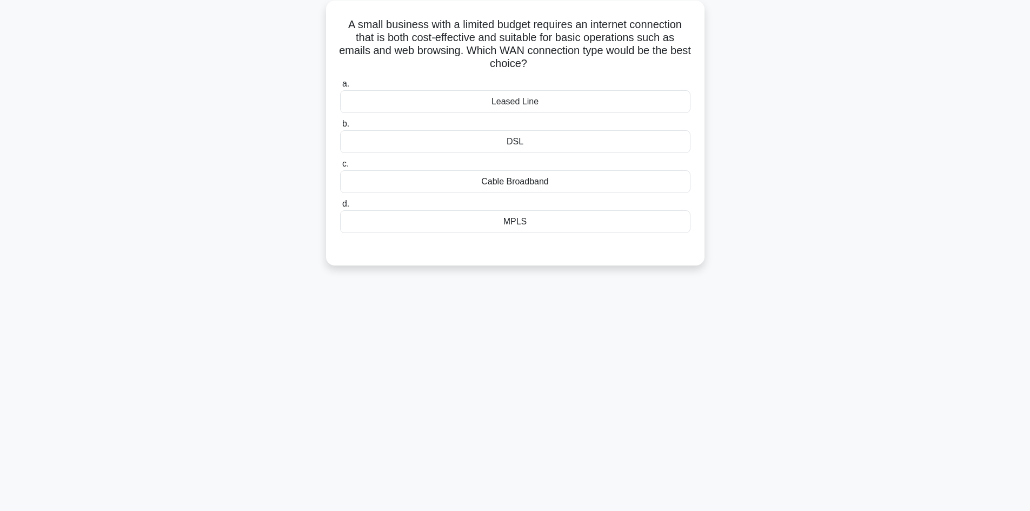
scroll to position [0, 0]
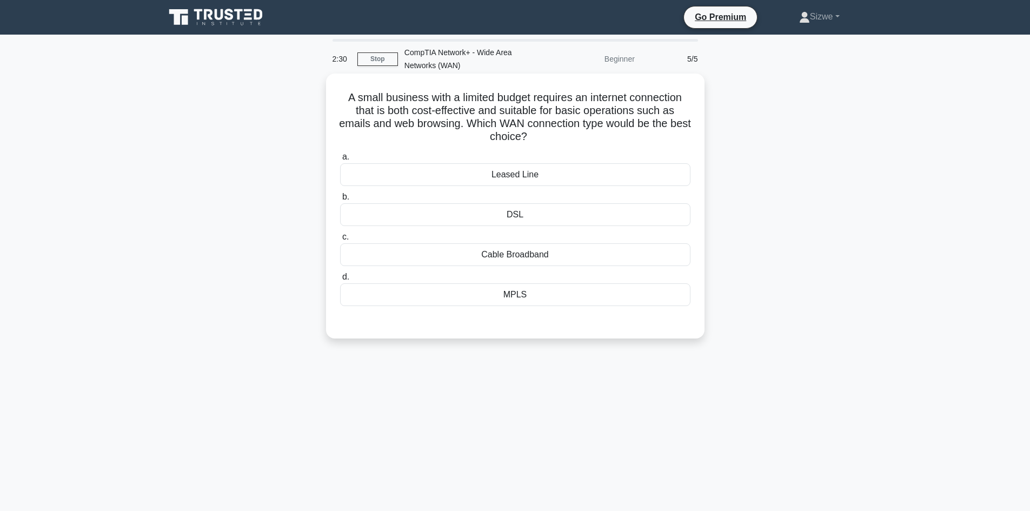
click at [513, 180] on div "Leased Line" at bounding box center [515, 174] width 351 height 23
click at [340, 161] on input "a. Leased Line" at bounding box center [340, 157] width 0 height 7
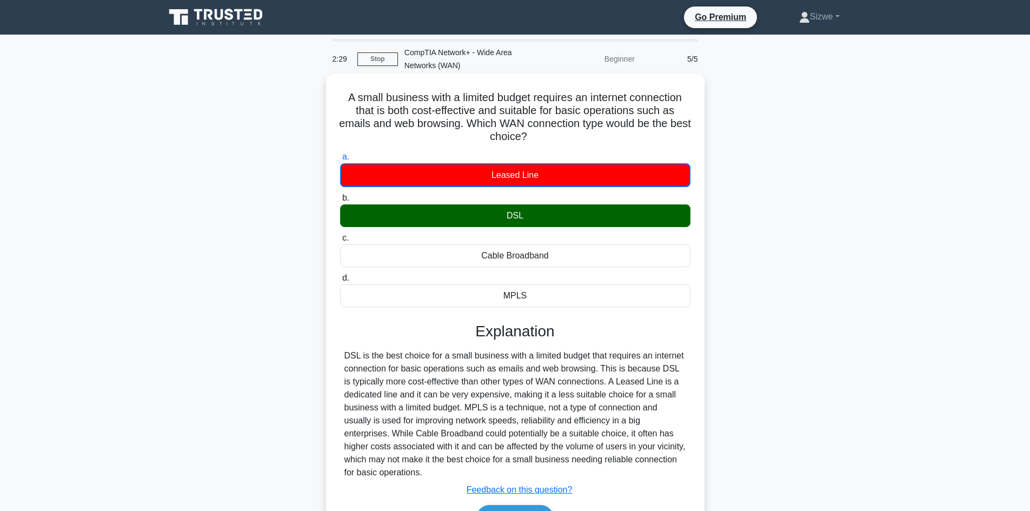
scroll to position [73, 0]
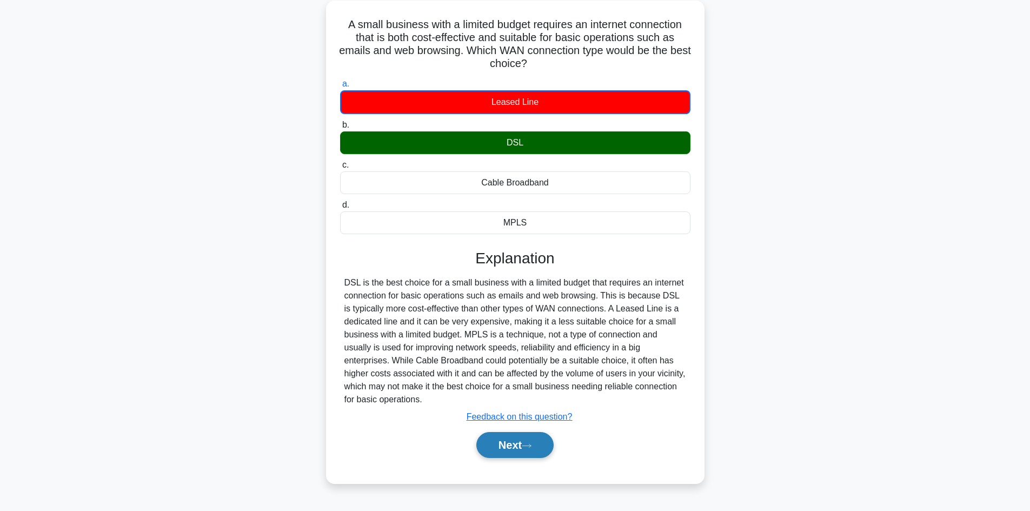
click at [503, 440] on button "Next" at bounding box center [515, 445] width 77 height 26
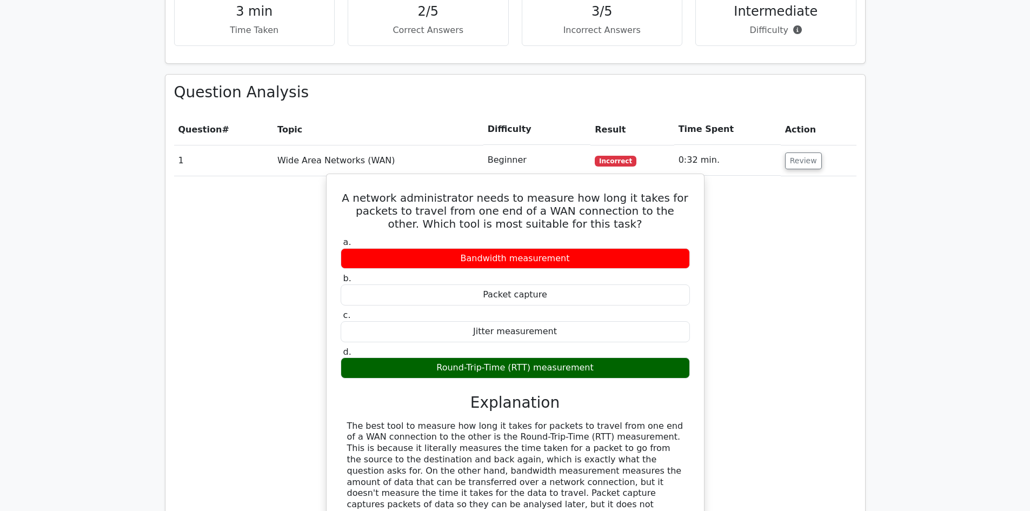
scroll to position [595, 0]
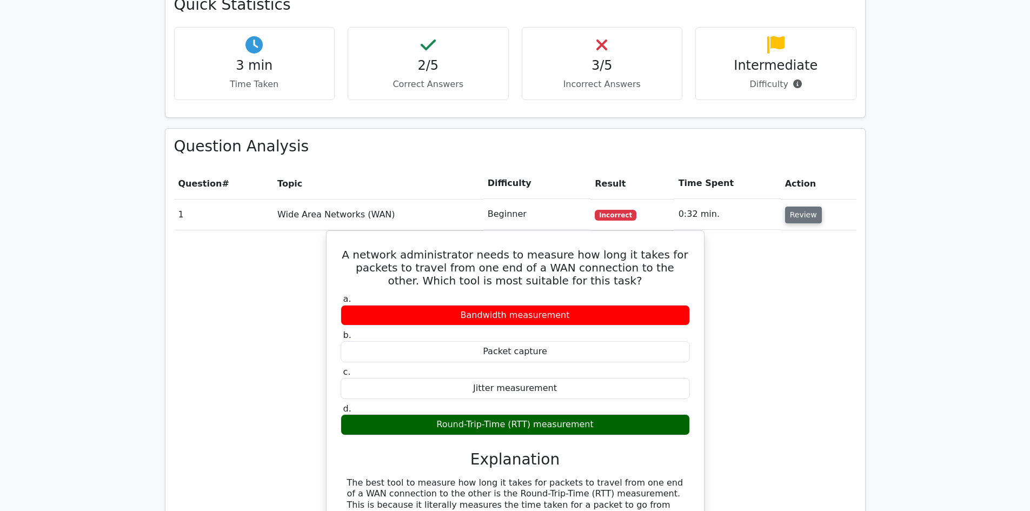
click at [796, 207] on button "Review" at bounding box center [803, 215] width 37 height 17
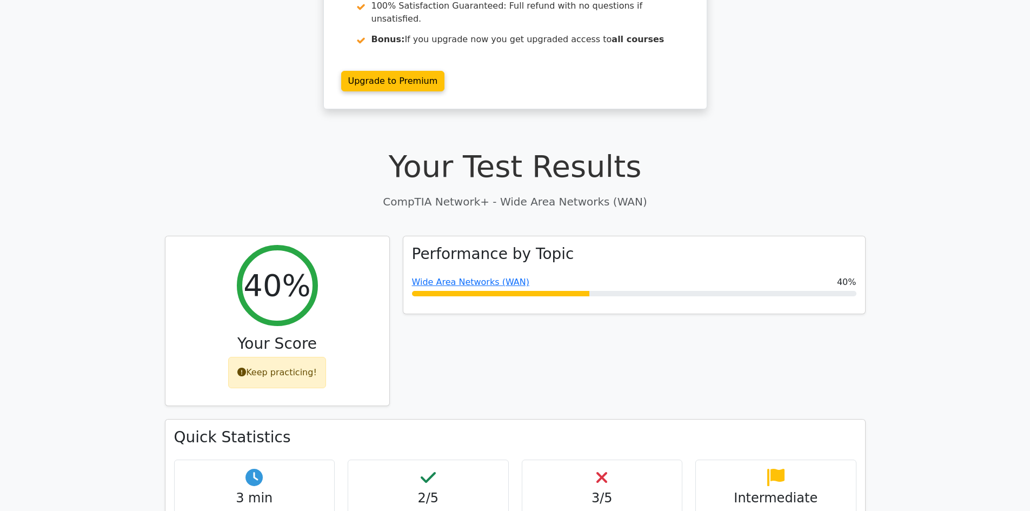
scroll to position [0, 0]
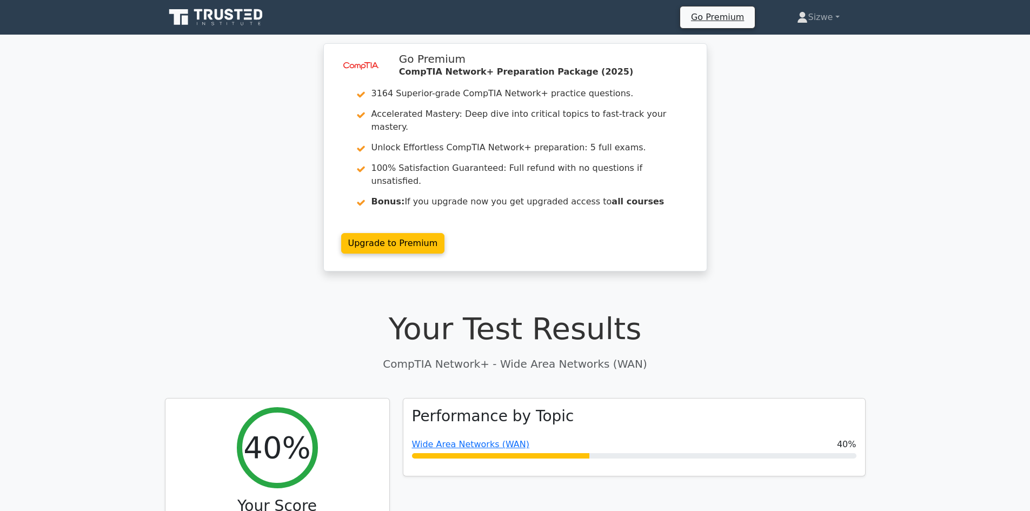
click at [221, 14] on icon at bounding box center [217, 17] width 104 height 21
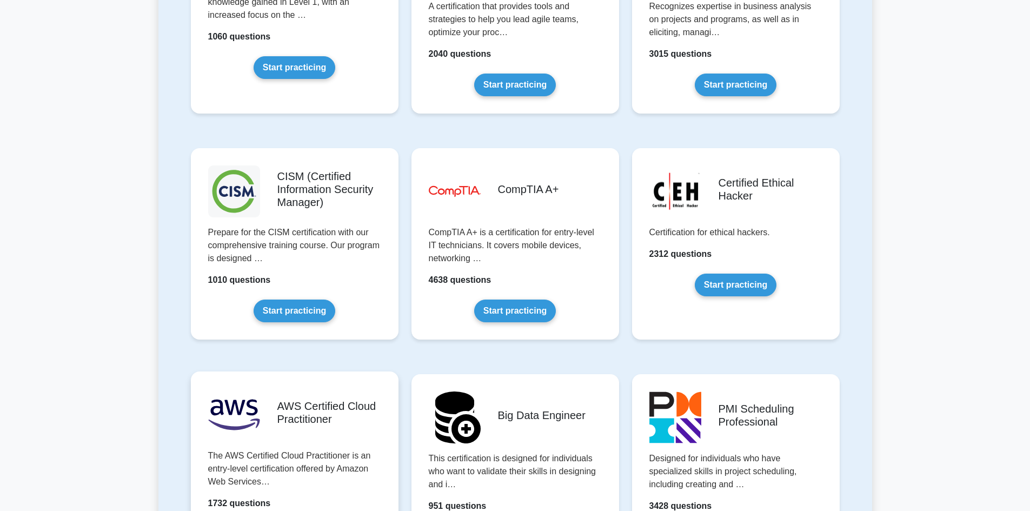
scroll to position [1785, 0]
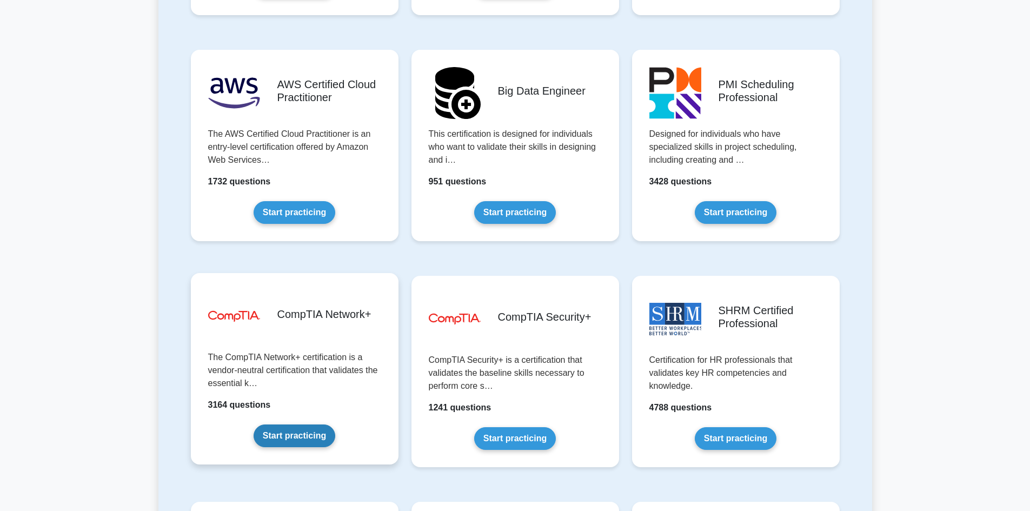
click at [306, 432] on link "Start practicing" at bounding box center [295, 436] width 82 height 23
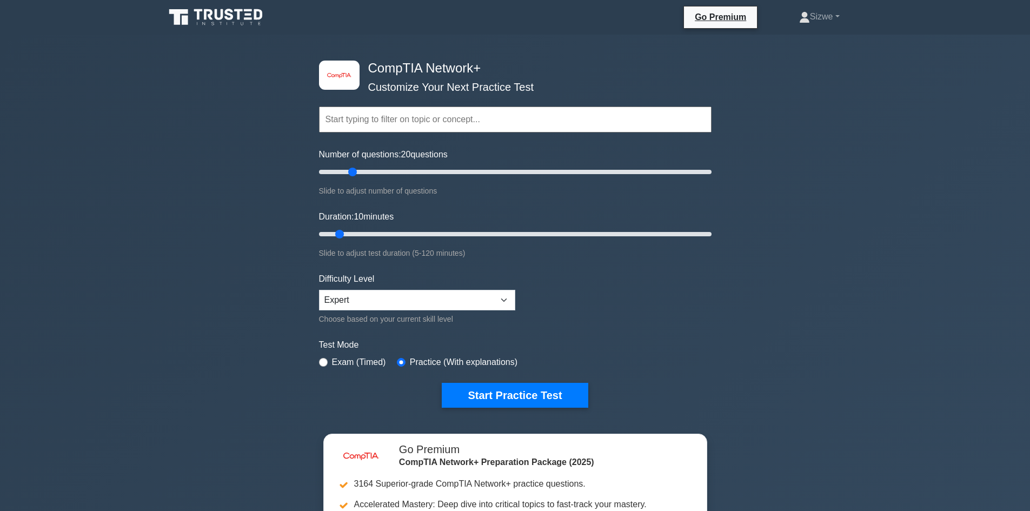
drag, startPoint x: 337, startPoint y: 172, endPoint x: 348, endPoint y: 173, distance: 11.4
type input "20"
click at [348, 173] on input "Number of questions: 20 questions" at bounding box center [515, 172] width 393 height 13
drag, startPoint x: 345, startPoint y: 234, endPoint x: 353, endPoint y: 234, distance: 8.1
type input "15"
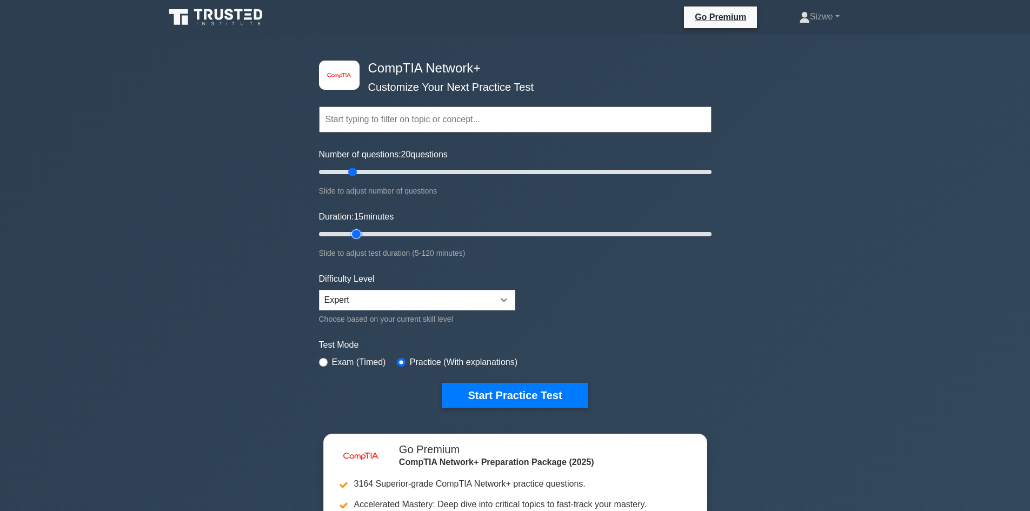
click at [353, 234] on input "Duration: 15 minutes" at bounding box center [515, 234] width 393 height 13
click at [499, 389] on button "Start Practice Test" at bounding box center [515, 395] width 146 height 25
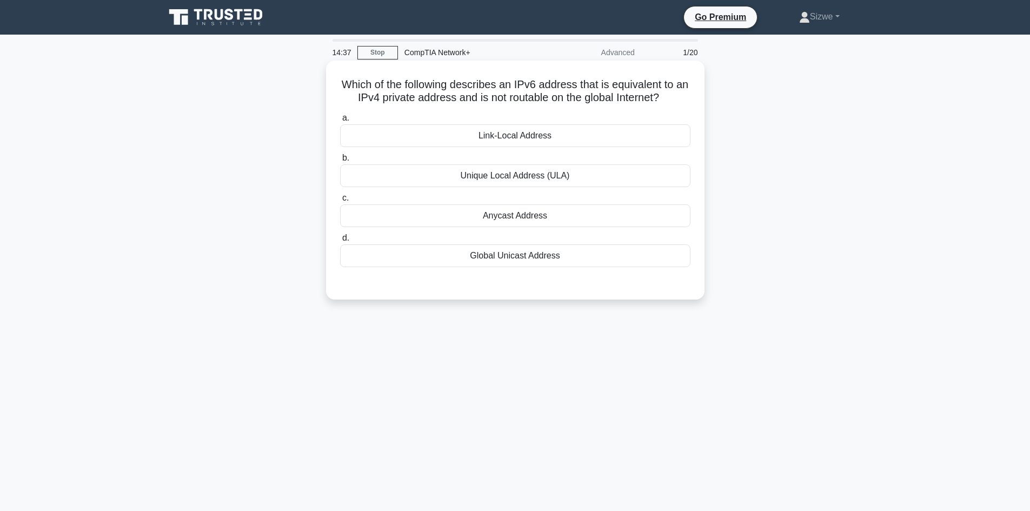
click at [527, 183] on div "Unique Local Address (ULA)" at bounding box center [515, 175] width 351 height 23
click at [340, 162] on input "b. Unique Local Address (ULA)" at bounding box center [340, 158] width 0 height 7
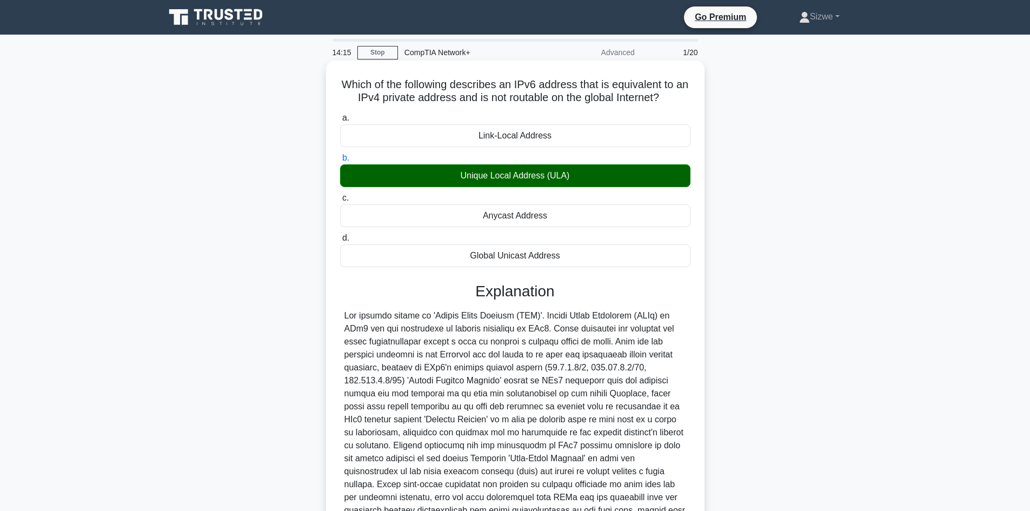
scroll to position [117, 0]
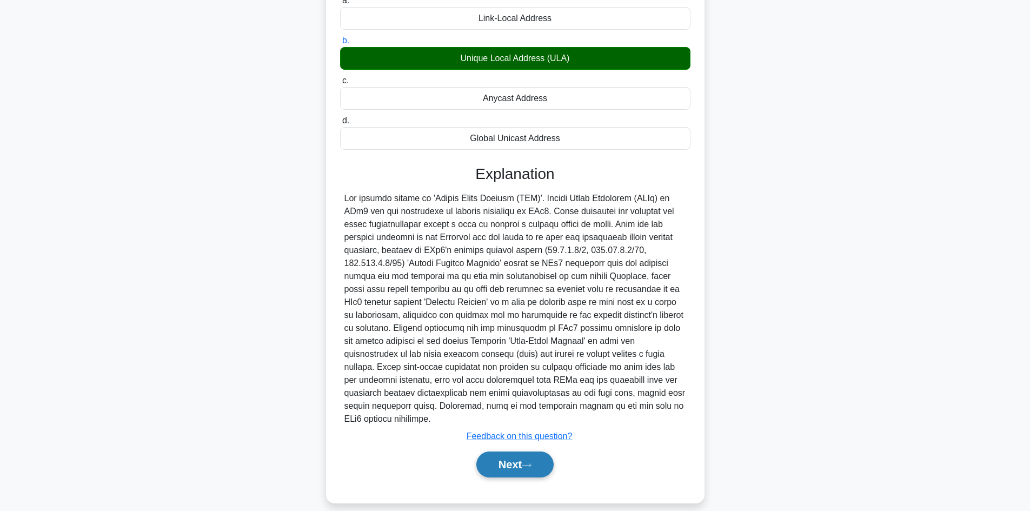
click at [503, 458] on button "Next" at bounding box center [515, 465] width 77 height 26
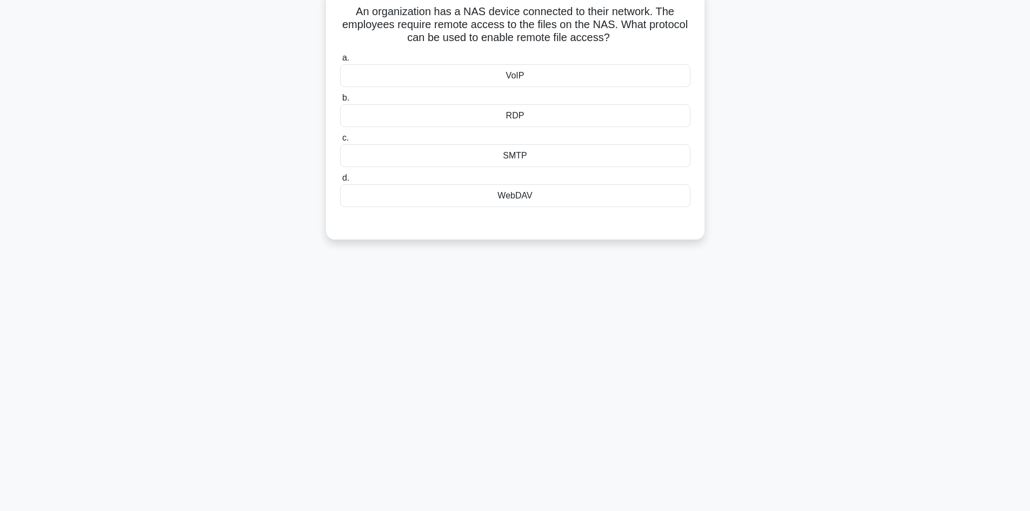
scroll to position [0, 0]
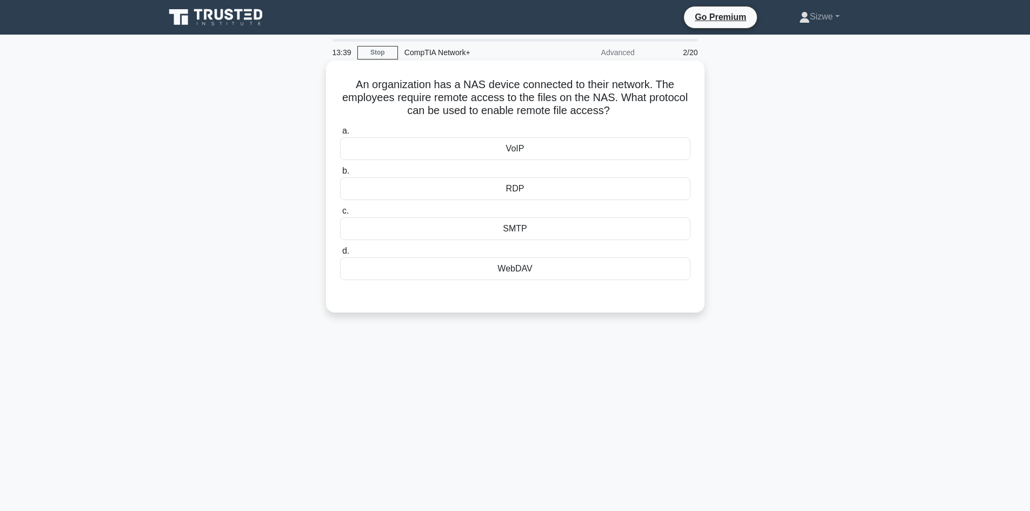
click at [501, 189] on div "RDP" at bounding box center [515, 188] width 351 height 23
click at [340, 175] on input "b. RDP" at bounding box center [340, 171] width 0 height 7
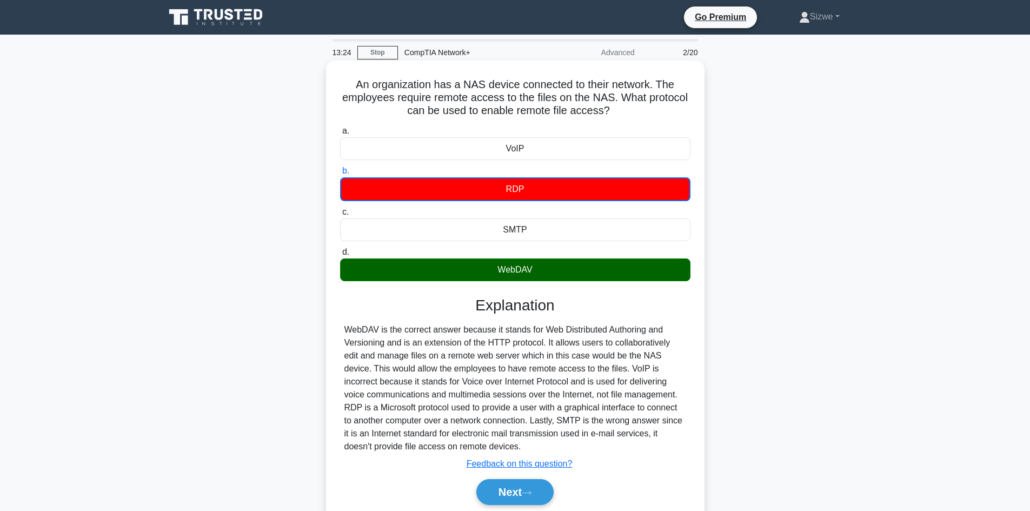
scroll to position [73, 0]
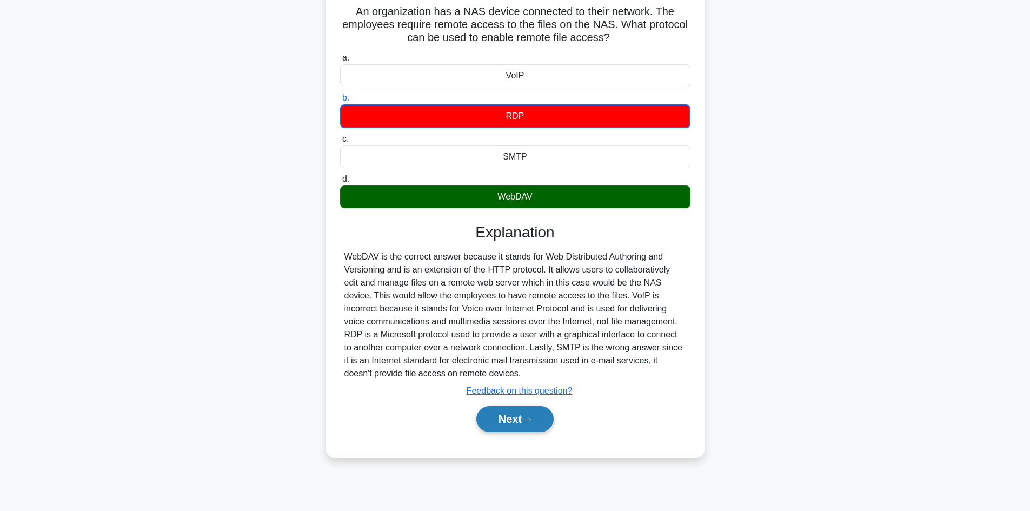
click at [503, 426] on button "Next" at bounding box center [515, 419] width 77 height 26
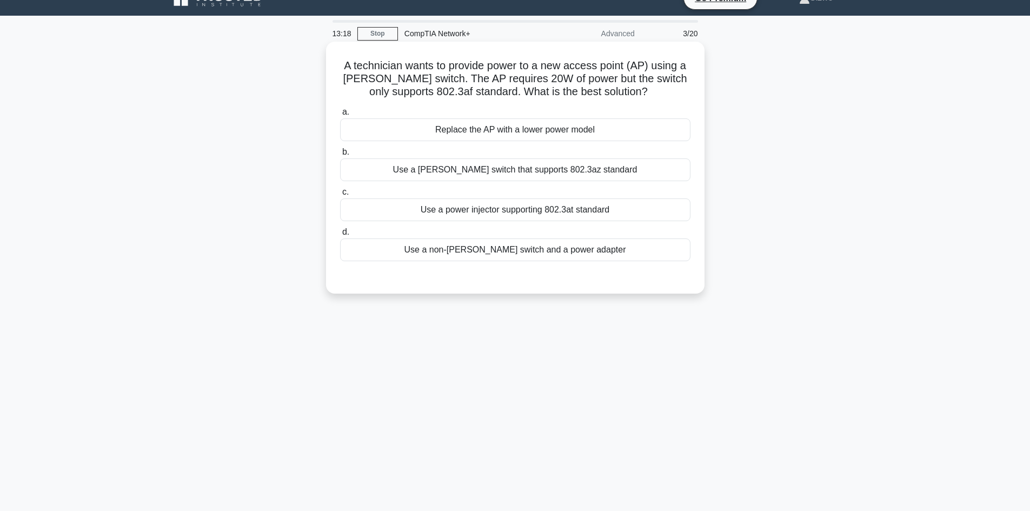
scroll to position [0, 0]
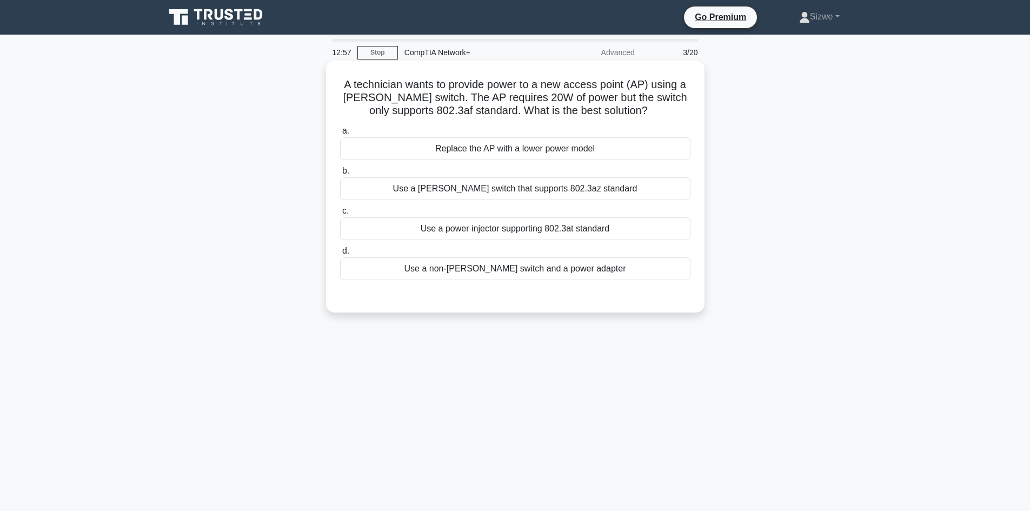
click at [495, 232] on div "Use a power injector supporting 802.3at standard" at bounding box center [515, 228] width 351 height 23
click at [340, 215] on input "c. Use a power injector supporting 802.3at standard" at bounding box center [340, 211] width 0 height 7
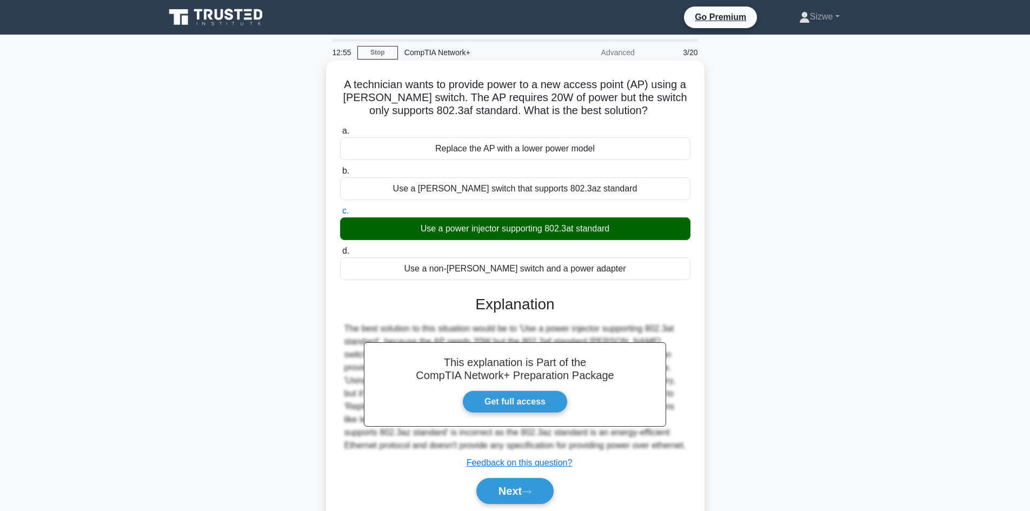
scroll to position [73, 0]
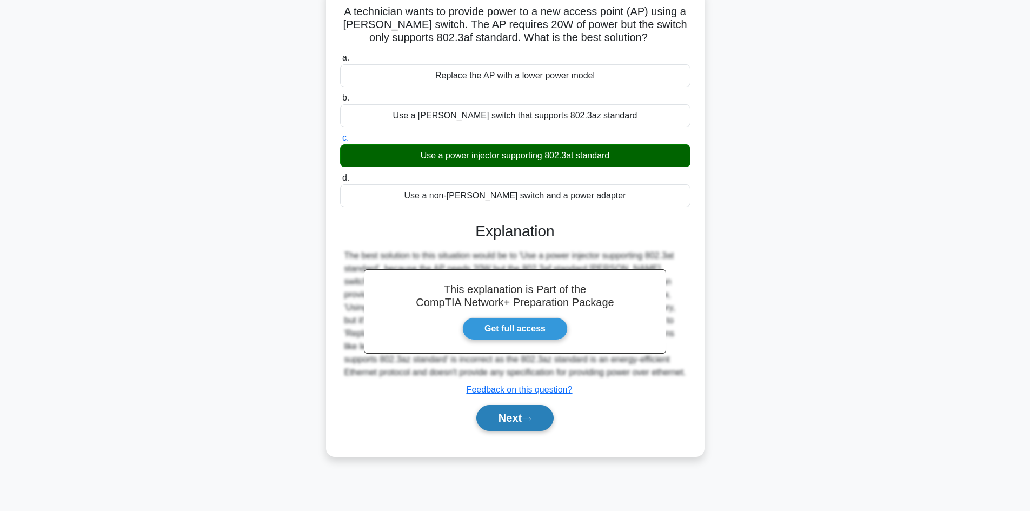
click at [527, 414] on button "Next" at bounding box center [515, 418] width 77 height 26
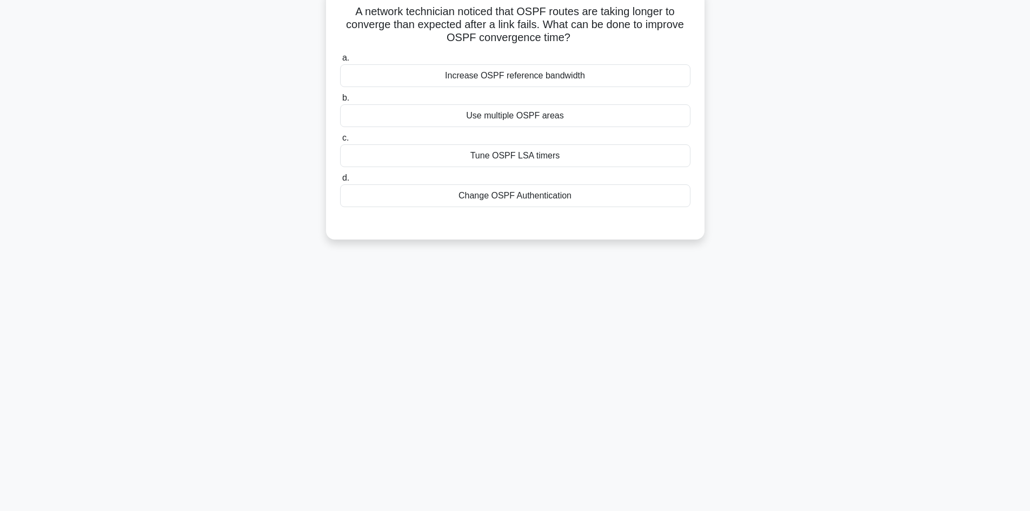
scroll to position [0, 0]
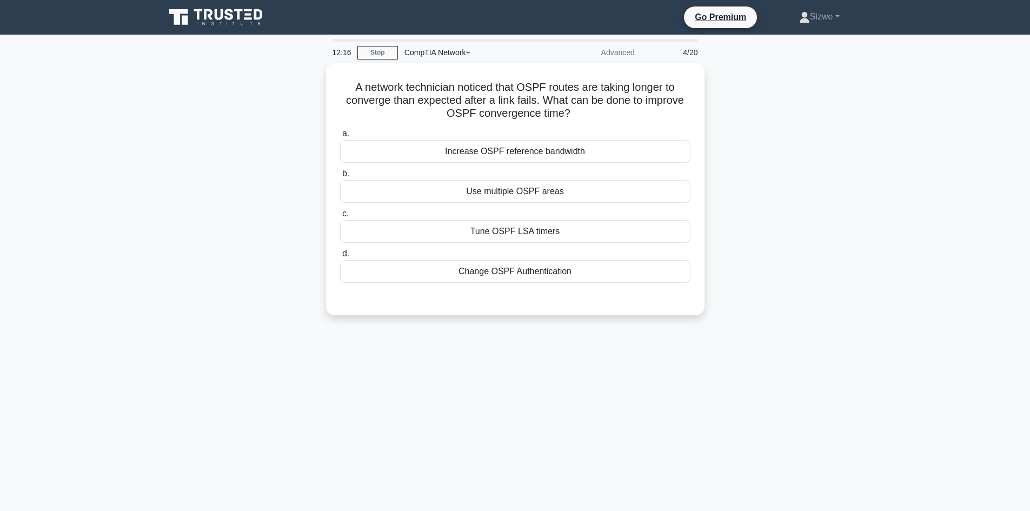
click at [851, 234] on div "A network technician noticed that OSPF routes are taking longer to converge tha…" at bounding box center [515, 195] width 714 height 265
click at [487, 160] on div "Increase OSPF reference bandwidth" at bounding box center [515, 148] width 351 height 23
click at [340, 135] on input "a. Increase OSPF reference bandwidth" at bounding box center [340, 131] width 0 height 7
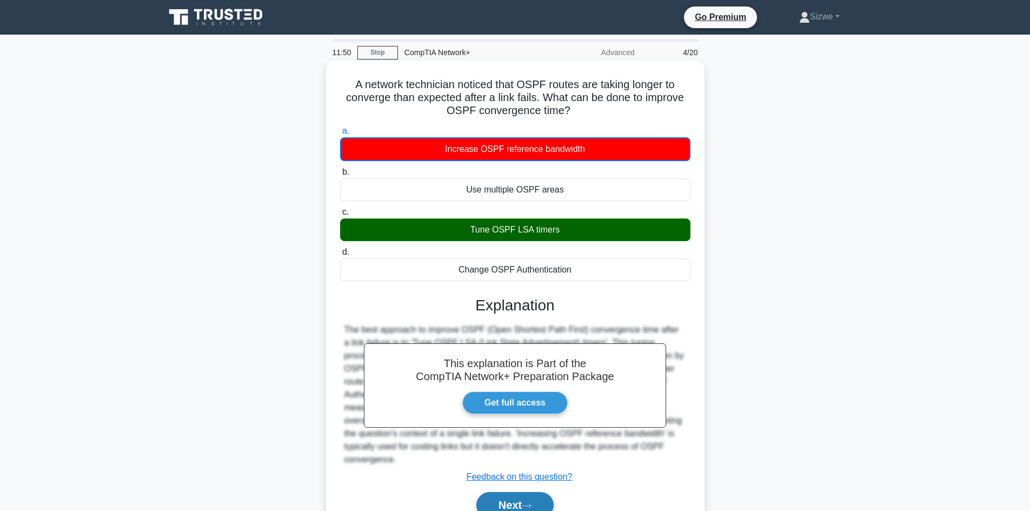
scroll to position [73, 0]
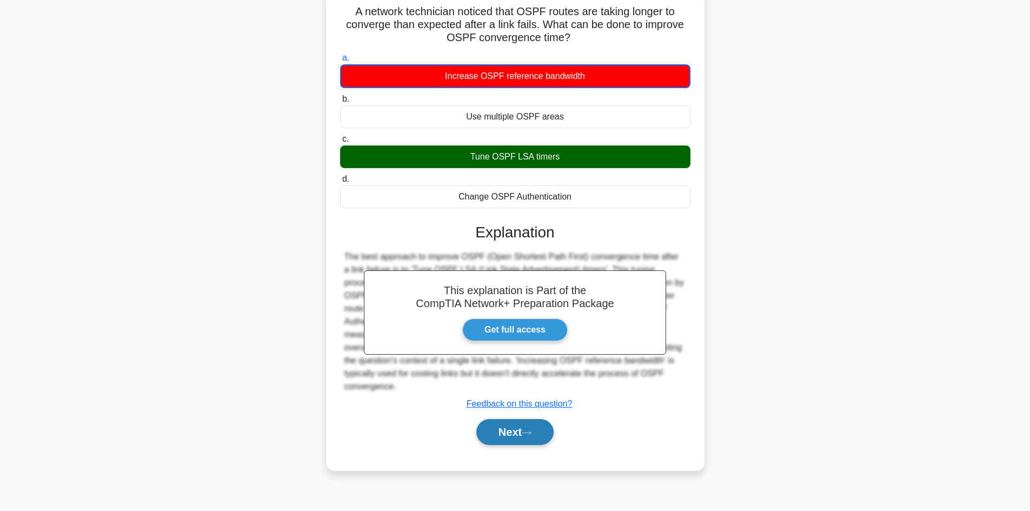
click at [514, 431] on button "Next" at bounding box center [515, 432] width 77 height 26
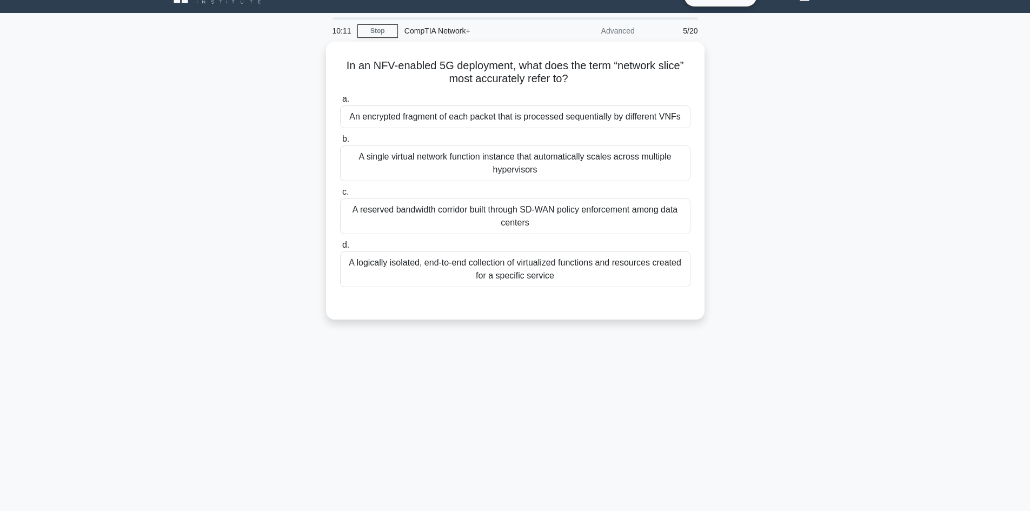
scroll to position [0, 0]
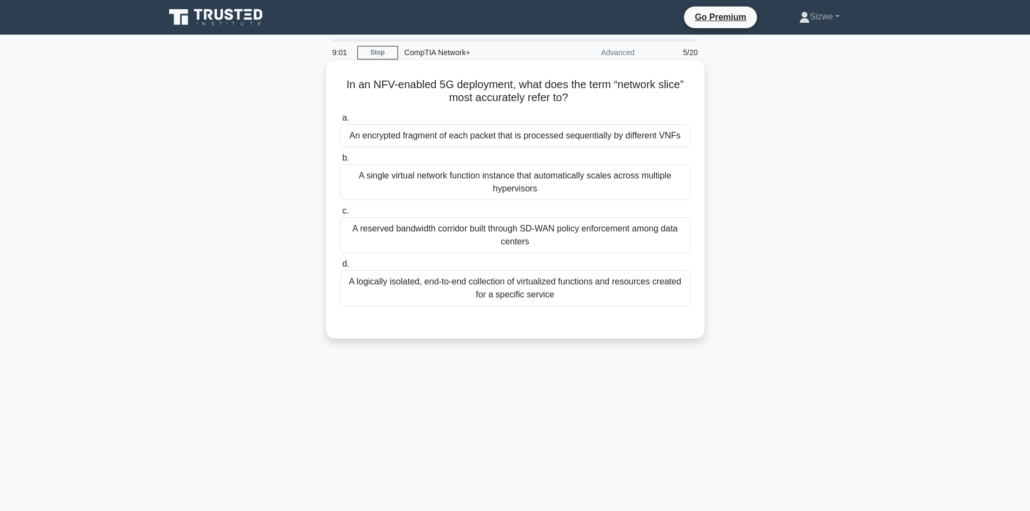
click at [497, 134] on div "An encrypted fragment of each packet that is processed sequentially by differen…" at bounding box center [515, 135] width 351 height 23
click at [340, 122] on input "a. An encrypted fragment of each packet that is processed sequentially by diffe…" at bounding box center [340, 118] width 0 height 7
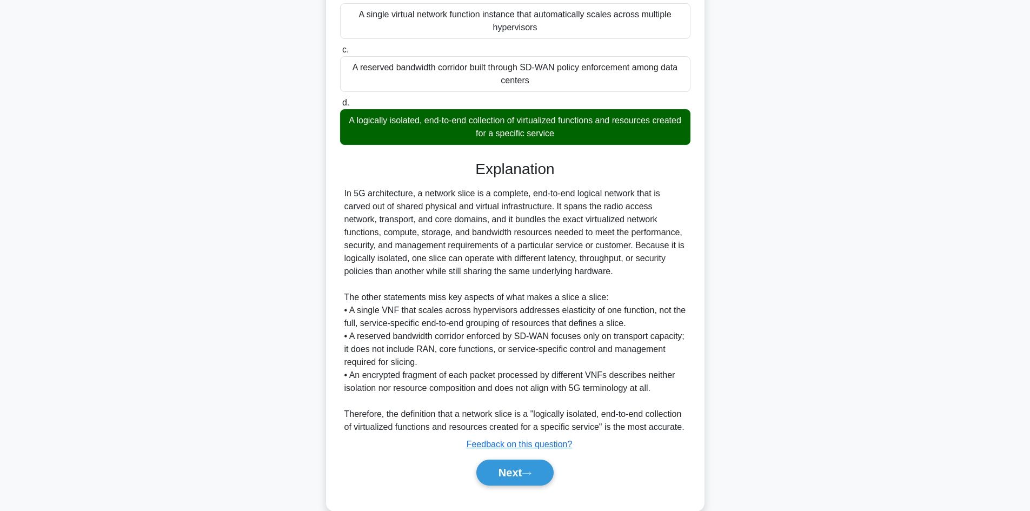
scroll to position [196, 0]
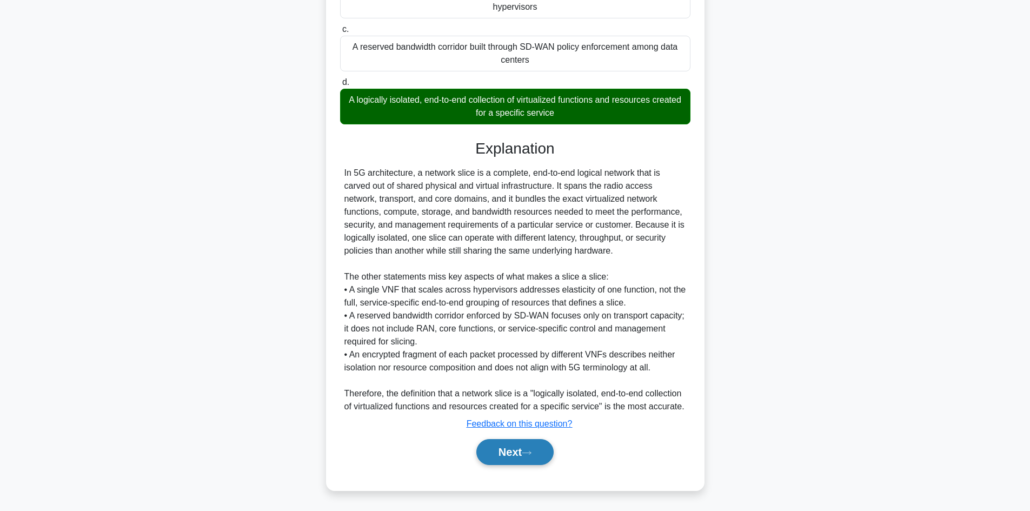
click at [518, 453] on button "Next" at bounding box center [515, 452] width 77 height 26
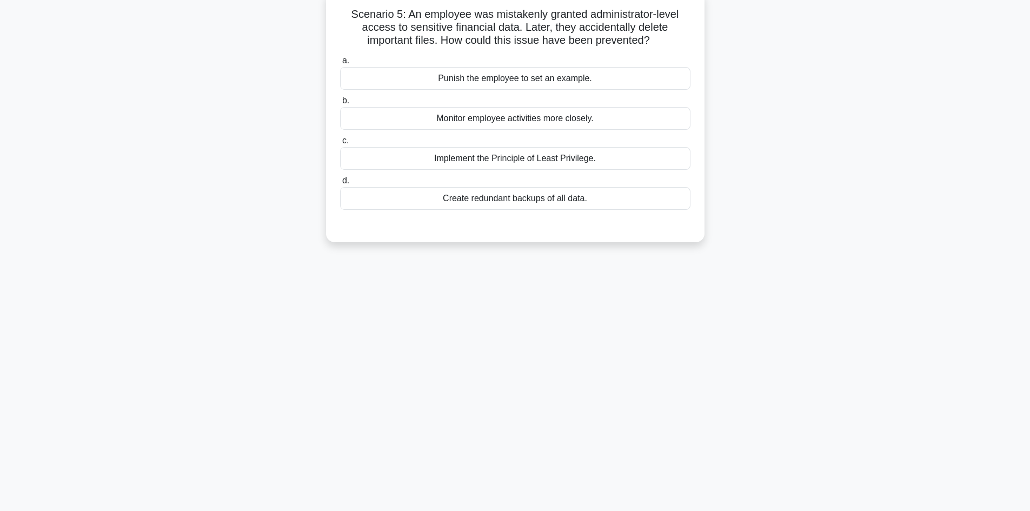
scroll to position [0, 0]
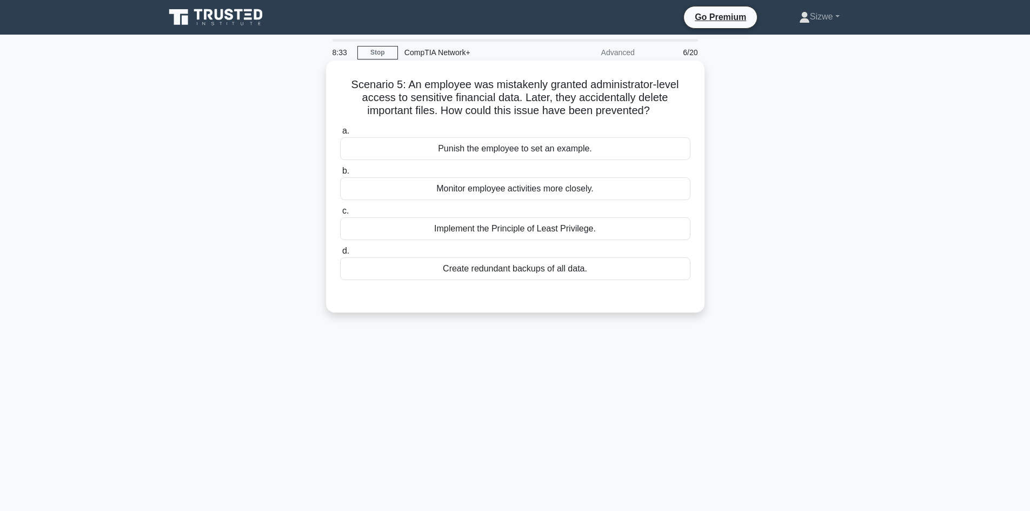
click at [511, 226] on div "Implement the Principle of Least Privilege." at bounding box center [515, 228] width 351 height 23
click at [340, 215] on input "c. Implement the Principle of Least Privilege." at bounding box center [340, 211] width 0 height 7
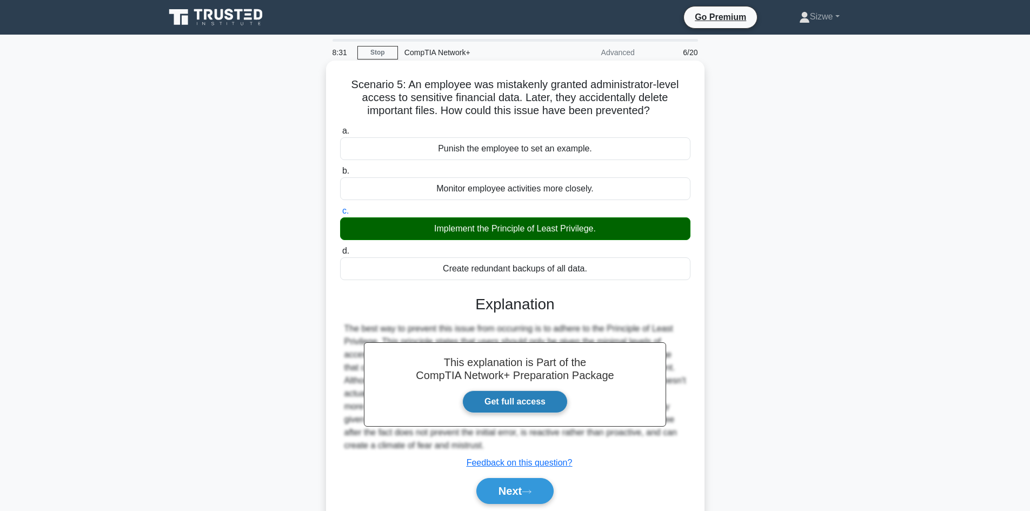
scroll to position [73, 0]
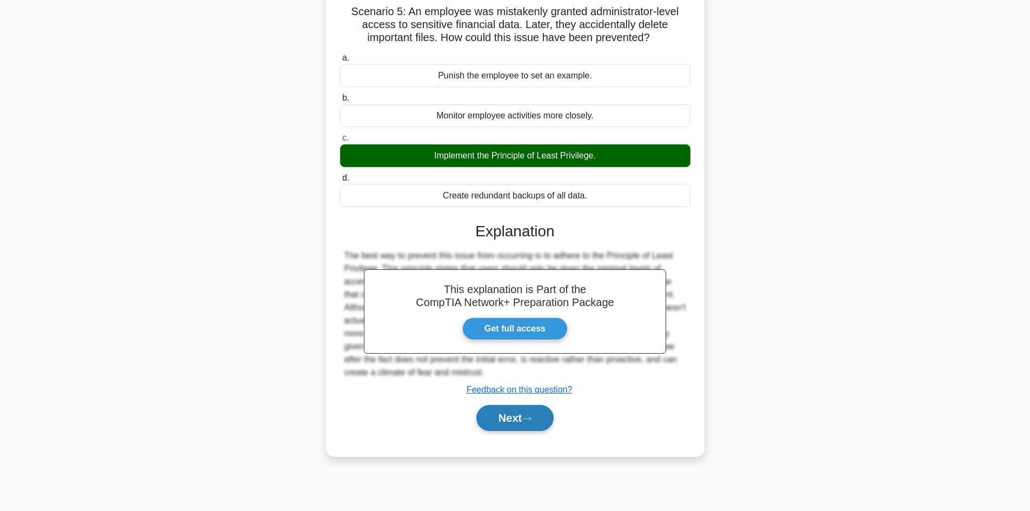
click at [510, 422] on button "Next" at bounding box center [515, 418] width 77 height 26
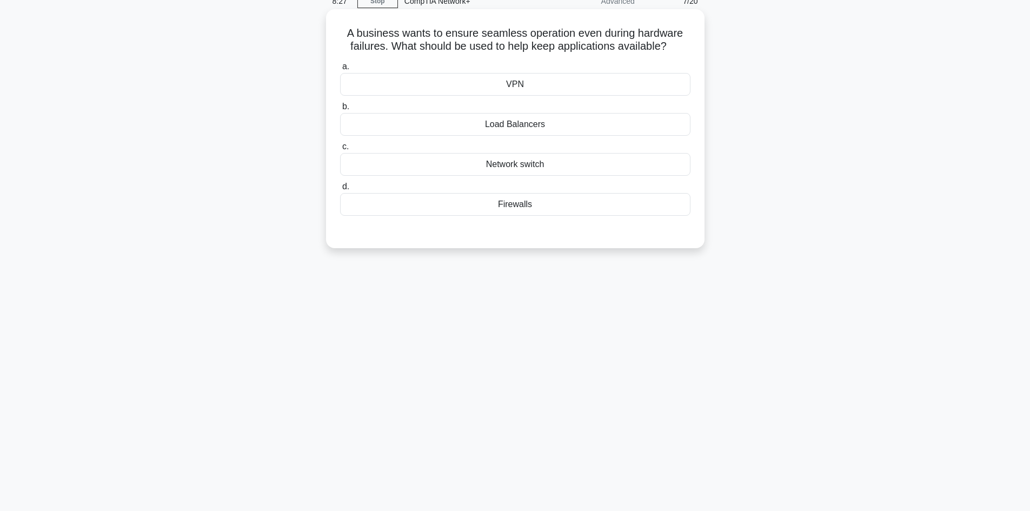
scroll to position [30, 0]
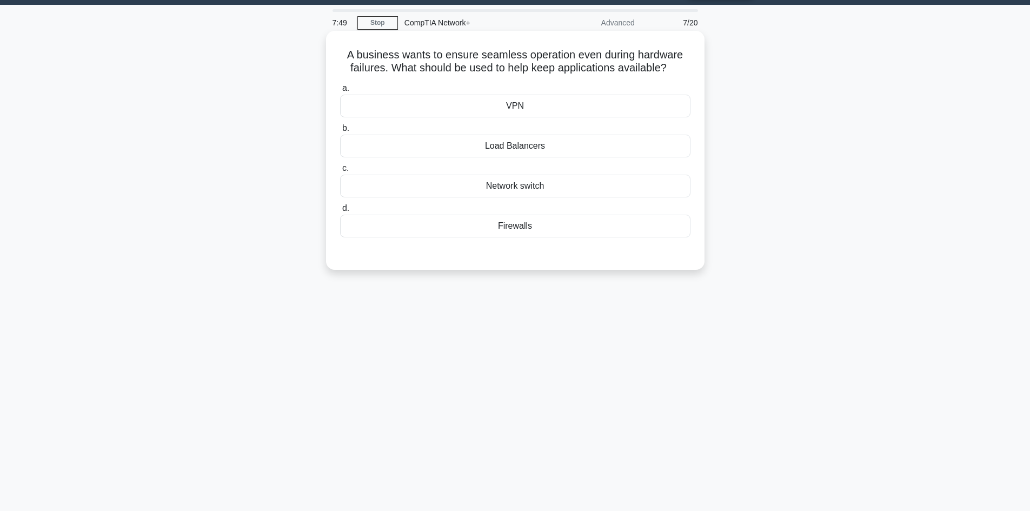
click at [513, 147] on div "Load Balancers" at bounding box center [515, 146] width 351 height 23
click at [340, 132] on input "b. Load Balancers" at bounding box center [340, 128] width 0 height 7
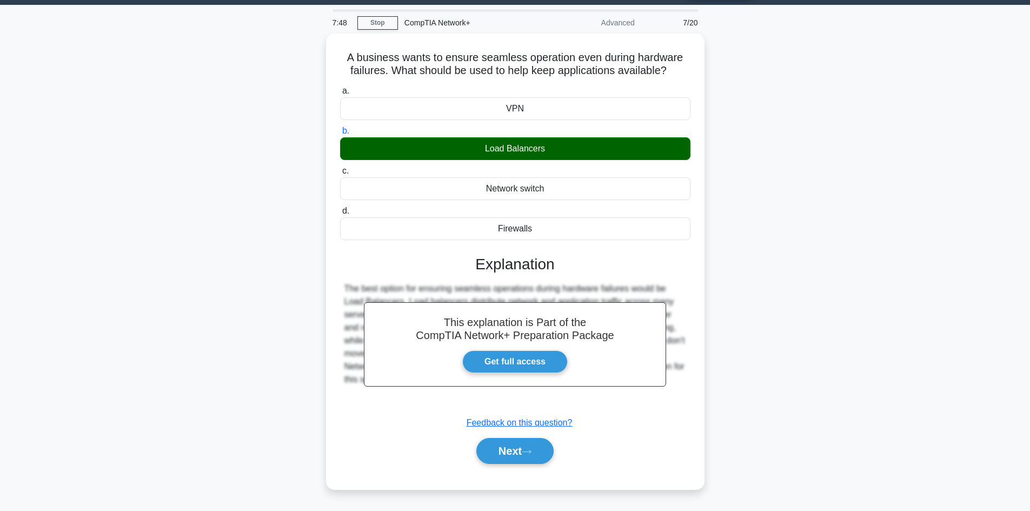
scroll to position [73, 0]
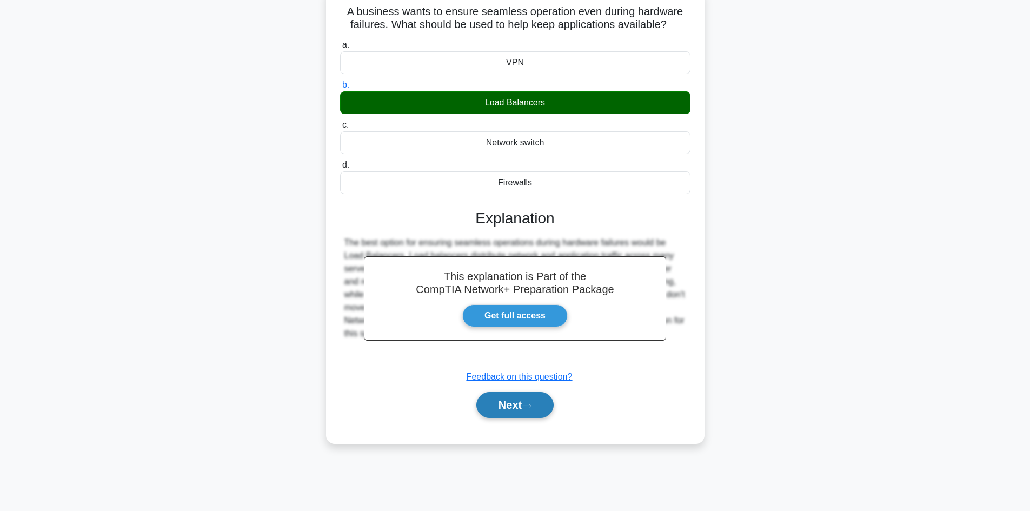
click at [509, 394] on button "Next" at bounding box center [515, 405] width 77 height 26
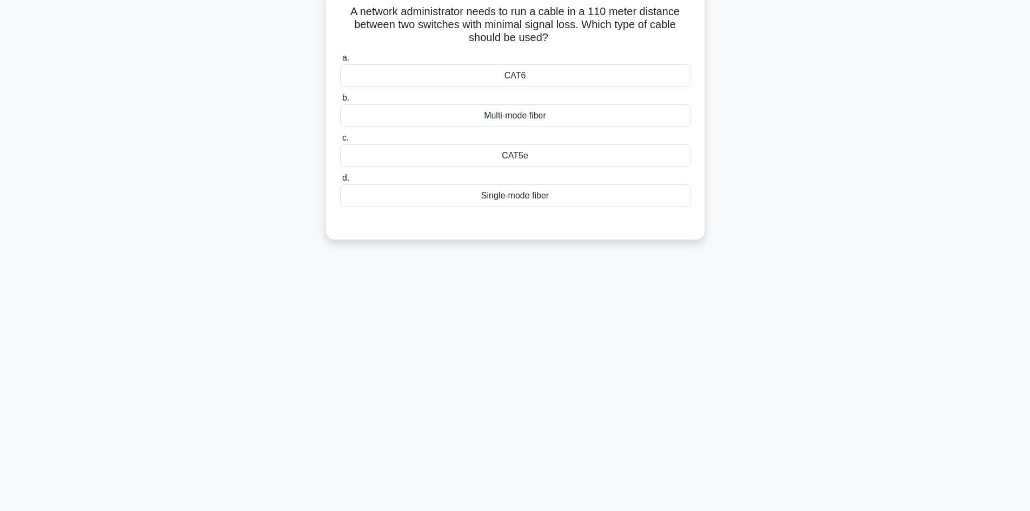
scroll to position [0, 0]
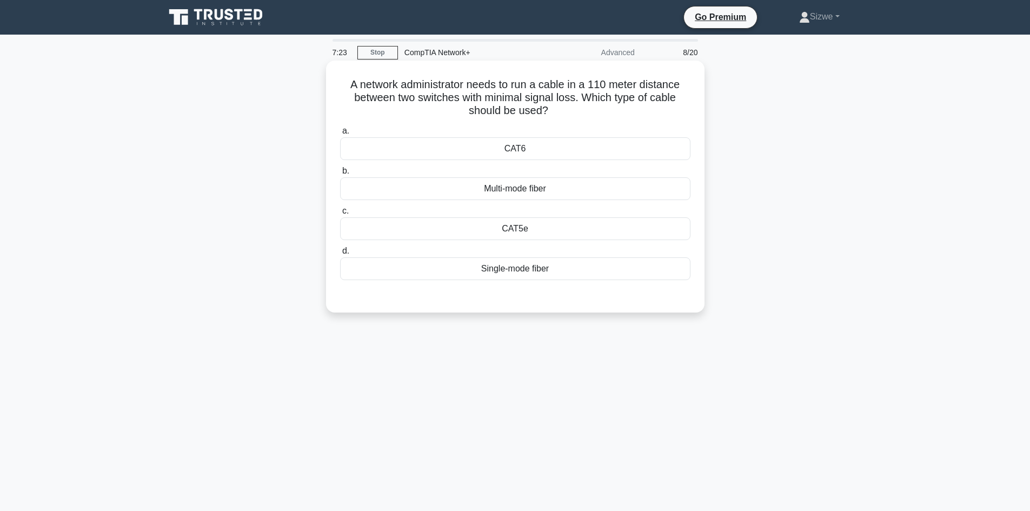
click at [525, 148] on div "CAT6" at bounding box center [515, 148] width 351 height 23
click at [340, 135] on input "a. CAT6" at bounding box center [340, 131] width 0 height 7
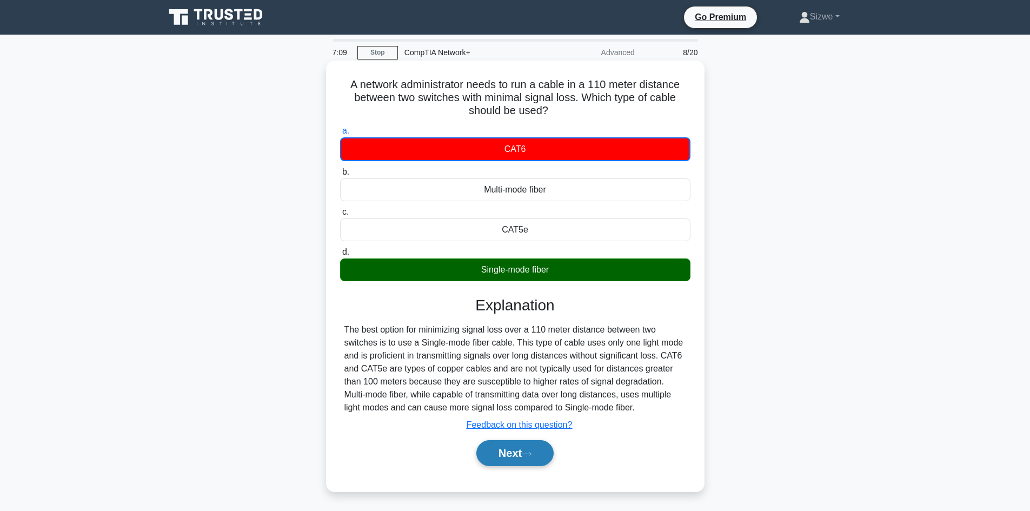
click at [522, 454] on button "Next" at bounding box center [515, 453] width 77 height 26
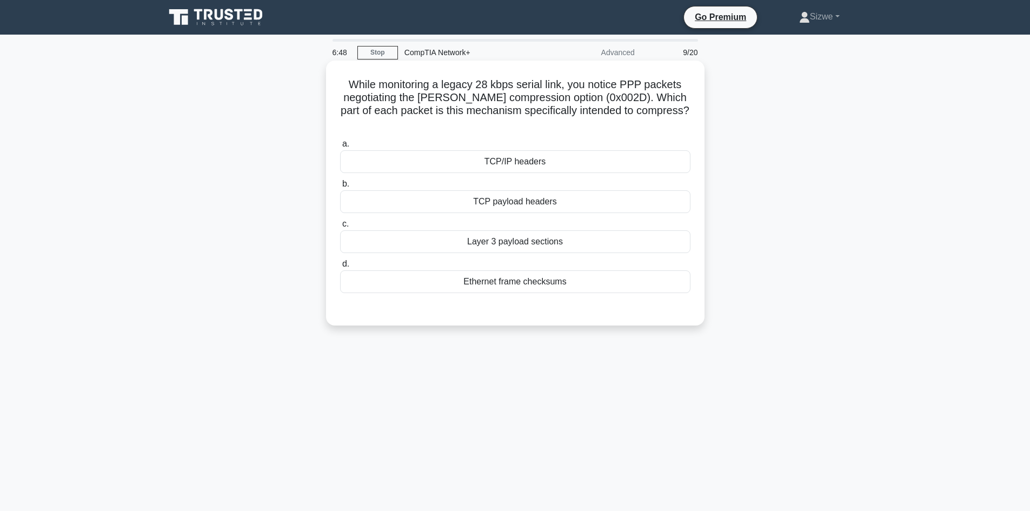
click at [513, 160] on div "TCP/IP headers" at bounding box center [515, 161] width 351 height 23
click at [340, 148] on input "a. TCP/IP headers" at bounding box center [340, 144] width 0 height 7
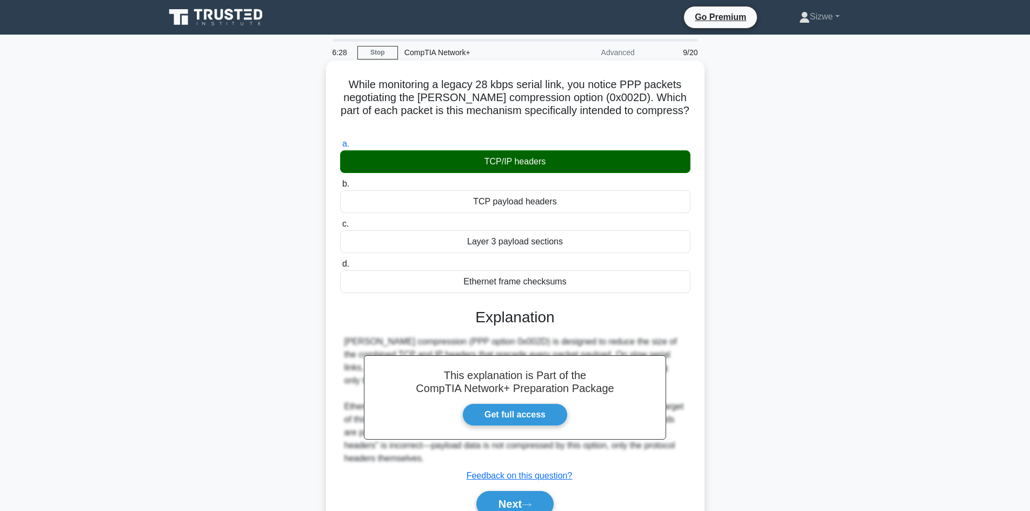
scroll to position [73, 0]
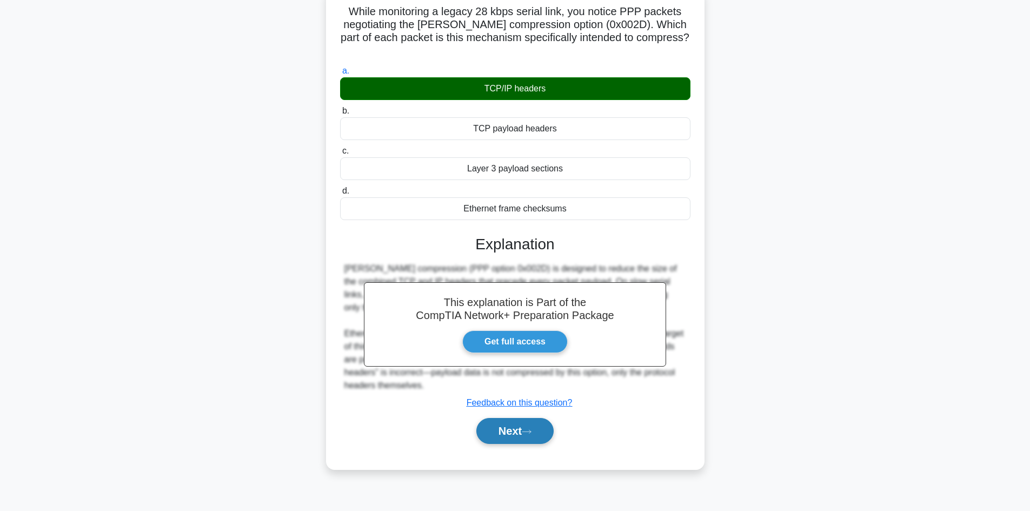
click at [510, 430] on button "Next" at bounding box center [515, 431] width 77 height 26
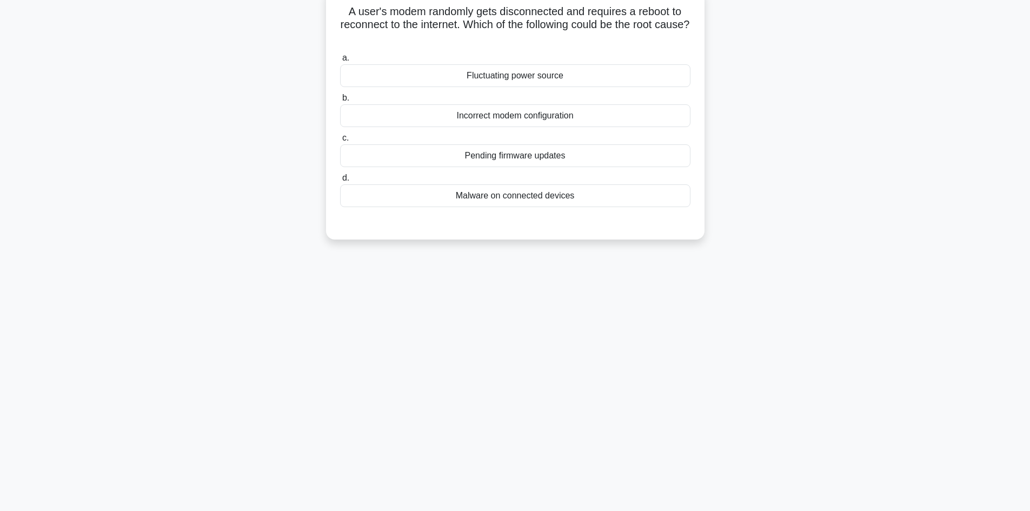
scroll to position [0, 0]
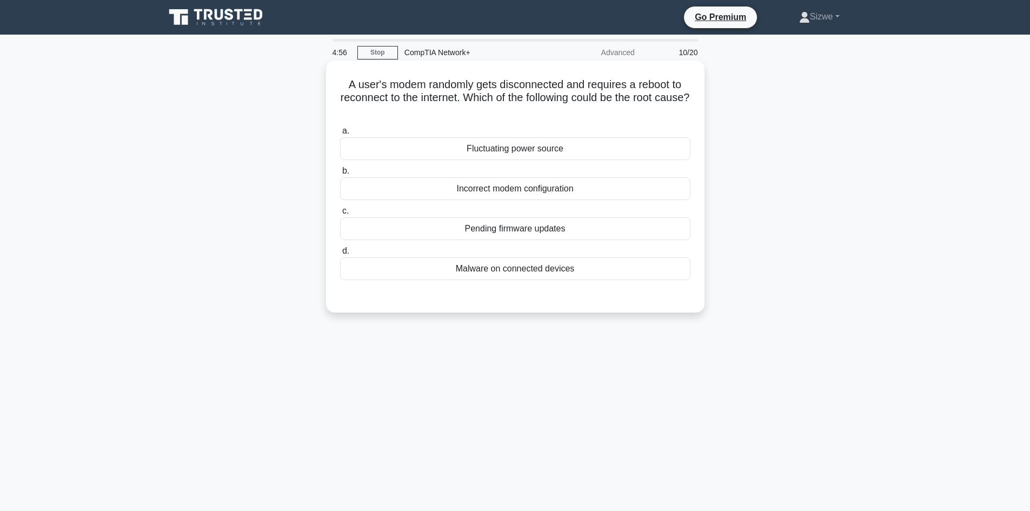
click at [525, 148] on div "Fluctuating power source" at bounding box center [515, 148] width 351 height 23
click at [340, 135] on input "a. Fluctuating power source" at bounding box center [340, 131] width 0 height 7
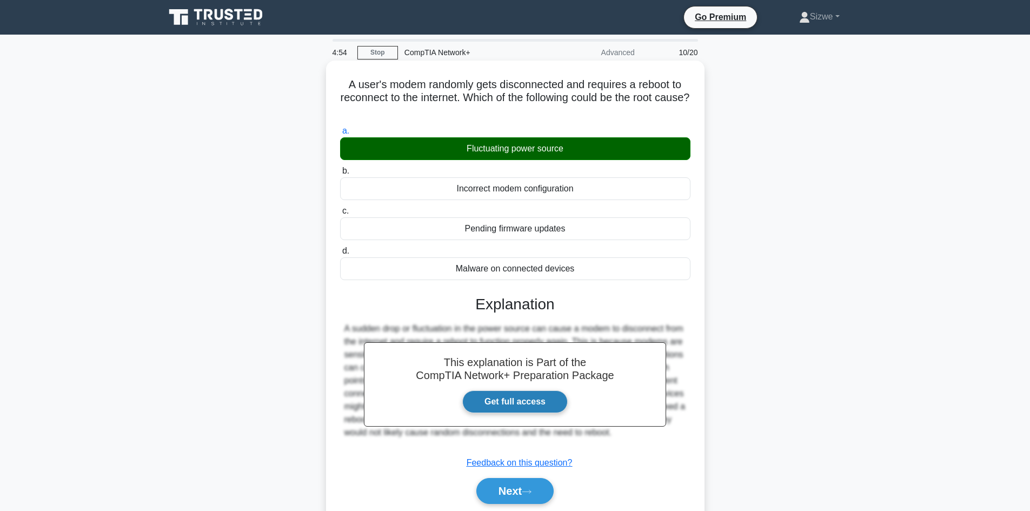
scroll to position [73, 0]
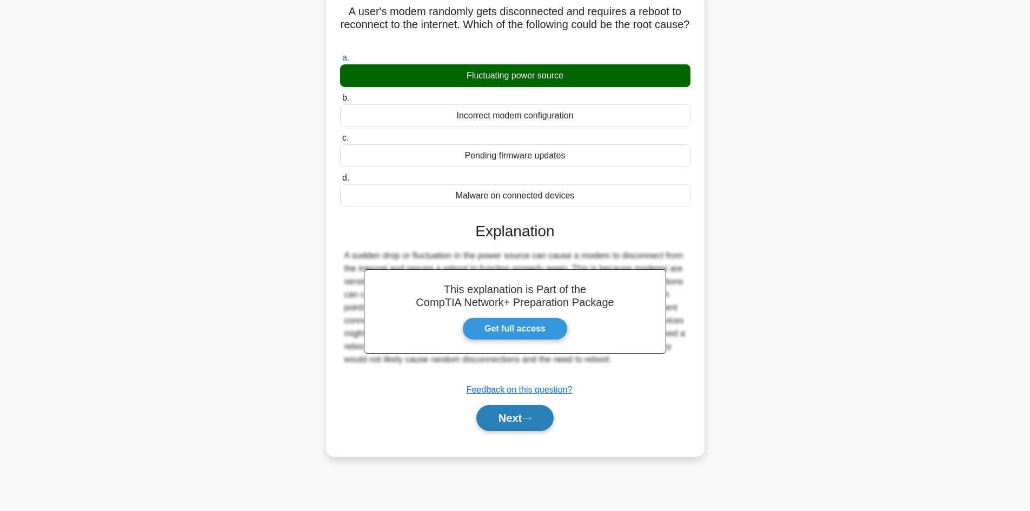
click at [524, 421] on button "Next" at bounding box center [515, 418] width 77 height 26
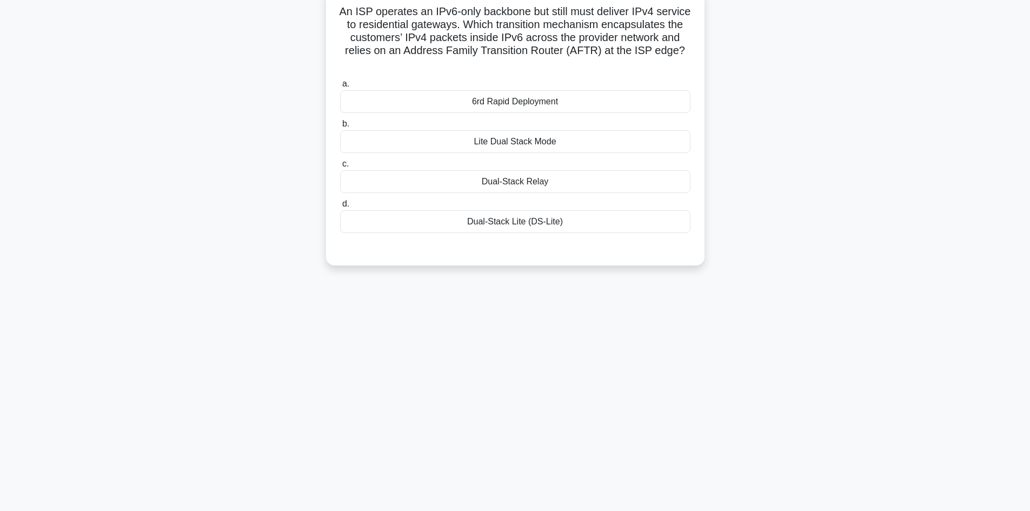
scroll to position [0, 0]
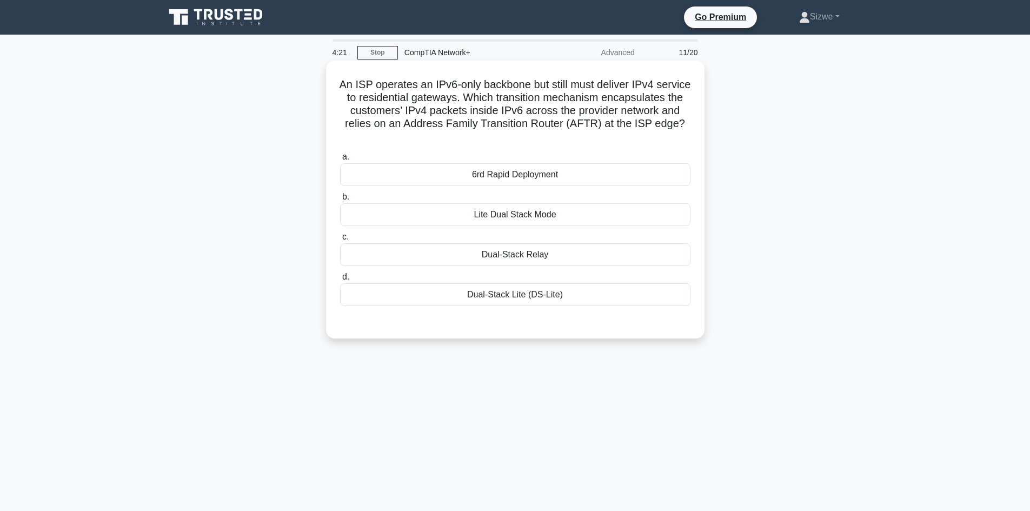
click at [520, 293] on div "Dual-Stack Lite (DS-Lite)" at bounding box center [515, 294] width 351 height 23
click at [340, 281] on input "d. Dual-Stack Lite (DS-Lite)" at bounding box center [340, 277] width 0 height 7
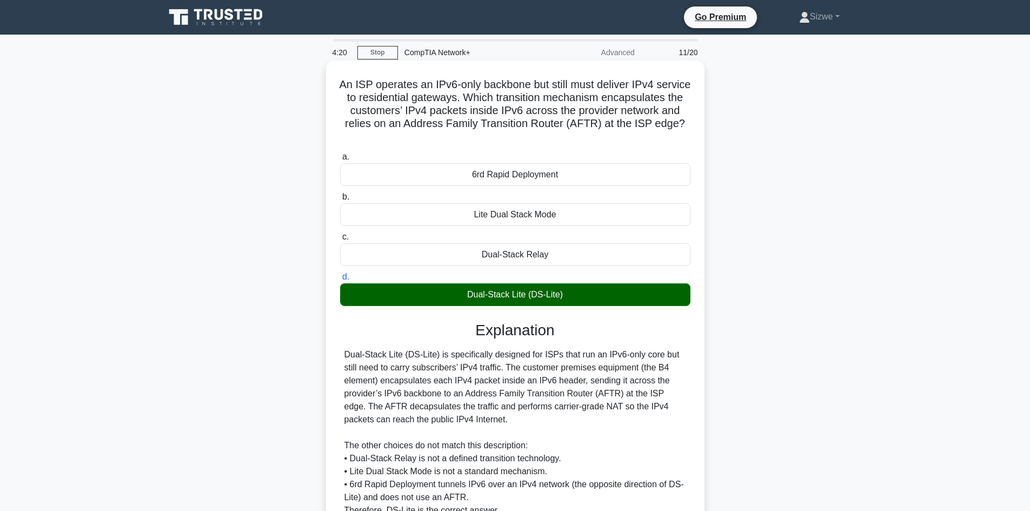
scroll to position [104, 0]
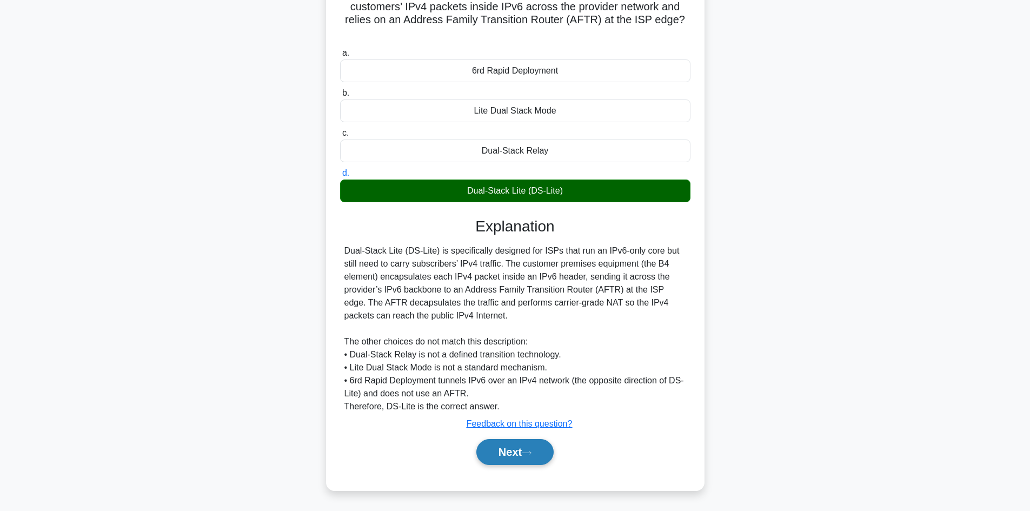
click at [531, 452] on icon at bounding box center [527, 453] width 10 height 6
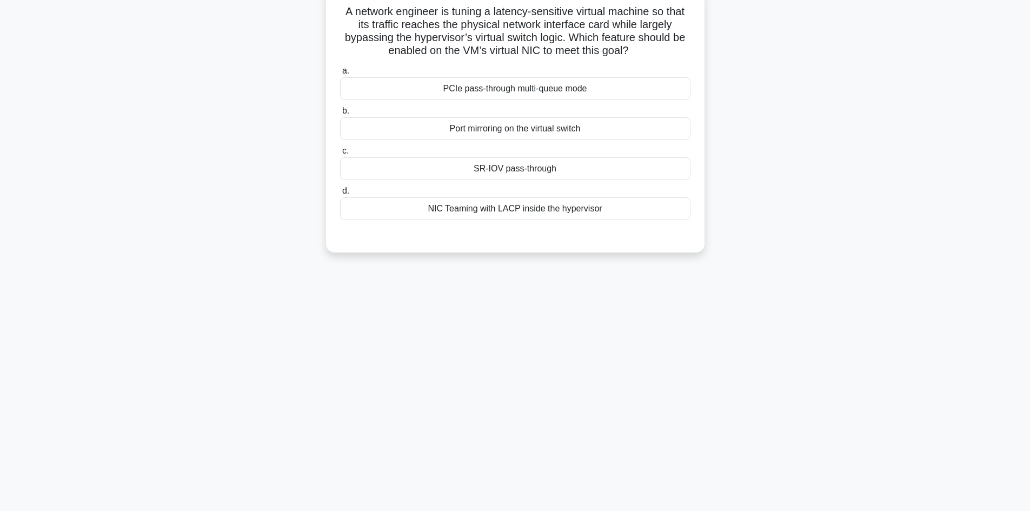
scroll to position [0, 0]
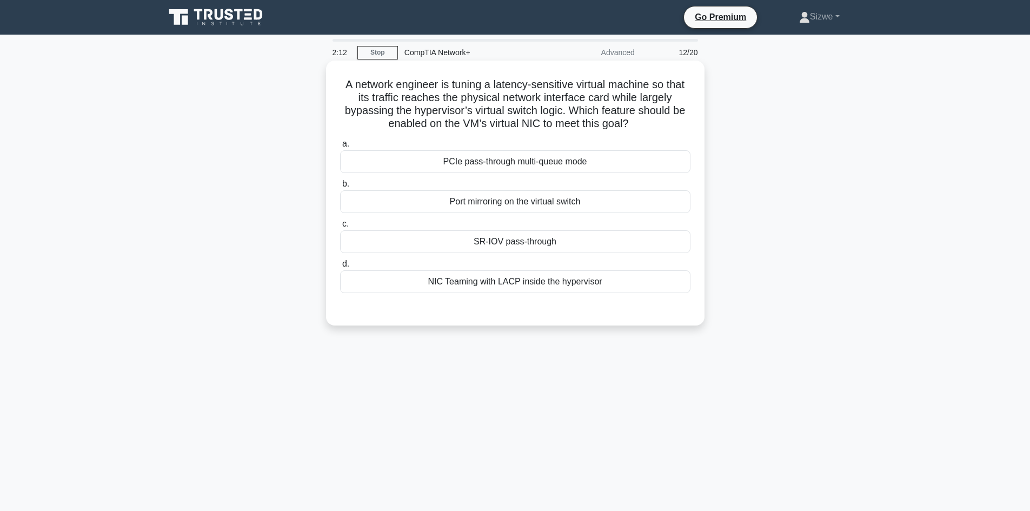
click at [511, 281] on div "NIC Teaming with LACP inside the hypervisor" at bounding box center [515, 281] width 351 height 23
click at [340, 268] on input "d. NIC Teaming with LACP inside the hypervisor" at bounding box center [340, 264] width 0 height 7
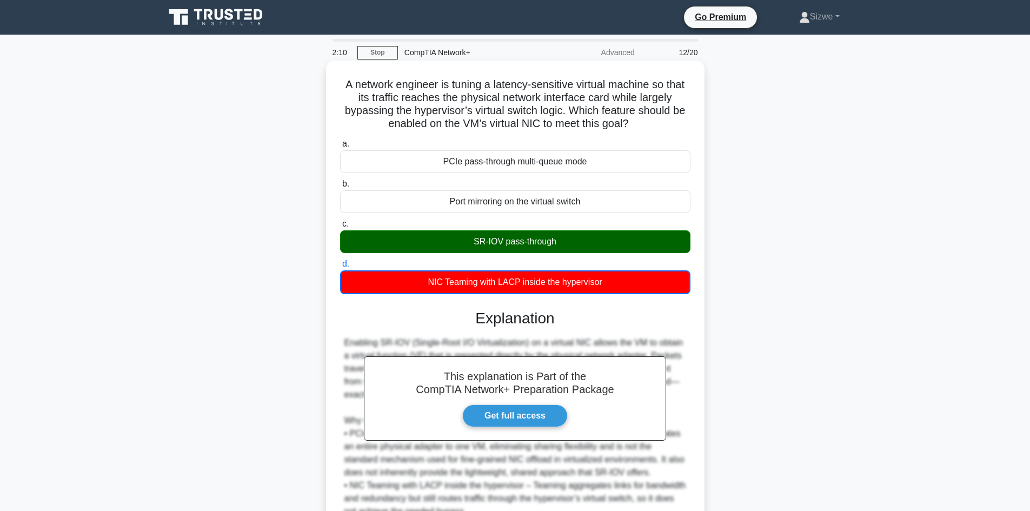
scroll to position [144, 0]
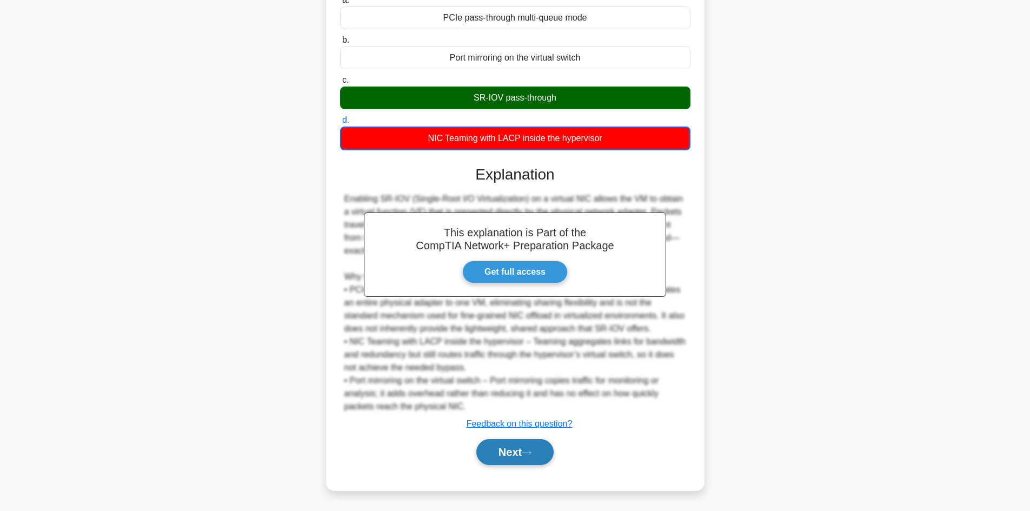
click at [521, 464] on button "Next" at bounding box center [515, 452] width 77 height 26
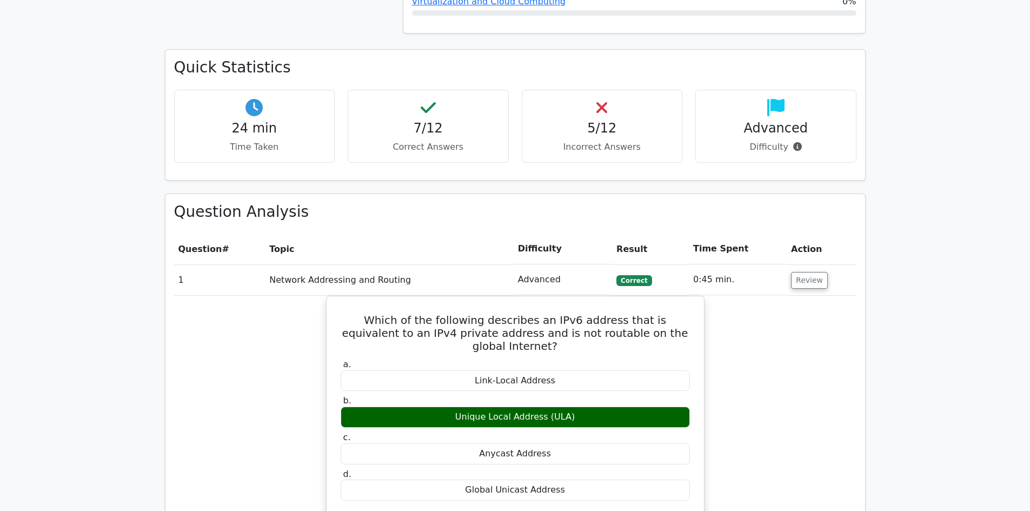
scroll to position [757, 0]
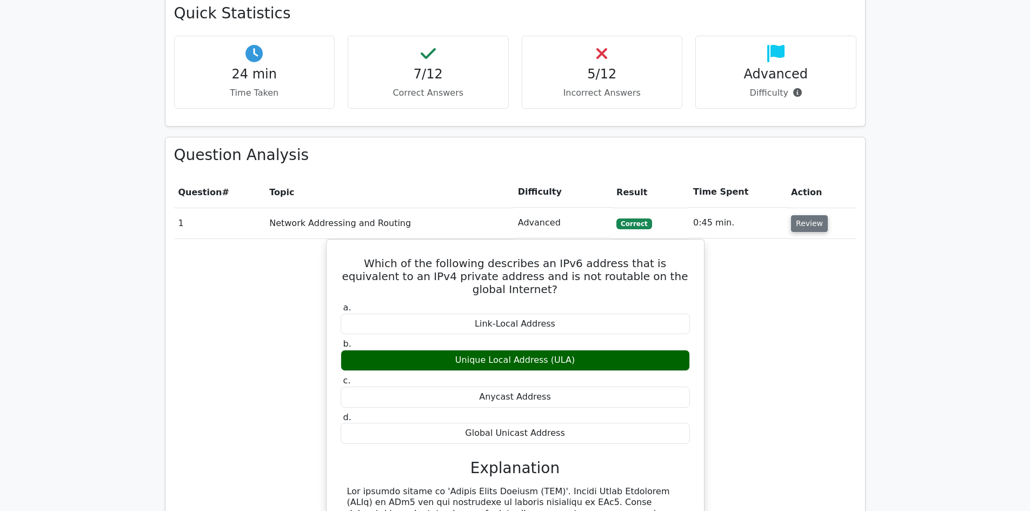
click at [798, 215] on button "Review" at bounding box center [809, 223] width 37 height 17
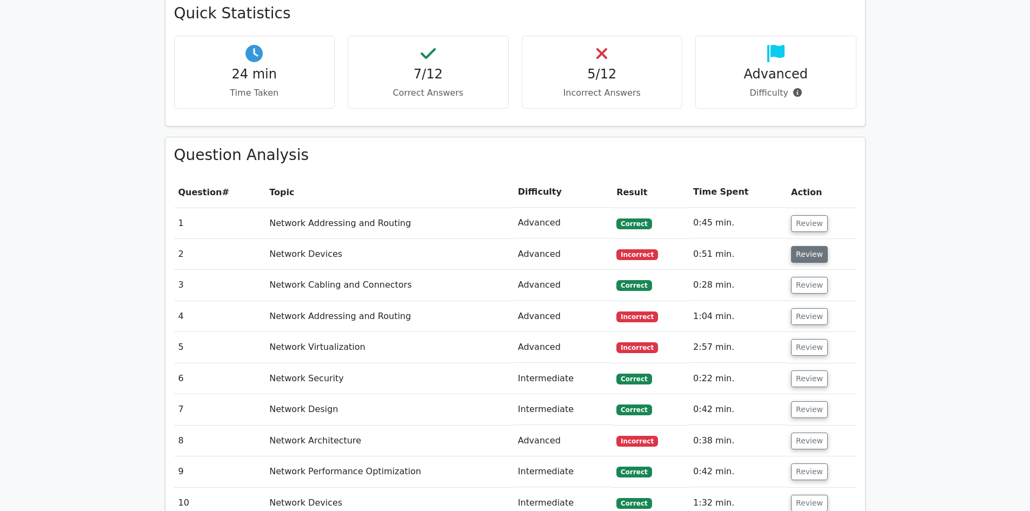
click at [797, 246] on button "Review" at bounding box center [809, 254] width 37 height 17
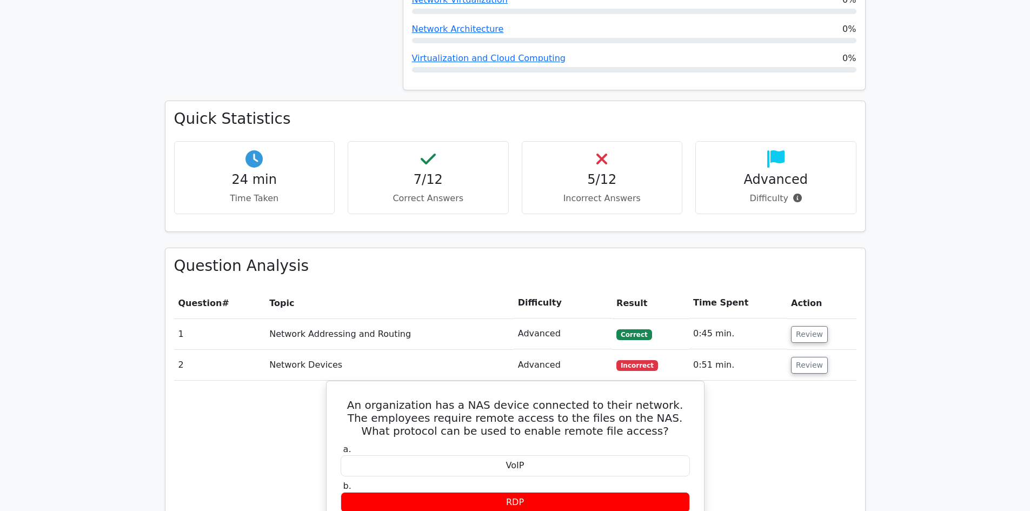
scroll to position [433, 0]
